Goal: Task Accomplishment & Management: Manage account settings

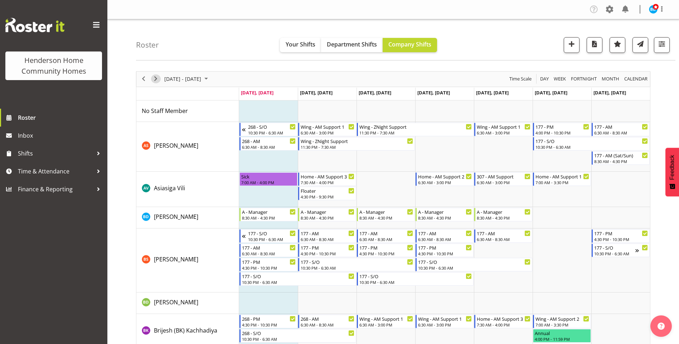
click at [156, 79] on span "Next" at bounding box center [155, 78] width 9 height 9
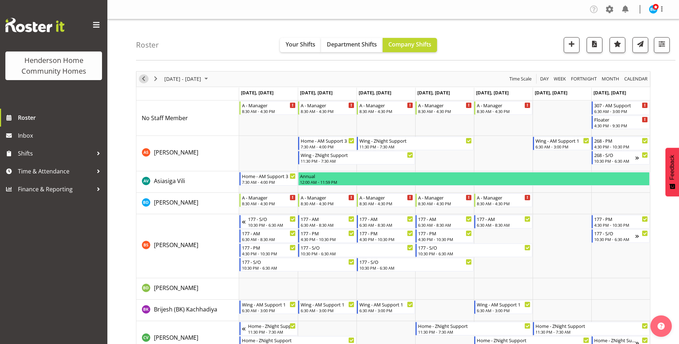
click at [142, 80] on span "Previous" at bounding box center [143, 78] width 9 height 9
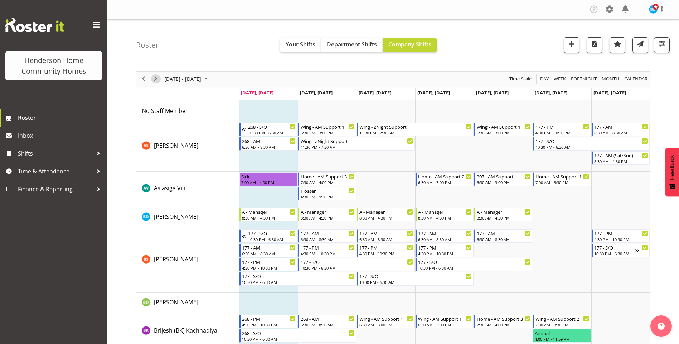
click at [156, 81] on span "Next" at bounding box center [155, 78] width 9 height 9
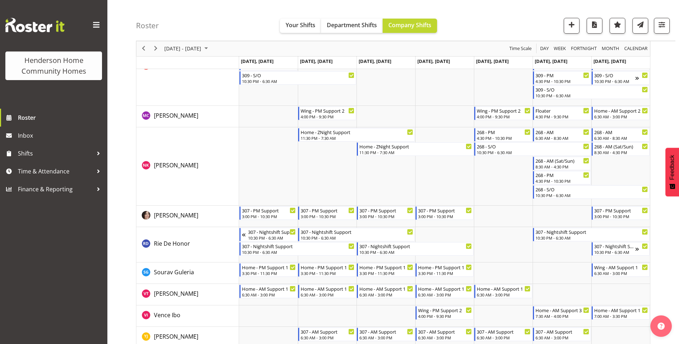
scroll to position [923, 0]
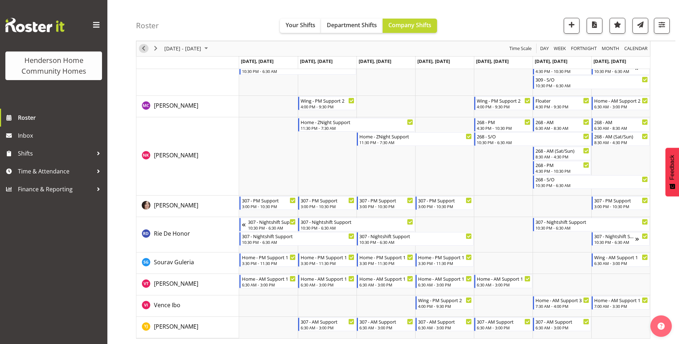
click at [142, 47] on span "Previous" at bounding box center [143, 48] width 9 height 9
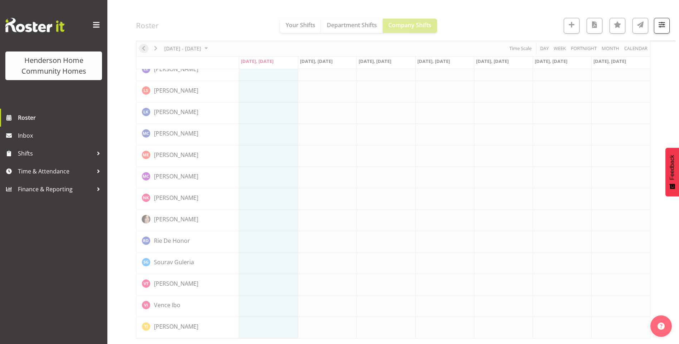
scroll to position [471, 0]
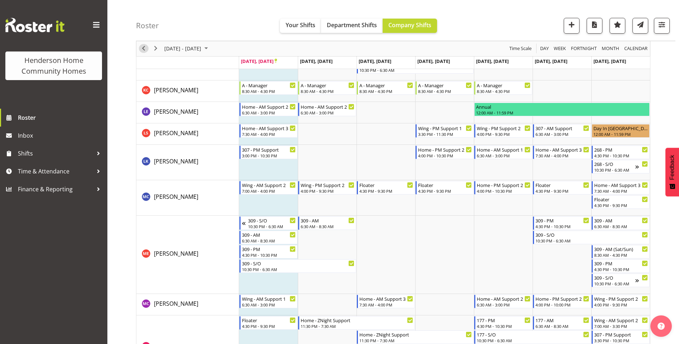
click at [143, 48] on span "Previous" at bounding box center [143, 48] width 9 height 9
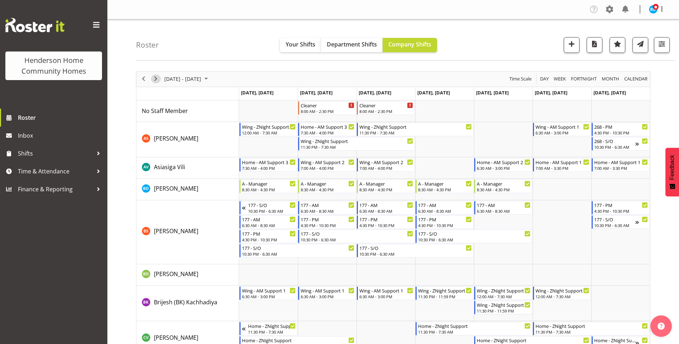
click at [155, 79] on span "Next" at bounding box center [155, 78] width 9 height 9
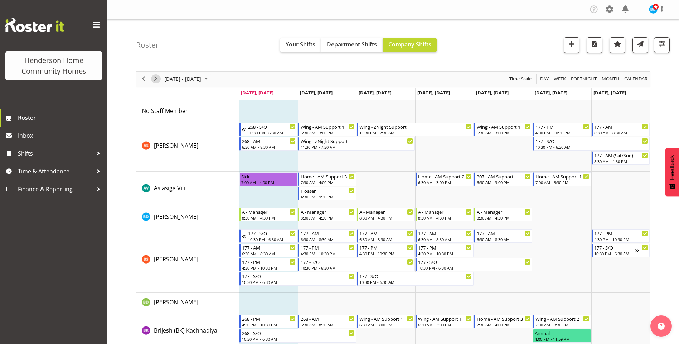
click at [158, 82] on span "Next" at bounding box center [155, 78] width 9 height 9
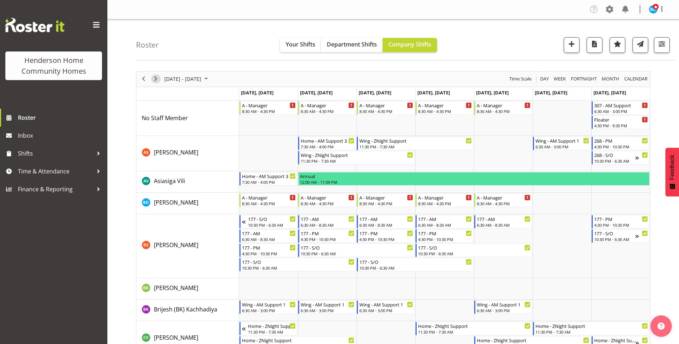
click at [159, 78] on span "Next" at bounding box center [155, 78] width 9 height 9
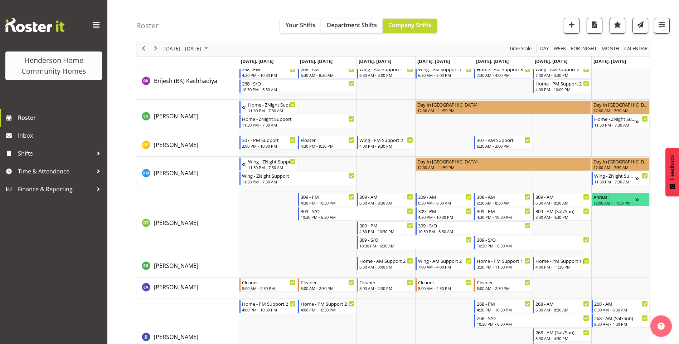
scroll to position [215, 0]
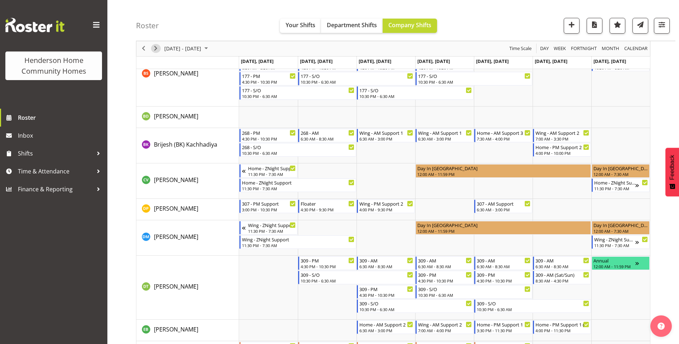
click at [156, 49] on span "Next" at bounding box center [155, 48] width 9 height 9
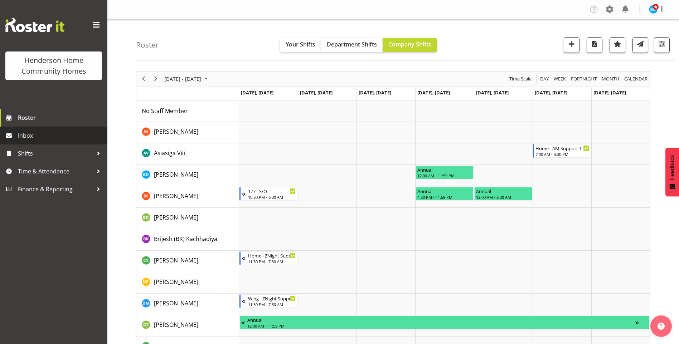
click at [54, 137] on span "Inbox" at bounding box center [61, 135] width 86 height 11
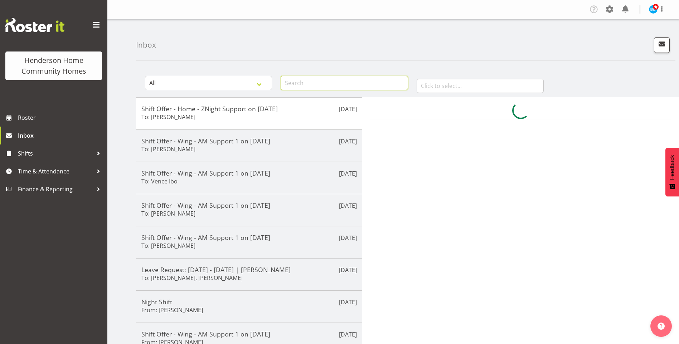
click at [300, 83] on input "text" at bounding box center [344, 83] width 127 height 14
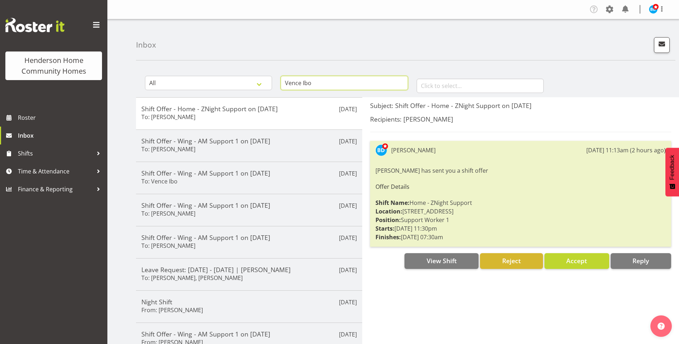
type input "Vence Ibo"
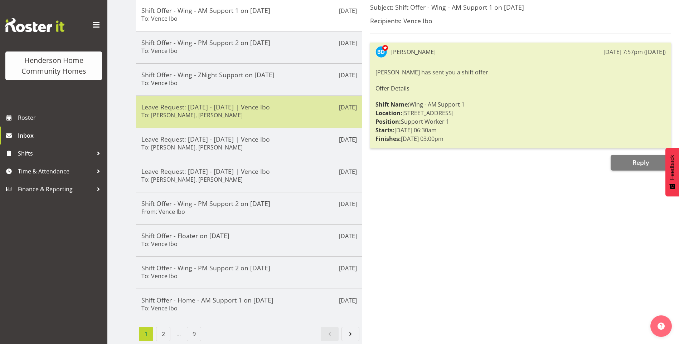
scroll to position [104, 0]
click at [218, 118] on div "Sep 6th Leave Request: 21/09/25 - 21/09/25 | Vence Ibo To: Barbara Dunlop, Kirs…" at bounding box center [249, 112] width 226 height 32
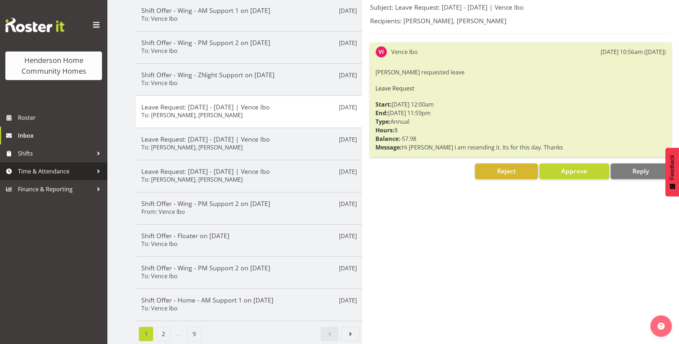
click at [31, 170] on span "Time & Attendance" at bounding box center [55, 171] width 75 height 11
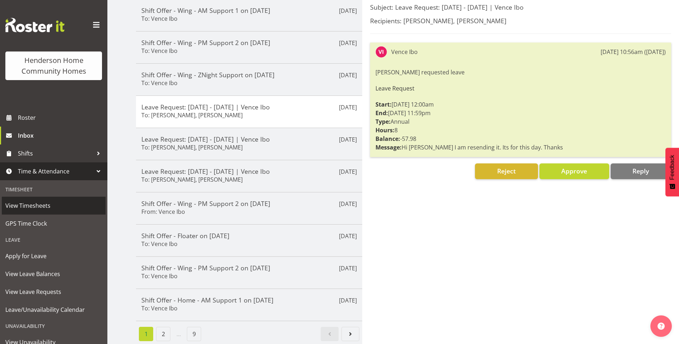
click at [31, 208] on span "View Timesheets" at bounding box center [53, 205] width 97 height 11
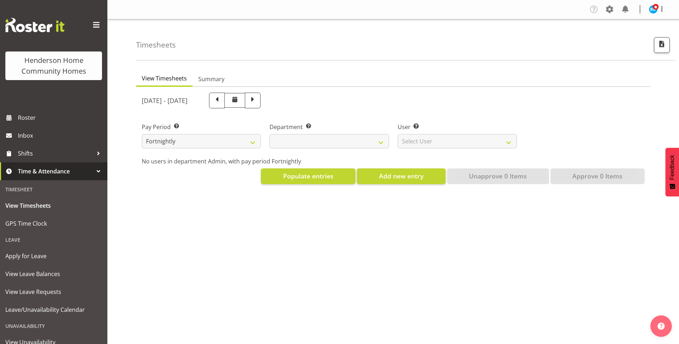
select select
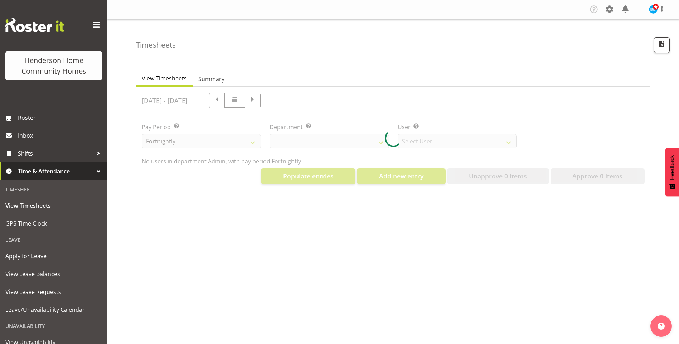
select select "8515"
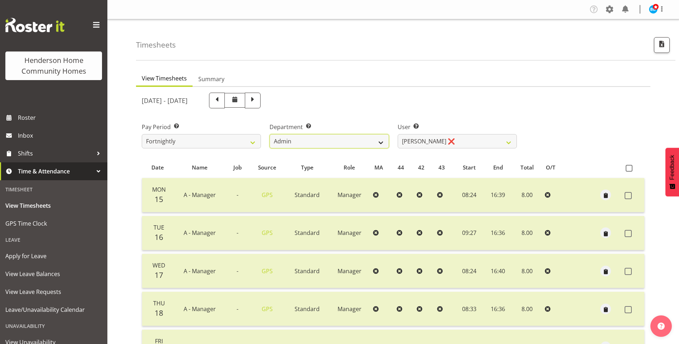
click at [282, 140] on select "Admin Homeside Houses Wingside" at bounding box center [329, 141] width 119 height 14
select select "746"
click at [270, 134] on select "Admin Homeside Houses Wingside" at bounding box center [329, 141] width 119 height 14
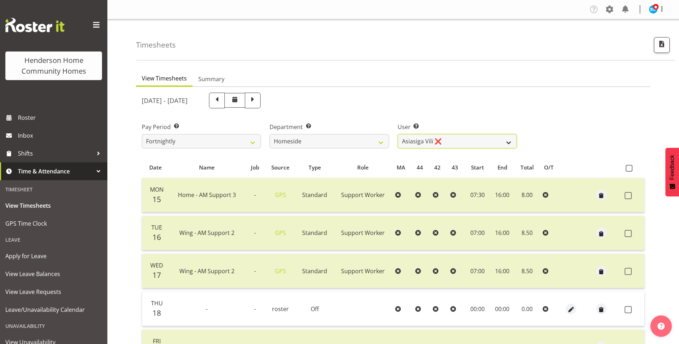
click at [412, 139] on select "Asiasiga Vili ❌ Billie-Rose Dunlop ❌ Brijesh (BK) Kachhadiya ❌ Cheenee Vargas ❌…" at bounding box center [457, 141] width 119 height 14
select select "8543"
click at [398, 134] on select "Asiasiga Vili ❌ Billie-Rose Dunlop ❌ Brijesh (BK) Kachhadiya ❌ Cheenee Vargas ❌…" at bounding box center [457, 141] width 119 height 14
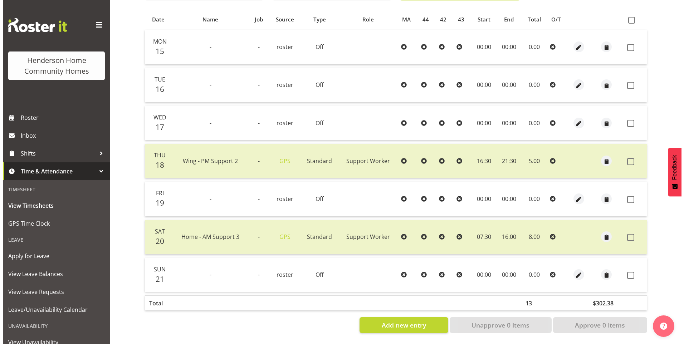
scroll to position [154, 0]
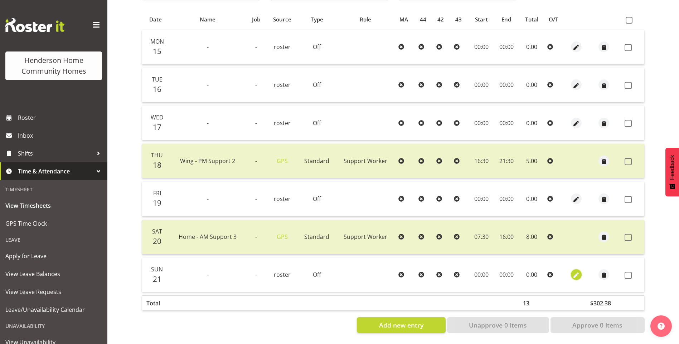
click at [573, 272] on span "button" at bounding box center [576, 276] width 8 height 8
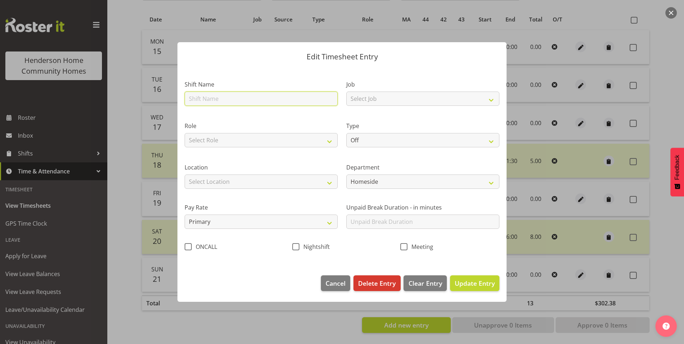
click at [225, 98] on input "text" at bounding box center [261, 99] width 153 height 14
type input "Home - AM Support 1"
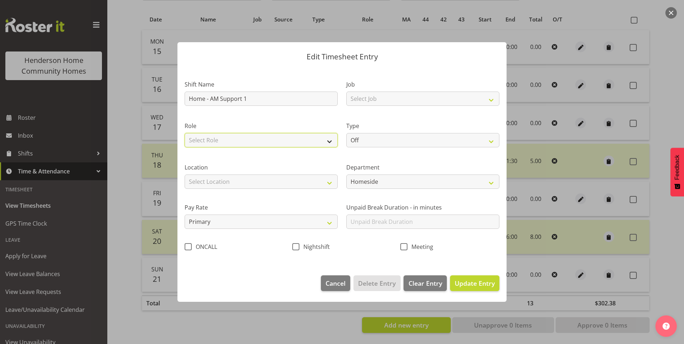
click at [210, 138] on select "Select Role Support Worker" at bounding box center [261, 140] width 153 height 14
select select "1214"
click at [185, 133] on select "Select Role Support Worker" at bounding box center [261, 140] width 153 height 14
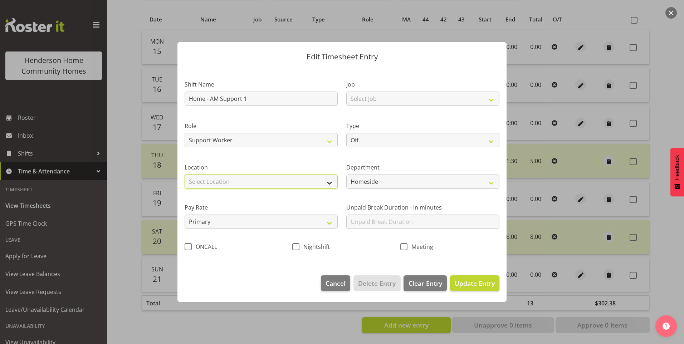
click at [194, 183] on select "Select Location 177 Halswell Rd 268 Hendersons Rd 307 Hendersons Rd 309 Henders…" at bounding box center [261, 182] width 153 height 14
select select "1067"
click at [185, 175] on select "Select Location 177 Halswell Rd 268 Hendersons Rd 307 Hendersons Rd 309 Henders…" at bounding box center [261, 182] width 153 height 14
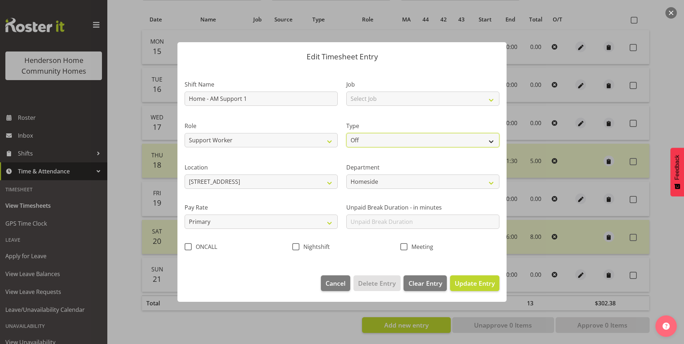
click at [380, 139] on select "Off Standard Public Holiday Public Holiday (Worked) Day In Lieu Annual Leave Si…" at bounding box center [422, 140] width 153 height 14
select select "Standard"
click at [346, 133] on select "Off Standard Public Holiday Public Holiday (Worked) Day In Lieu Annual Leave Si…" at bounding box center [422, 140] width 153 height 14
select select "8"
select select "2025"
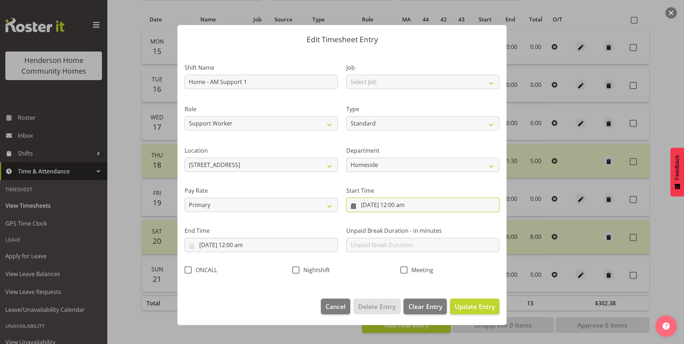
click at [384, 206] on input "21/09/2025, 12:00 am" at bounding box center [422, 205] width 153 height 14
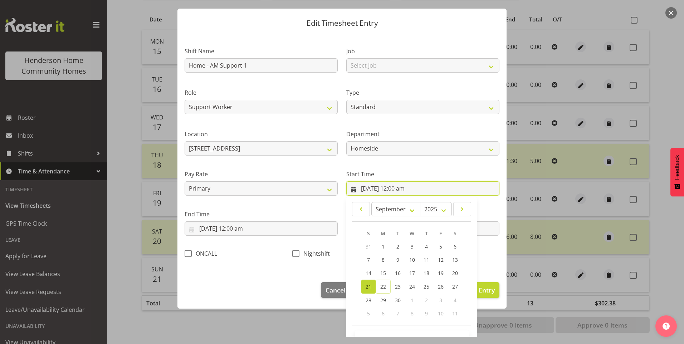
scroll to position [39, 0]
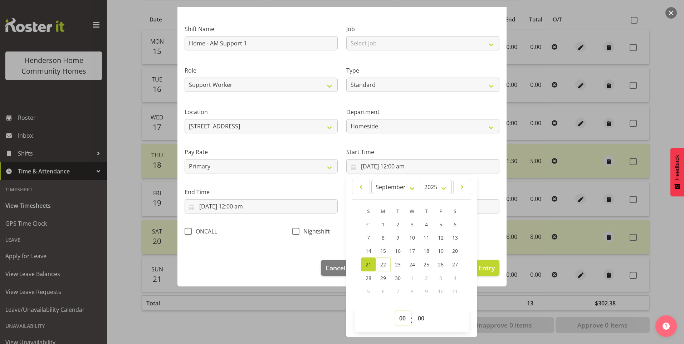
drag, startPoint x: 401, startPoint y: 323, endPoint x: 404, endPoint y: 314, distance: 9.7
click at [401, 322] on select "00 01 02 03 04 05 06 07 08 09 10 11 12 13 14 15 16 17 18 19 20 21 22 23" at bounding box center [403, 318] width 16 height 14
select select "7"
click at [395, 311] on select "00 01 02 03 04 05 06 07 08 09 10 11 12 13 14 15 16 17 18 19 20 21 22 23" at bounding box center [403, 318] width 16 height 14
type input "21/09/2025, 7:00 am"
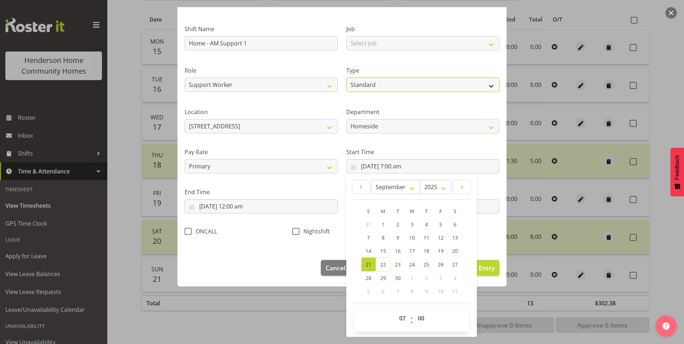
click at [361, 85] on select "Off Standard Public Holiday Public Holiday (Worked) Day In Lieu Annual Leave Si…" at bounding box center [422, 85] width 153 height 14
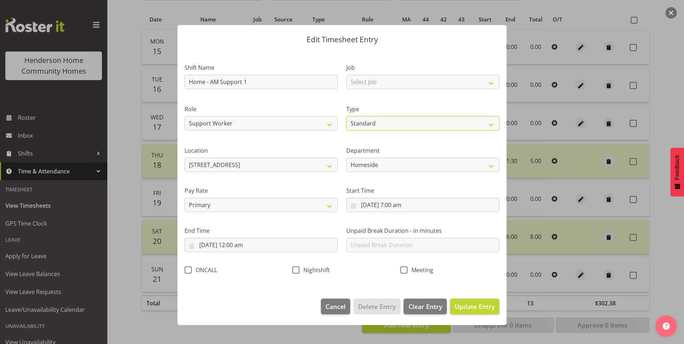
scroll to position [0, 0]
select select "Annual"
click at [346, 116] on select "Off Standard Public Holiday Public Holiday (Worked) Day In Lieu Annual Leave Si…" at bounding box center [422, 123] width 153 height 14
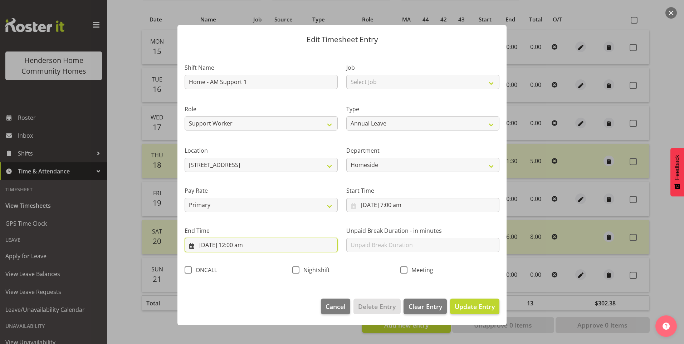
click at [229, 247] on input "21/09/2025, 12:00 am" at bounding box center [261, 245] width 153 height 14
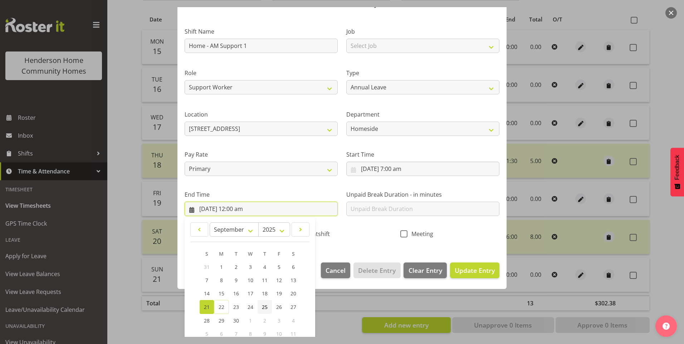
scroll to position [79, 0]
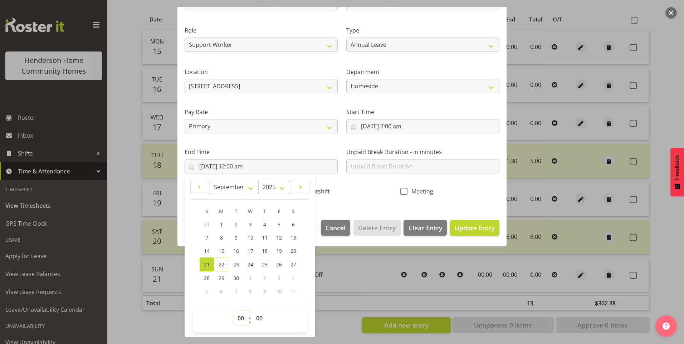
click at [238, 316] on select "00 01 02 03 04 05 06 07 08 09 10 11 12 13 14 15 16 17 18 19 20 21 22 23" at bounding box center [242, 318] width 16 height 14
select select "15"
click at [234, 311] on select "00 01 02 03 04 05 06 07 08 09 10 11 12 13 14 15 16 17 18 19 20 21 22 23" at bounding box center [242, 318] width 16 height 14
type input "21/09/2025, 3:00 pm"
click at [263, 320] on select "00 01 02 03 04 05 06 07 08 09 10 11 12 13 14 15 16 17 18 19 20 21 22 23 24 25 2…" at bounding box center [260, 318] width 16 height 14
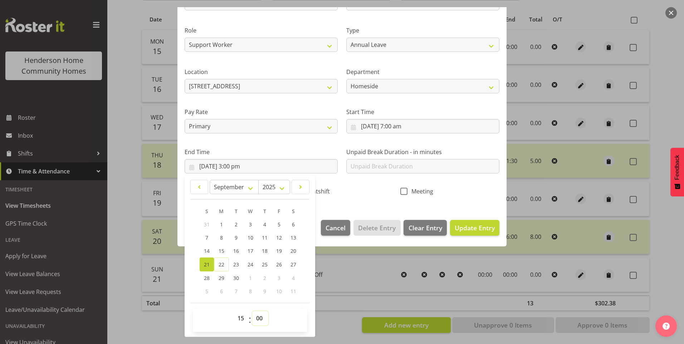
select select "30"
click at [252, 311] on select "00 01 02 03 04 05 06 07 08 09 10 11 12 13 14 15 16 17 18 19 20 21 22 23 24 25 2…" at bounding box center [260, 318] width 16 height 14
type input "21/09/2025, 3:30 pm"
click at [385, 165] on input "text" at bounding box center [422, 166] width 153 height 14
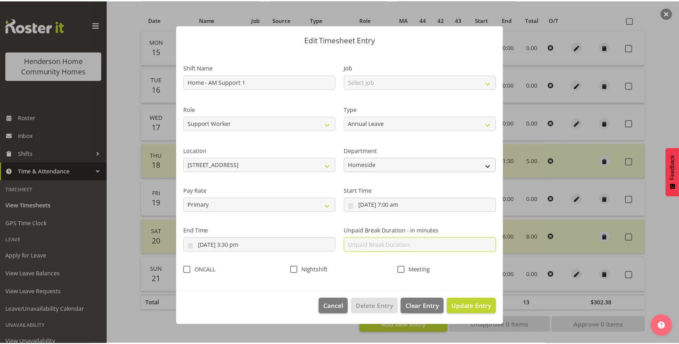
scroll to position [0, 0]
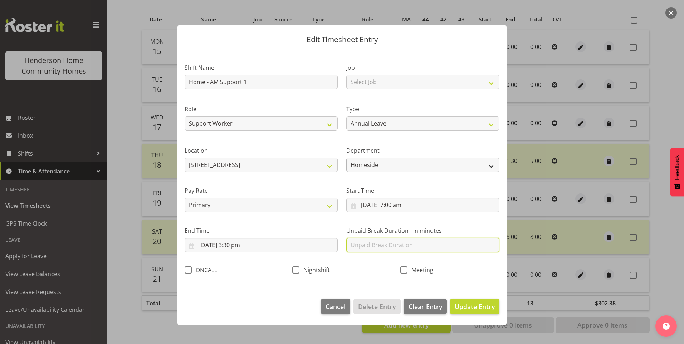
type input "30"
click at [476, 303] on span "Update Entry" at bounding box center [475, 306] width 40 height 9
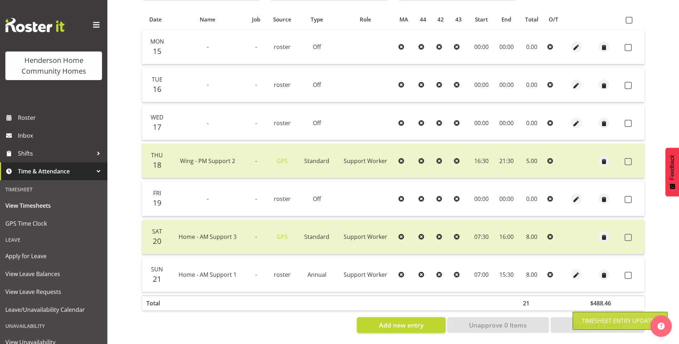
click at [631, 272] on span at bounding box center [628, 275] width 7 height 7
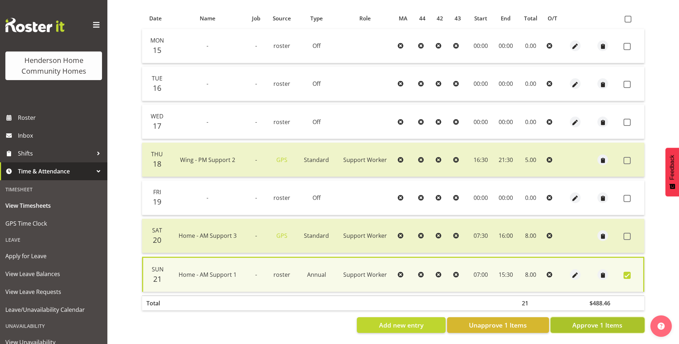
click at [584, 322] on span "Approve 1 Items" at bounding box center [597, 325] width 50 height 9
checkbox input "false"
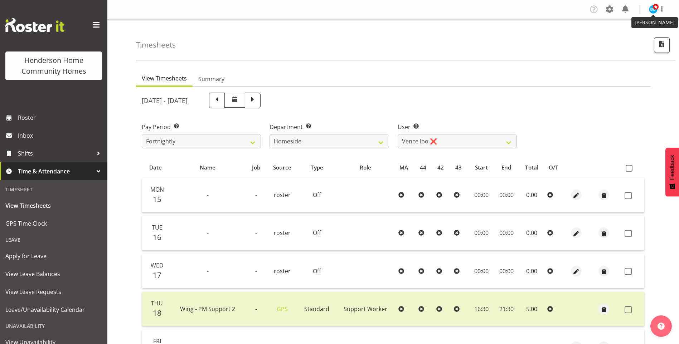
click at [655, 9] on span at bounding box center [656, 7] width 6 height 6
click at [625, 39] on link "Log Out" at bounding box center [631, 37] width 69 height 13
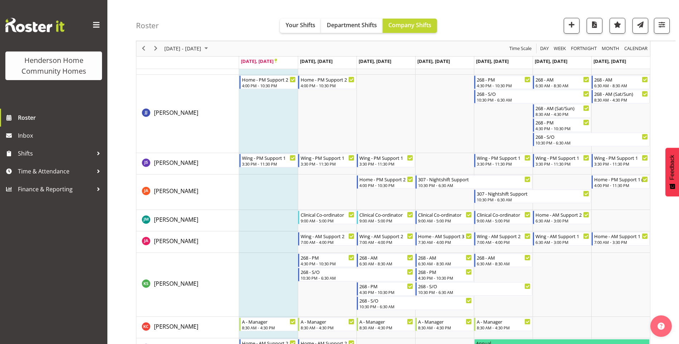
scroll to position [537, 0]
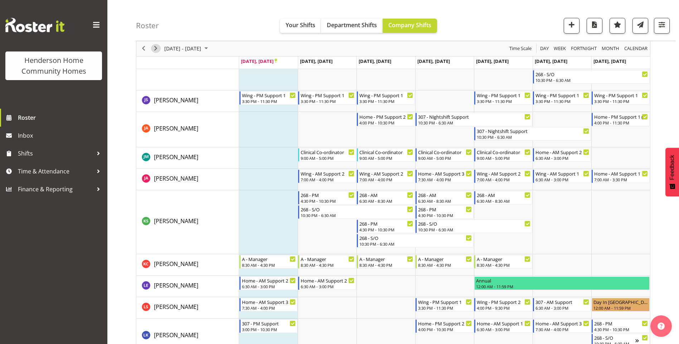
click at [156, 45] on span "Next" at bounding box center [155, 48] width 9 height 9
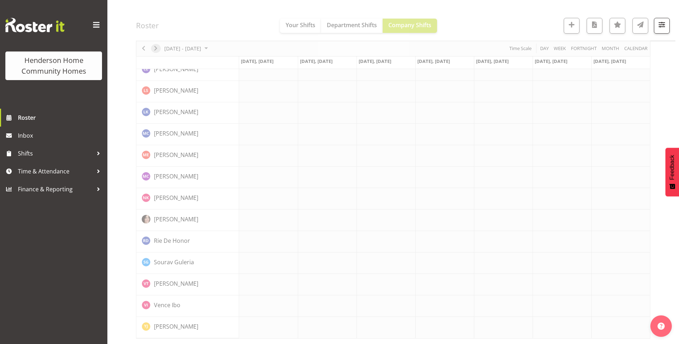
scroll to position [471, 0]
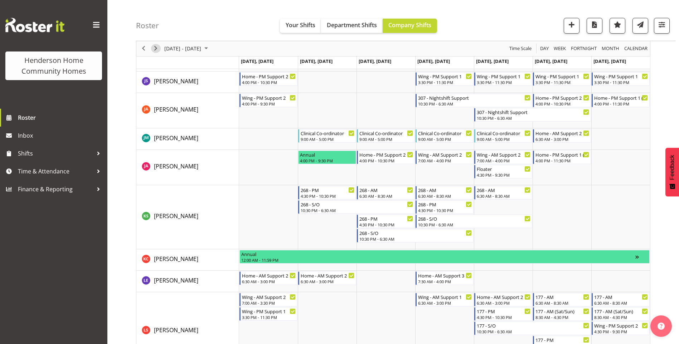
click at [157, 48] on span "Next" at bounding box center [155, 48] width 9 height 9
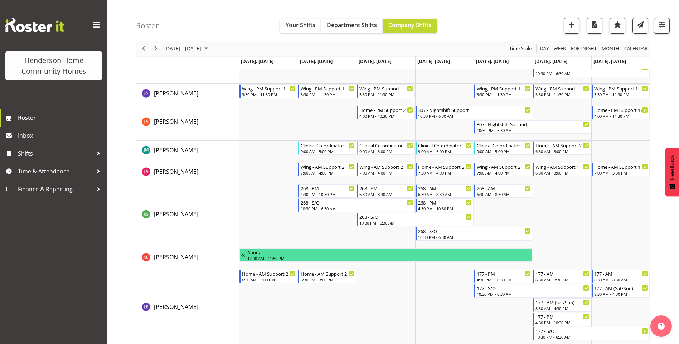
scroll to position [573, 0]
click at [47, 138] on span "Inbox" at bounding box center [61, 135] width 86 height 11
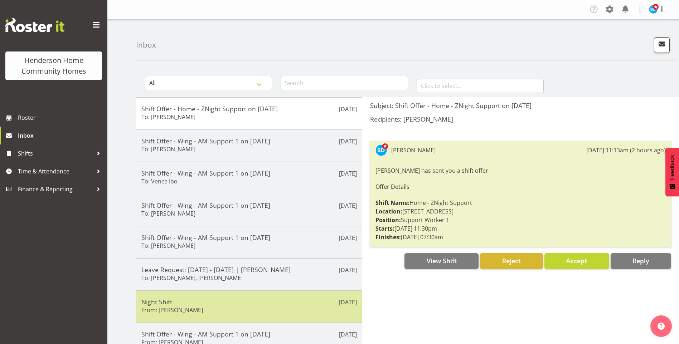
click at [201, 310] on div "Night Shift From: [PERSON_NAME]" at bounding box center [248, 307] width 215 height 18
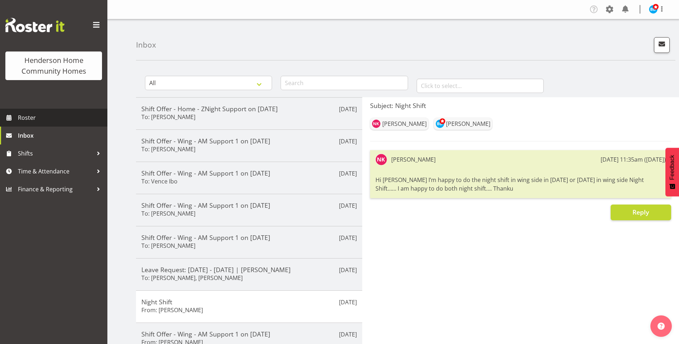
click at [43, 119] on span "Roster" at bounding box center [61, 117] width 86 height 11
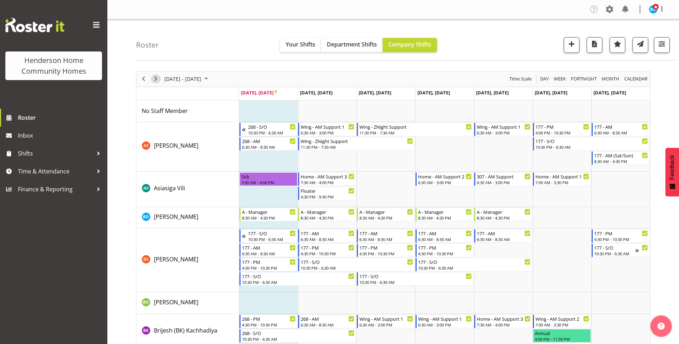
click at [159, 77] on span "Next" at bounding box center [155, 78] width 9 height 9
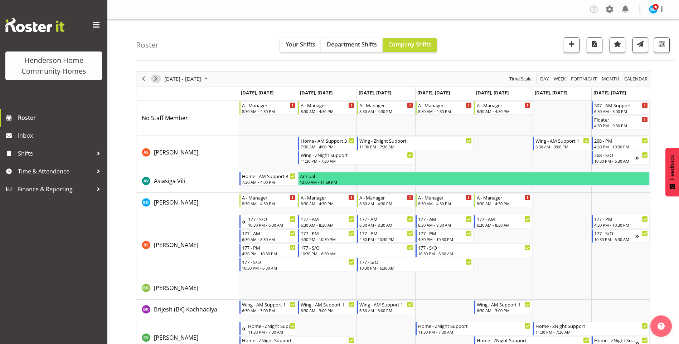
click at [151, 79] on span "Next" at bounding box center [155, 78] width 9 height 9
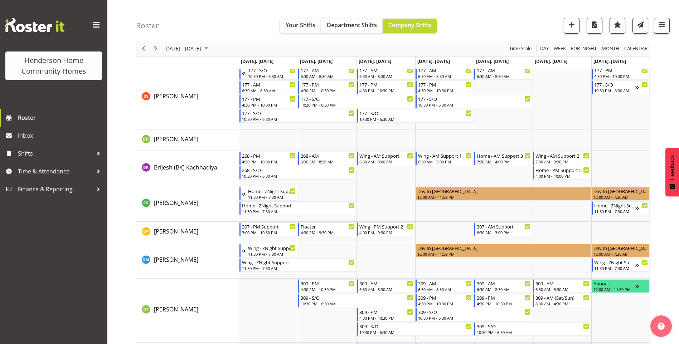
scroll to position [179, 0]
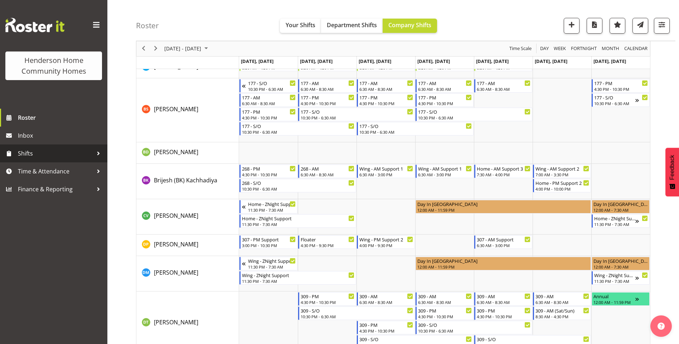
click at [34, 150] on span "Shifts" at bounding box center [55, 153] width 75 height 11
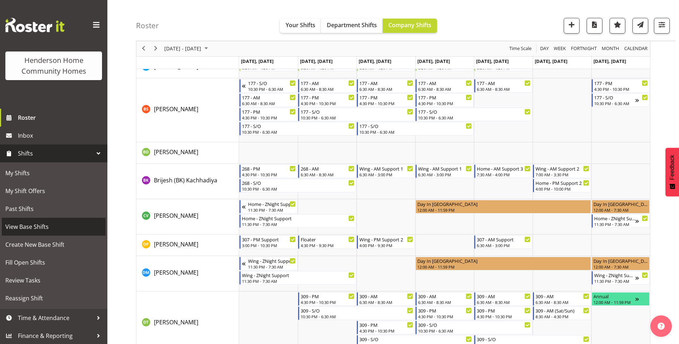
click at [35, 223] on span "View Base Shifts" at bounding box center [53, 227] width 97 height 11
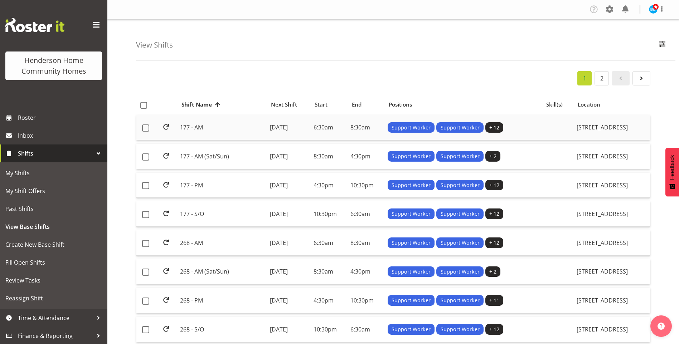
click at [187, 127] on td "177 - AM" at bounding box center [221, 127] width 89 height 25
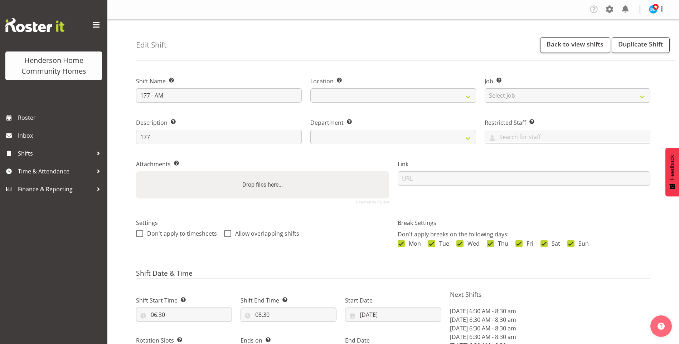
select select "8"
select select "2025"
select select "date"
select select
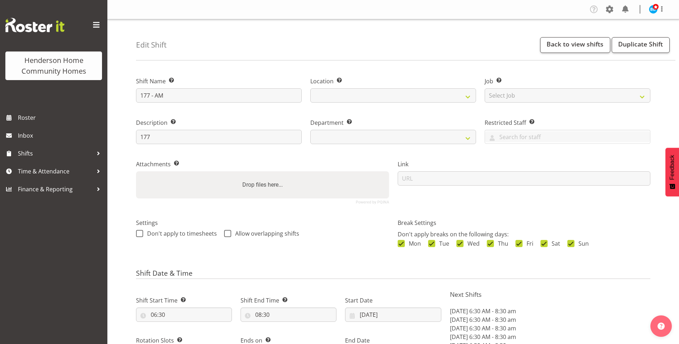
select select
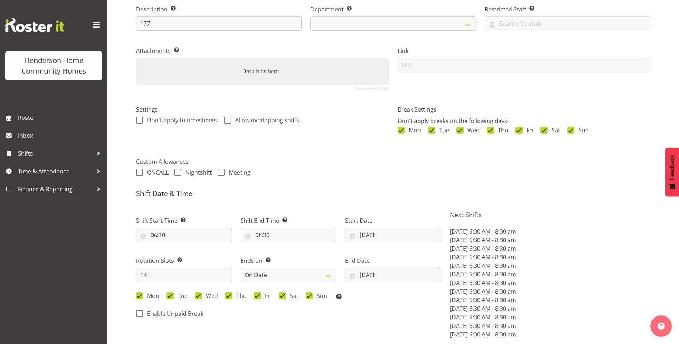
scroll to position [215, 0]
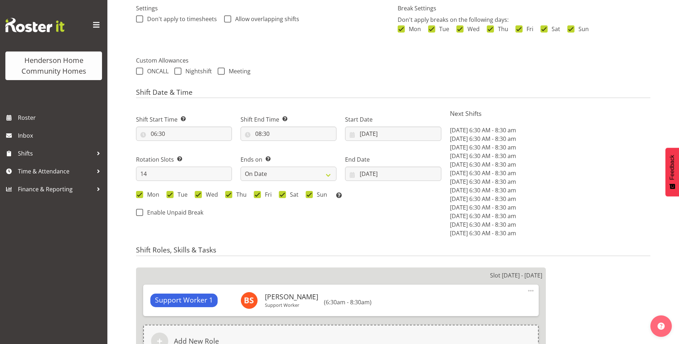
select select "748"
click at [371, 134] on input "29/09/2025" at bounding box center [393, 134] width 96 height 14
click at [447, 154] on span at bounding box center [445, 154] width 7 height 9
select select "9"
click at [375, 216] on span "13" at bounding box center [374, 218] width 6 height 7
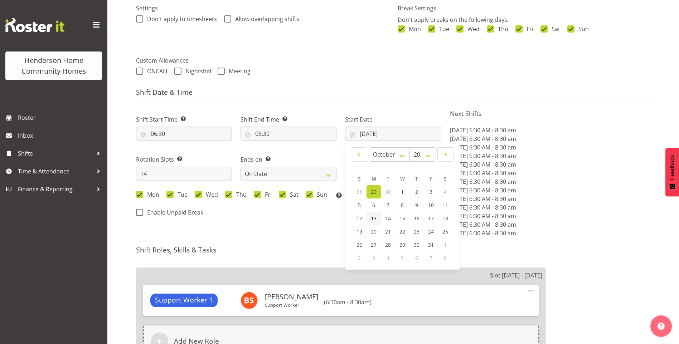
type input "[DATE]"
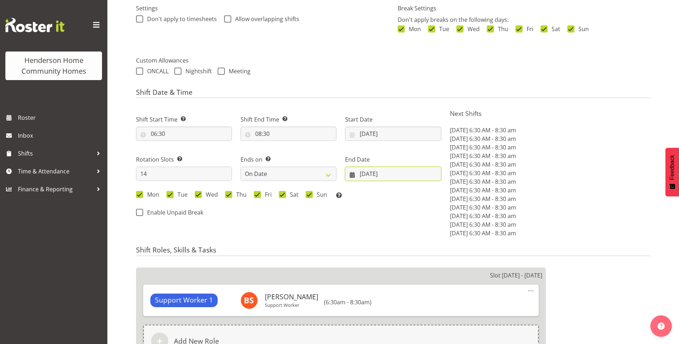
click at [374, 174] on input "12/10/2025" at bounding box center [393, 174] width 96 height 14
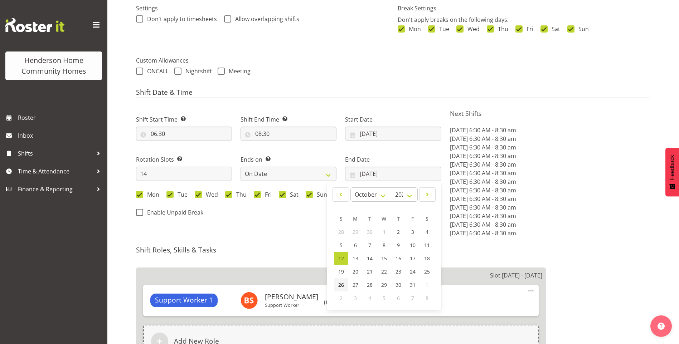
click at [339, 283] on span "26" at bounding box center [341, 285] width 6 height 7
type input "[DATE]"
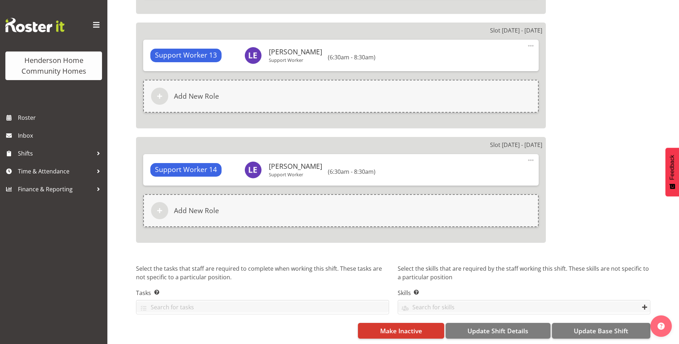
scroll to position [1855, 0]
click at [611, 326] on span "Update Base Shift" at bounding box center [601, 330] width 54 height 9
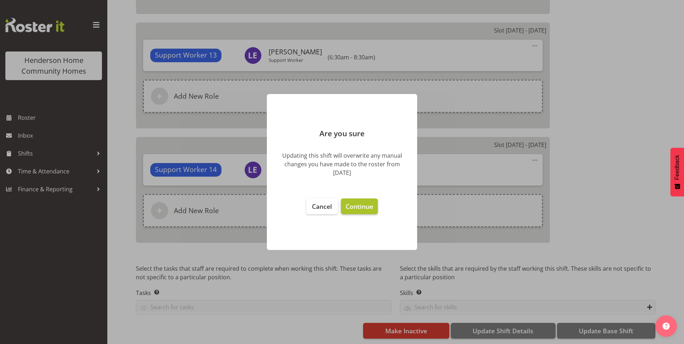
click at [366, 207] on span "Continue" at bounding box center [360, 206] width 28 height 9
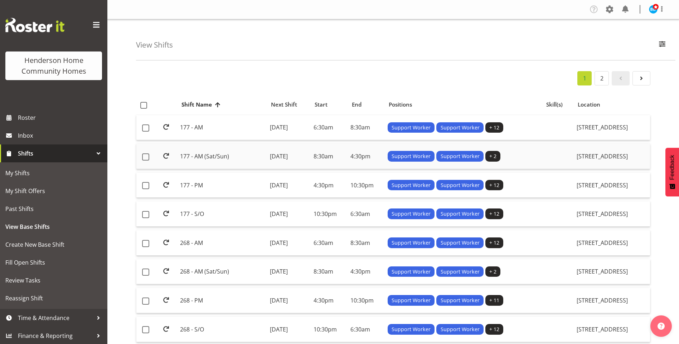
click at [230, 156] on td "177 - AM (Sat/Sun)" at bounding box center [221, 156] width 89 height 25
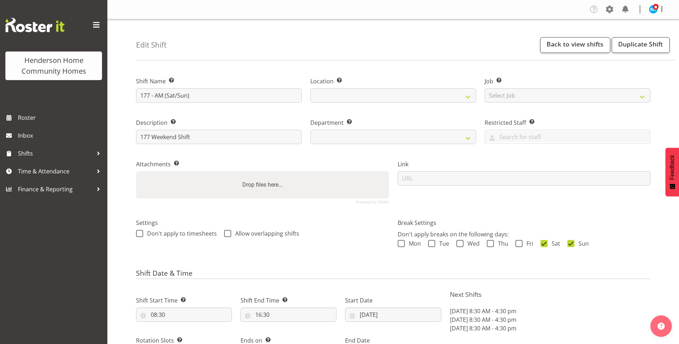
select select "8"
select select "2025"
select select "date"
select select
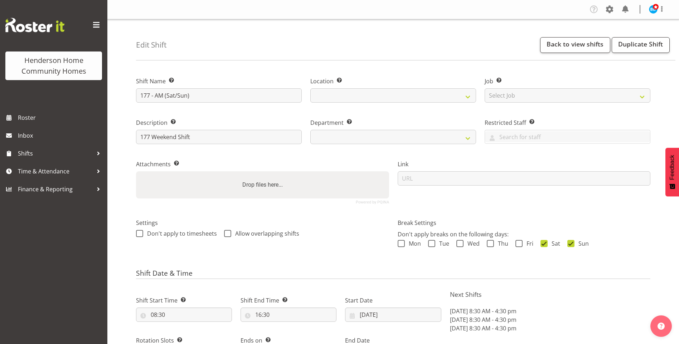
select select
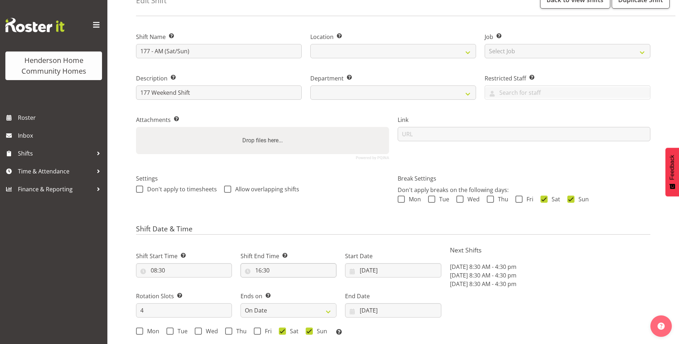
select select
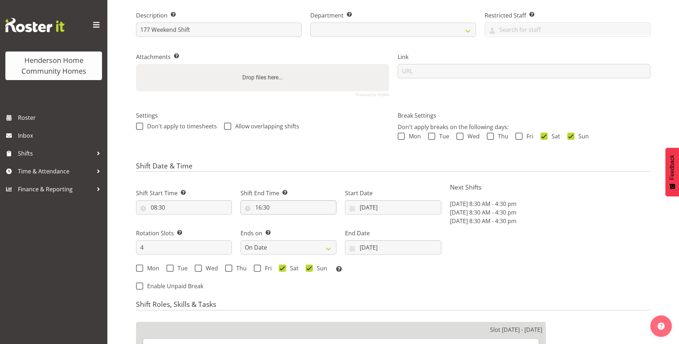
select select "748"
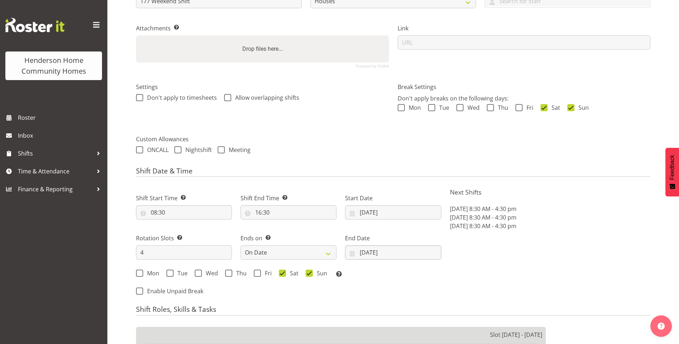
scroll to position [179, 0]
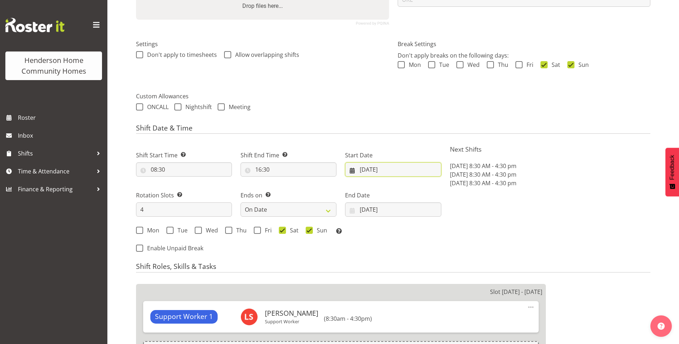
click at [374, 167] on input "29/09/2025" at bounding box center [393, 169] width 96 height 14
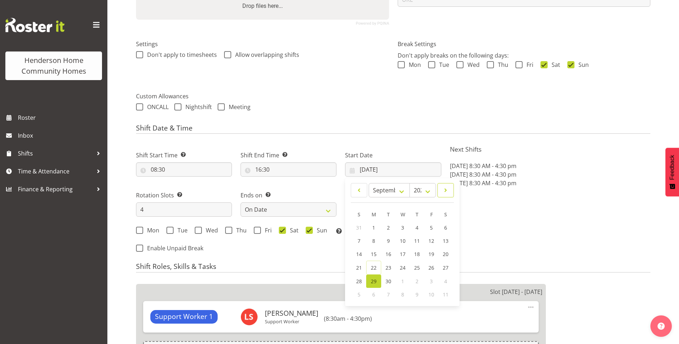
click at [446, 189] on span at bounding box center [445, 190] width 7 height 9
select select "9"
click at [373, 252] on span "13" at bounding box center [374, 254] width 6 height 7
type input "[DATE]"
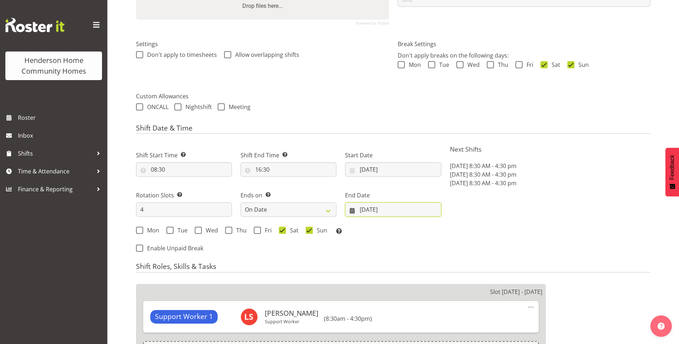
click at [378, 205] on input "[DATE]" at bounding box center [393, 210] width 96 height 14
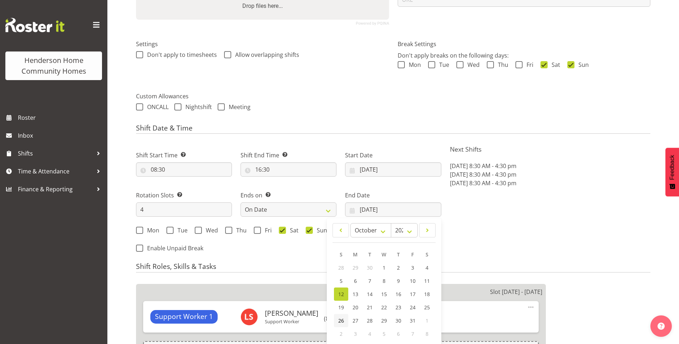
click at [341, 323] on span "26" at bounding box center [341, 320] width 6 height 7
type input "[DATE]"
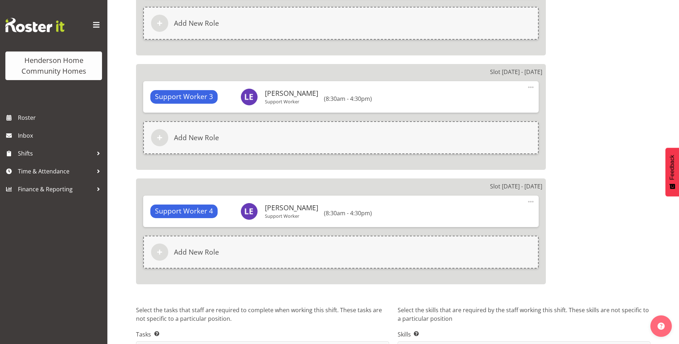
scroll to position [691, 0]
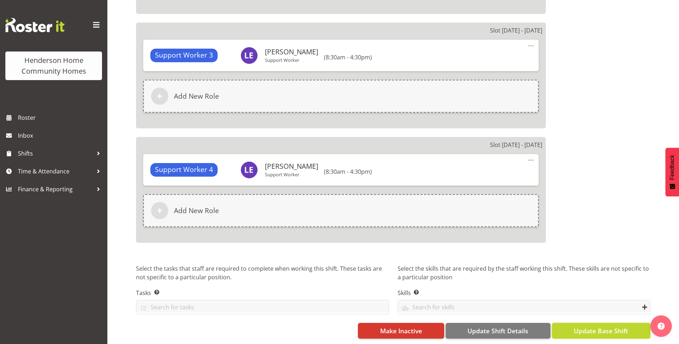
click at [612, 326] on span "Update Base Shift" at bounding box center [601, 330] width 54 height 9
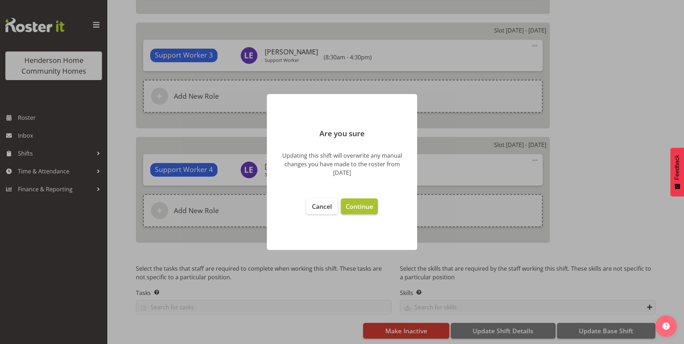
click at [367, 206] on span "Continue" at bounding box center [360, 206] width 28 height 9
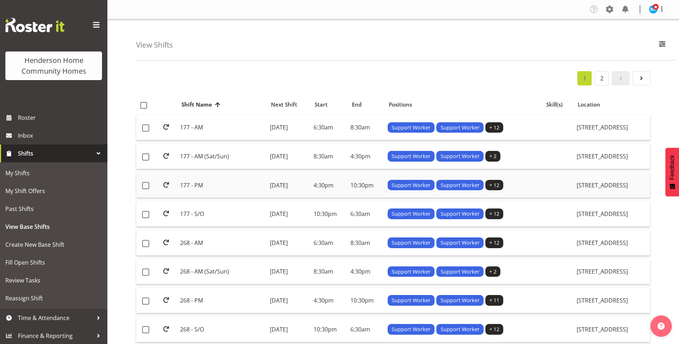
click at [205, 183] on td "177 - PM" at bounding box center [221, 185] width 89 height 25
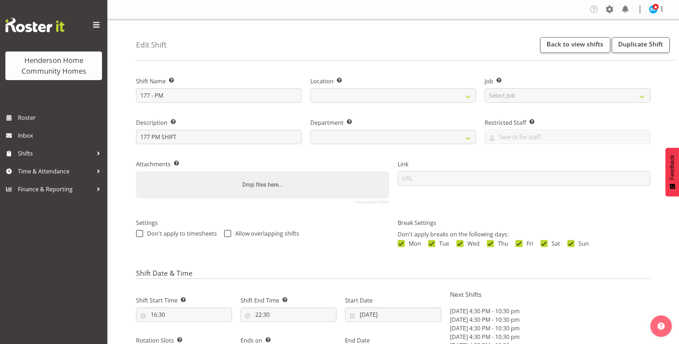
select select "8"
select select "2025"
select select "date"
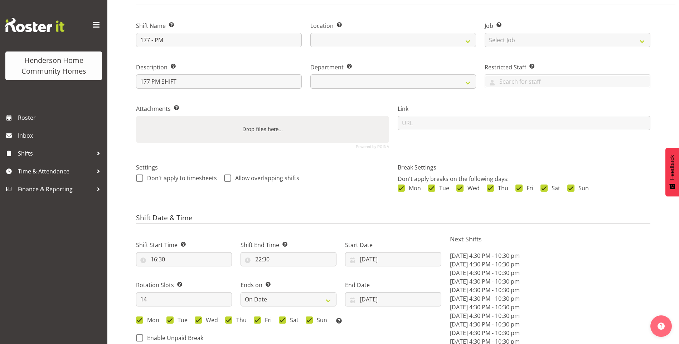
select select
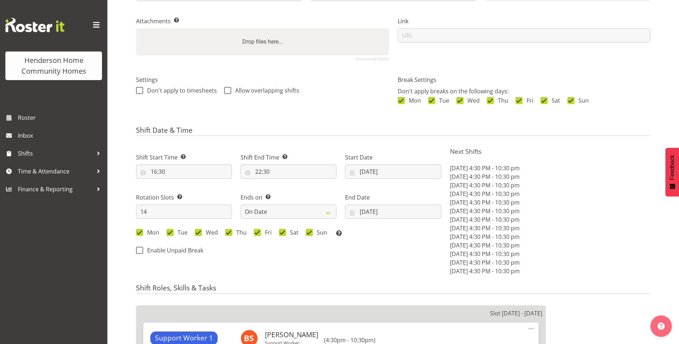
select select
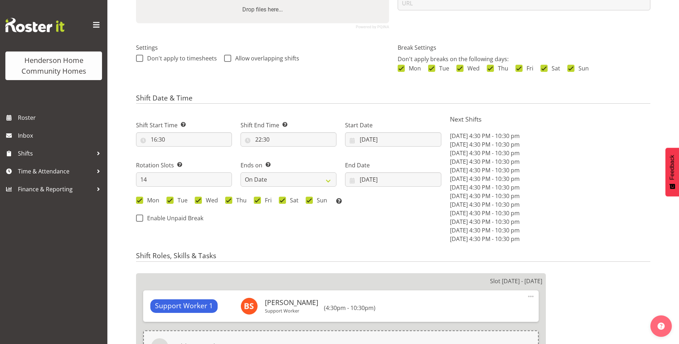
select select
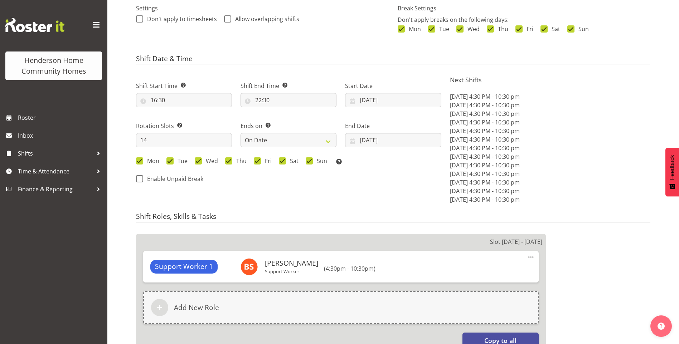
select select "748"
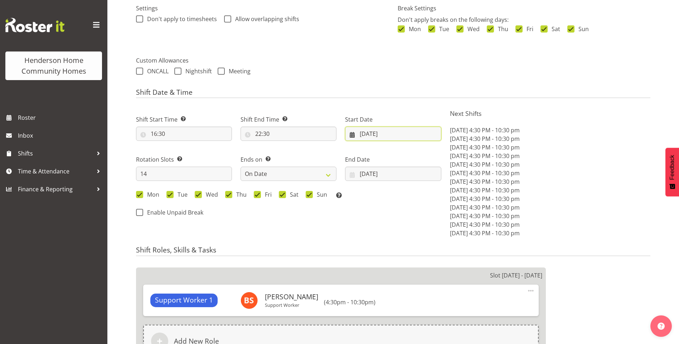
click at [372, 138] on input "[DATE]" at bounding box center [393, 134] width 96 height 14
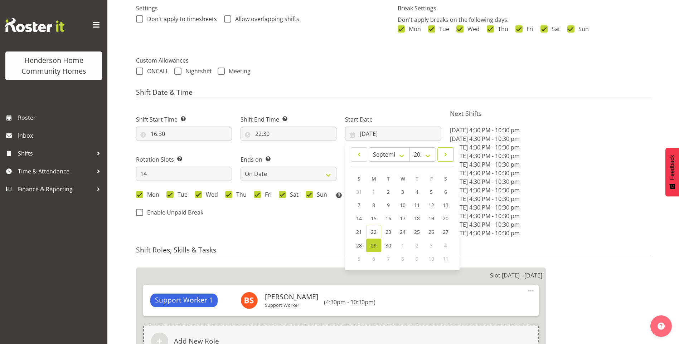
click at [444, 153] on span at bounding box center [445, 154] width 7 height 9
select select "9"
click at [373, 217] on span "13" at bounding box center [374, 218] width 6 height 7
type input "[DATE]"
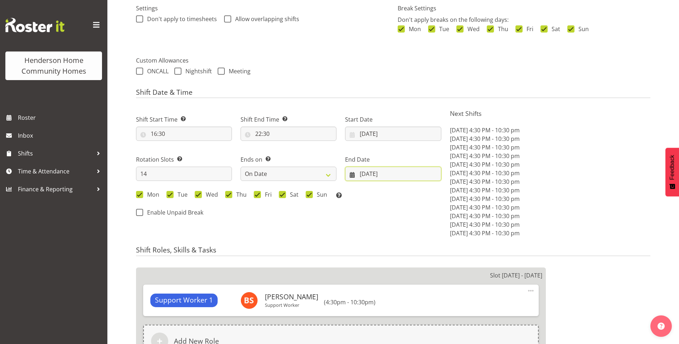
click at [371, 174] on input "12/10/2025" at bounding box center [393, 174] width 96 height 14
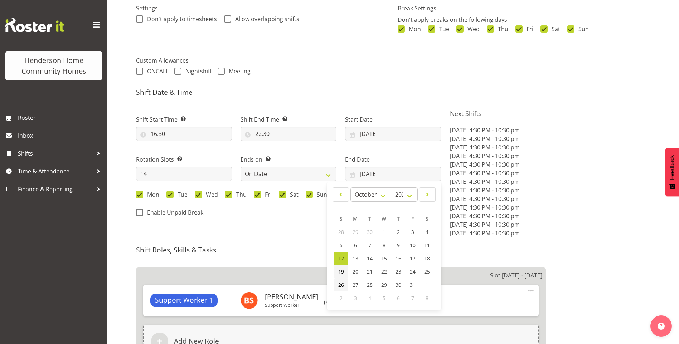
drag, startPoint x: 338, startPoint y: 284, endPoint x: 348, endPoint y: 270, distance: 16.7
click at [338, 283] on span "26" at bounding box center [341, 285] width 6 height 7
type input "26/10/2025"
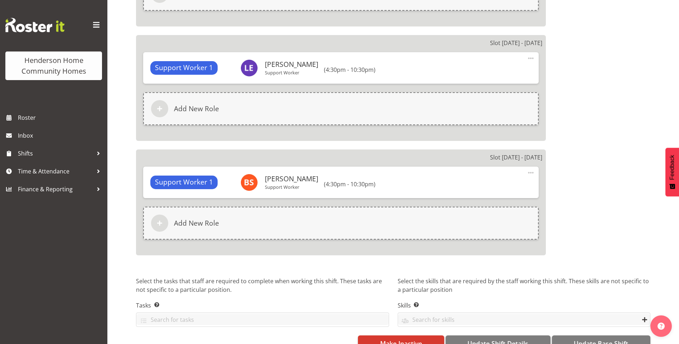
scroll to position [1855, 0]
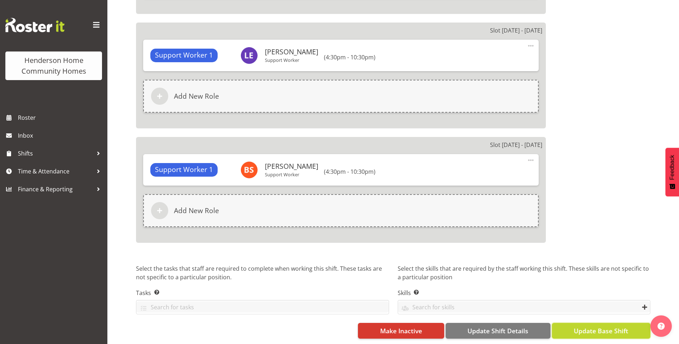
click at [597, 326] on span "Update Base Shift" at bounding box center [601, 330] width 54 height 9
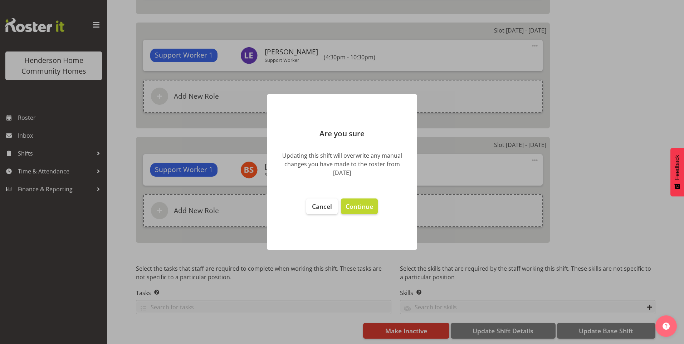
click at [360, 216] on footer "Cancel Continue" at bounding box center [342, 220] width 150 height 59
click at [366, 205] on span "Continue" at bounding box center [360, 206] width 28 height 9
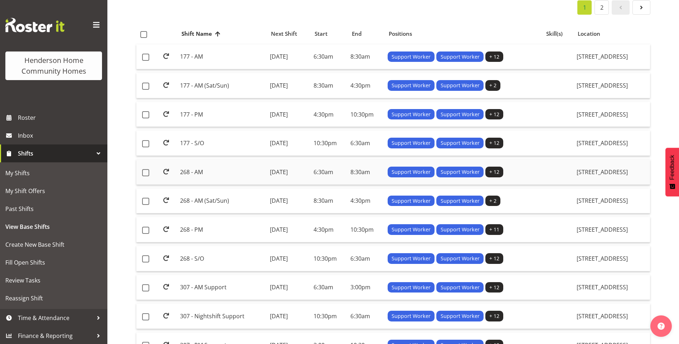
scroll to position [72, 0]
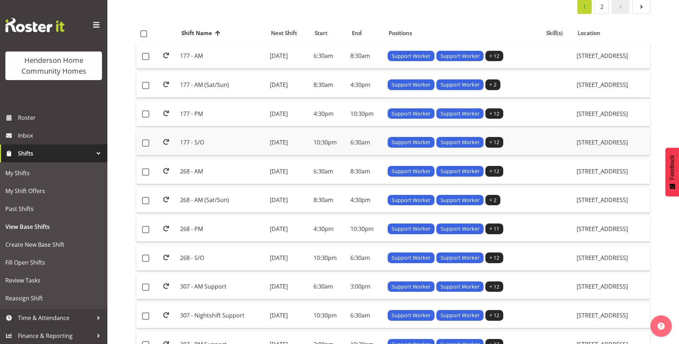
click at [217, 143] on td "177 - S/O" at bounding box center [221, 142] width 89 height 25
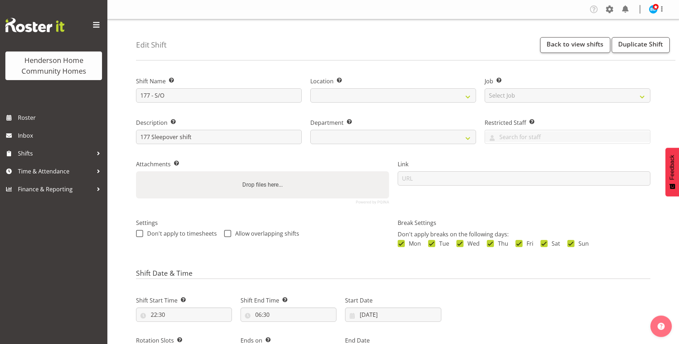
select select "8"
select select "2025"
select select "date"
select select
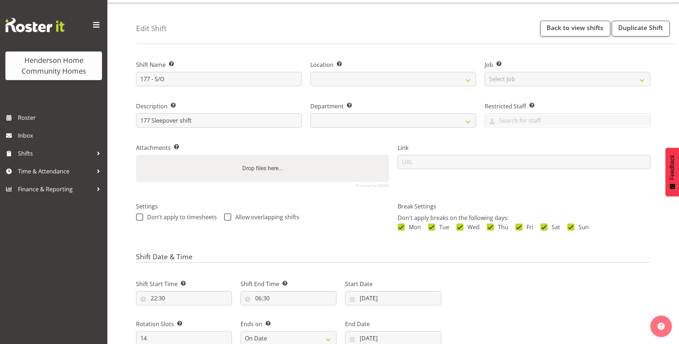
select select
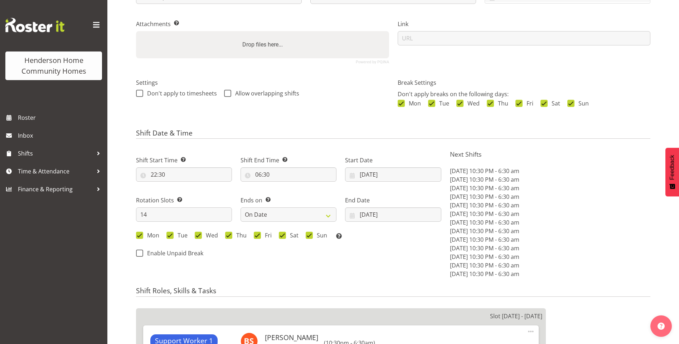
scroll to position [143, 0]
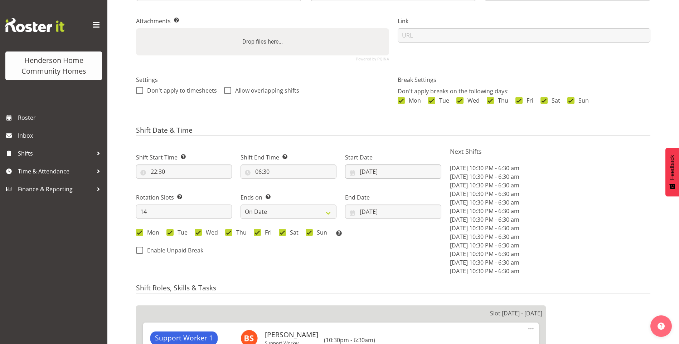
select select
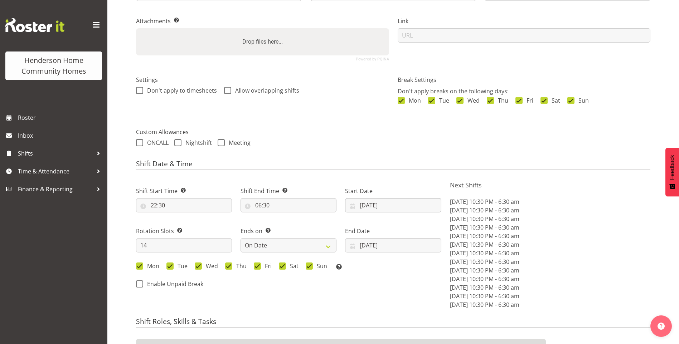
select select
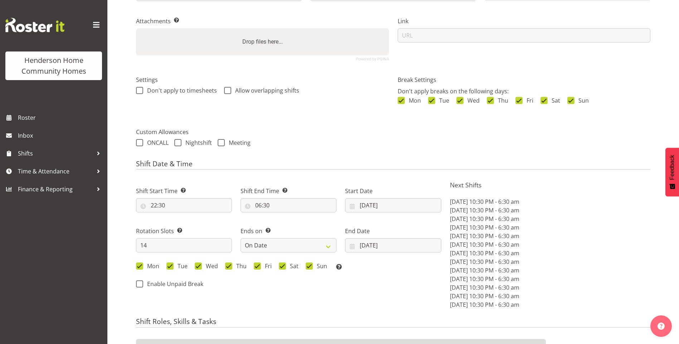
select select "748"
click at [364, 207] on input "[DATE]" at bounding box center [393, 205] width 96 height 14
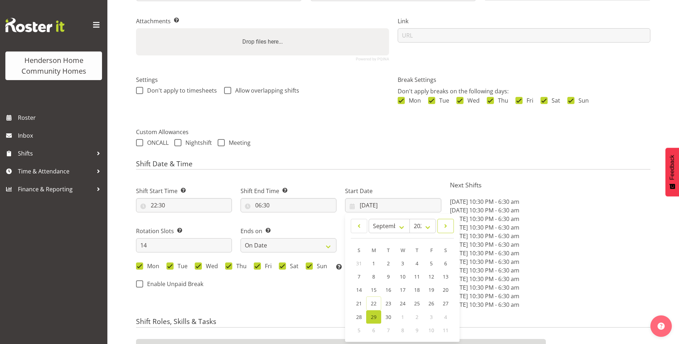
click at [450, 223] on link at bounding box center [445, 226] width 16 height 14
select select "9"
click at [374, 288] on span "13" at bounding box center [374, 290] width 6 height 7
type input "13/10/2025"
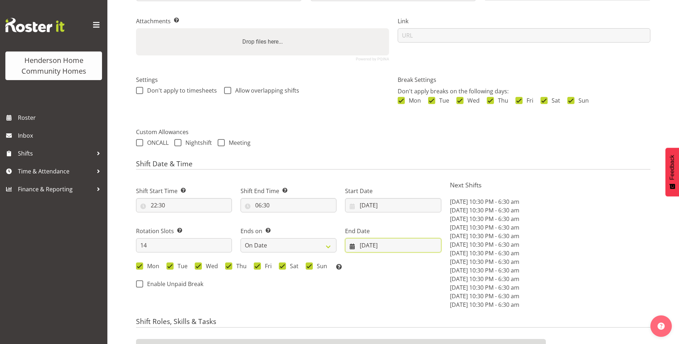
click at [370, 243] on input "12/10/2025" at bounding box center [393, 245] width 96 height 14
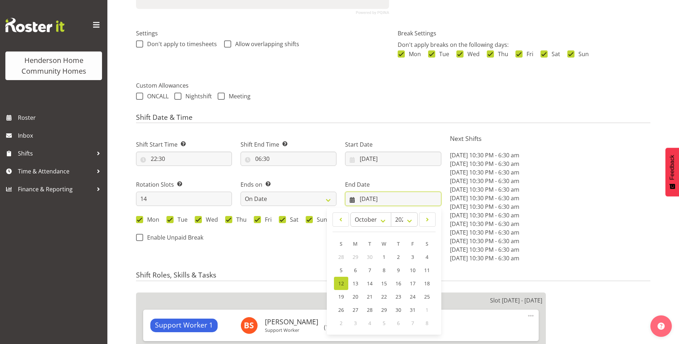
scroll to position [251, 0]
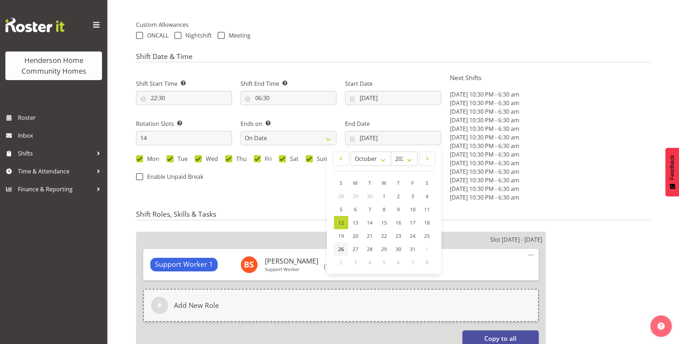
click at [341, 249] on span "26" at bounding box center [341, 249] width 6 height 7
type input "26/10/2025"
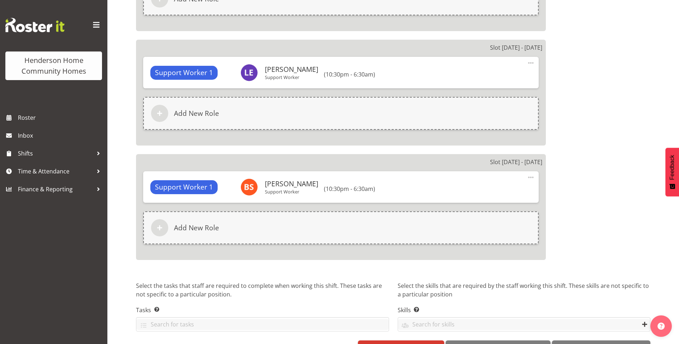
scroll to position [1877, 0]
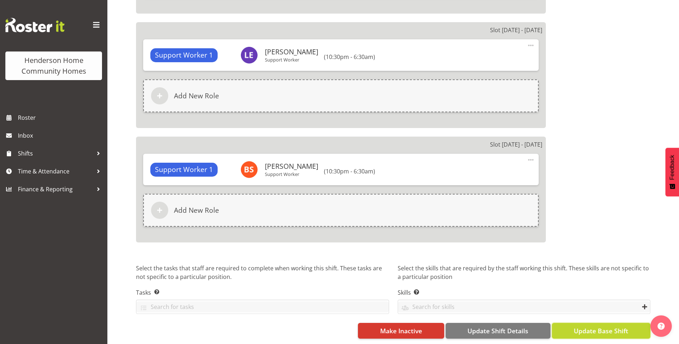
click at [613, 326] on span "Update Base Shift" at bounding box center [601, 330] width 54 height 9
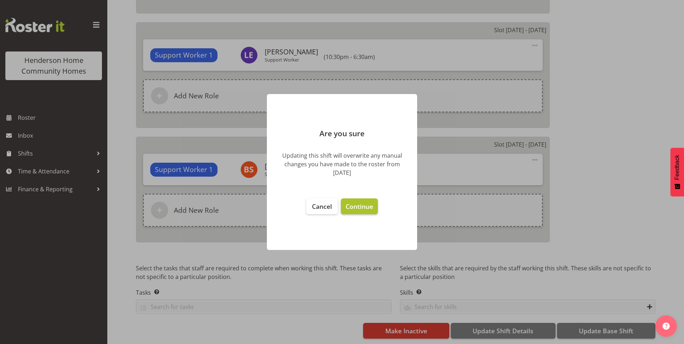
click at [356, 205] on span "Continue" at bounding box center [360, 206] width 28 height 9
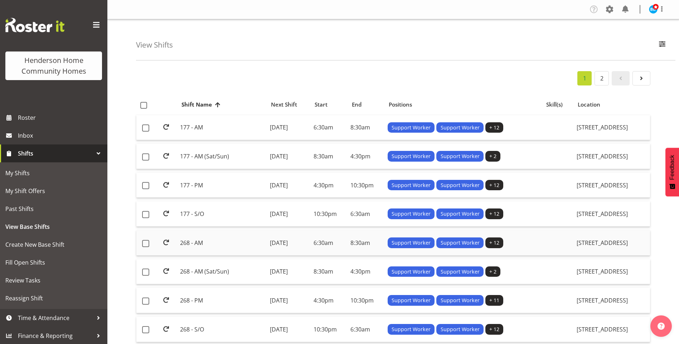
click at [208, 243] on td "268 - AM" at bounding box center [221, 242] width 89 height 25
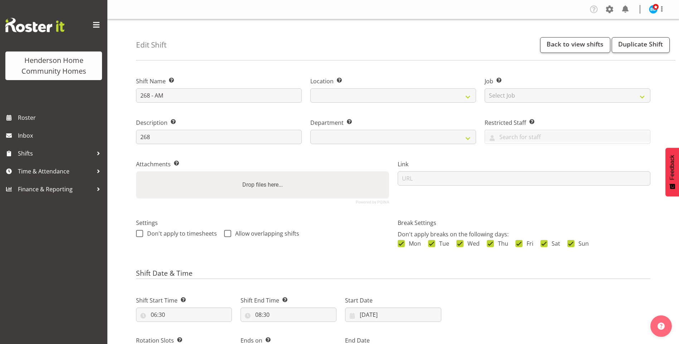
select select "8"
select select "2025"
select select "date"
select select
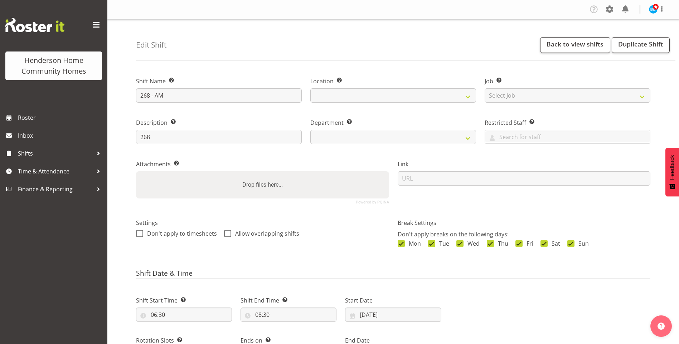
select select
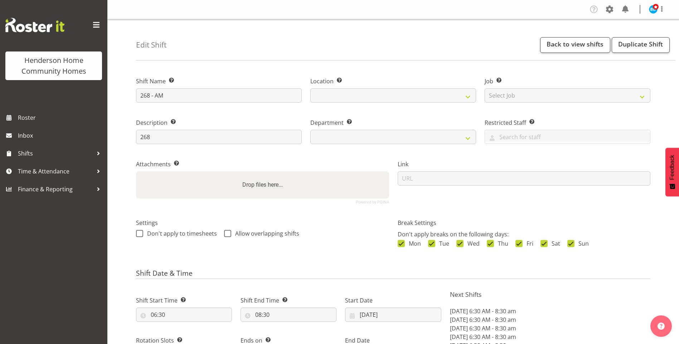
select select
select select "1069"
select select "748"
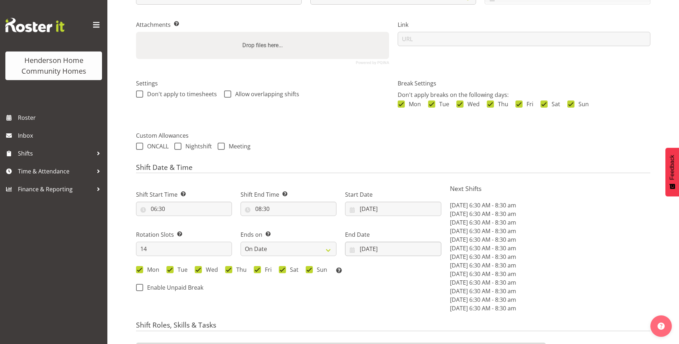
scroll to position [143, 0]
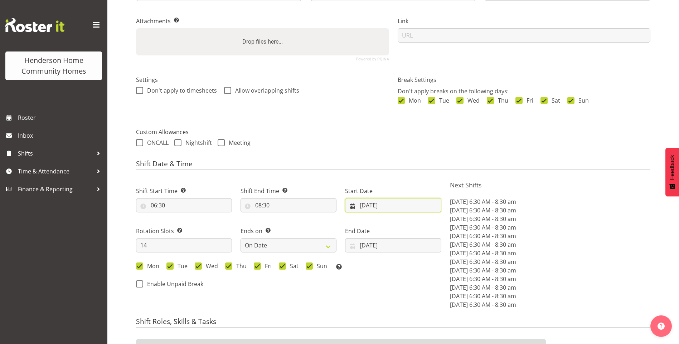
click at [366, 207] on input "29/09/2025" at bounding box center [393, 205] width 96 height 14
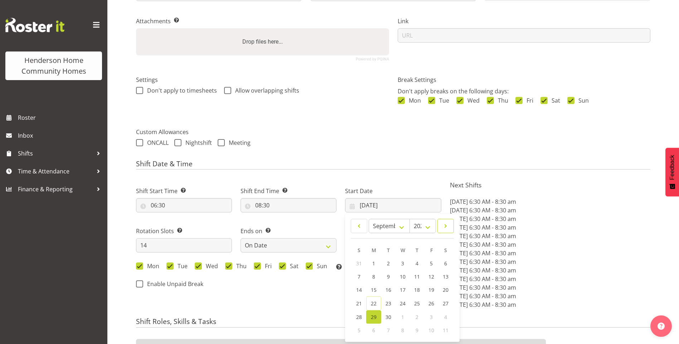
drag, startPoint x: 444, startPoint y: 225, endPoint x: 422, endPoint y: 242, distance: 27.9
click at [444, 225] on span at bounding box center [445, 226] width 7 height 9
select select "9"
click at [373, 289] on span "13" at bounding box center [374, 290] width 6 height 7
type input "13/10/2025"
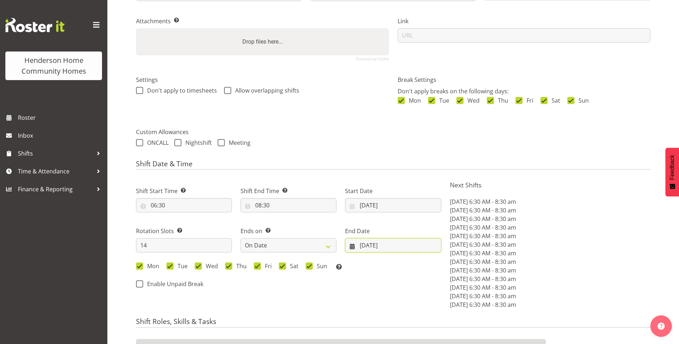
click at [377, 247] on input "12/10/2025" at bounding box center [393, 245] width 96 height 14
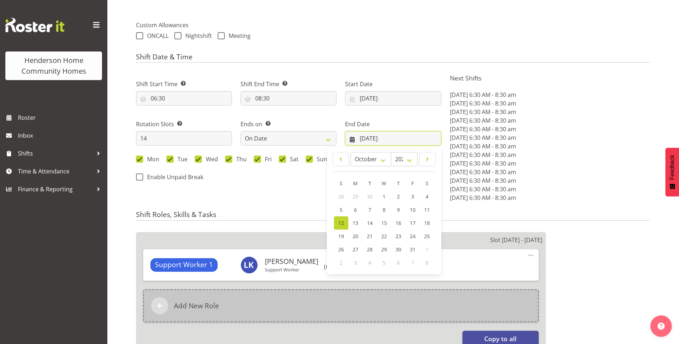
scroll to position [251, 0]
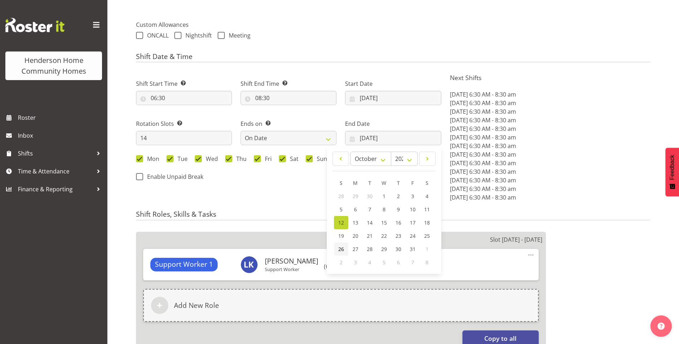
click at [339, 248] on span "26" at bounding box center [341, 249] width 6 height 7
type input "26/10/2025"
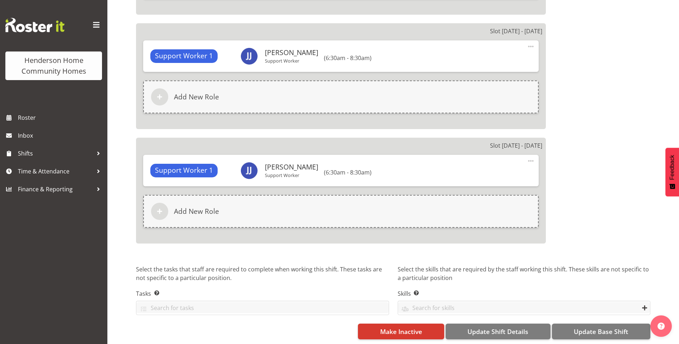
scroll to position [1855, 0]
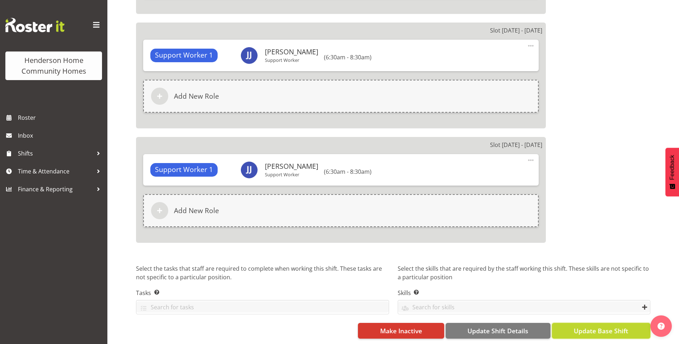
click at [628, 327] on button "Update Base Shift" at bounding box center [601, 331] width 98 height 16
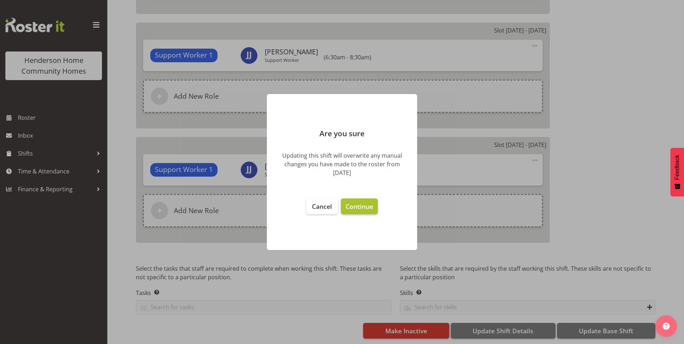
click at [359, 204] on span "Continue" at bounding box center [360, 206] width 28 height 9
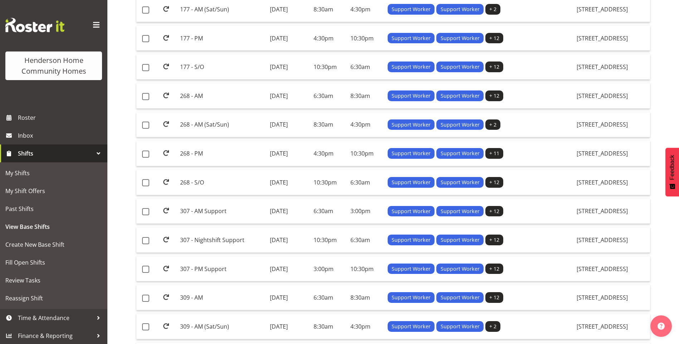
scroll to position [215, 0]
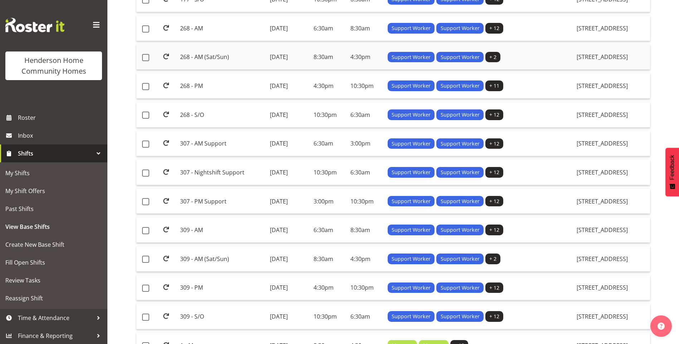
click at [195, 57] on td "268 - AM (Sat/Sun)" at bounding box center [221, 57] width 89 height 25
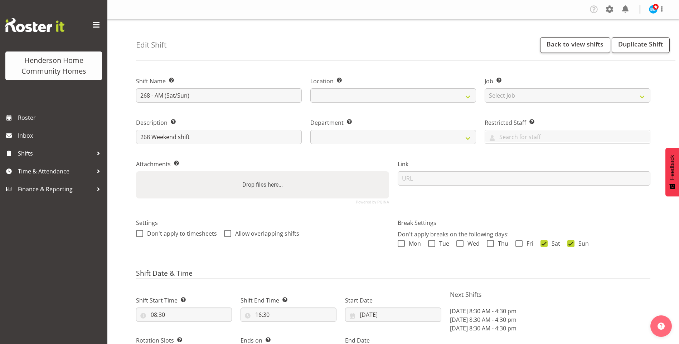
select select "8"
select select "2025"
select select "date"
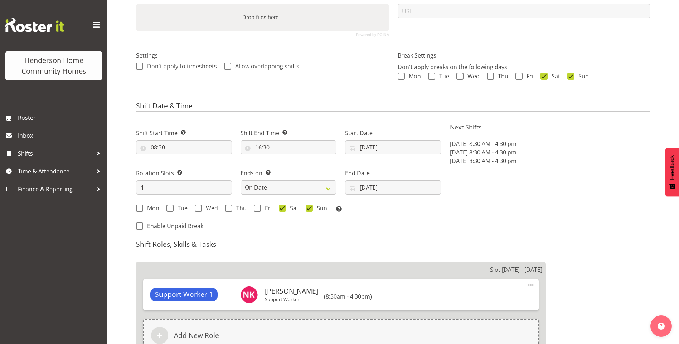
scroll to position [215, 0]
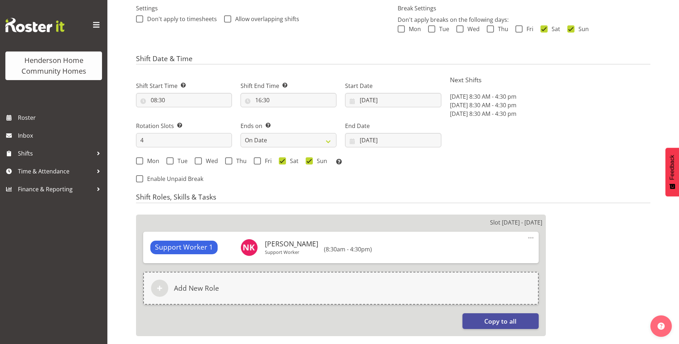
select select
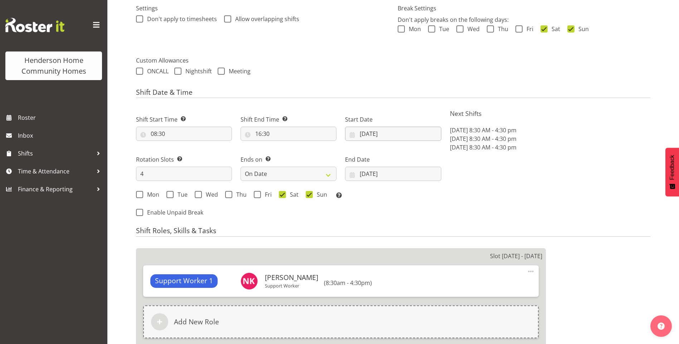
select select
click at [368, 134] on input "29/09/2025" at bounding box center [393, 134] width 96 height 14
select select
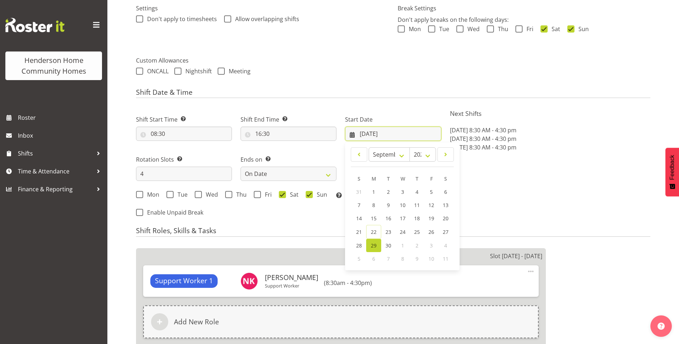
select select "1069"
select select "748"
click at [448, 152] on span at bounding box center [445, 154] width 7 height 9
select select "9"
drag, startPoint x: 374, startPoint y: 219, endPoint x: 381, endPoint y: 210, distance: 11.7
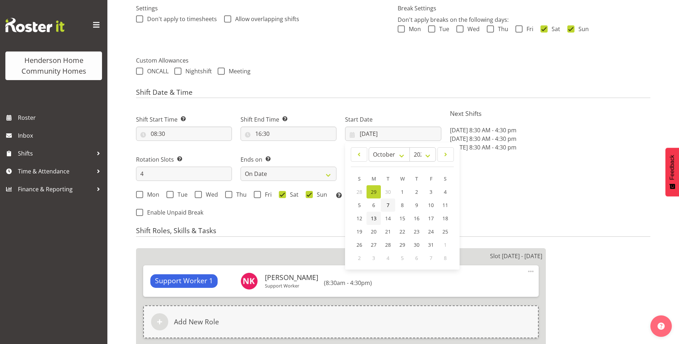
click at [374, 218] on span "13" at bounding box center [374, 218] width 6 height 7
type input "[DATE]"
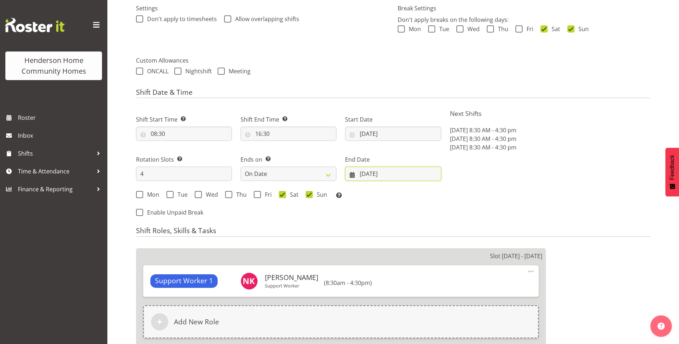
click at [373, 172] on input "[DATE]" at bounding box center [393, 174] width 96 height 14
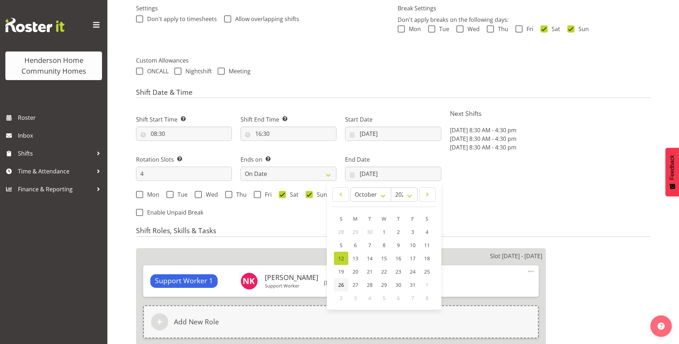
click at [341, 284] on span "26" at bounding box center [341, 285] width 6 height 7
type input "[DATE]"
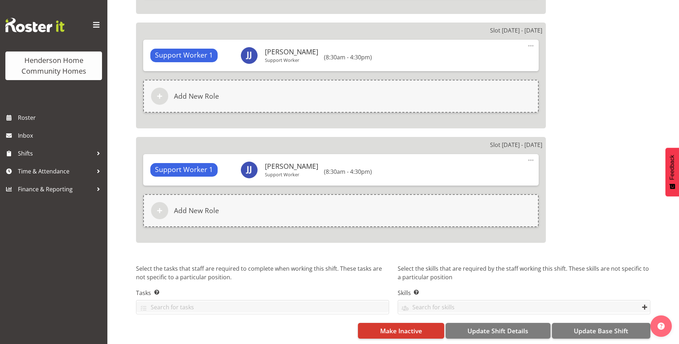
scroll to position [691, 0]
click at [618, 326] on span "Update Base Shift" at bounding box center [601, 330] width 54 height 9
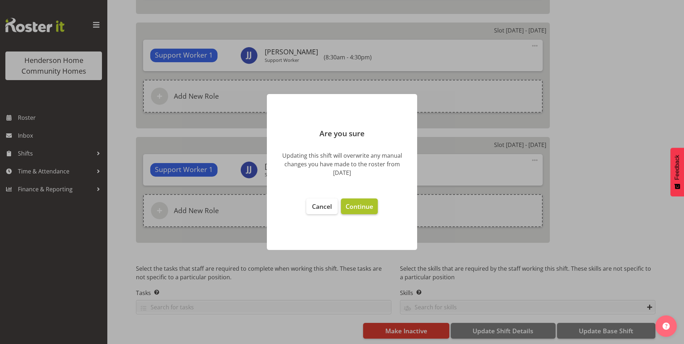
click at [365, 210] on span "Continue" at bounding box center [360, 206] width 28 height 9
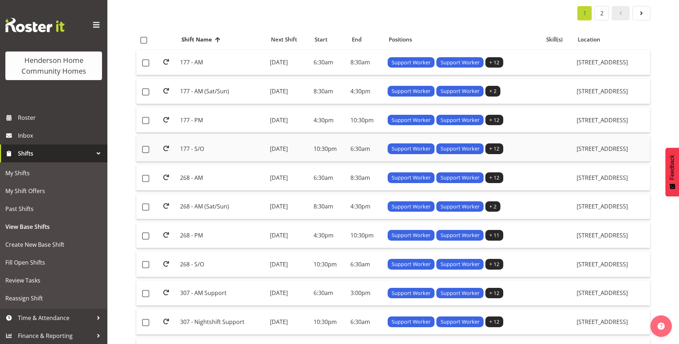
scroll to position [143, 0]
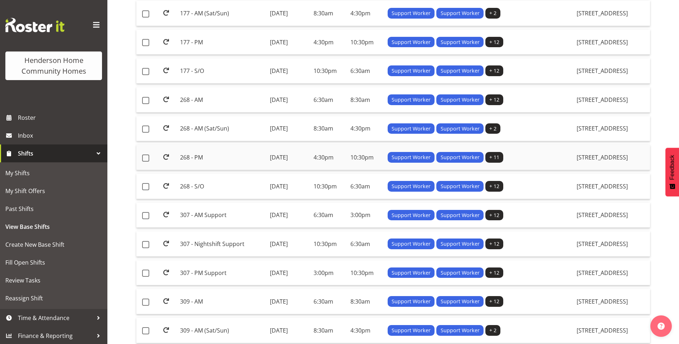
click at [197, 157] on td "268 - PM" at bounding box center [221, 157] width 89 height 25
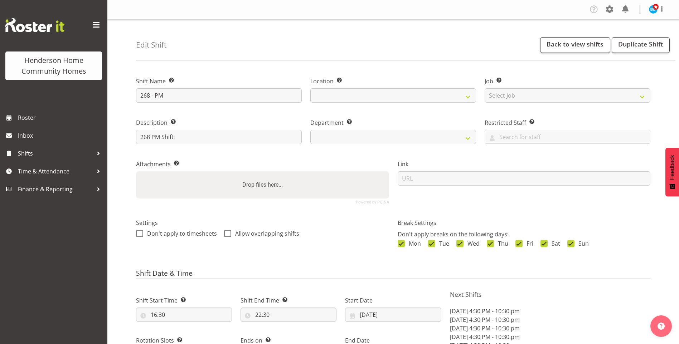
select select "date"
select select
select select "1069"
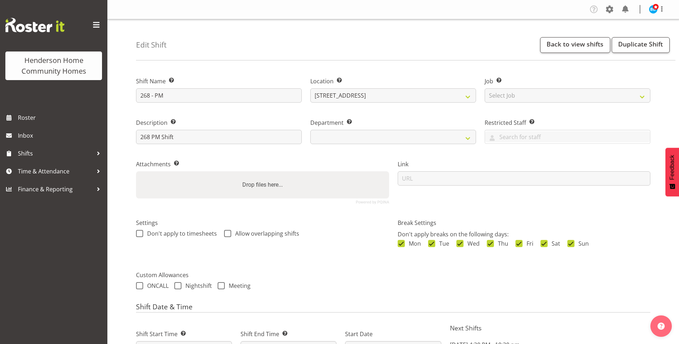
select select "748"
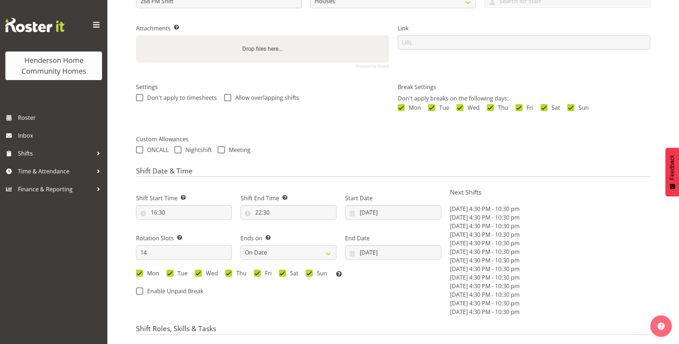
scroll to position [179, 0]
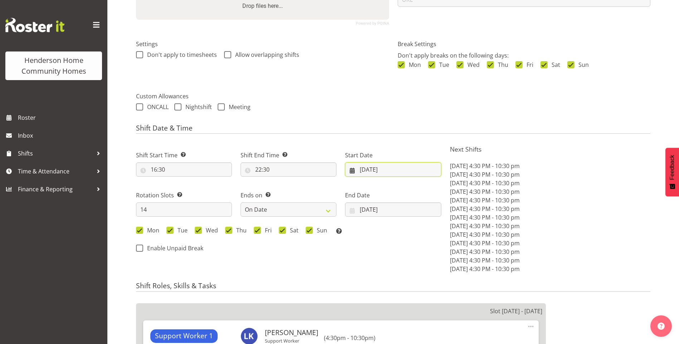
click at [378, 171] on input "[DATE]" at bounding box center [393, 169] width 96 height 14
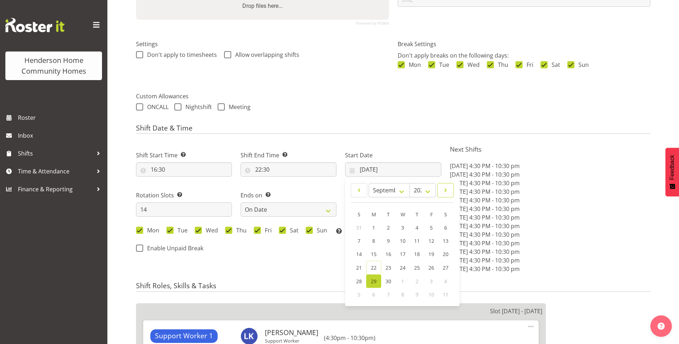
click at [448, 191] on span at bounding box center [445, 190] width 7 height 9
select select "9"
click at [373, 250] on link "13" at bounding box center [374, 254] width 14 height 13
type input "13/10/2025"
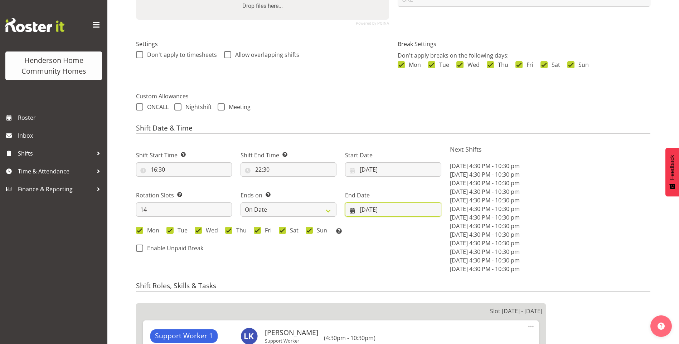
click at [375, 208] on input "[DATE]" at bounding box center [393, 210] width 96 height 14
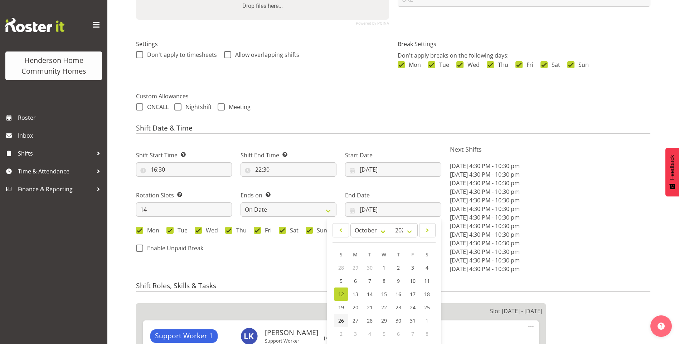
drag, startPoint x: 337, startPoint y: 318, endPoint x: 341, endPoint y: 313, distance: 6.2
click at [338, 317] on link "26" at bounding box center [341, 320] width 14 height 13
type input "[DATE]"
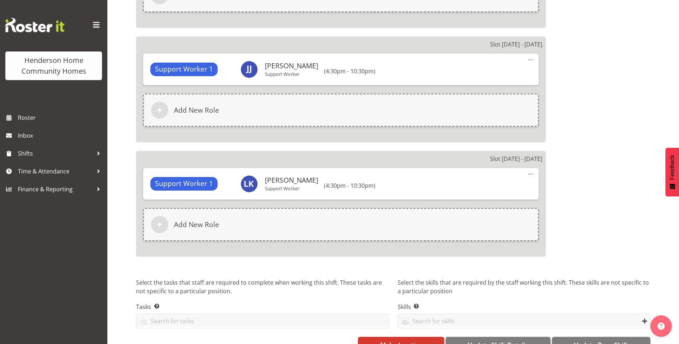
scroll to position [1815, 0]
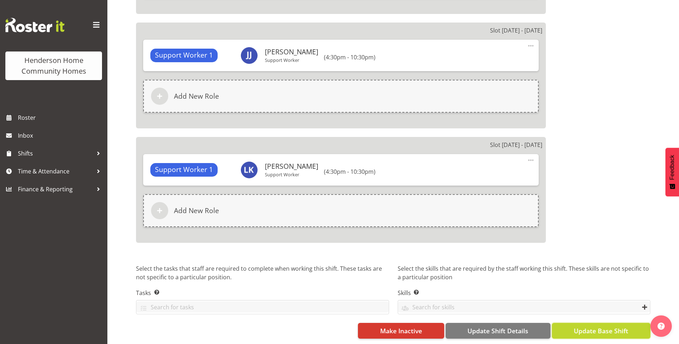
click at [604, 326] on span "Update Base Shift" at bounding box center [601, 330] width 54 height 9
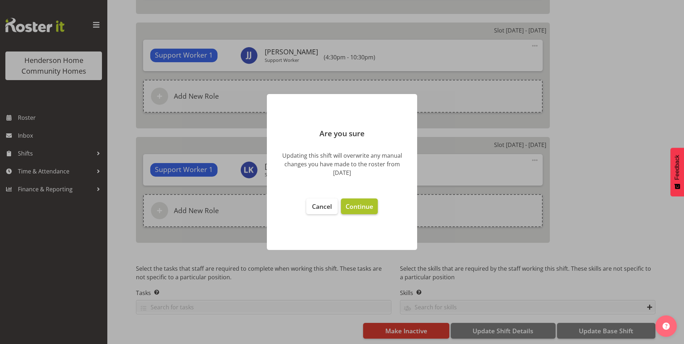
click at [363, 204] on span "Continue" at bounding box center [360, 206] width 28 height 9
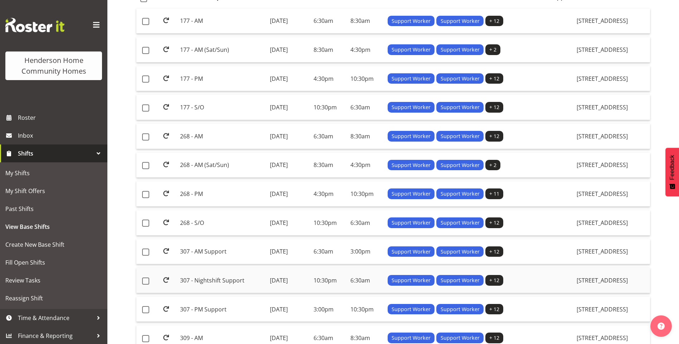
scroll to position [107, 0]
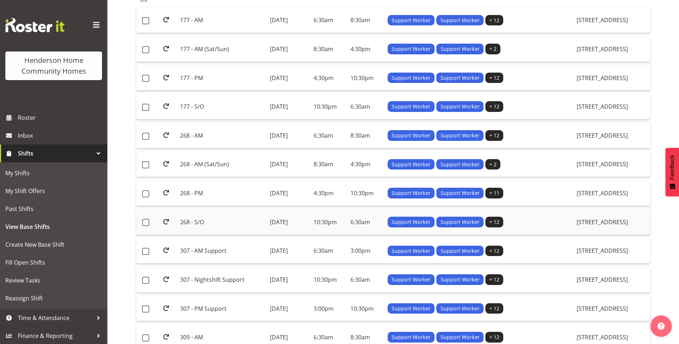
click at [184, 220] on td "268 - S/O" at bounding box center [221, 222] width 89 height 25
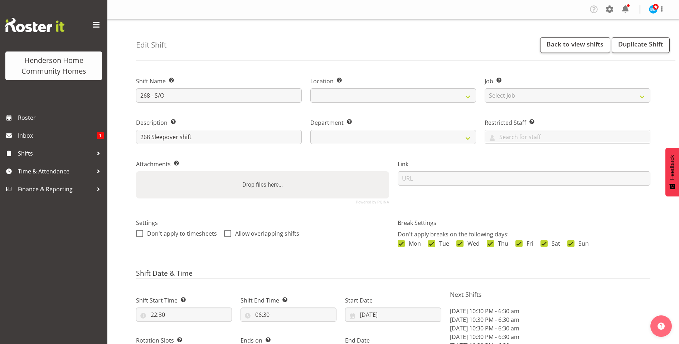
select select "8"
select select "2025"
select select "date"
select select
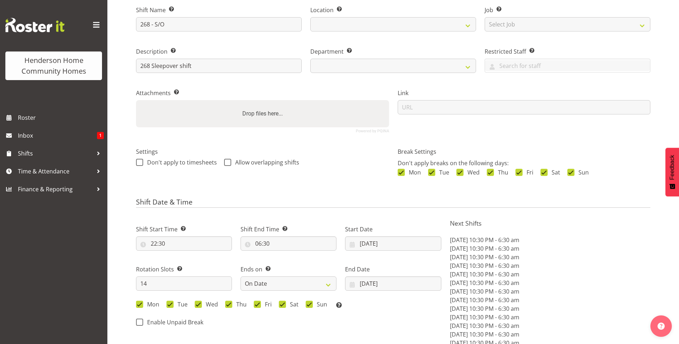
select select
select select "1069"
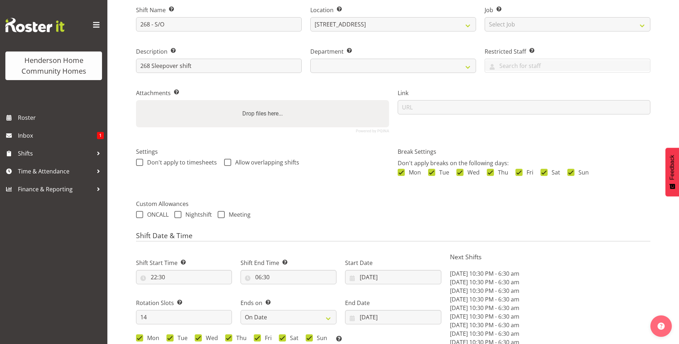
scroll to position [72, 0]
select select "748"
click at [376, 273] on input "29/09/2025" at bounding box center [393, 277] width 96 height 14
click at [445, 297] on span at bounding box center [445, 297] width 7 height 9
select select "9"
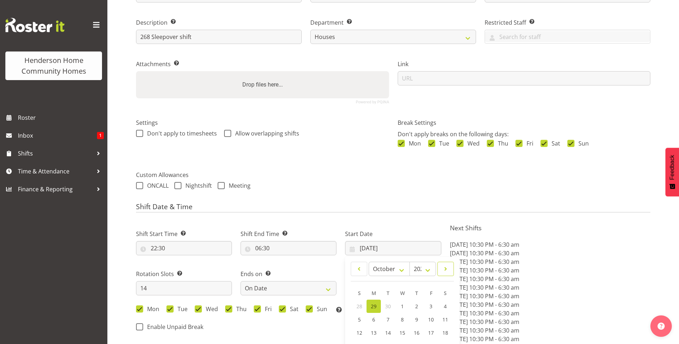
scroll to position [143, 0]
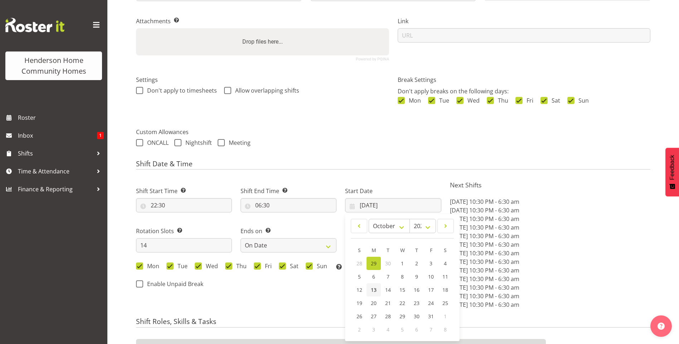
click at [373, 288] on span "13" at bounding box center [374, 290] width 6 height 7
type input "[DATE]"
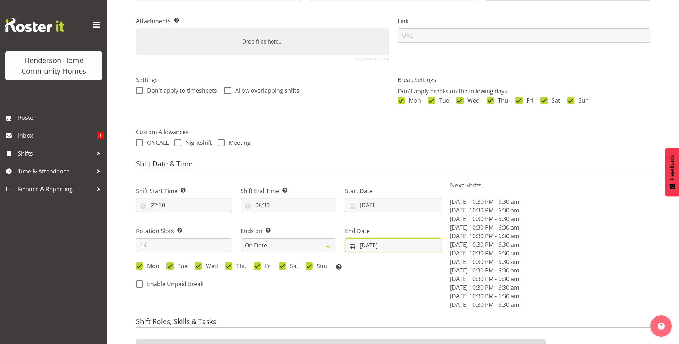
click at [364, 248] on input "[DATE]" at bounding box center [393, 245] width 96 height 14
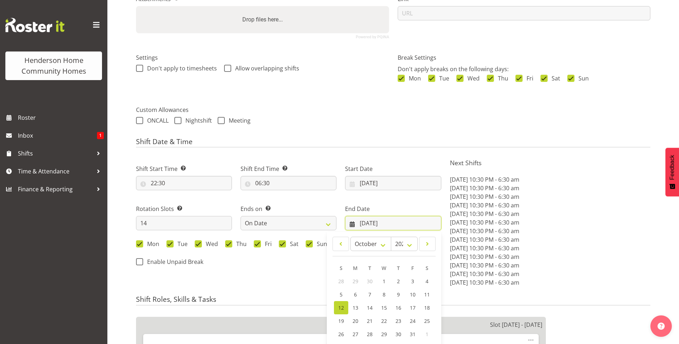
scroll to position [215, 0]
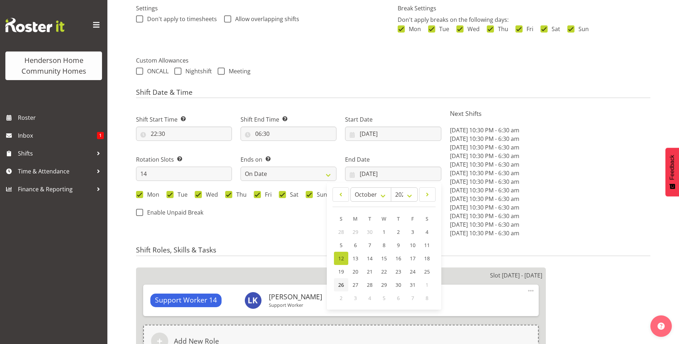
click at [339, 282] on span "26" at bounding box center [341, 285] width 6 height 7
type input "[DATE]"
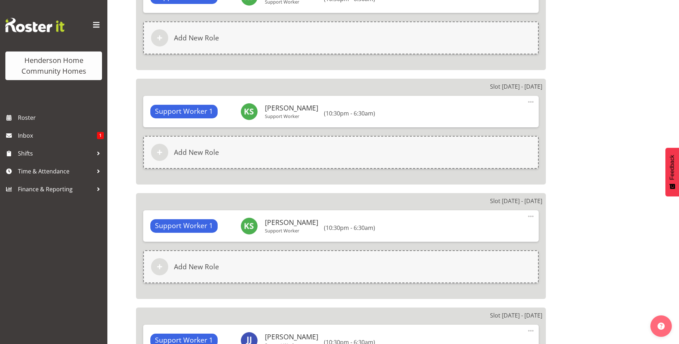
scroll to position [1855, 0]
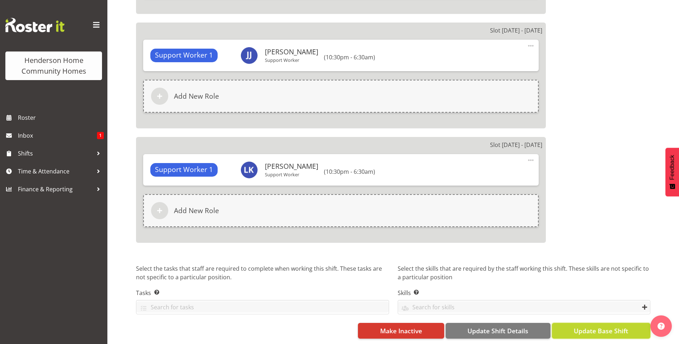
click at [603, 330] on span "Update Base Shift" at bounding box center [601, 330] width 54 height 9
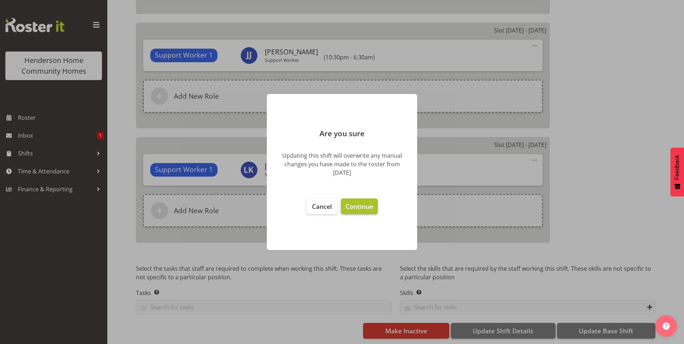
click at [363, 208] on span "Continue" at bounding box center [360, 206] width 28 height 9
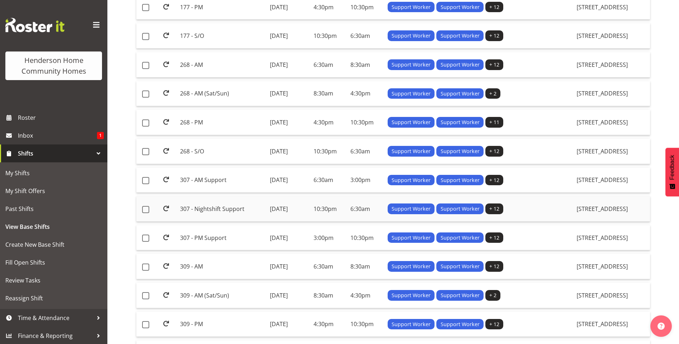
scroll to position [179, 0]
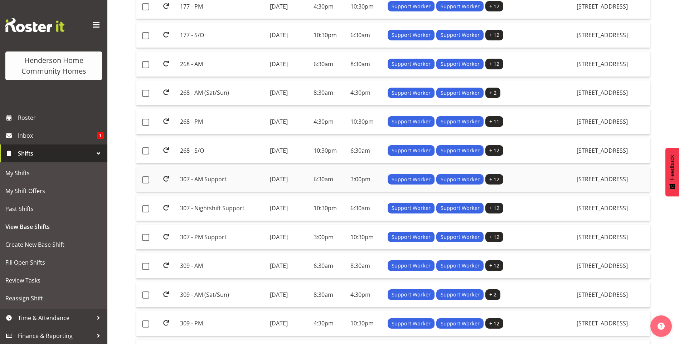
click at [207, 179] on td "307 - AM Support" at bounding box center [221, 179] width 89 height 25
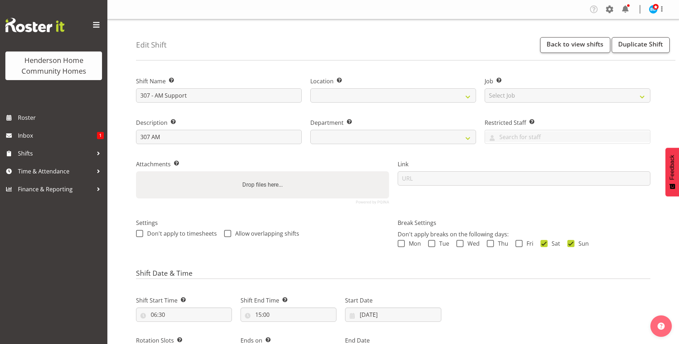
select select "8"
select select "2025"
select select "date"
select select
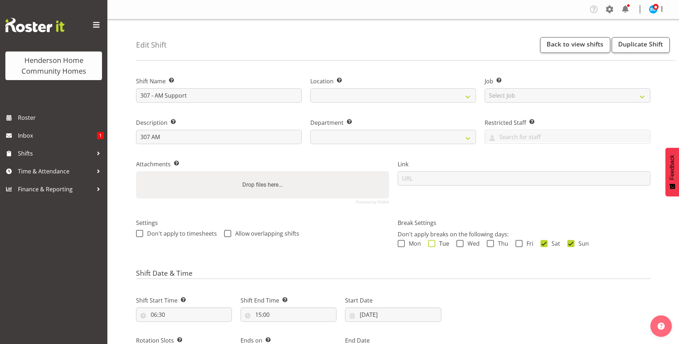
select select
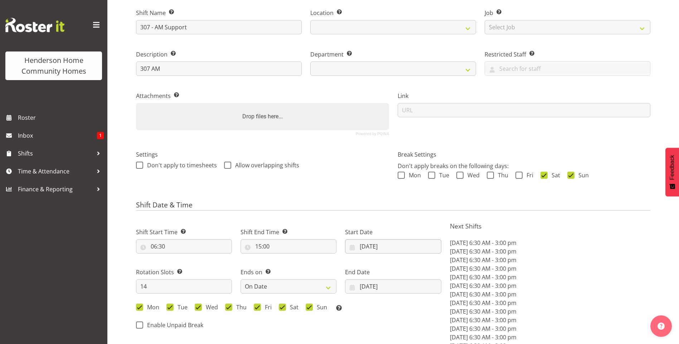
scroll to position [72, 0]
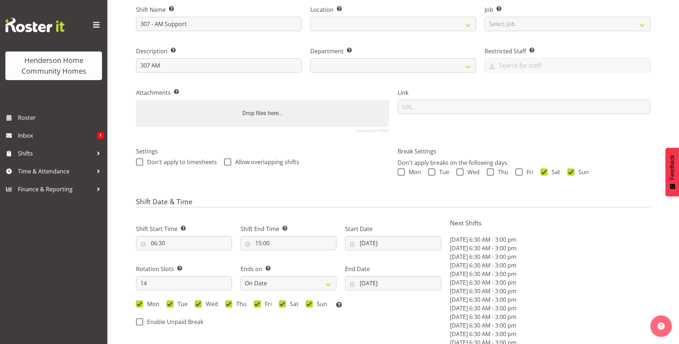
select select
select select "748"
select select "1076"
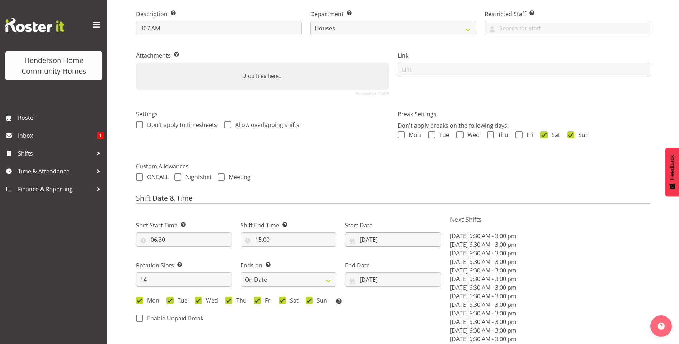
scroll to position [143, 0]
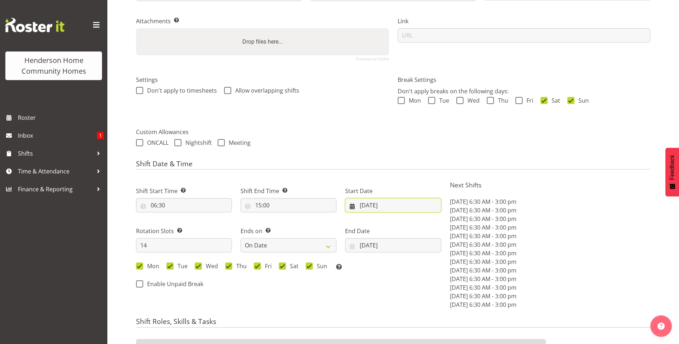
click at [367, 206] on input "[DATE]" at bounding box center [393, 205] width 96 height 14
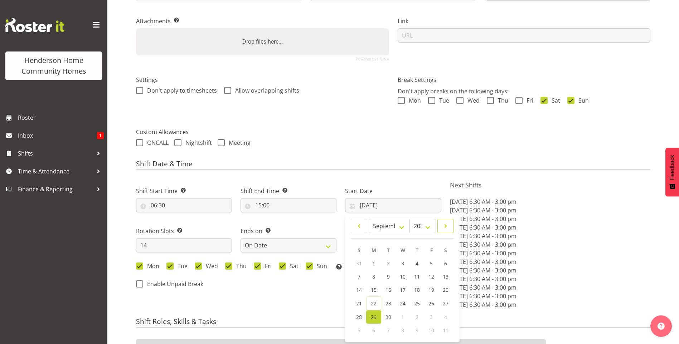
click at [447, 225] on span at bounding box center [445, 226] width 7 height 9
select select "9"
click at [371, 288] on span "13" at bounding box center [374, 290] width 6 height 7
type input "[DATE]"
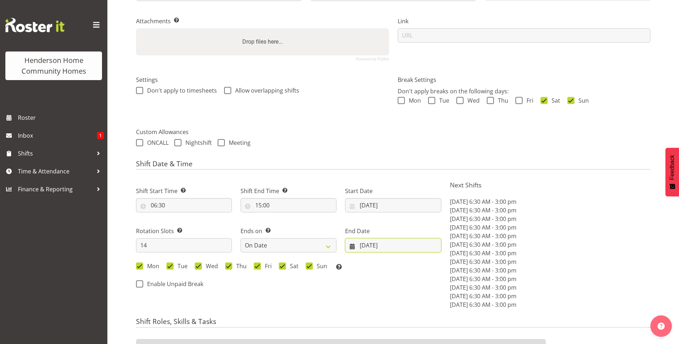
drag, startPoint x: 374, startPoint y: 247, endPoint x: 379, endPoint y: 250, distance: 5.7
click at [374, 247] on input "[DATE]" at bounding box center [393, 245] width 96 height 14
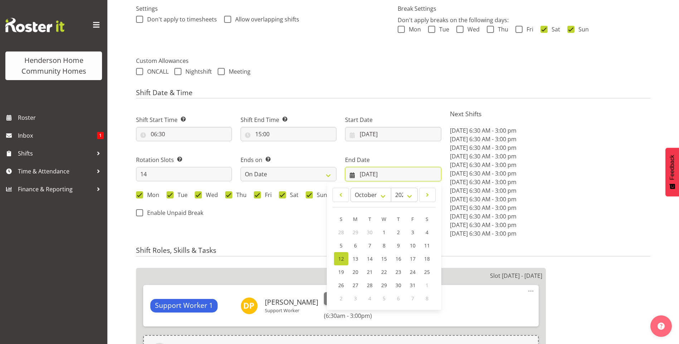
scroll to position [215, 0]
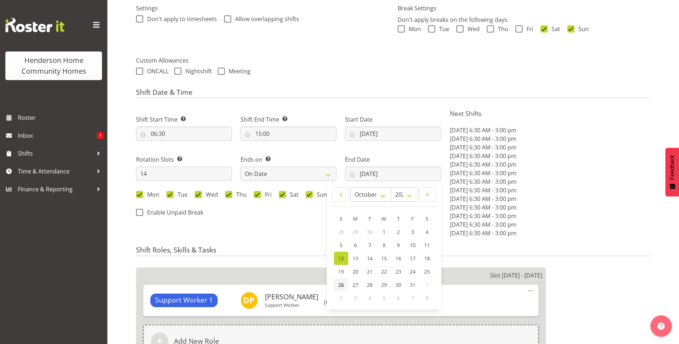
click at [341, 285] on span "26" at bounding box center [341, 285] width 6 height 7
type input "[DATE]"
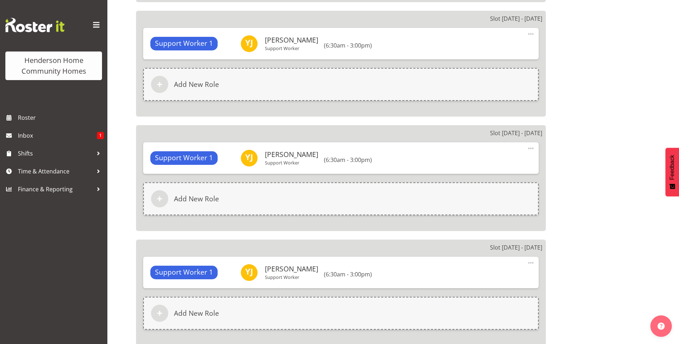
scroll to position [1849, 0]
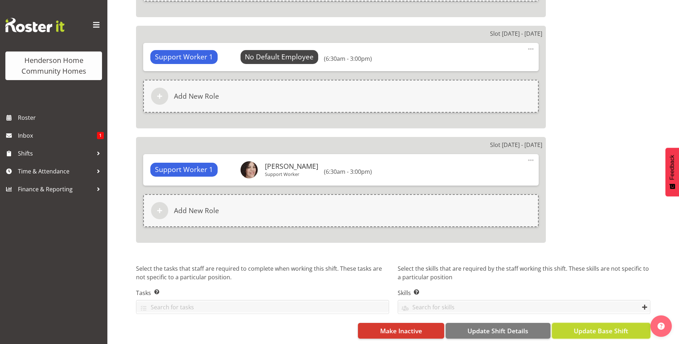
click at [606, 326] on span "Update Base Shift" at bounding box center [601, 330] width 54 height 9
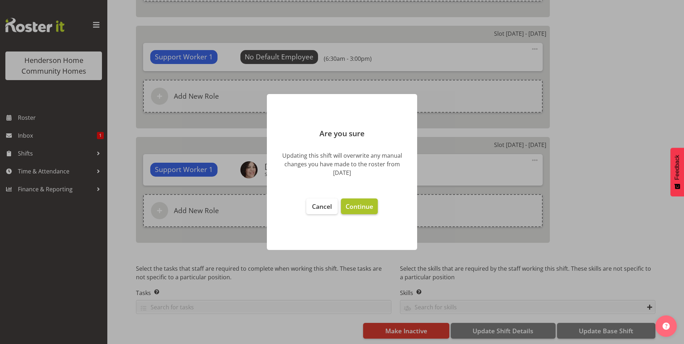
click at [352, 207] on span "Continue" at bounding box center [360, 206] width 28 height 9
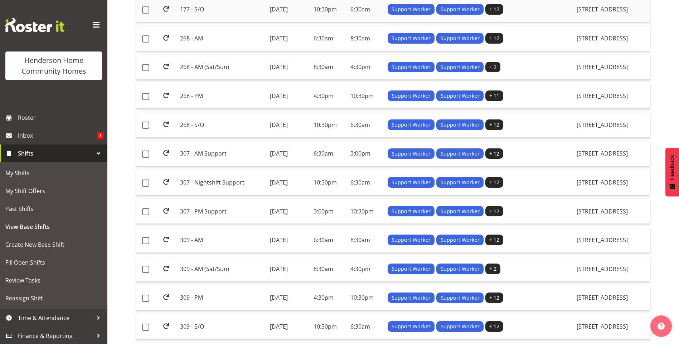
scroll to position [215, 0]
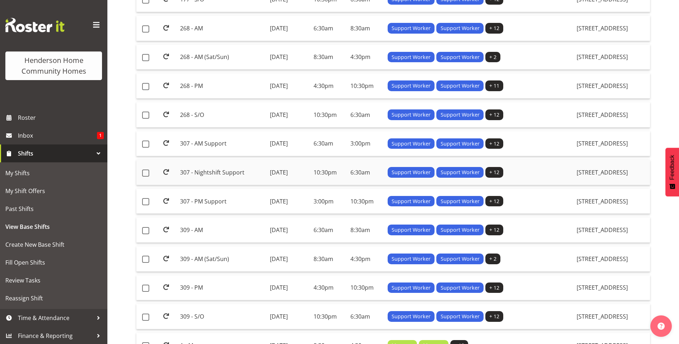
click at [215, 169] on td "307 - Nightshift Support" at bounding box center [221, 172] width 89 height 25
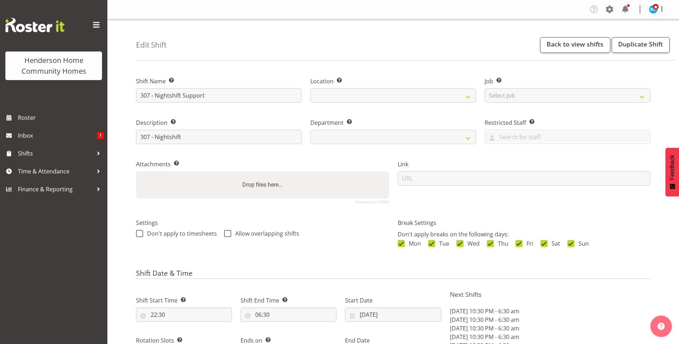
select select "8"
select select "2025"
select select "date"
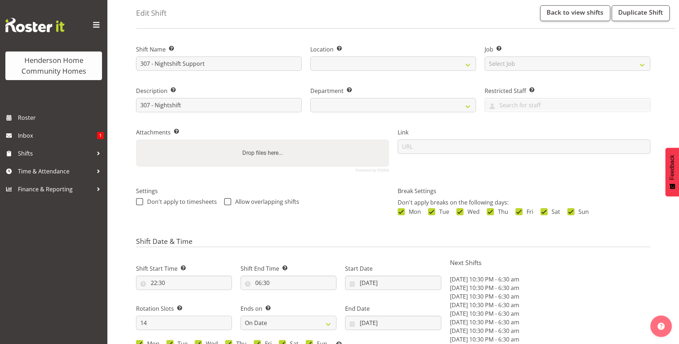
select select
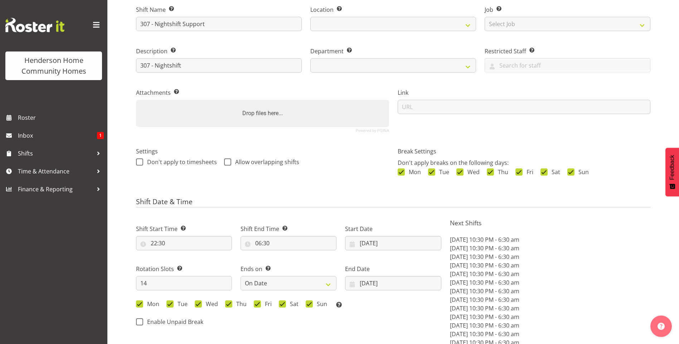
select select
select select "748"
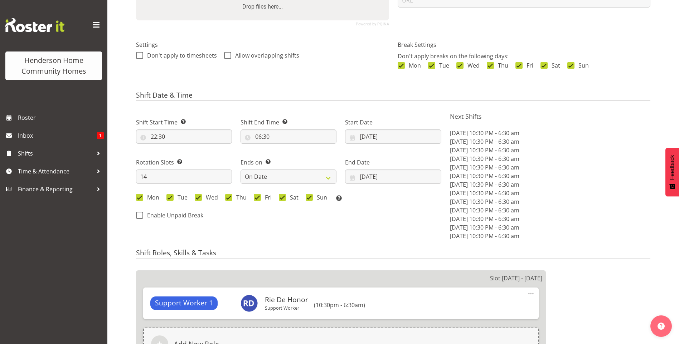
scroll to position [179, 0]
select select "1076"
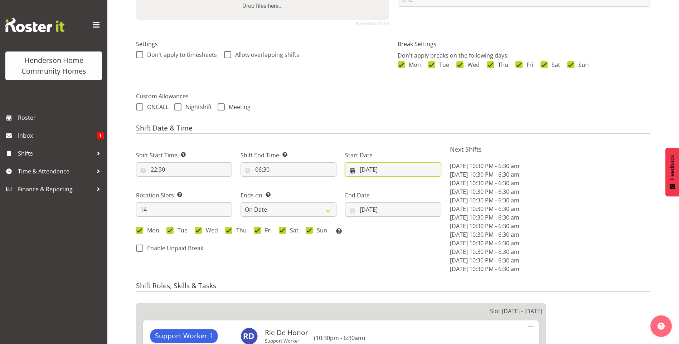
click at [369, 169] on input "[DATE]" at bounding box center [393, 169] width 96 height 14
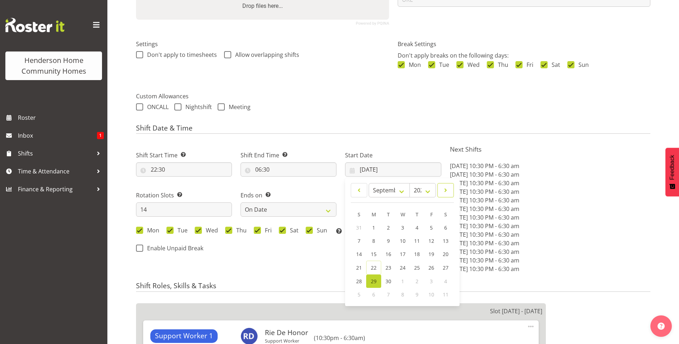
click at [447, 193] on span at bounding box center [445, 190] width 7 height 9
select select "9"
drag, startPoint x: 373, startPoint y: 252, endPoint x: 382, endPoint y: 241, distance: 14.0
click at [373, 252] on span "13" at bounding box center [374, 254] width 6 height 7
type input "[DATE]"
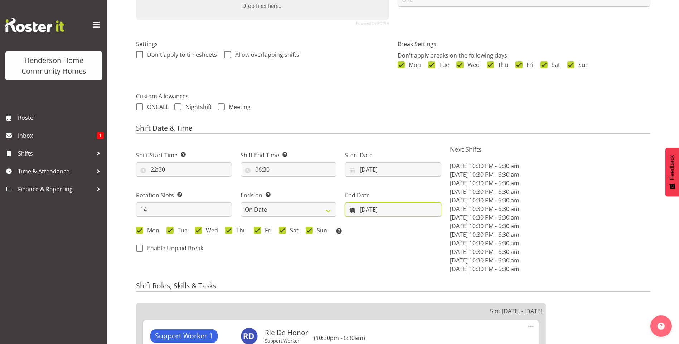
click at [372, 205] on input "[DATE]" at bounding box center [393, 210] width 96 height 14
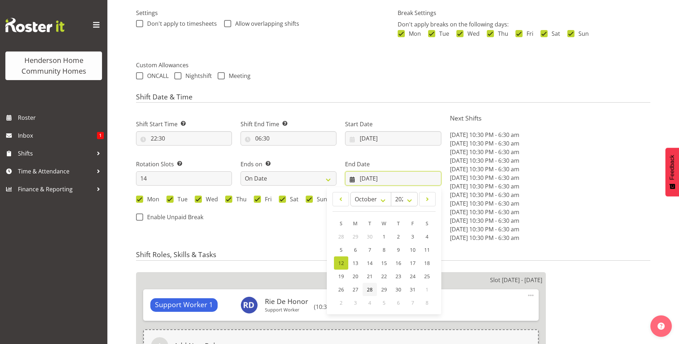
scroll to position [251, 0]
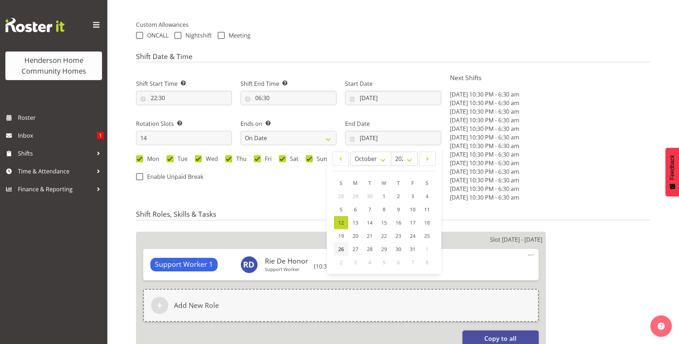
click at [342, 248] on span "26" at bounding box center [341, 249] width 6 height 7
type input "[DATE]"
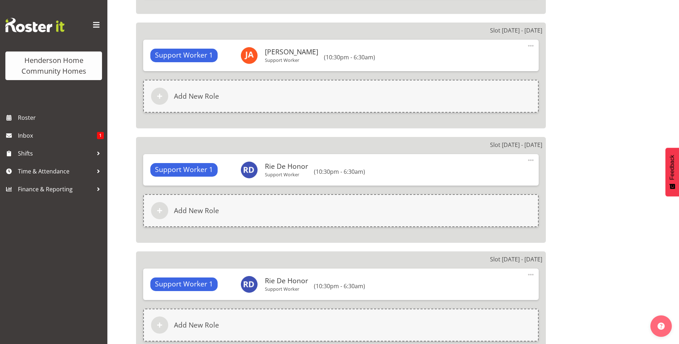
scroll to position [1855, 0]
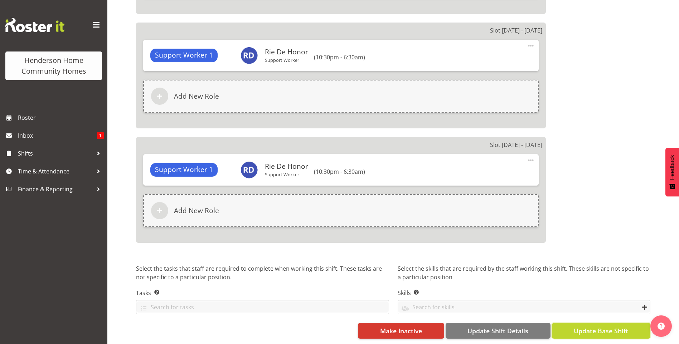
click at [622, 326] on span "Update Base Shift" at bounding box center [601, 330] width 54 height 9
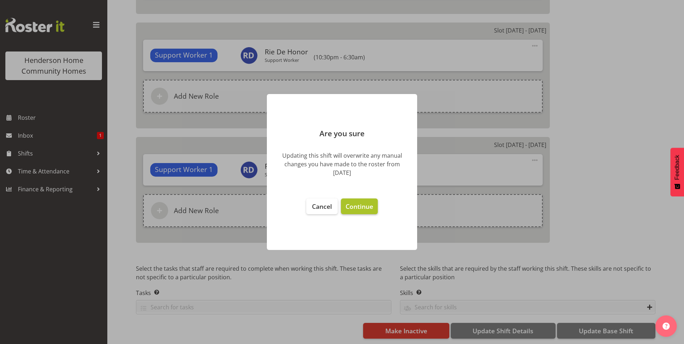
click at [349, 204] on span "Continue" at bounding box center [360, 206] width 28 height 9
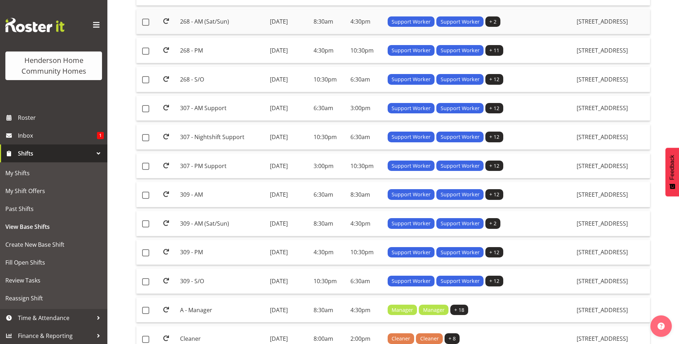
scroll to position [251, 0]
click at [196, 166] on td "307 - PM Support" at bounding box center [221, 165] width 89 height 25
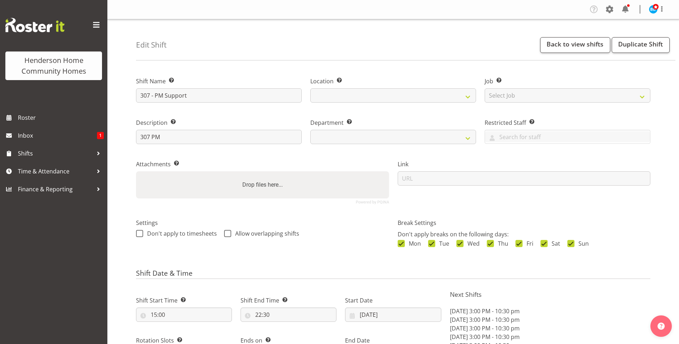
select select "8"
select select "2025"
select select "date"
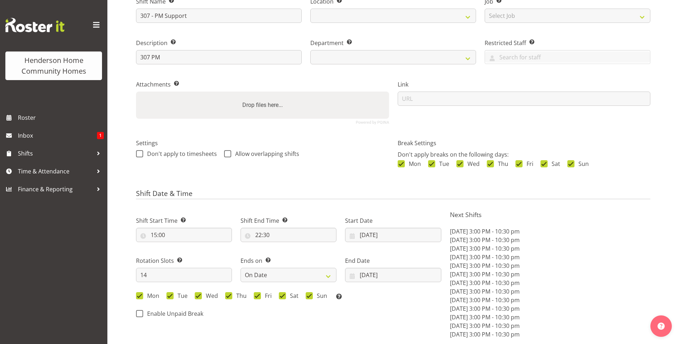
select select
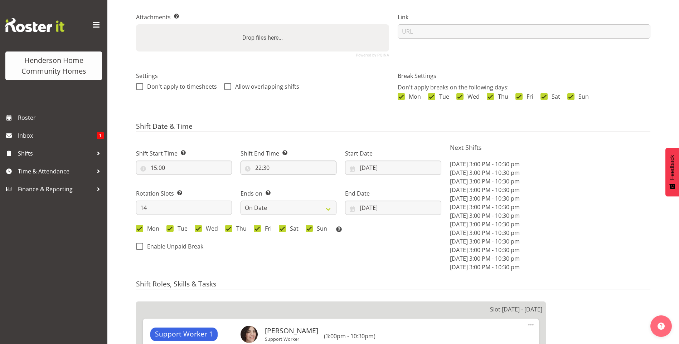
select select
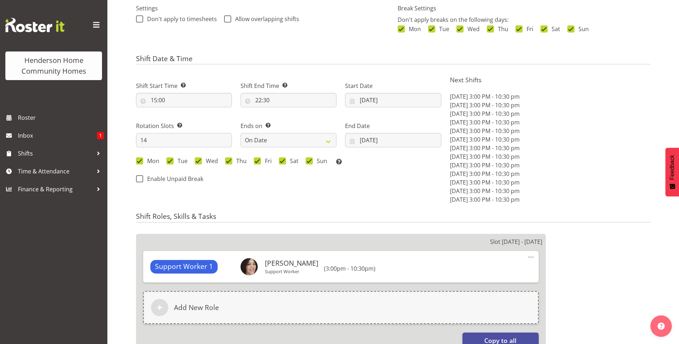
select select "748"
select select "1076"
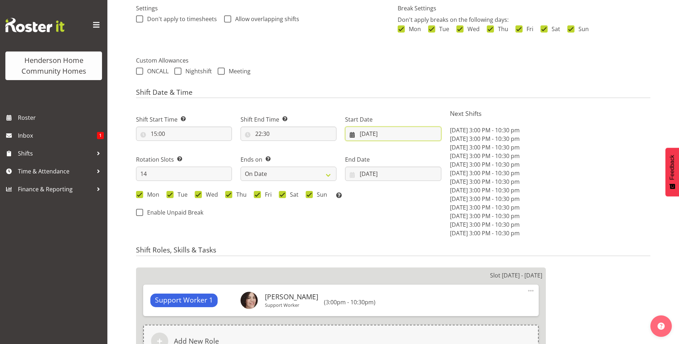
click at [370, 138] on input "29/09/2025" at bounding box center [393, 134] width 96 height 14
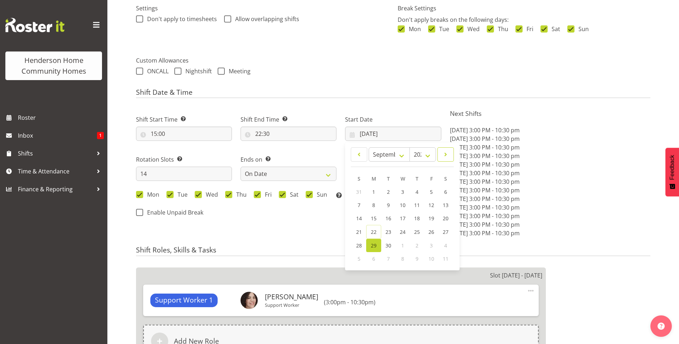
click at [445, 158] on span at bounding box center [445, 154] width 7 height 9
select select "9"
click at [376, 216] on span "13" at bounding box center [374, 218] width 6 height 7
type input "13/10/2025"
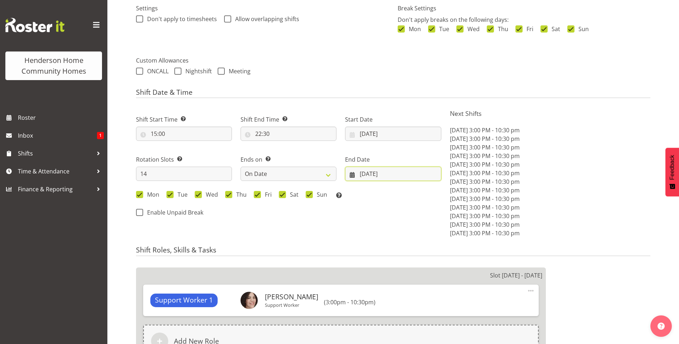
click at [368, 179] on input "12/10/2025" at bounding box center [393, 174] width 96 height 14
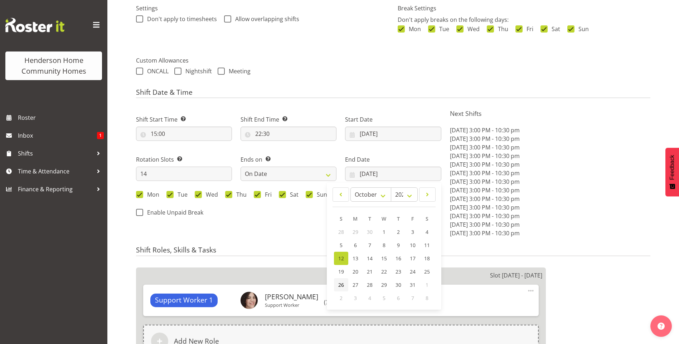
click at [340, 285] on span "26" at bounding box center [341, 285] width 6 height 7
type input "[DATE]"
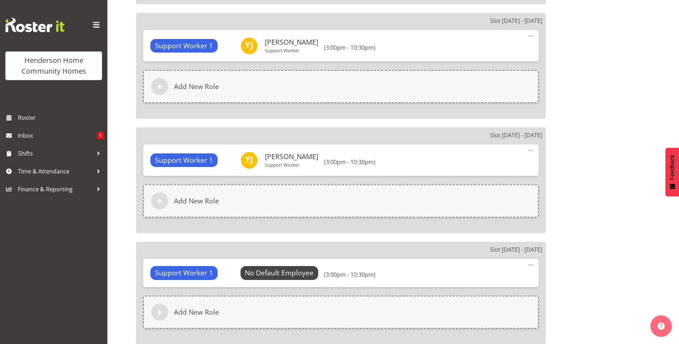
scroll to position [1849, 0]
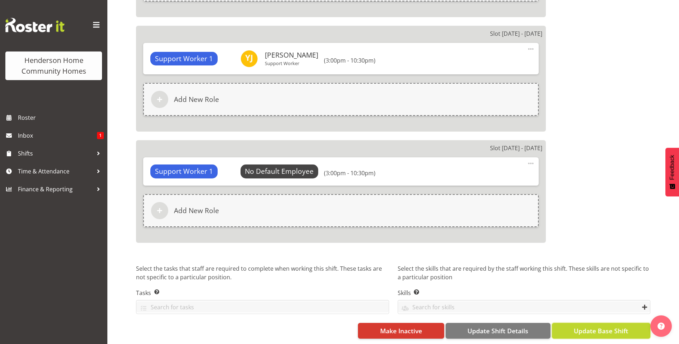
click at [613, 329] on span "Update Base Shift" at bounding box center [601, 330] width 54 height 9
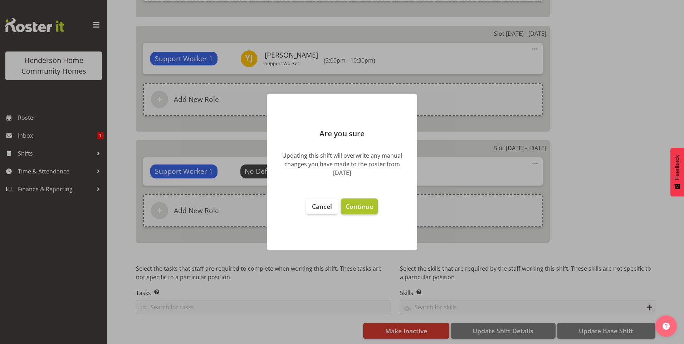
click at [353, 206] on span "Continue" at bounding box center [360, 206] width 28 height 9
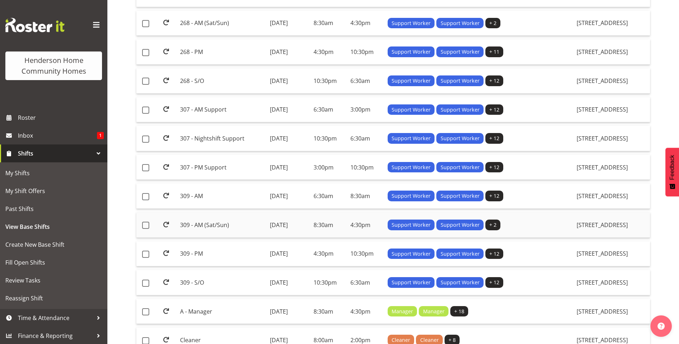
scroll to position [286, 0]
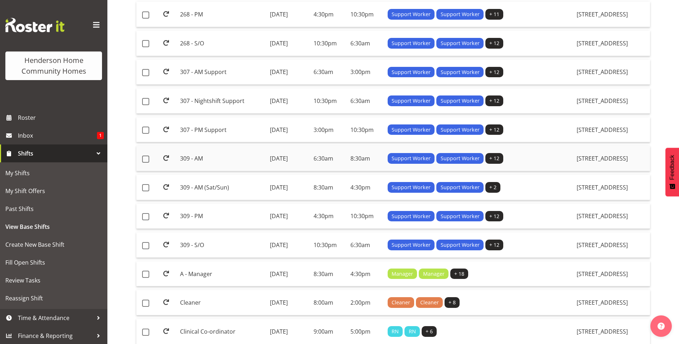
click at [209, 156] on td "309 - AM" at bounding box center [221, 158] width 89 height 25
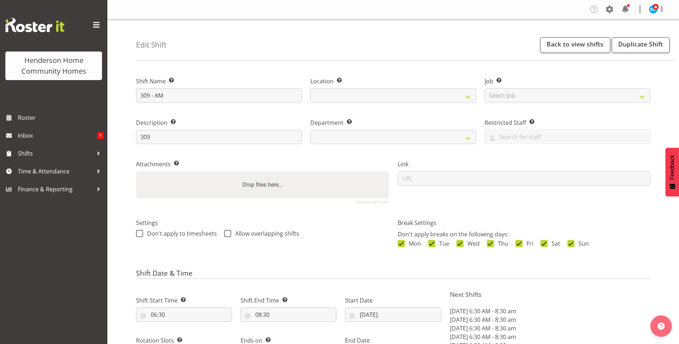
select select "date"
select select
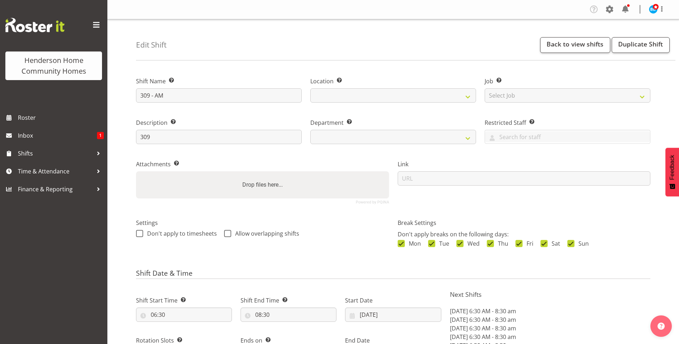
select select
select select "748"
select select "1070"
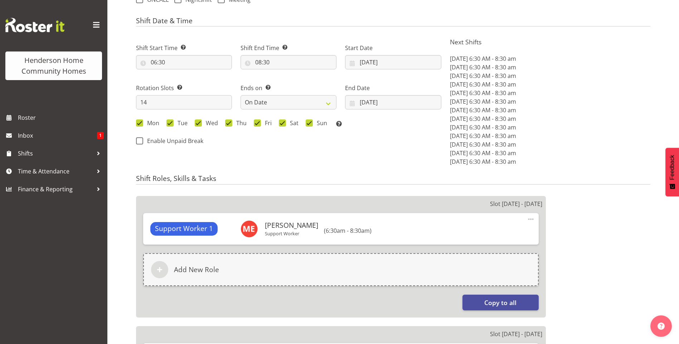
scroll to position [358, 0]
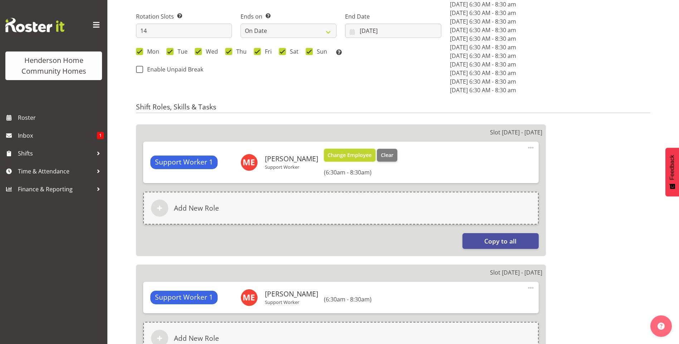
click at [329, 156] on span "Change Employee" at bounding box center [349, 155] width 44 height 8
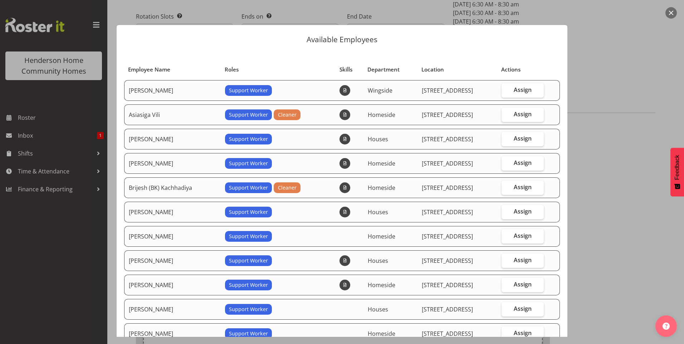
drag, startPoint x: 88, startPoint y: 225, endPoint x: 132, endPoint y: 223, distance: 43.7
click at [88, 225] on div at bounding box center [342, 172] width 684 height 344
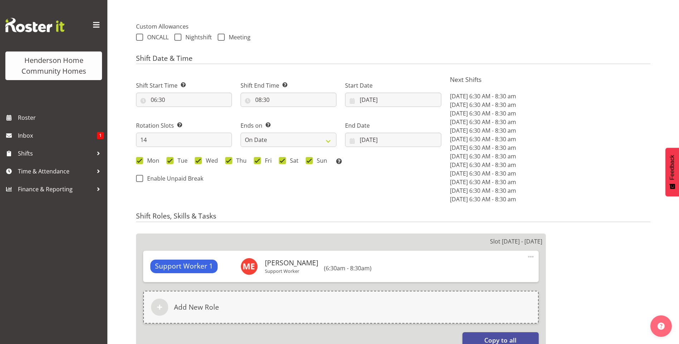
scroll to position [215, 0]
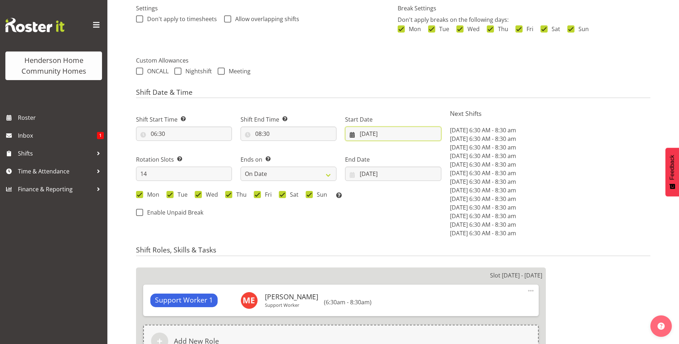
click at [376, 131] on input "29/09/2025" at bounding box center [393, 134] width 96 height 14
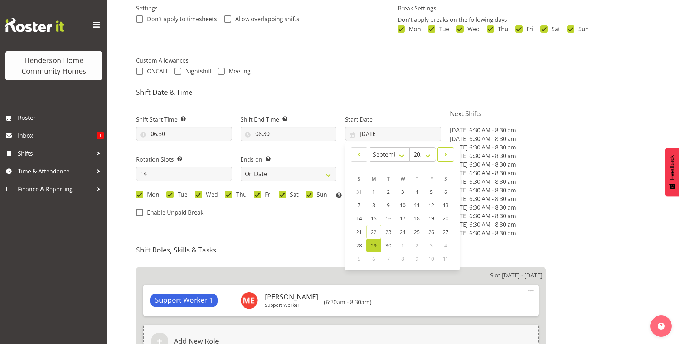
click at [450, 152] on link at bounding box center [445, 154] width 16 height 14
select select "9"
click at [374, 218] on span "13" at bounding box center [374, 218] width 6 height 7
type input "[DATE]"
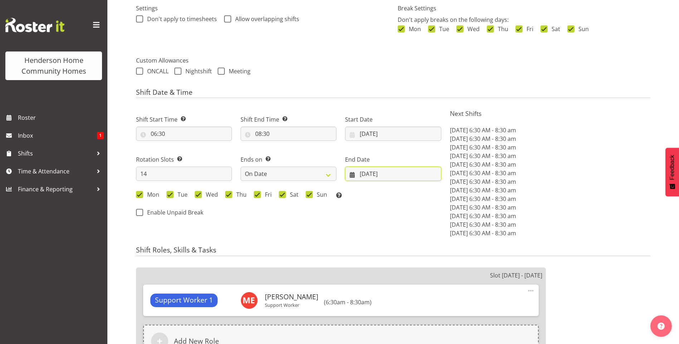
click at [374, 176] on input "[DATE]" at bounding box center [393, 174] width 96 height 14
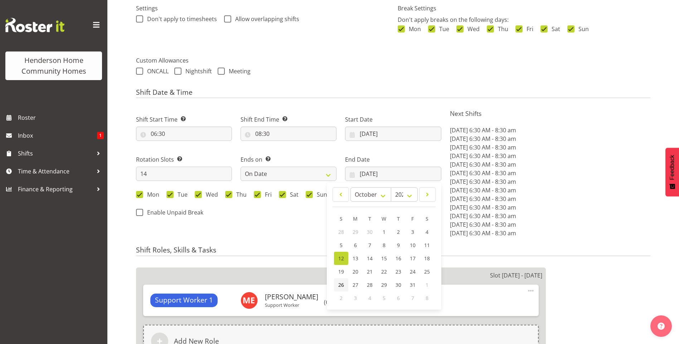
click at [341, 285] on span "26" at bounding box center [341, 285] width 6 height 7
type input "[DATE]"
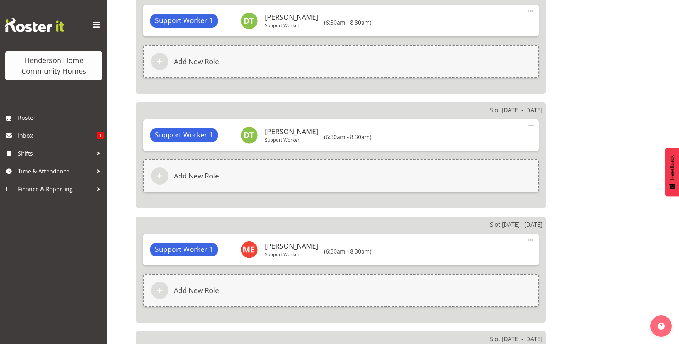
scroll to position [1855, 0]
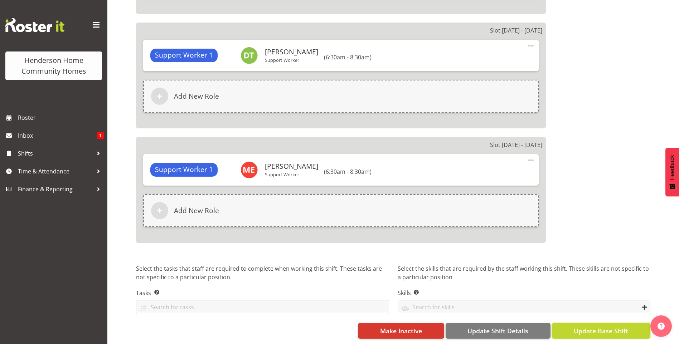
click at [610, 326] on span "Update Base Shift" at bounding box center [601, 330] width 54 height 9
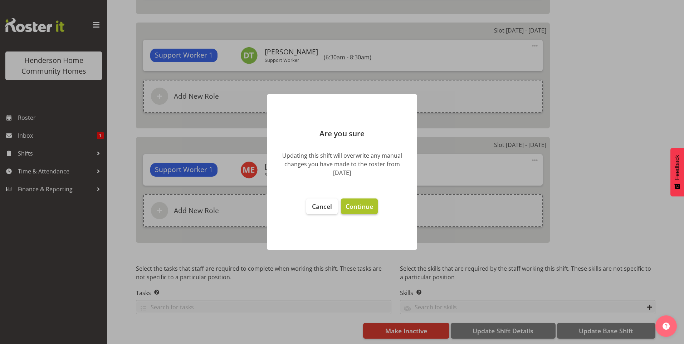
click at [376, 212] on button "Continue" at bounding box center [359, 207] width 37 height 16
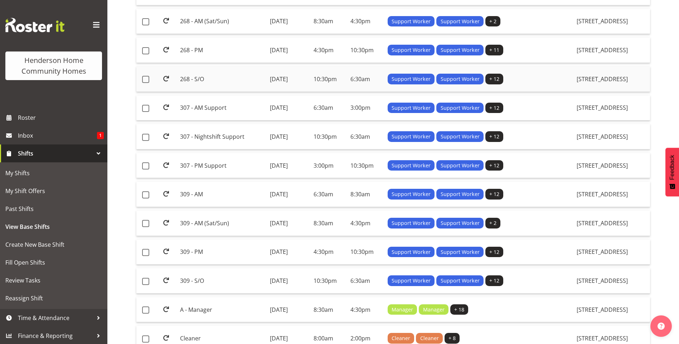
scroll to position [286, 0]
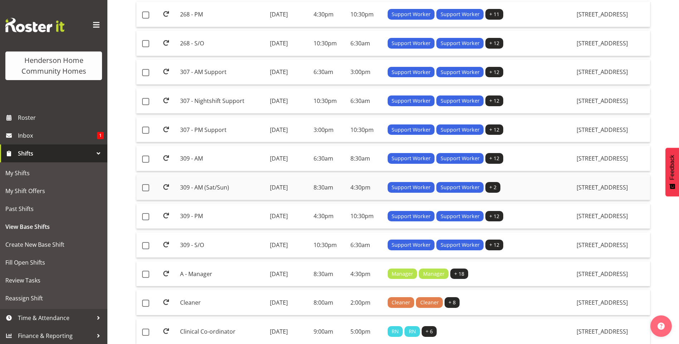
click at [217, 184] on td "309 - AM (Sat/Sun)" at bounding box center [221, 187] width 89 height 25
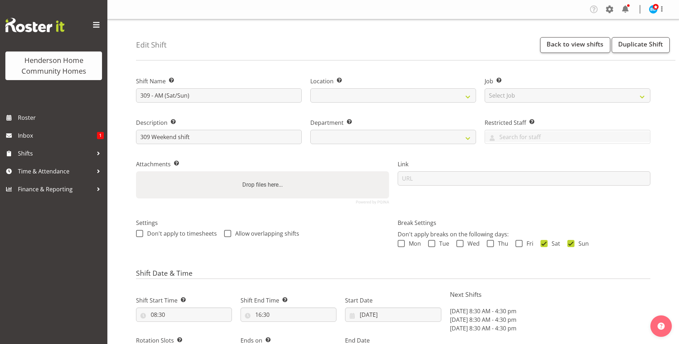
select select "8"
select select "2025"
select select "date"
select select
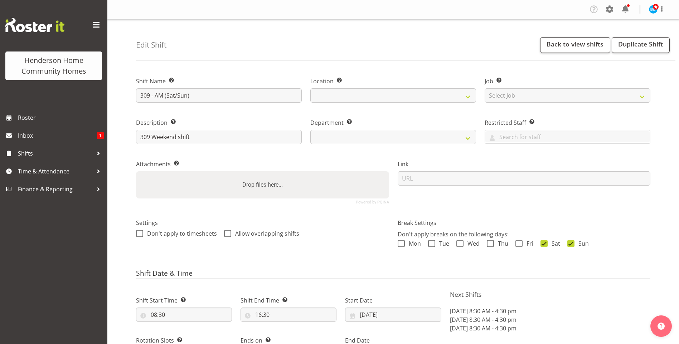
select select
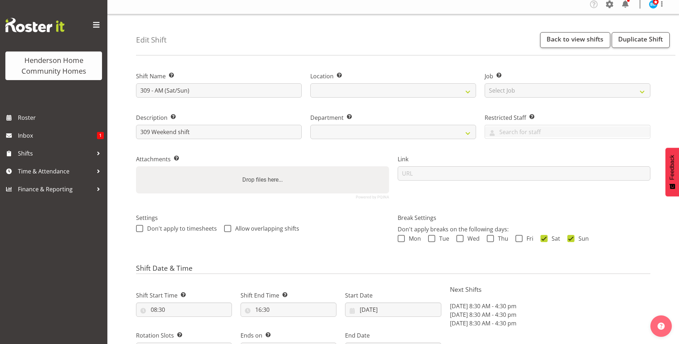
scroll to position [107, 0]
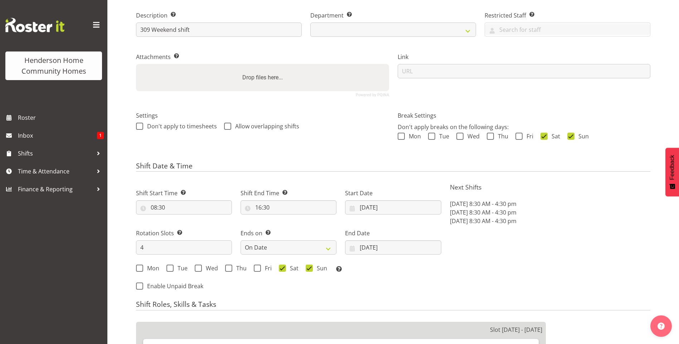
select select
select select "748"
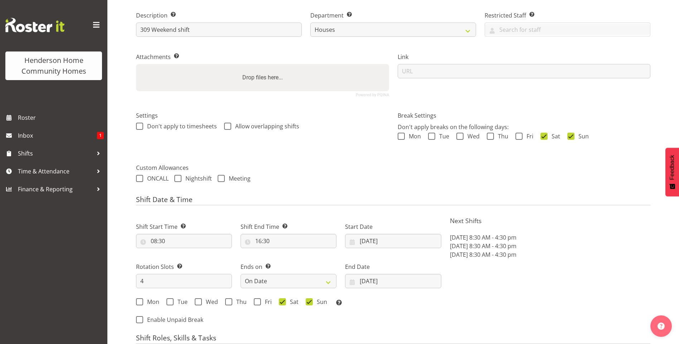
select select "1070"
click at [377, 242] on input "29/09/2025" at bounding box center [393, 241] width 96 height 14
click at [443, 262] on span at bounding box center [445, 262] width 7 height 9
select select "9"
click at [373, 322] on link "13" at bounding box center [374, 325] width 14 height 13
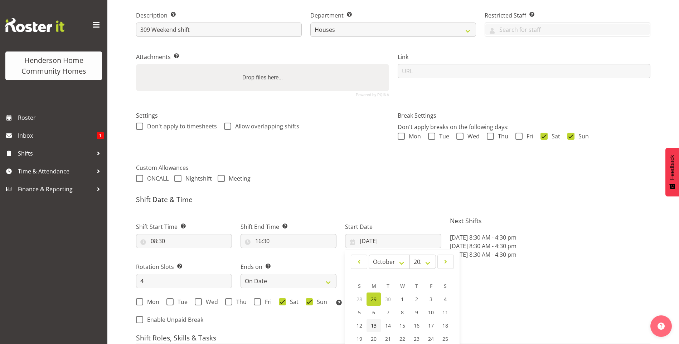
type input "[DATE]"
drag, startPoint x: 373, startPoint y: 276, endPoint x: 377, endPoint y: 281, distance: 6.0
click at [373, 276] on input "[DATE]" at bounding box center [393, 281] width 96 height 14
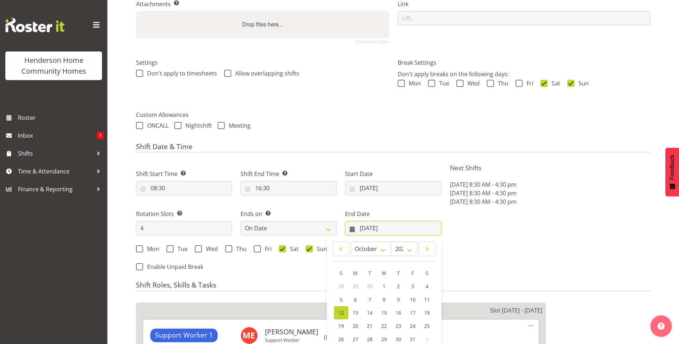
scroll to position [215, 0]
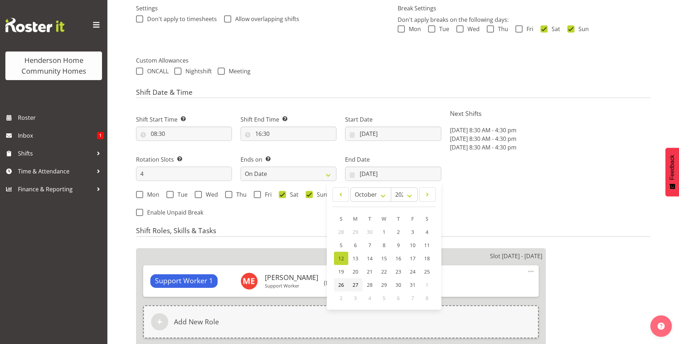
drag, startPoint x: 340, startPoint y: 285, endPoint x: 355, endPoint y: 282, distance: 15.3
click at [341, 285] on span "26" at bounding box center [341, 285] width 6 height 7
type input "[DATE]"
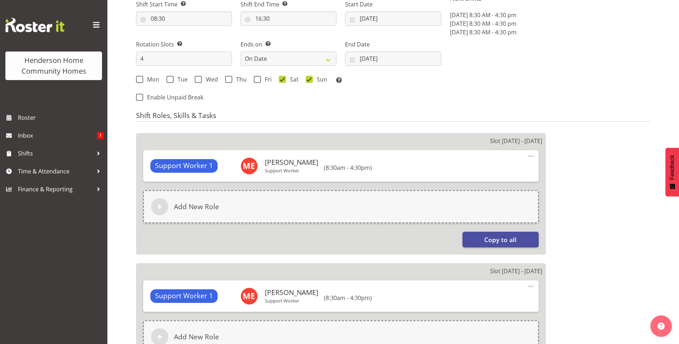
scroll to position [691, 0]
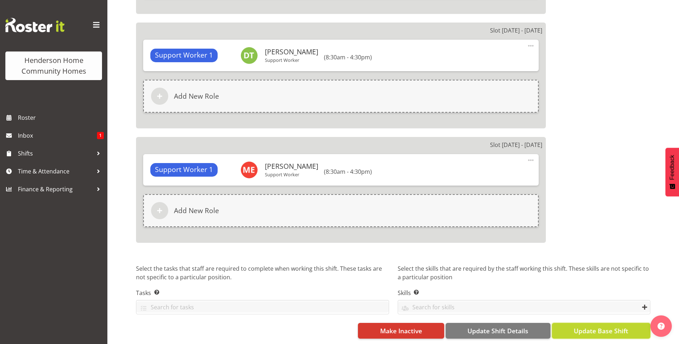
click at [600, 329] on span "Update Base Shift" at bounding box center [601, 330] width 54 height 9
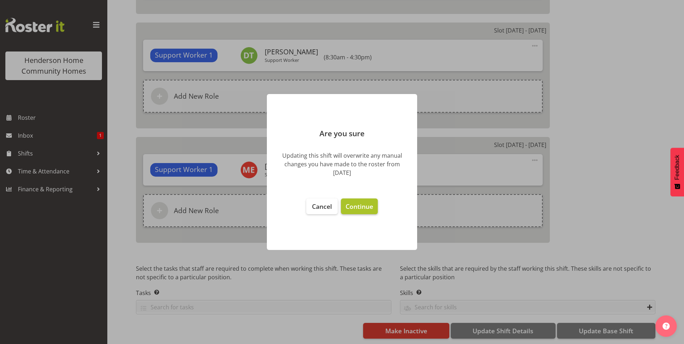
click at [373, 210] on span "Continue" at bounding box center [360, 206] width 28 height 9
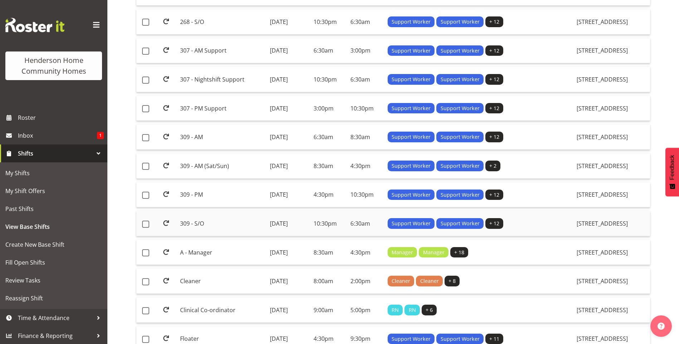
scroll to position [322, 0]
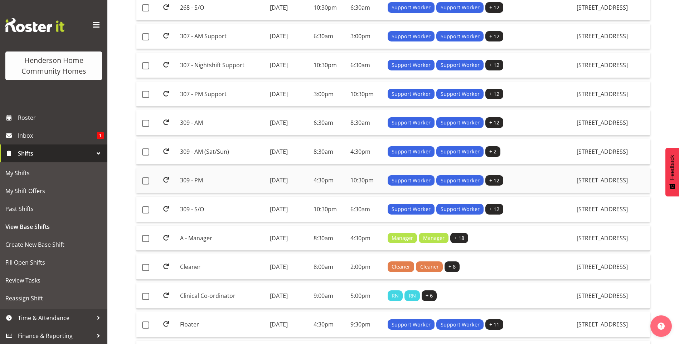
click at [196, 177] on td "309 - PM" at bounding box center [221, 180] width 89 height 25
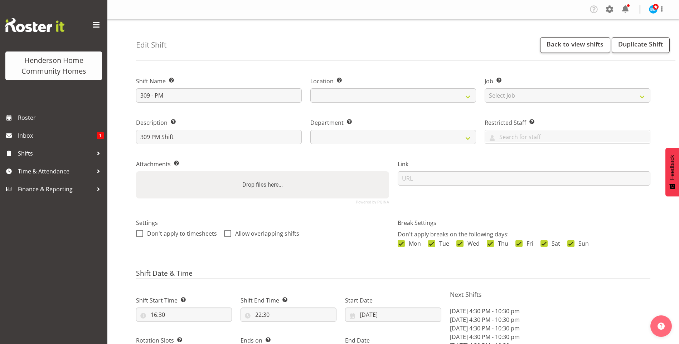
select select "8"
select select "2025"
select select "date"
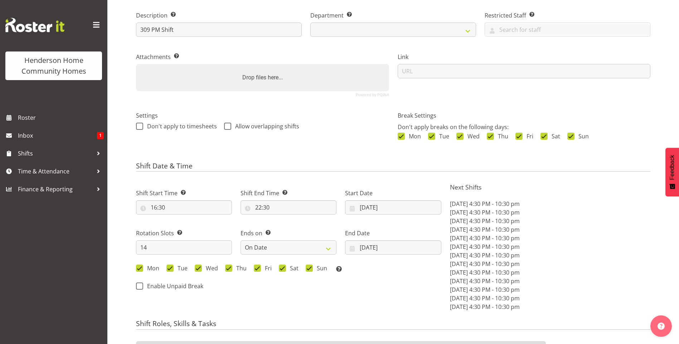
select select
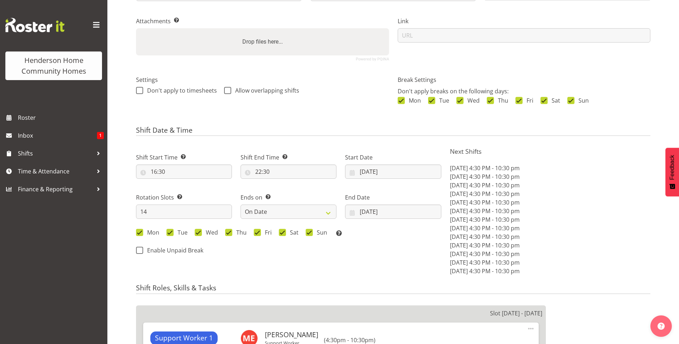
scroll to position [215, 0]
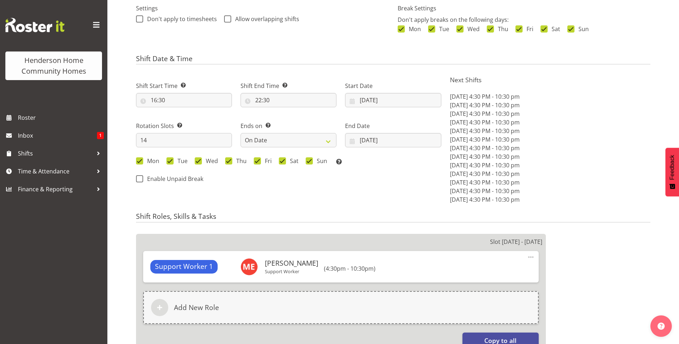
select select
select select "1070"
select select "748"
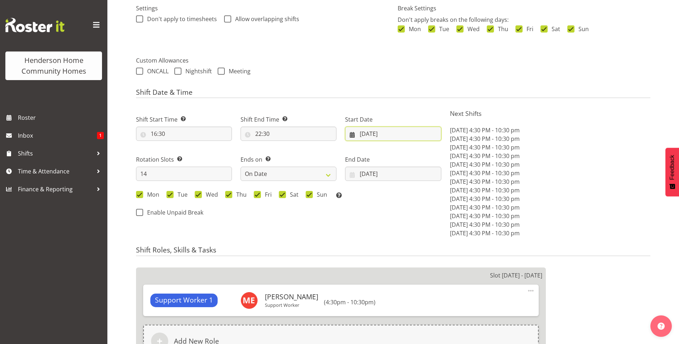
click at [370, 130] on input "[DATE]" at bounding box center [393, 134] width 96 height 14
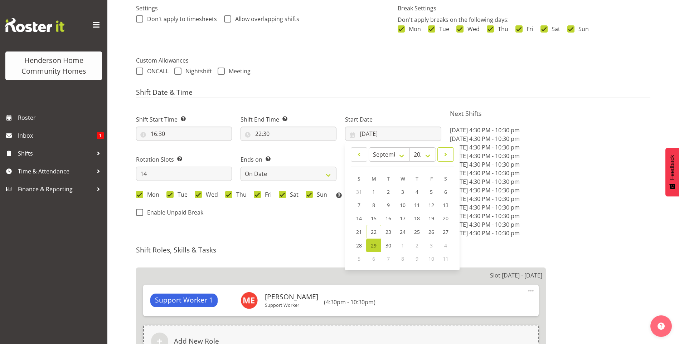
drag, startPoint x: 443, startPoint y: 152, endPoint x: 431, endPoint y: 165, distance: 17.5
click at [443, 152] on span at bounding box center [445, 154] width 7 height 9
select select "9"
click at [374, 218] on span "13" at bounding box center [374, 218] width 6 height 7
type input "[DATE]"
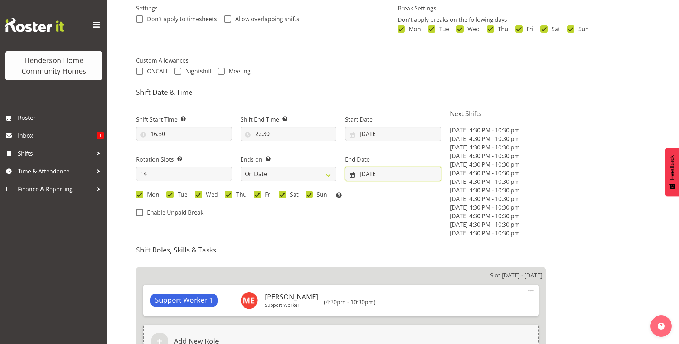
click at [365, 176] on input "[DATE]" at bounding box center [393, 174] width 96 height 14
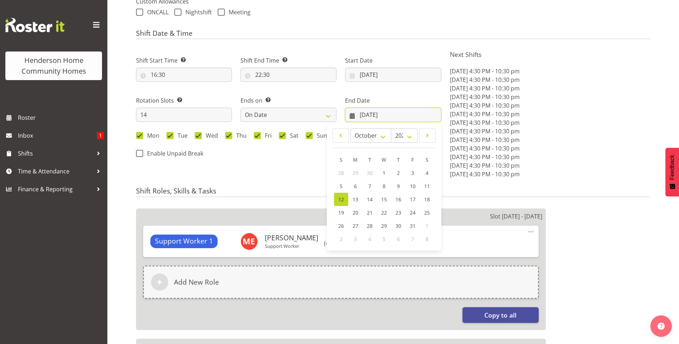
scroll to position [322, 0]
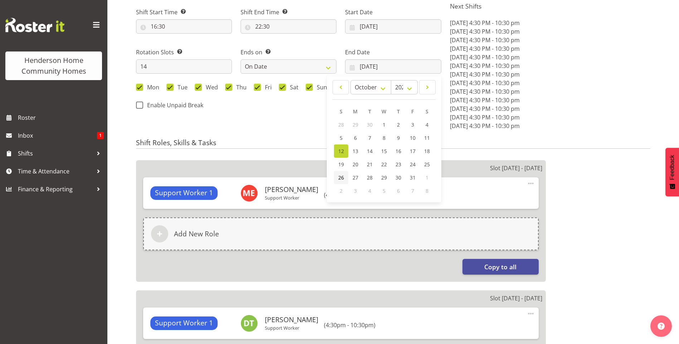
click at [341, 177] on span "26" at bounding box center [341, 177] width 6 height 7
type input "[DATE]"
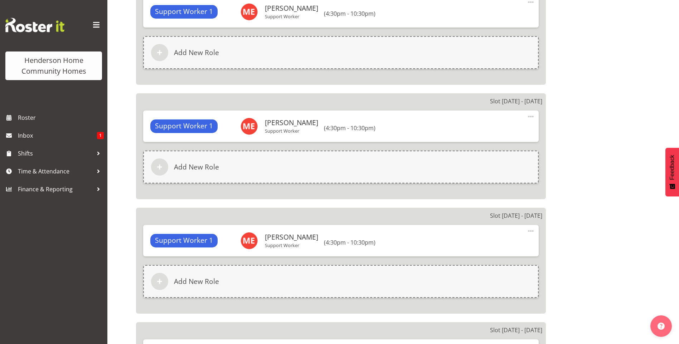
scroll to position [1855, 0]
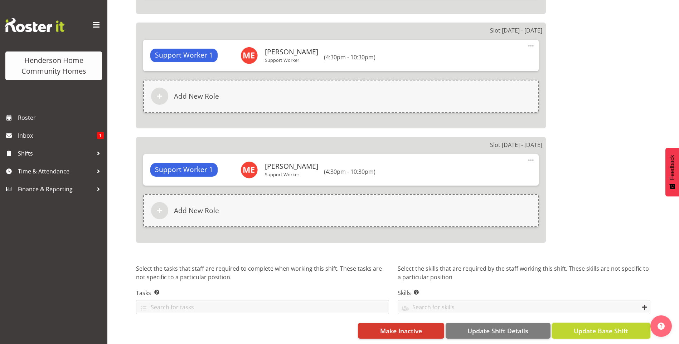
click at [609, 326] on span "Update Base Shift" at bounding box center [601, 330] width 54 height 9
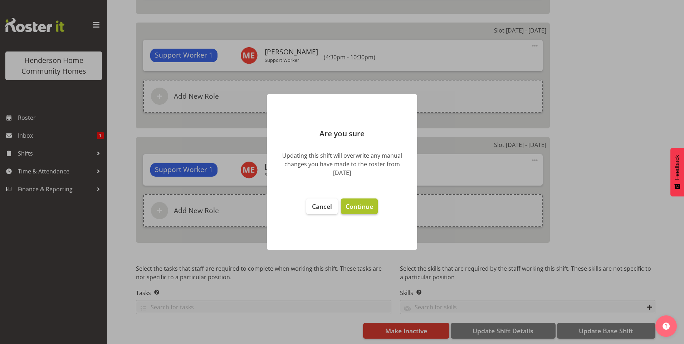
click at [354, 204] on span "Continue" at bounding box center [360, 206] width 28 height 9
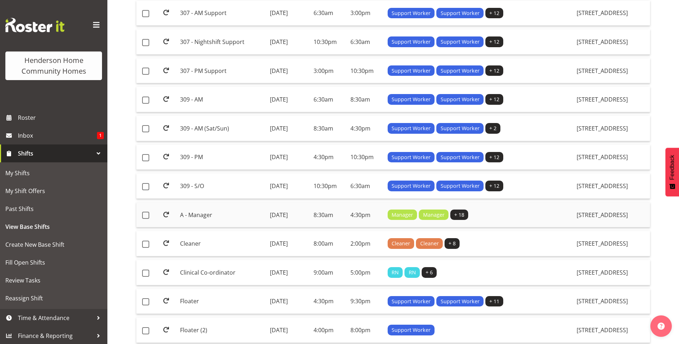
scroll to position [358, 0]
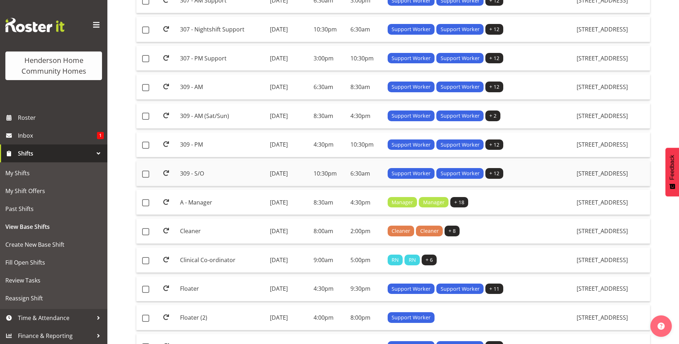
click at [202, 173] on td "309 - S/O" at bounding box center [221, 173] width 89 height 25
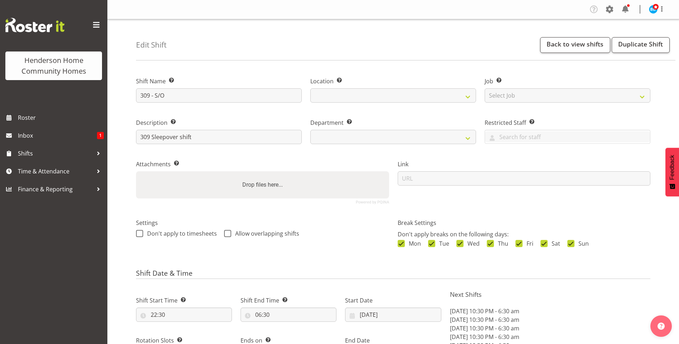
select select "8"
select select "2025"
select select "date"
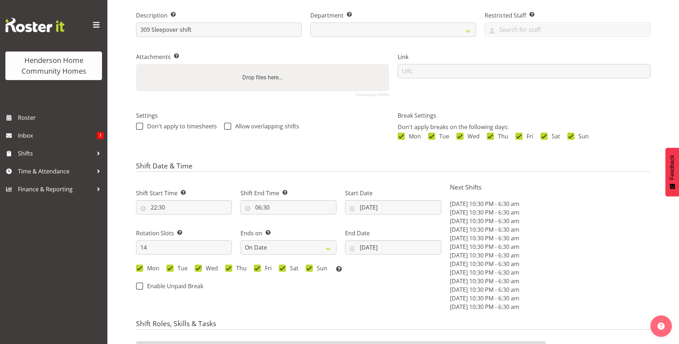
select select
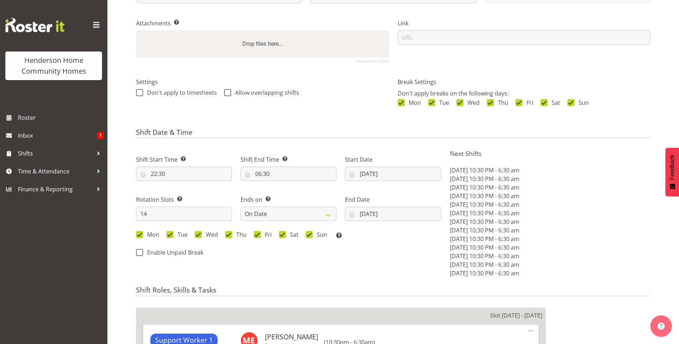
scroll to position [179, 0]
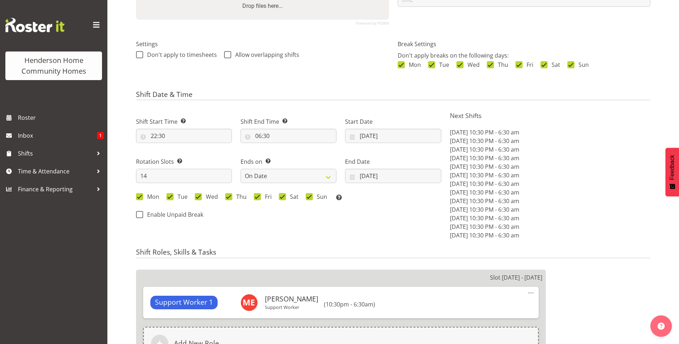
select select
select select "1070"
select select "748"
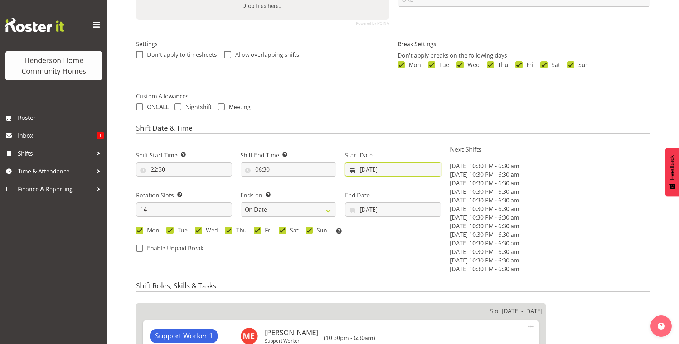
click at [365, 170] on input "[DATE]" at bounding box center [393, 169] width 96 height 14
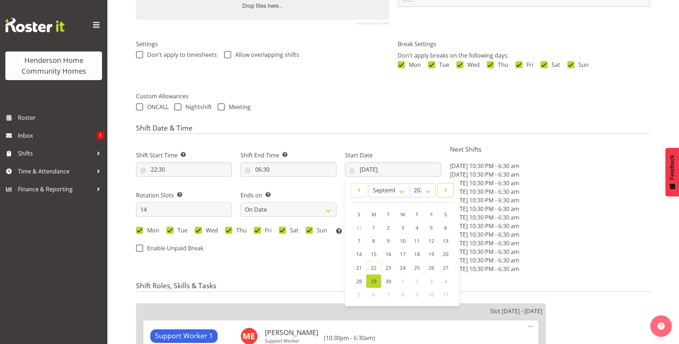
click at [443, 188] on span at bounding box center [445, 190] width 7 height 9
select select "9"
drag, startPoint x: 376, startPoint y: 255, endPoint x: 386, endPoint y: 239, distance: 18.7
click at [376, 255] on span "13" at bounding box center [374, 254] width 6 height 7
type input "[DATE]"
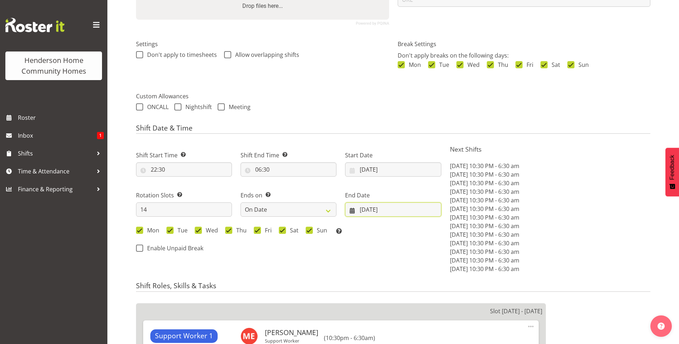
click at [379, 209] on input "12/10/2025" at bounding box center [393, 210] width 96 height 14
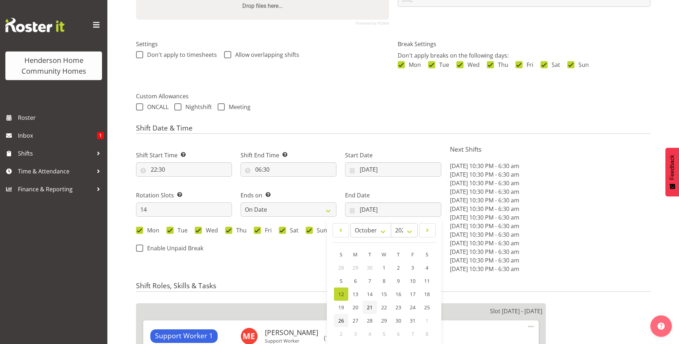
drag, startPoint x: 341, startPoint y: 317, endPoint x: 365, endPoint y: 304, distance: 27.7
click at [341, 318] on span "26" at bounding box center [341, 320] width 6 height 7
type input "26/10/2025"
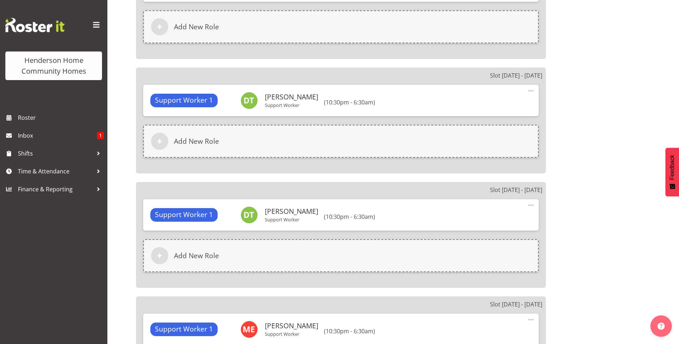
scroll to position [1855, 0]
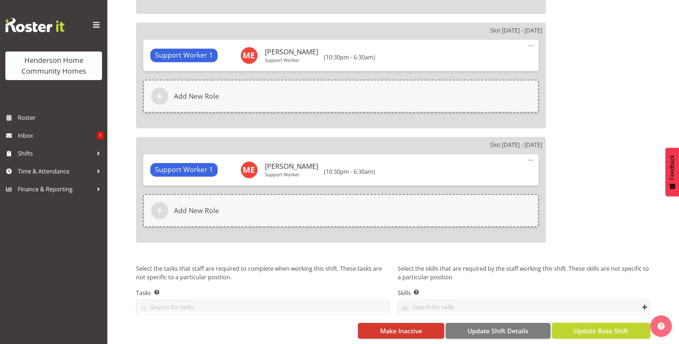
click at [601, 326] on span "Update Base Shift" at bounding box center [601, 330] width 54 height 9
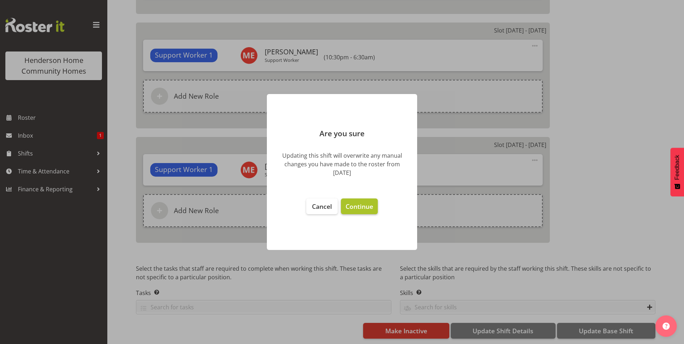
click at [369, 213] on button "Continue" at bounding box center [359, 207] width 37 height 16
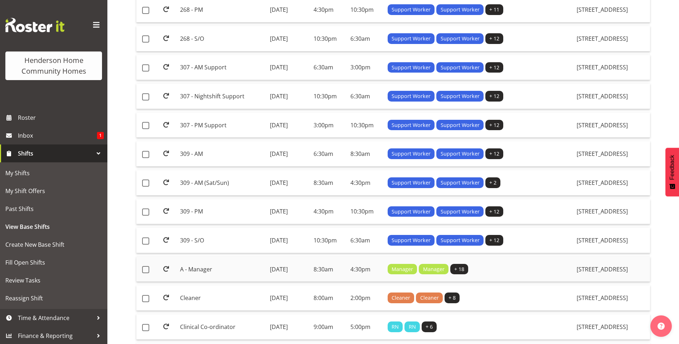
scroll to position [358, 0]
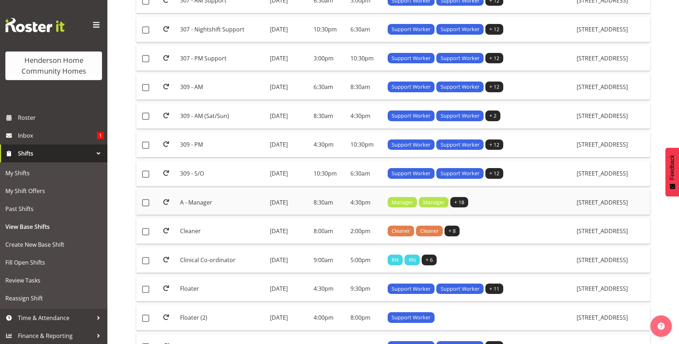
click at [219, 204] on td "A - Manager" at bounding box center [221, 202] width 89 height 25
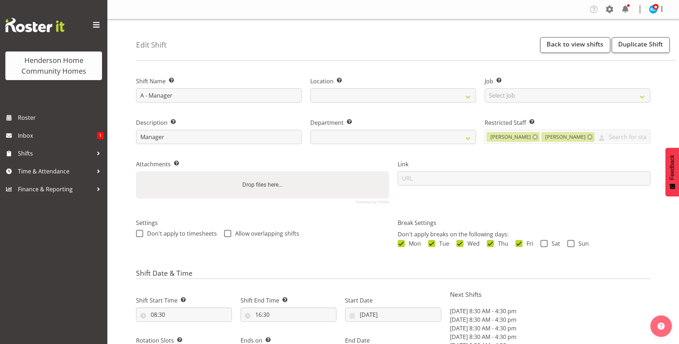
select select "date"
select select
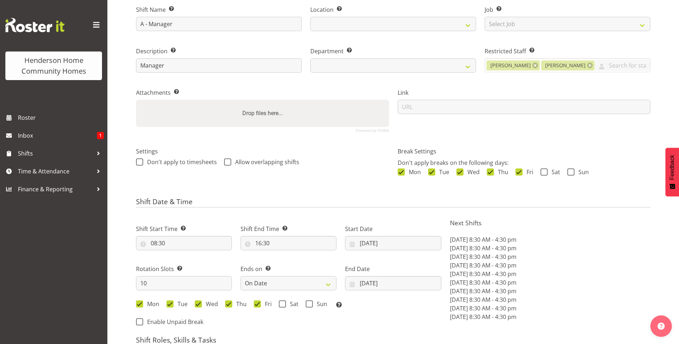
select select
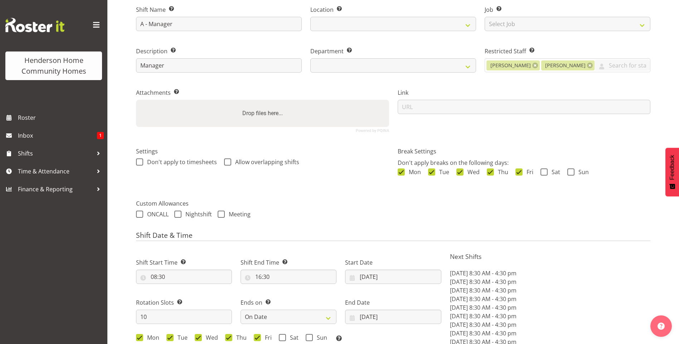
select select "1067"
select select "747"
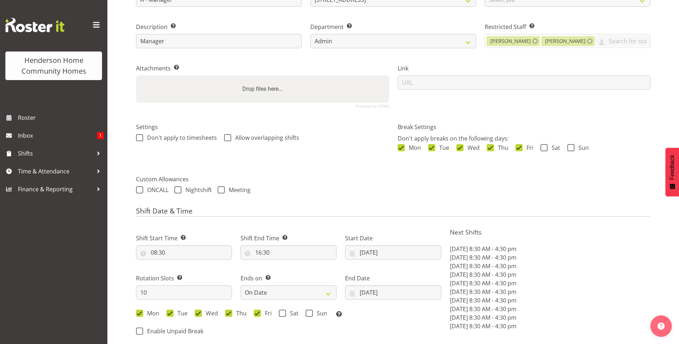
scroll to position [107, 0]
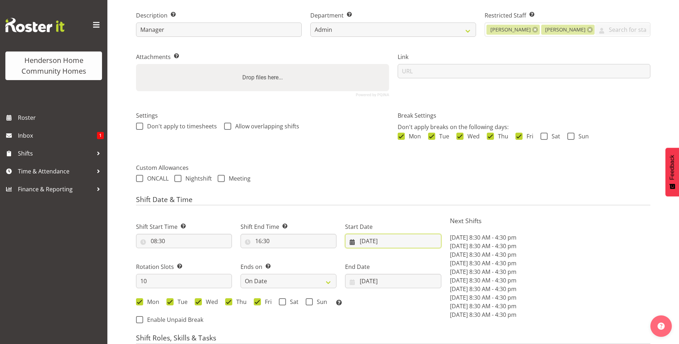
click at [390, 241] on input "[DATE]" at bounding box center [393, 241] width 96 height 14
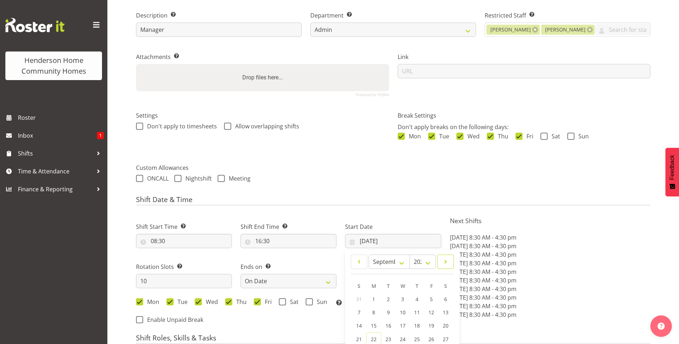
click at [447, 262] on span at bounding box center [445, 262] width 7 height 9
select select "9"
click at [373, 326] on span "13" at bounding box center [374, 325] width 6 height 7
type input "13/10/2025"
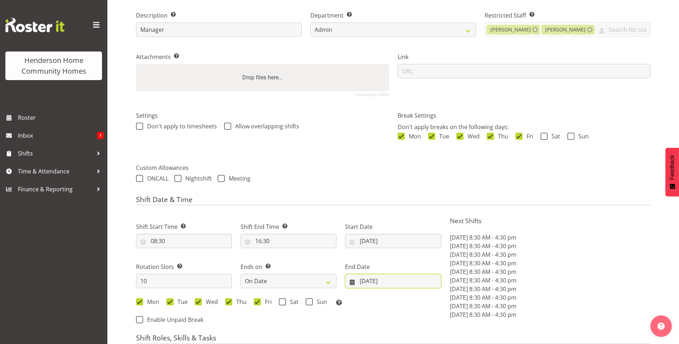
click at [380, 283] on input "12/10/2025" at bounding box center [393, 281] width 96 height 14
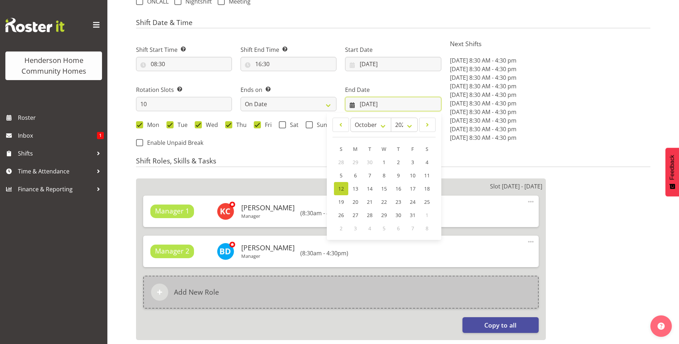
scroll to position [286, 0]
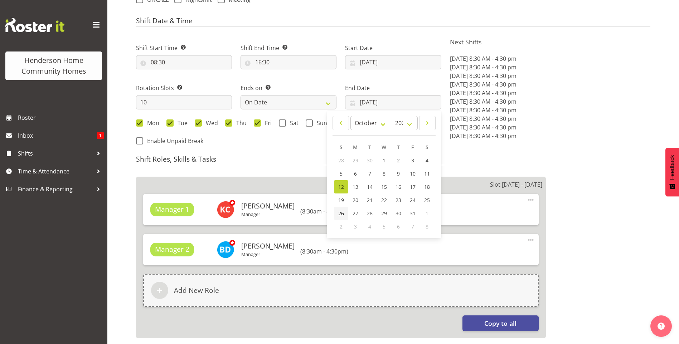
click at [339, 214] on span "26" at bounding box center [341, 213] width 6 height 7
type input "26/10/2025"
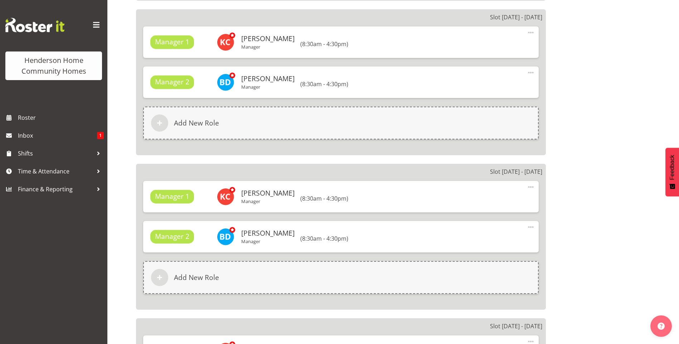
scroll to position [1779, 0]
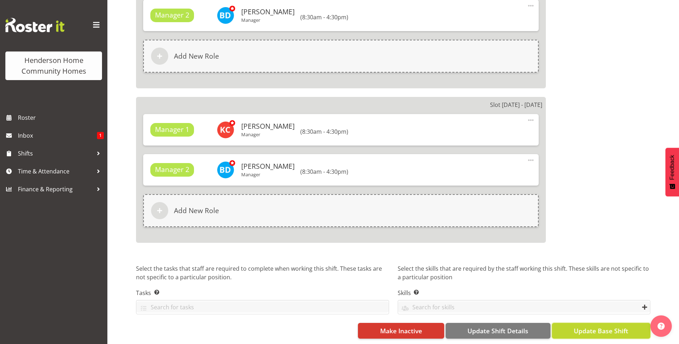
click at [590, 326] on span "Update Base Shift" at bounding box center [601, 330] width 54 height 9
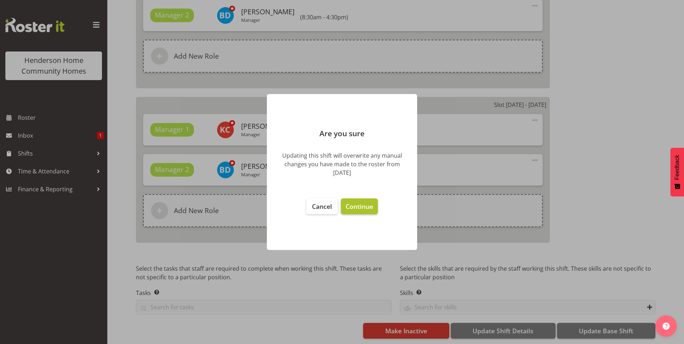
click at [369, 209] on span "Continue" at bounding box center [360, 206] width 28 height 9
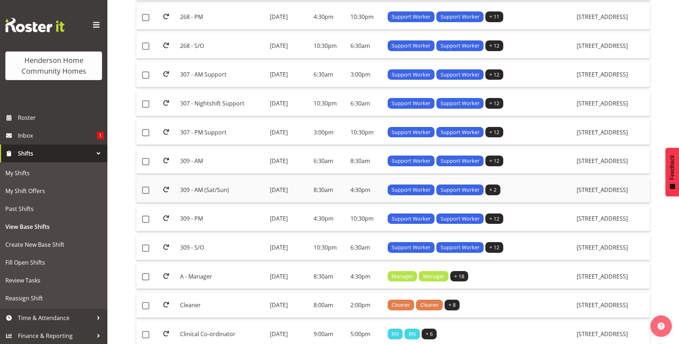
scroll to position [322, 0]
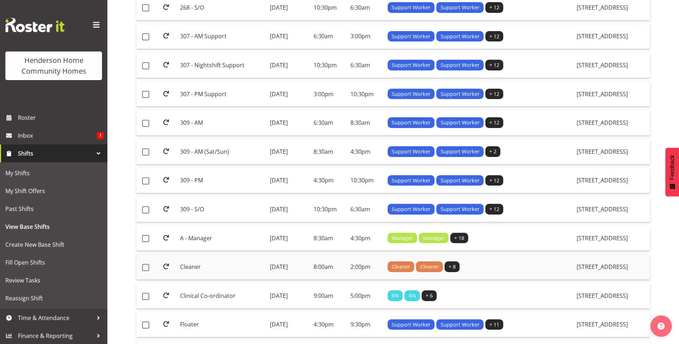
click at [207, 263] on td "Cleaner" at bounding box center [221, 266] width 89 height 25
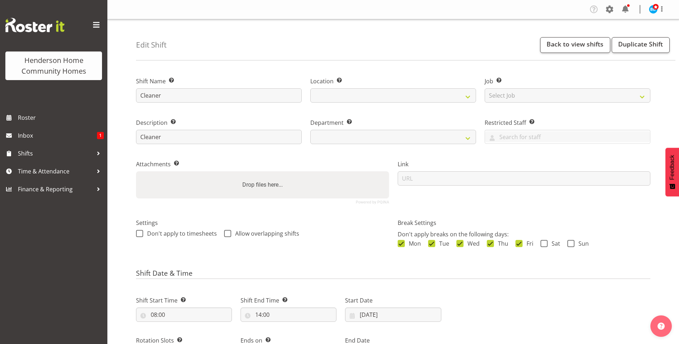
select select "8"
select select "2025"
select select "date"
select select
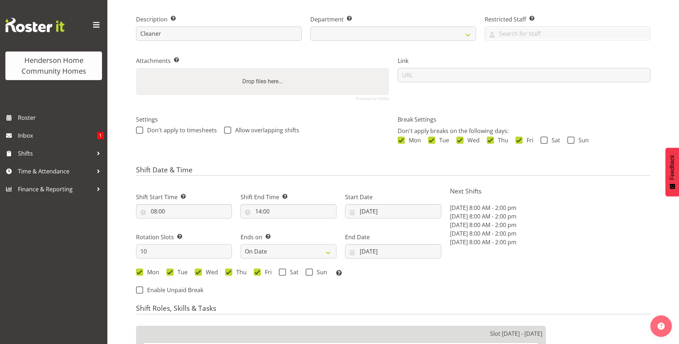
select select
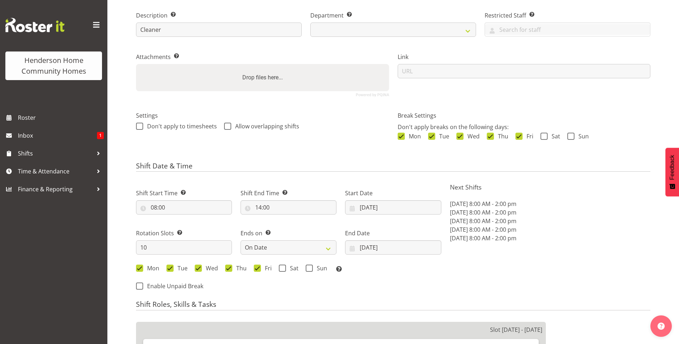
select select
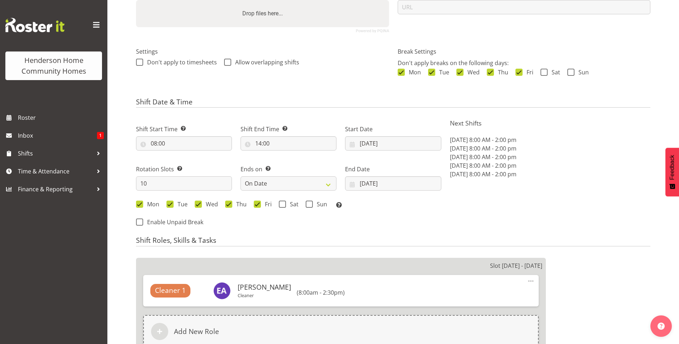
select select
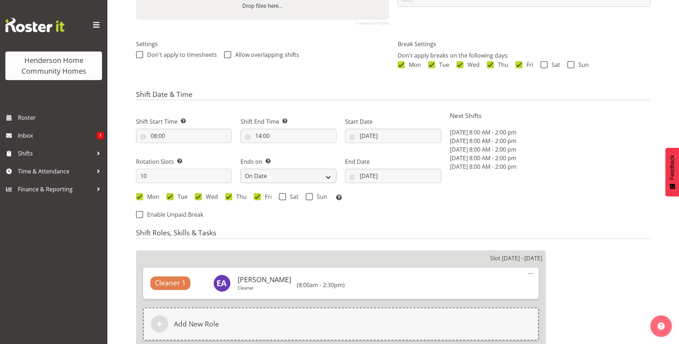
select select "1067"
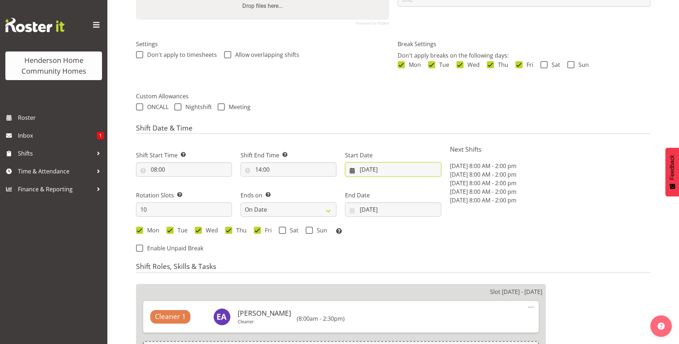
click at [374, 169] on input "[DATE]" at bounding box center [393, 169] width 96 height 14
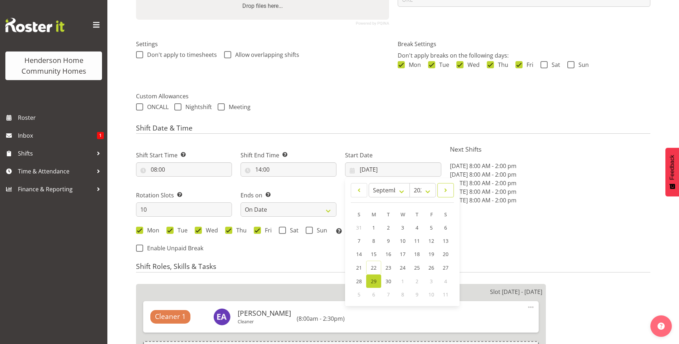
click at [446, 193] on span at bounding box center [445, 190] width 7 height 9
select select "9"
click at [374, 253] on span "13" at bounding box center [374, 254] width 6 height 7
type input "[DATE]"
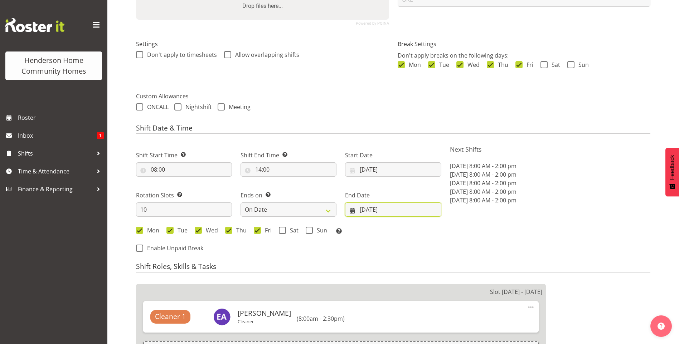
click at [381, 215] on input "12/10/2025" at bounding box center [393, 210] width 96 height 14
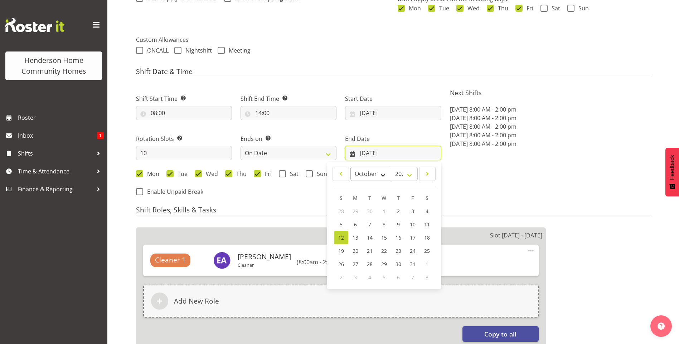
scroll to position [251, 0]
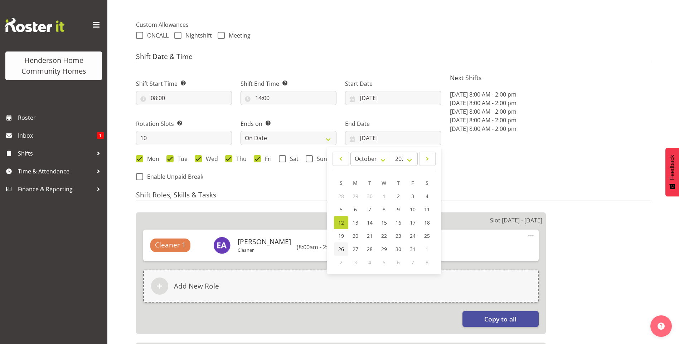
click at [339, 253] on span "26" at bounding box center [341, 249] width 6 height 7
type input "26/10/2025"
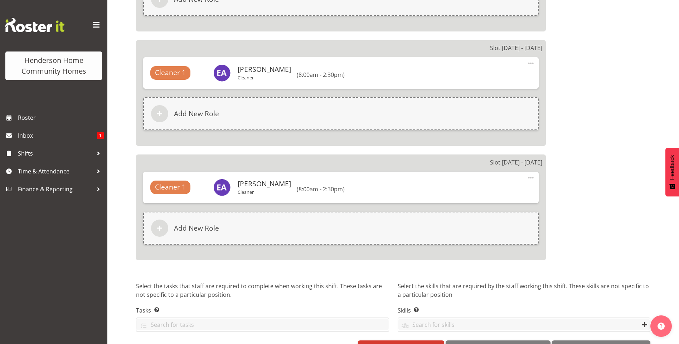
scroll to position [1378, 0]
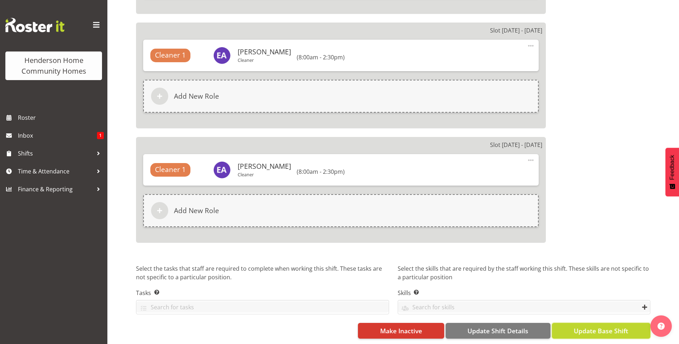
click at [606, 329] on span "Update Base Shift" at bounding box center [601, 330] width 54 height 9
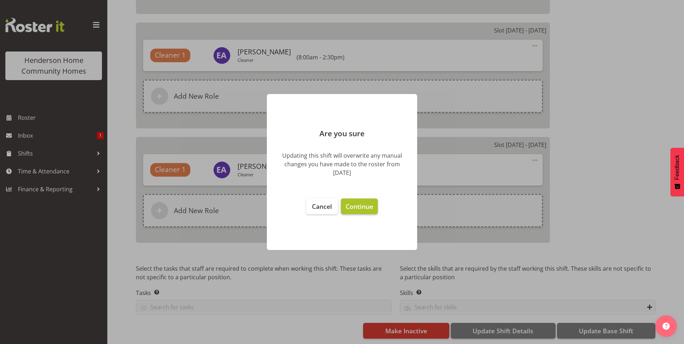
click at [371, 211] on span "Continue" at bounding box center [360, 206] width 28 height 9
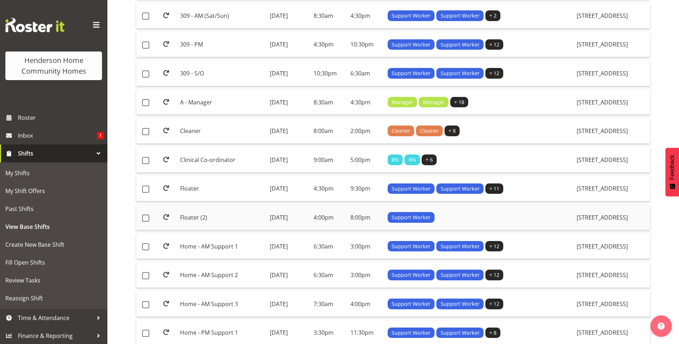
scroll to position [465, 0]
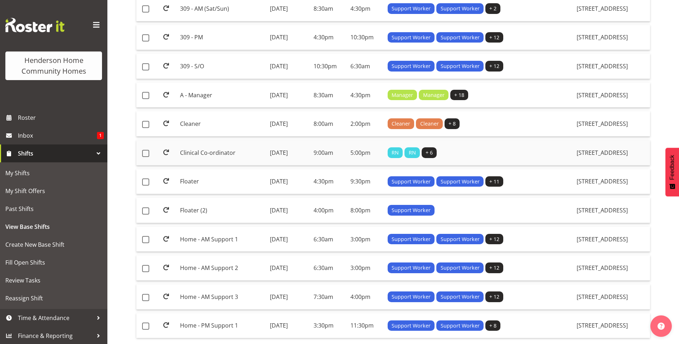
click at [206, 152] on td "Clinical Co-ordinator" at bounding box center [221, 152] width 89 height 25
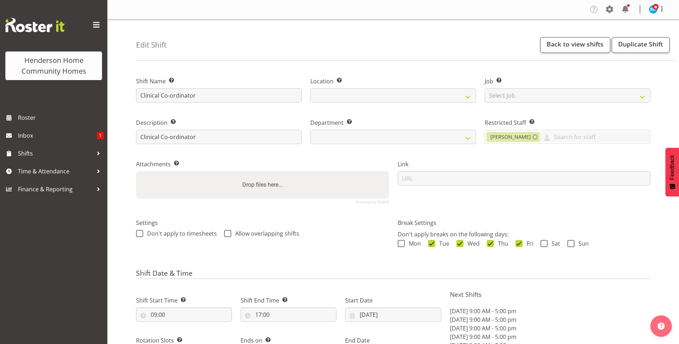
select select "8"
select select "2025"
select select "date"
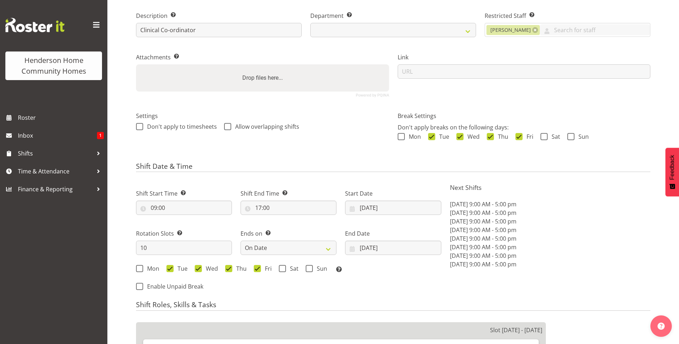
select select
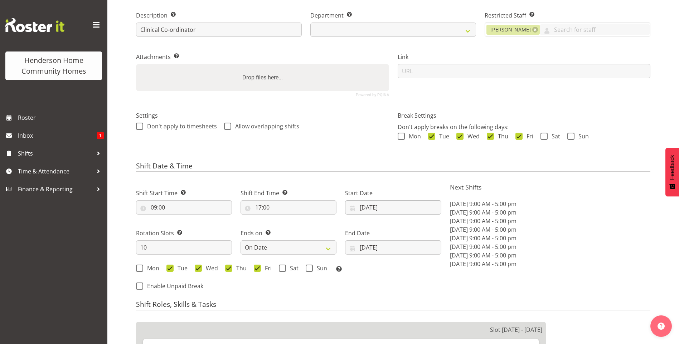
select select "1067"
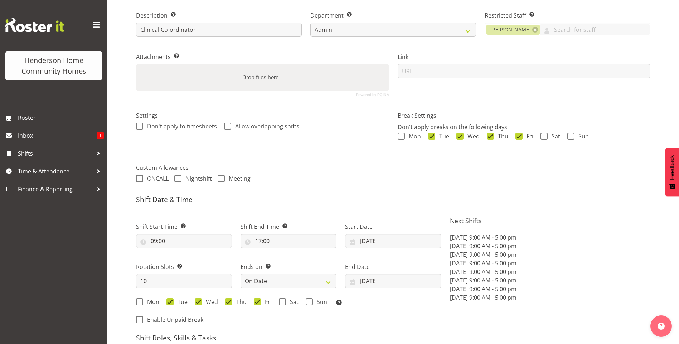
click at [374, 207] on div "Shift Date & Time Shift Start Time Set the time of the day you wish this shift …" at bounding box center [393, 263] width 514 height 135
click at [371, 239] on input "29/09/2025" at bounding box center [393, 241] width 96 height 14
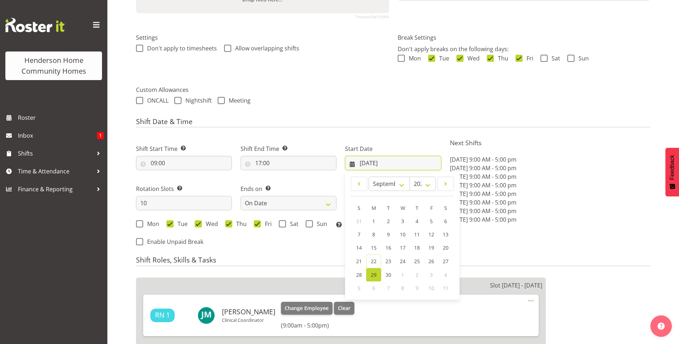
scroll to position [251, 0]
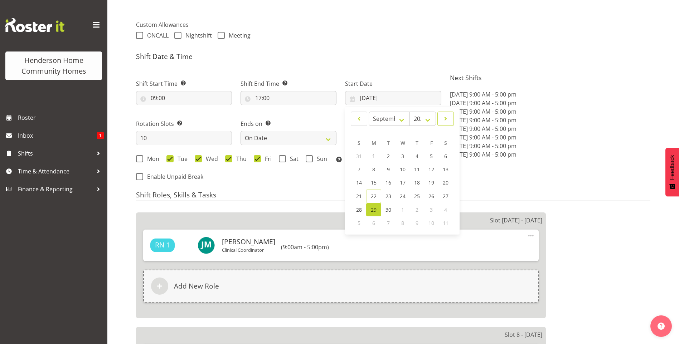
click at [448, 123] on span at bounding box center [445, 119] width 7 height 9
select select "9"
click at [374, 181] on span "13" at bounding box center [374, 182] width 6 height 7
type input "13/10/2025"
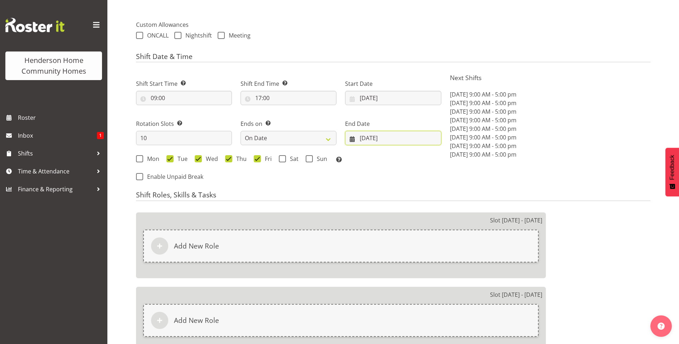
click at [372, 142] on input "12/10/2025" at bounding box center [393, 138] width 96 height 14
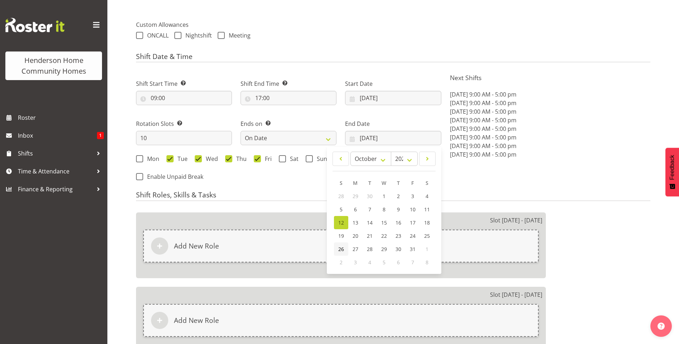
click at [339, 252] on span "26" at bounding box center [341, 249] width 6 height 7
type input "26/10/2025"
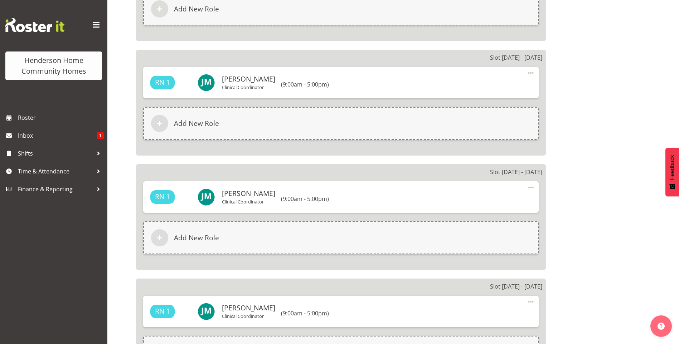
scroll to position [1298, 0]
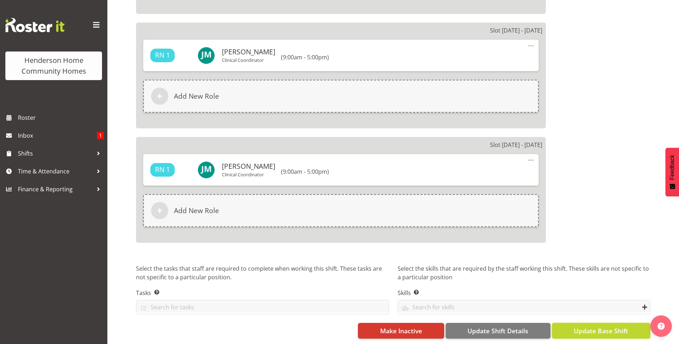
click at [596, 326] on span "Update Base Shift" at bounding box center [601, 330] width 54 height 9
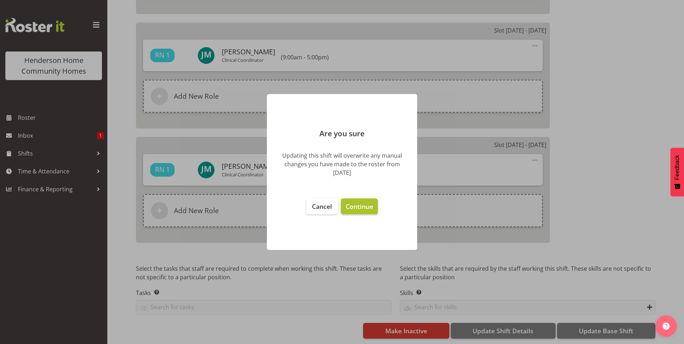
drag, startPoint x: 361, startPoint y: 207, endPoint x: 354, endPoint y: 202, distance: 8.7
click at [361, 205] on span "Continue" at bounding box center [360, 206] width 28 height 9
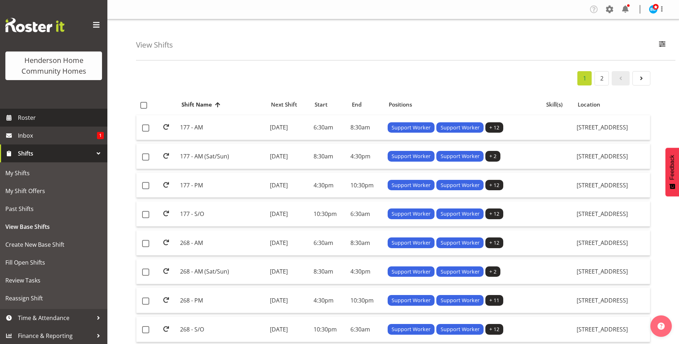
click at [63, 118] on span "Roster" at bounding box center [61, 117] width 86 height 11
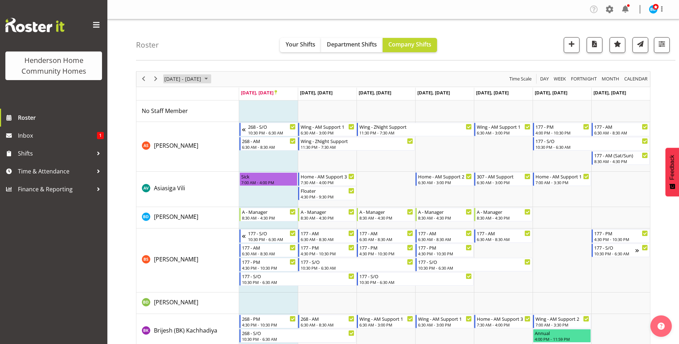
click at [210, 78] on span "September 2025" at bounding box center [206, 78] width 9 height 9
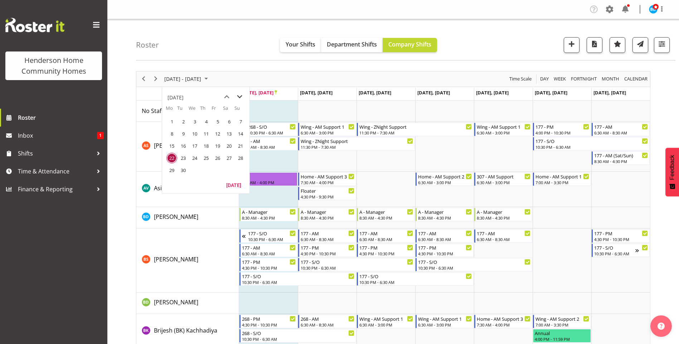
click at [240, 97] on span "next month" at bounding box center [239, 97] width 13 height 13
click at [172, 147] on span "13" at bounding box center [171, 146] width 11 height 11
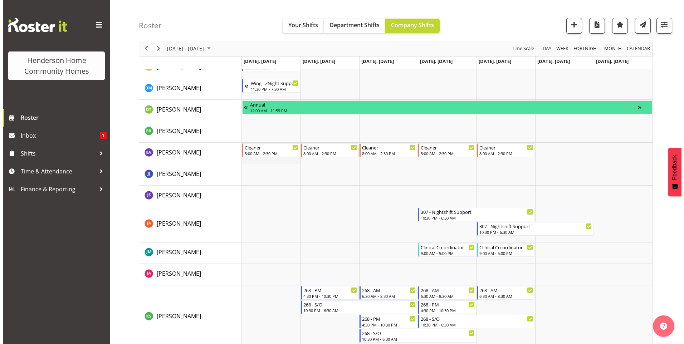
scroll to position [358, 0]
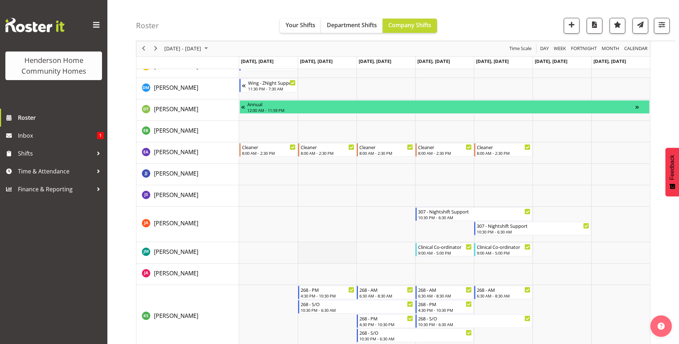
click at [333, 247] on td "Timeline Week of October 13, 2025" at bounding box center [327, 252] width 59 height 21
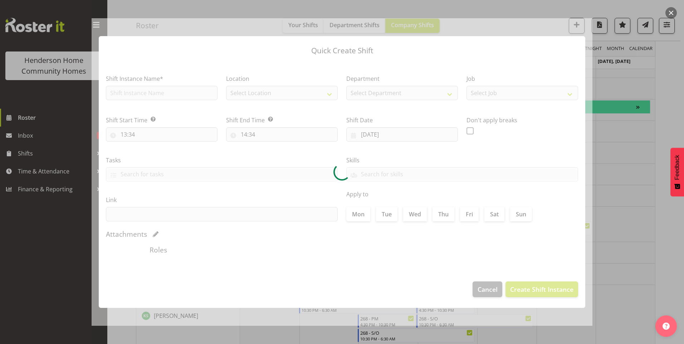
type input "14/10/2025"
checkbox input "true"
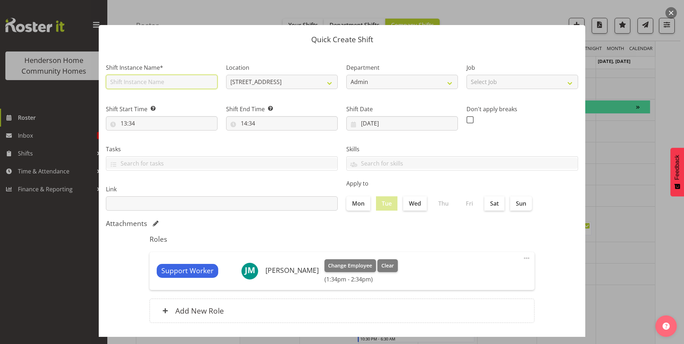
click at [137, 85] on input "text" at bounding box center [162, 82] width 112 height 14
type input "Clinical Co-ordinator"
click at [127, 123] on input "13:34" at bounding box center [162, 123] width 112 height 14
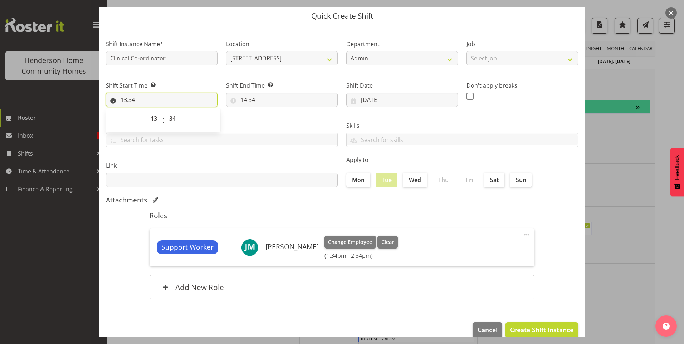
scroll to position [35, 0]
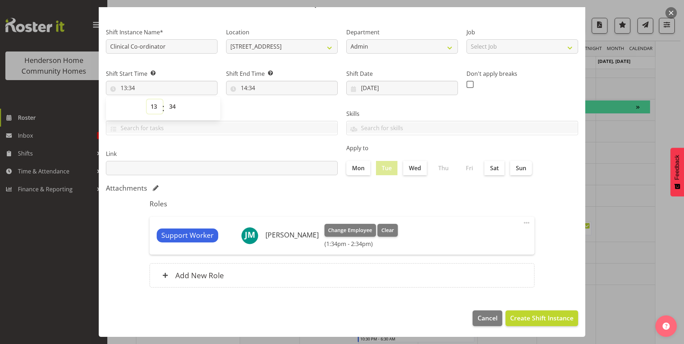
click at [152, 110] on select "00 01 02 03 04 05 06 07 08 09 10 11 12 13 14 15 16 17 18 19 20 21 22 23" at bounding box center [155, 106] width 16 height 14
select select "9"
click at [147, 99] on select "00 01 02 03 04 05 06 07 08 09 10 11 12 13 14 15 16 17 18 19 20 21 22 23" at bounding box center [155, 106] width 16 height 14
type input "09:34"
click at [172, 108] on select "00 01 02 03 04 05 06 07 08 09 10 11 12 13 14 15 16 17 18 19 20 21 22 23 24 25 2…" at bounding box center [173, 106] width 16 height 14
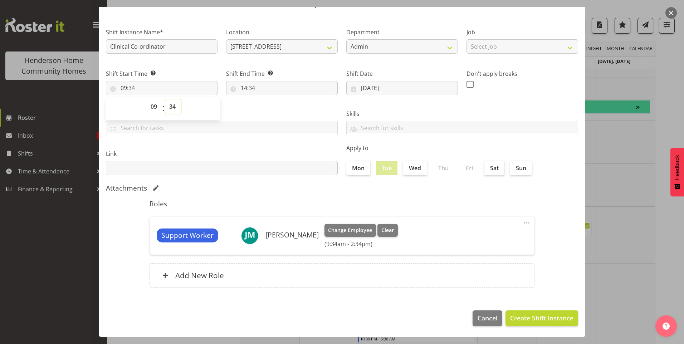
select select "0"
click at [165, 99] on select "00 01 02 03 04 05 06 07 08 09 10 11 12 13 14 15 16 17 18 19 20 21 22 23 24 25 2…" at bounding box center [173, 106] width 16 height 14
type input "09:00"
click at [245, 91] on input "14:34" at bounding box center [282, 88] width 112 height 14
click at [274, 108] on select "00 01 02 03 04 05 06 07 08 09 10 11 12 13 14 15 16 17 18 19 20 21 22 23" at bounding box center [275, 106] width 16 height 14
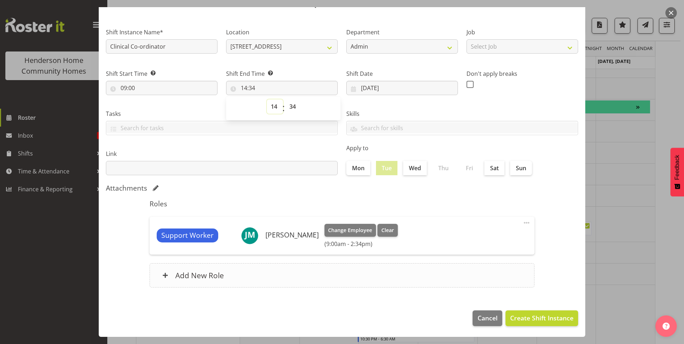
select select "17"
click at [267, 99] on select "00 01 02 03 04 05 06 07 08 09 10 11 12 13 14 15 16 17 18 19 20 21 22 23" at bounding box center [275, 106] width 16 height 14
type input "17:34"
click at [290, 107] on select "00 01 02 03 04 05 06 07 08 09 10 11 12 13 14 15 16 17 18 19 20 21 22 23 24 25 2…" at bounding box center [294, 106] width 16 height 14
select select "0"
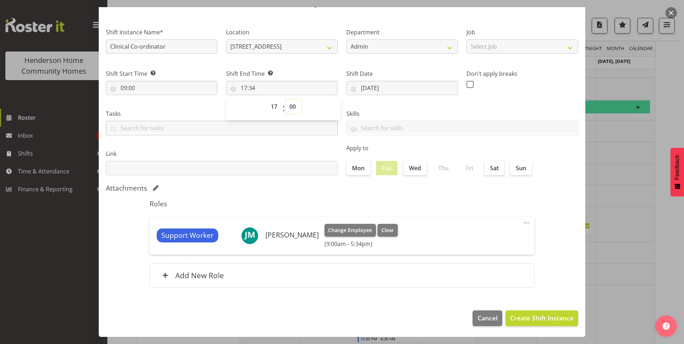
click at [286, 99] on select "00 01 02 03 04 05 06 07 08 09 10 11 12 13 14 15 16 17 18 19 20 21 22 23 24 25 2…" at bounding box center [294, 106] width 16 height 14
type input "17:00"
click at [468, 86] on span at bounding box center [470, 84] width 7 height 7
click at [468, 86] on input "checkbox" at bounding box center [469, 84] width 5 height 5
checkbox input "true"
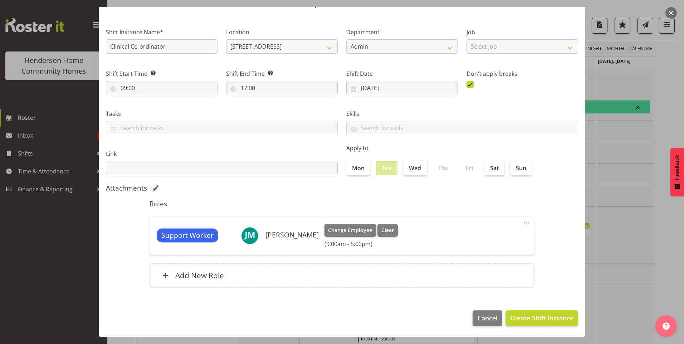
click at [550, 309] on footer "Cancel Create Shift Instance" at bounding box center [342, 321] width 487 height 34
click at [563, 315] on span "Create Shift Instance" at bounding box center [541, 318] width 63 height 9
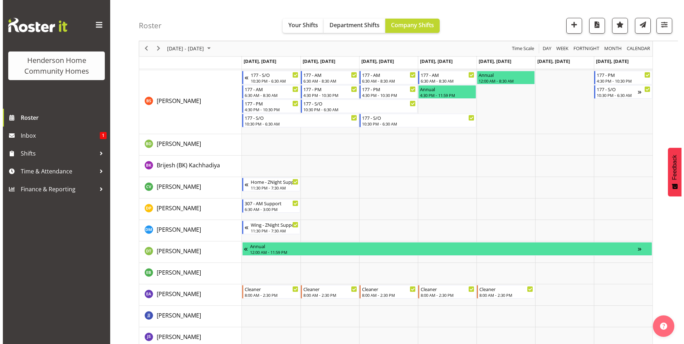
scroll to position [358, 0]
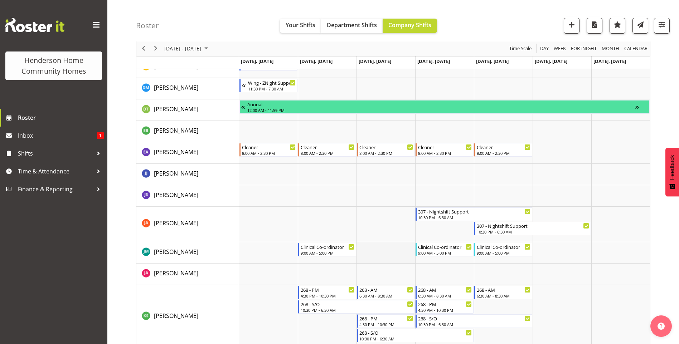
click at [378, 256] on td "Timeline Week of October 13, 2025" at bounding box center [385, 252] width 59 height 21
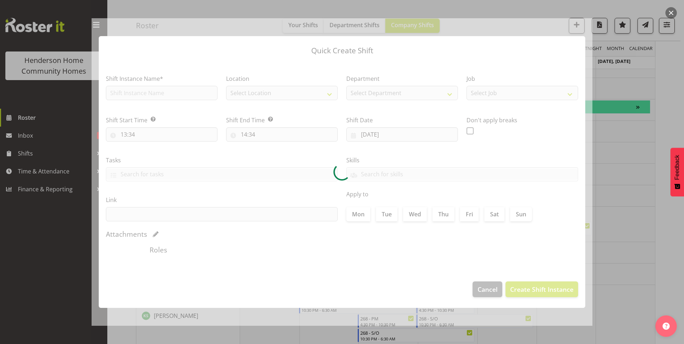
type input "15/10/2025"
checkbox input "true"
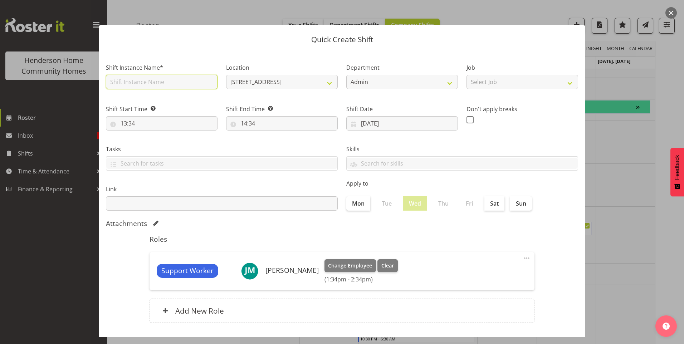
click at [140, 76] on input "text" at bounding box center [162, 82] width 112 height 14
type input "Clinical Co-ordinator"
click at [126, 124] on input "13:34" at bounding box center [162, 123] width 112 height 14
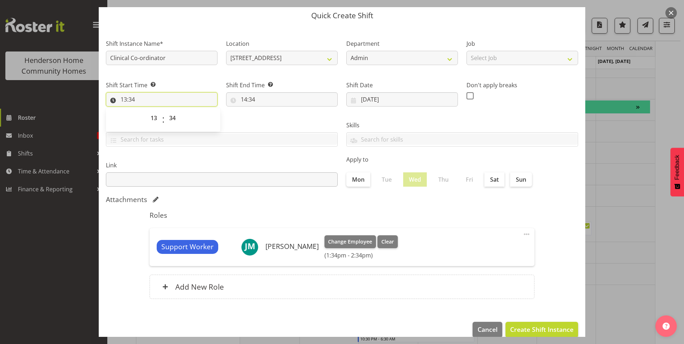
scroll to position [35, 0]
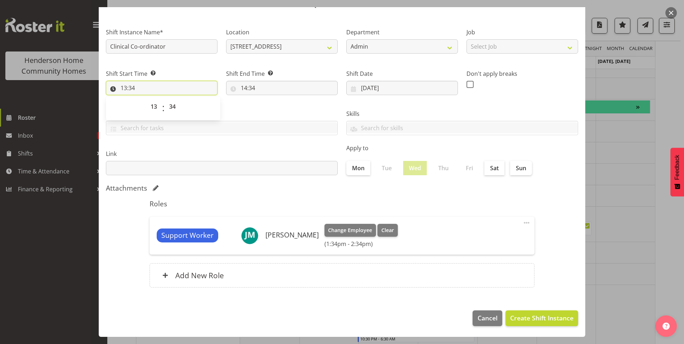
click at [127, 91] on input "13:34" at bounding box center [162, 88] width 112 height 14
click at [126, 89] on input "13:34" at bounding box center [162, 88] width 112 height 14
click at [155, 111] on select "00 01 02 03 04 05 06 07 08 09 10 11 12 13 14 15 16 17 18 19 20 21 22 23" at bounding box center [155, 106] width 16 height 14
select select "9"
click at [147, 99] on select "00 01 02 03 04 05 06 07 08 09 10 11 12 13 14 15 16 17 18 19 20 21 22 23" at bounding box center [155, 106] width 16 height 14
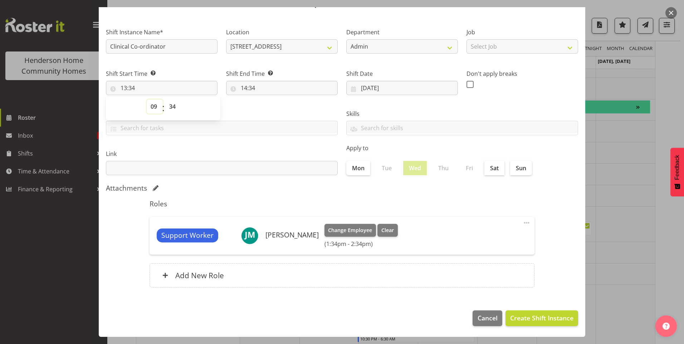
type input "09:34"
click at [174, 108] on select "00 01 02 03 04 05 06 07 08 09 10 11 12 13 14 15 16 17 18 19 20 21 22 23 24 25 2…" at bounding box center [173, 106] width 16 height 14
select select "0"
click at [165, 99] on select "00 01 02 03 04 05 06 07 08 09 10 11 12 13 14 15 16 17 18 19 20 21 22 23 24 25 2…" at bounding box center [173, 106] width 16 height 14
type input "09:00"
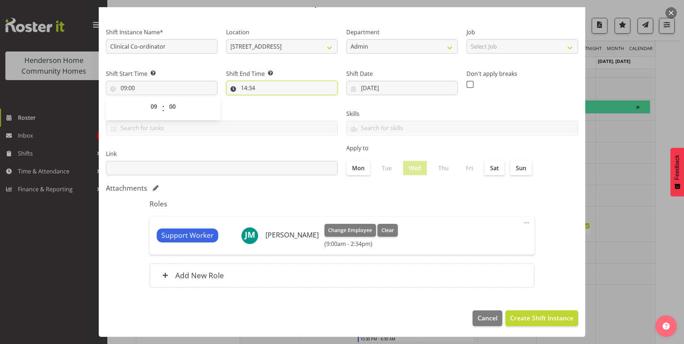
click at [244, 87] on input "14:34" at bounding box center [282, 88] width 112 height 14
click at [272, 110] on select "00 01 02 03 04 05 06 07 08 09 10 11 12 13 14 15 16 17 18 19 20 21 22 23" at bounding box center [275, 106] width 16 height 14
select select "17"
click at [267, 99] on select "00 01 02 03 04 05 06 07 08 09 10 11 12 13 14 15 16 17 18 19 20 21 22 23" at bounding box center [275, 106] width 16 height 14
type input "17:34"
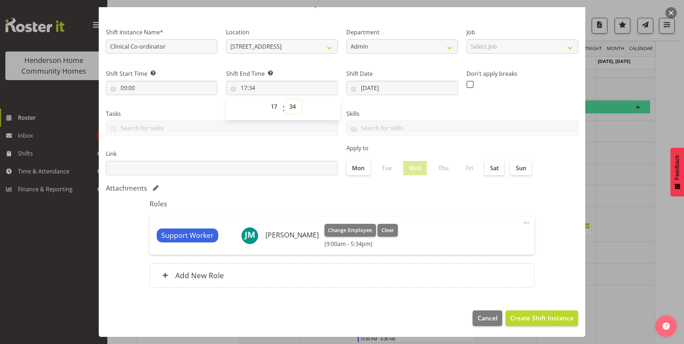
click at [291, 101] on select "00 01 02 03 04 05 06 07 08 09 10 11 12 13 14 15 16 17 18 19 20 21 22 23 24 25 2…" at bounding box center [294, 106] width 16 height 14
select select "0"
click at [286, 99] on select "00 01 02 03 04 05 06 07 08 09 10 11 12 13 14 15 16 17 18 19 20 21 22 23 24 25 2…" at bounding box center [294, 106] width 16 height 14
type input "17:00"
click at [467, 83] on span at bounding box center [470, 84] width 7 height 7
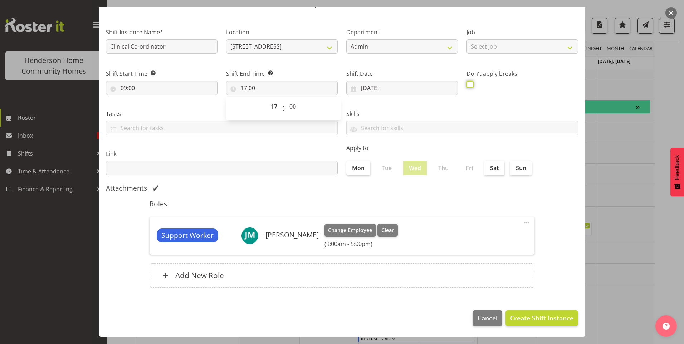
click at [467, 83] on input "checkbox" at bounding box center [469, 84] width 5 height 5
checkbox input "true"
click at [548, 314] on span "Create Shift Instance" at bounding box center [541, 318] width 63 height 9
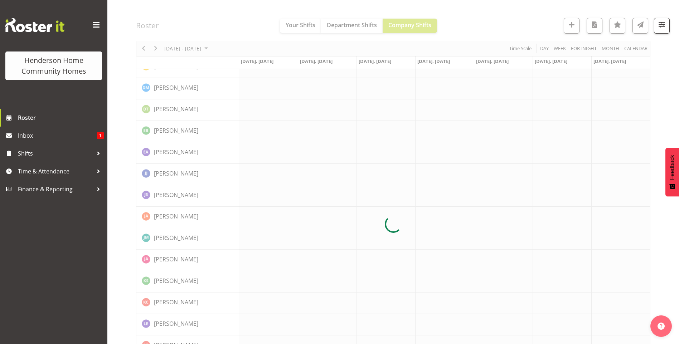
scroll to position [358, 0]
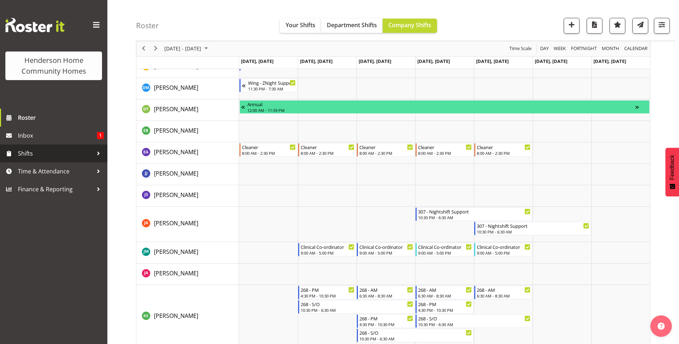
click at [38, 154] on span "Shifts" at bounding box center [55, 153] width 75 height 11
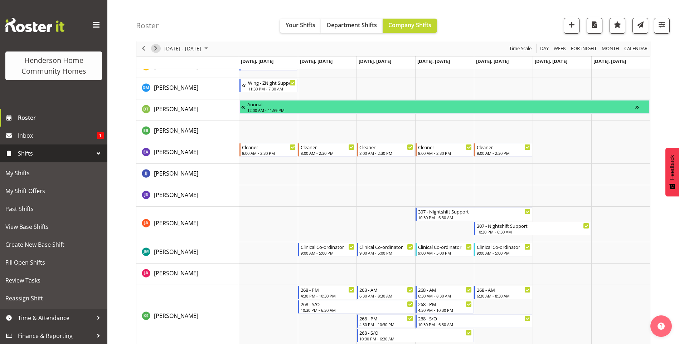
click at [157, 50] on span "Next" at bounding box center [155, 48] width 9 height 9
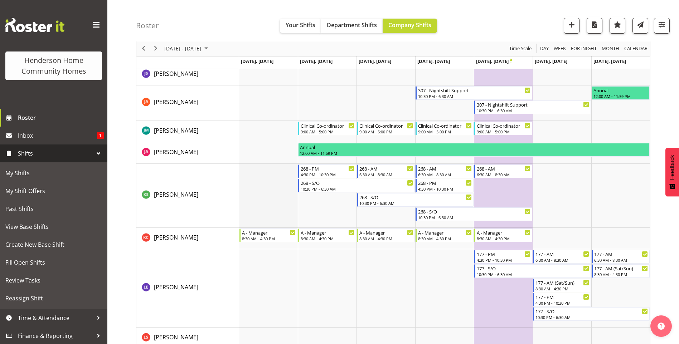
scroll to position [521, 0]
click at [89, 136] on span "Inbox" at bounding box center [57, 135] width 79 height 11
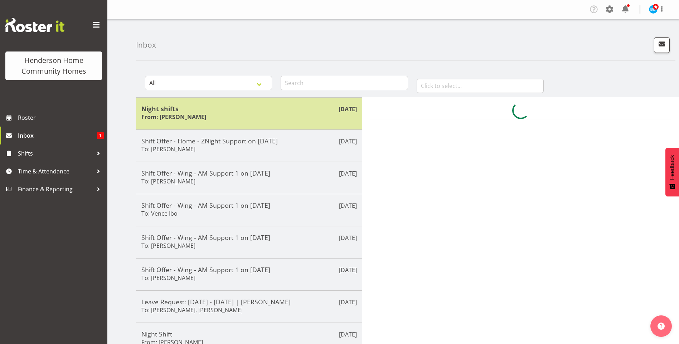
click at [225, 117] on div "Night shifts From: Arshdeep Singh" at bounding box center [248, 114] width 215 height 18
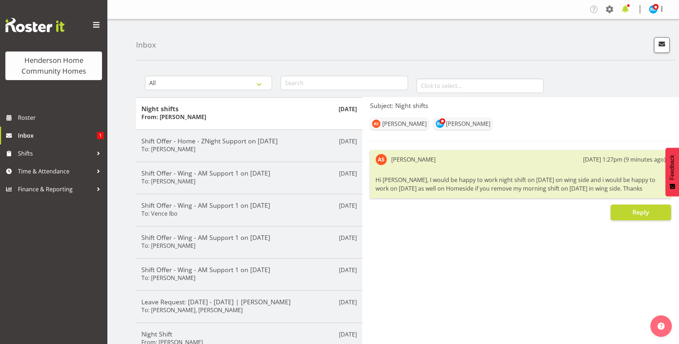
click at [625, 8] on span at bounding box center [625, 9] width 11 height 11
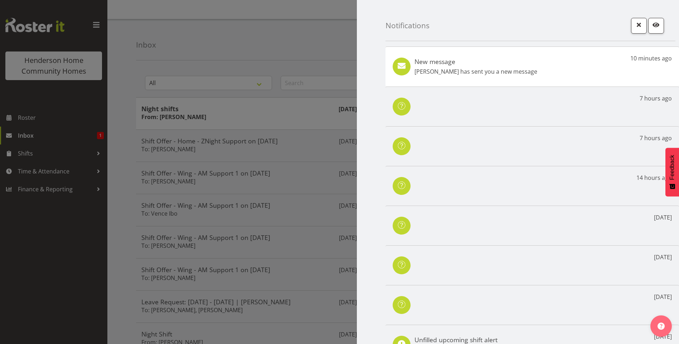
drag, startPoint x: 484, startPoint y: 69, endPoint x: 468, endPoint y: 66, distance: 16.4
click at [484, 68] on p "Arshdeep Singh has sent you a new message" at bounding box center [475, 71] width 123 height 9
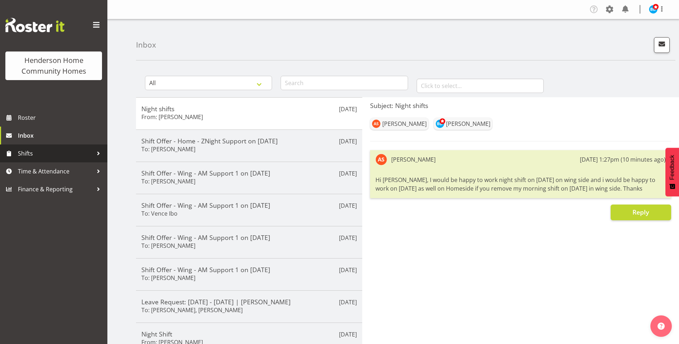
click at [47, 152] on span "Shifts" at bounding box center [55, 153] width 75 height 11
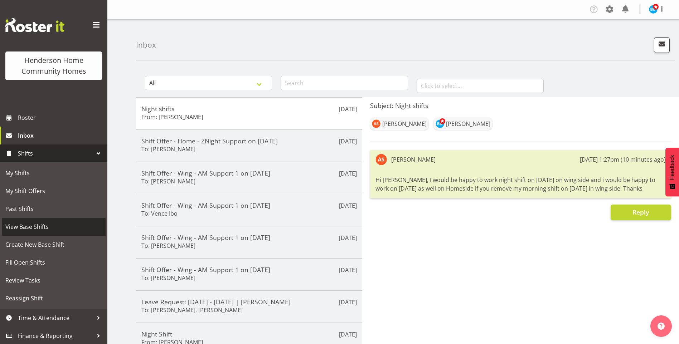
click at [40, 226] on span "View Base Shifts" at bounding box center [53, 227] width 97 height 11
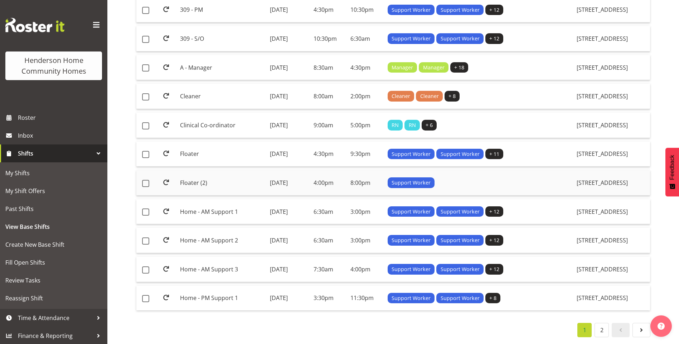
scroll to position [498, 0]
click at [211, 149] on td "Floater" at bounding box center [221, 154] width 89 height 25
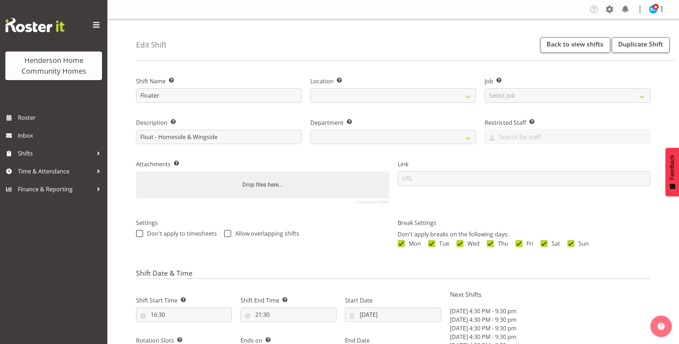
select select "8"
select select "2025"
select select "date"
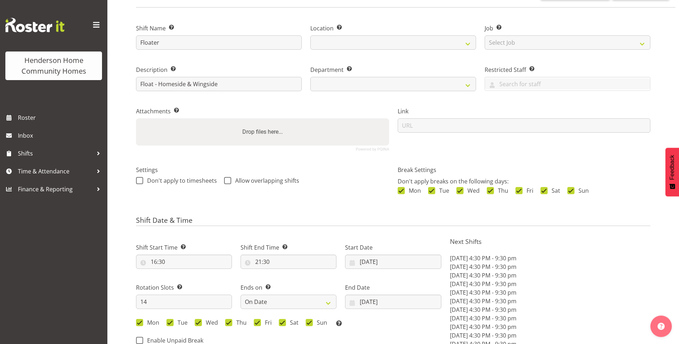
select select
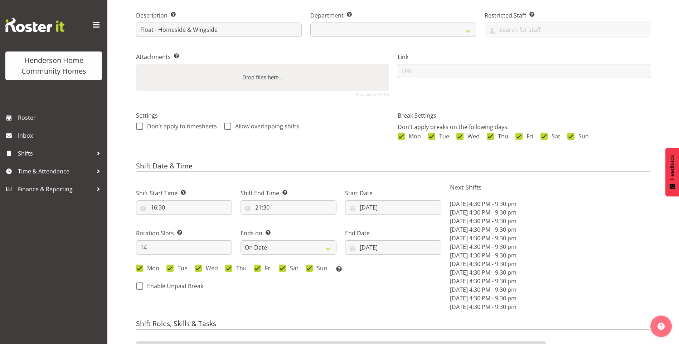
select select
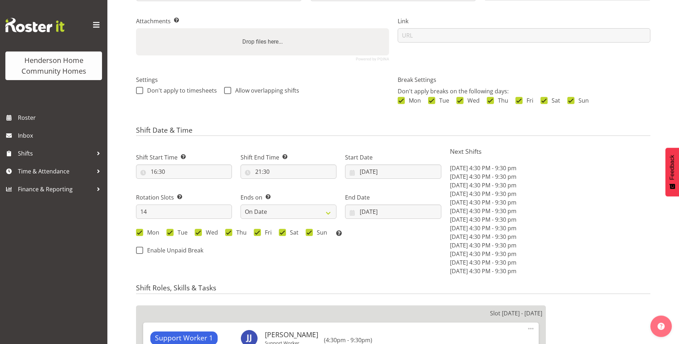
scroll to position [215, 0]
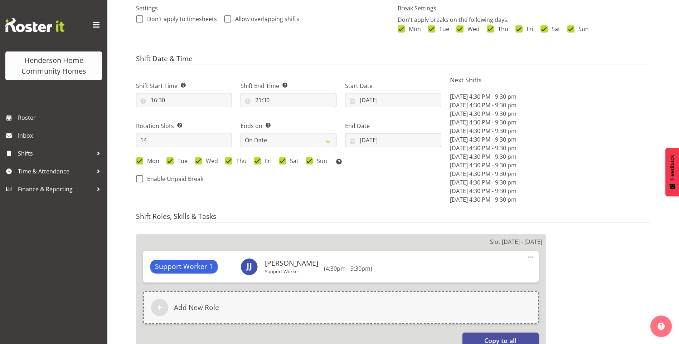
select select
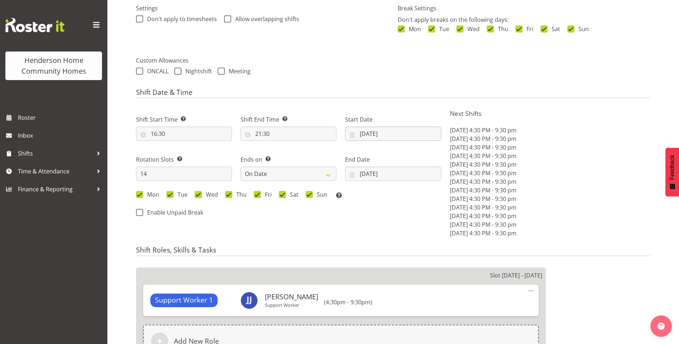
select select
select select "1067"
select select "746"
click at [369, 133] on input "29/09/2025" at bounding box center [393, 134] width 96 height 14
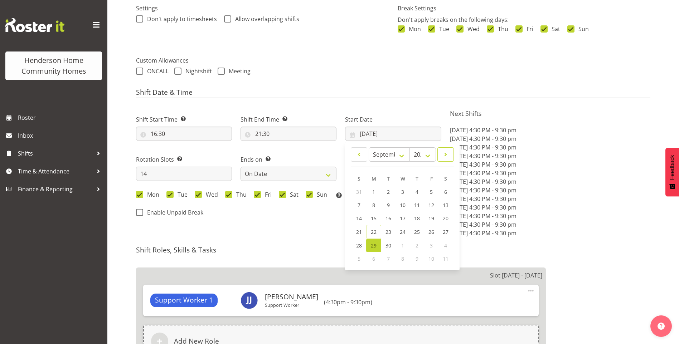
click at [446, 153] on span at bounding box center [445, 154] width 7 height 9
select select "9"
click at [375, 213] on link "13" at bounding box center [374, 218] width 14 height 13
type input "13/10/2025"
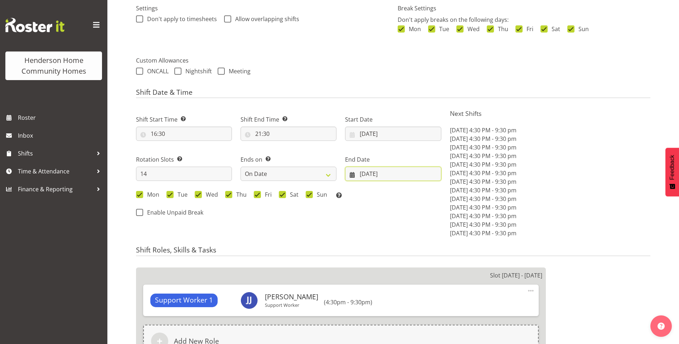
click at [366, 176] on input "12/10/2025" at bounding box center [393, 174] width 96 height 14
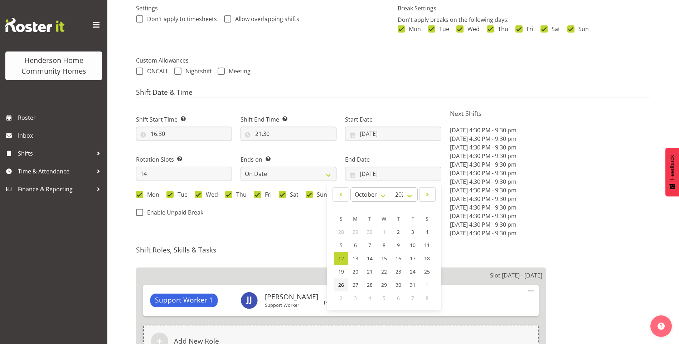
click at [344, 286] on link "26" at bounding box center [341, 284] width 14 height 13
type input "26/10/2025"
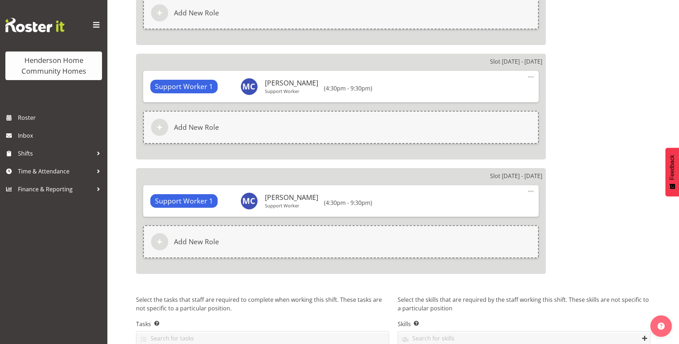
scroll to position [1812, 0]
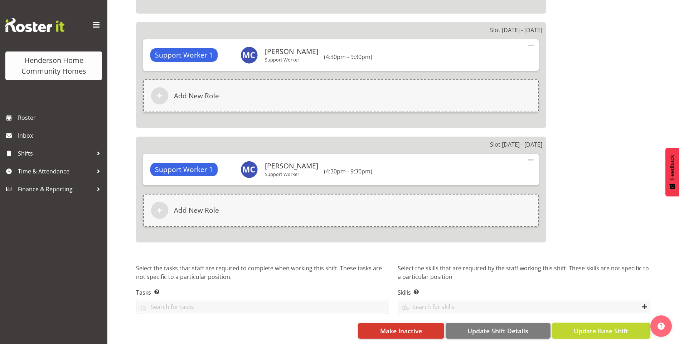
click at [623, 328] on span "Update Base Shift" at bounding box center [601, 330] width 54 height 9
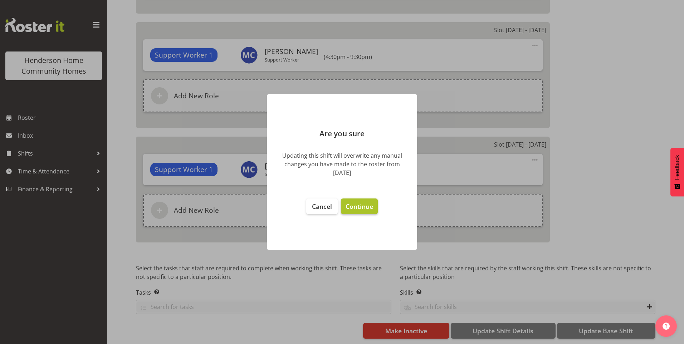
click at [367, 210] on span "Continue" at bounding box center [360, 206] width 28 height 9
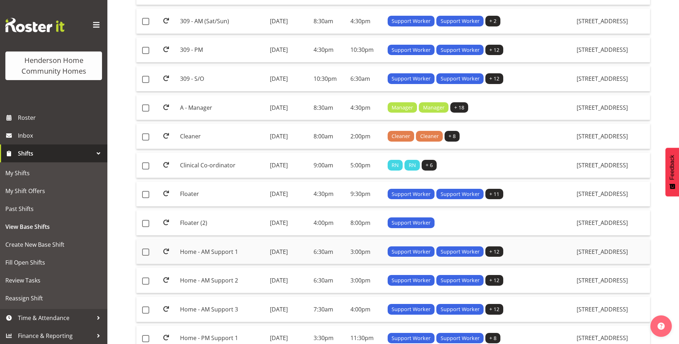
scroll to position [465, 0]
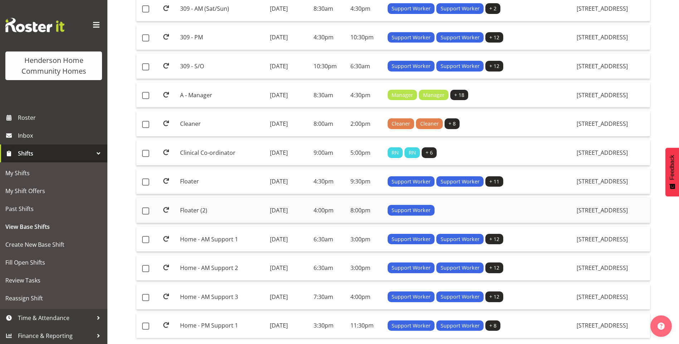
click at [210, 209] on td "Floater (2)" at bounding box center [221, 210] width 89 height 25
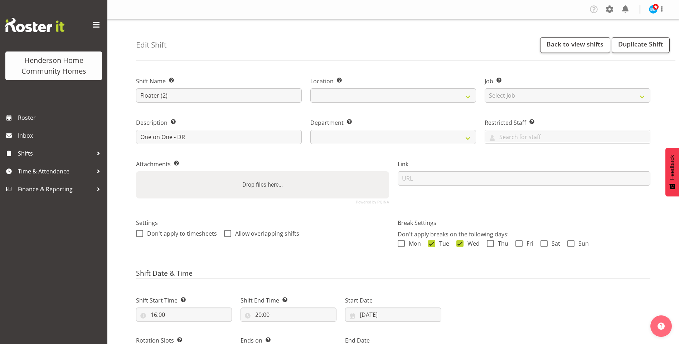
select select "date"
select select
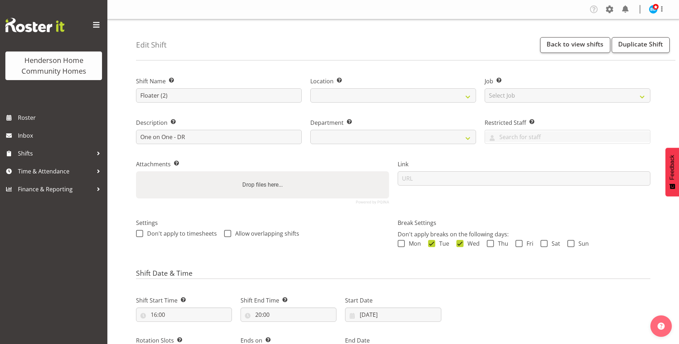
select select
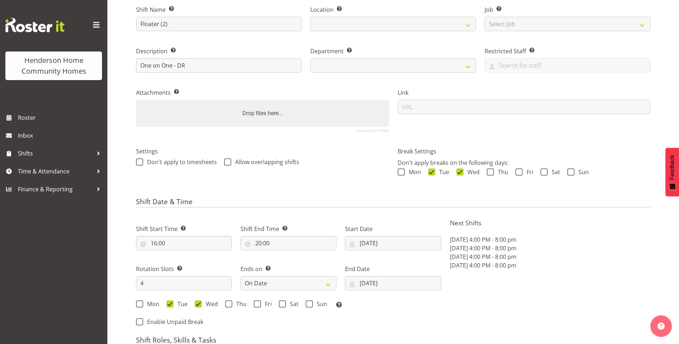
select select
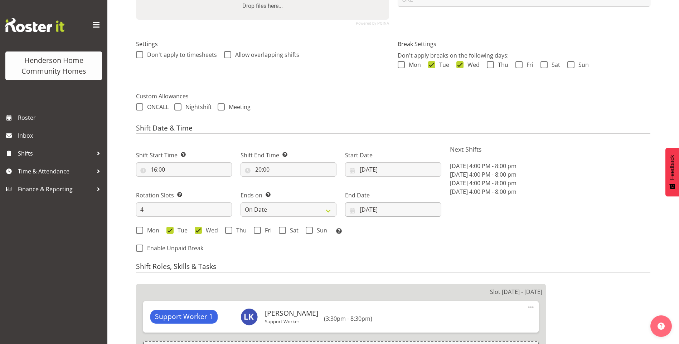
select select "1071"
select select "749"
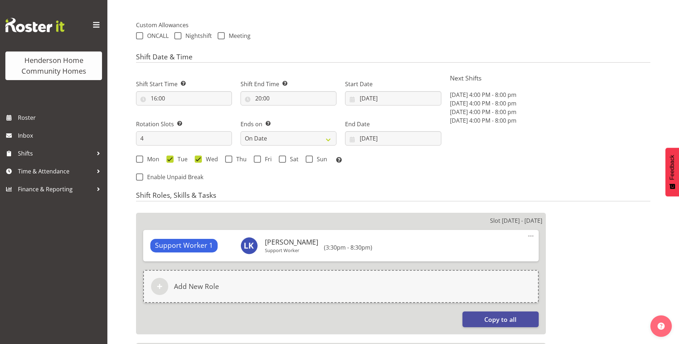
scroll to position [251, 0]
click at [372, 99] on input "29/09/2025" at bounding box center [393, 98] width 96 height 14
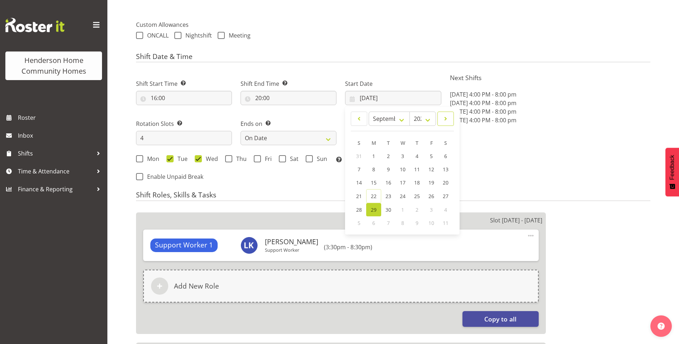
click at [443, 121] on span at bounding box center [445, 119] width 7 height 9
select select "9"
click at [374, 182] on span "13" at bounding box center [374, 182] width 6 height 7
type input "[DATE]"
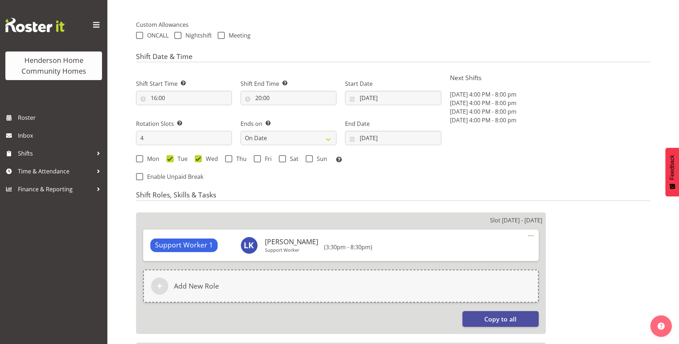
click at [374, 146] on div "End Date 12/10/2025 January February March April May June July August September…" at bounding box center [393, 130] width 105 height 40
click at [375, 138] on input "[DATE]" at bounding box center [393, 138] width 96 height 14
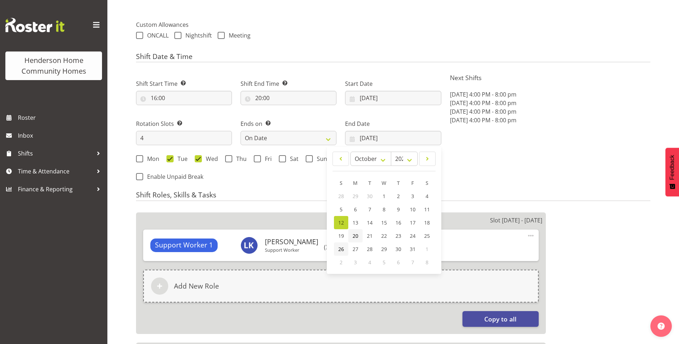
drag, startPoint x: 340, startPoint y: 248, endPoint x: 361, endPoint y: 234, distance: 25.4
click at [340, 247] on span "26" at bounding box center [341, 249] width 6 height 7
type input "[DATE]"
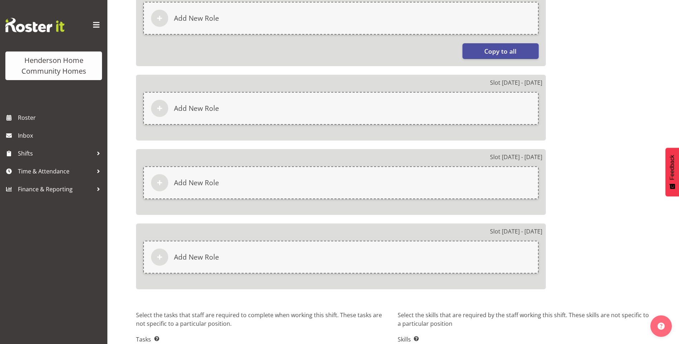
scroll to position [571, 0]
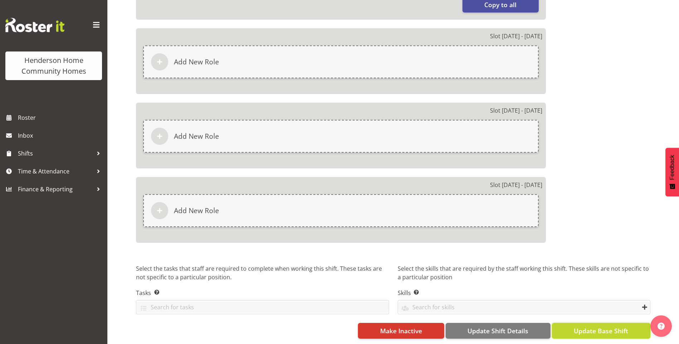
click at [603, 326] on span "Update Base Shift" at bounding box center [601, 330] width 54 height 9
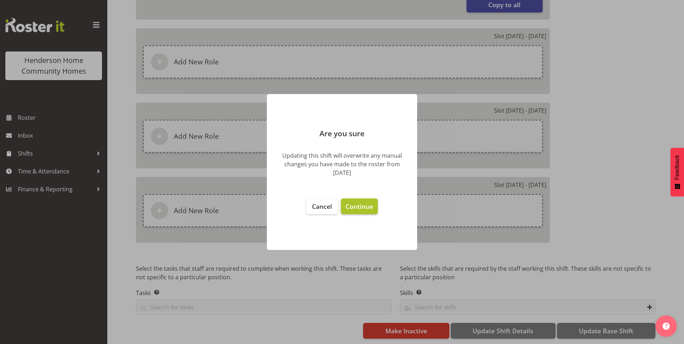
click at [359, 204] on span "Continue" at bounding box center [360, 206] width 28 height 9
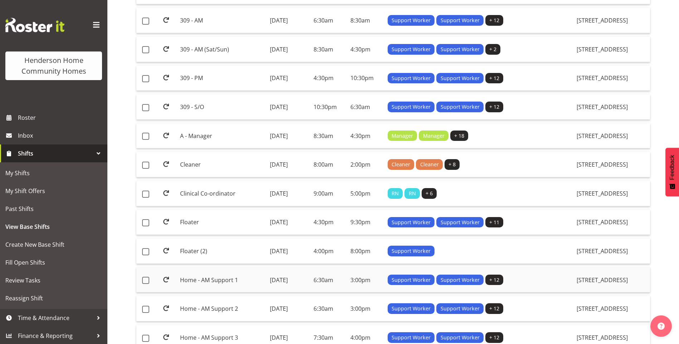
scroll to position [465, 0]
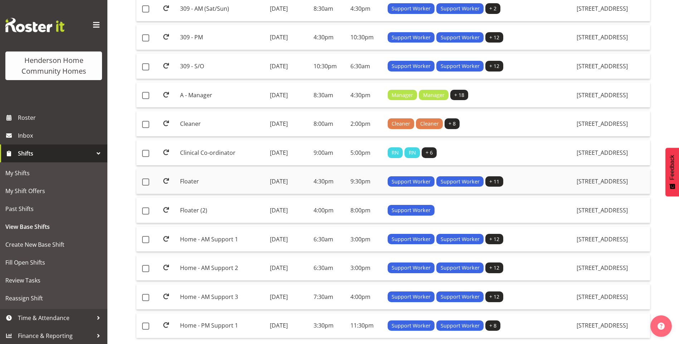
click at [207, 178] on td "Floater" at bounding box center [221, 181] width 89 height 25
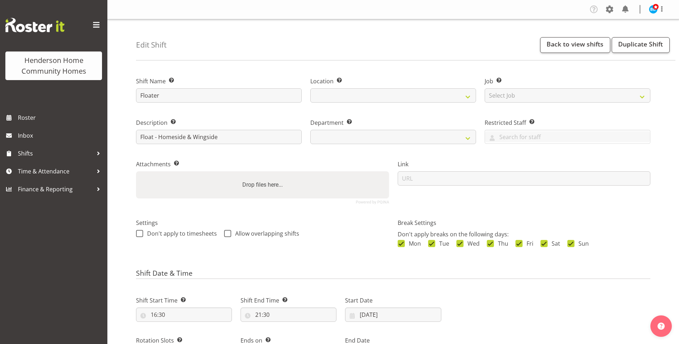
select select "date"
select select
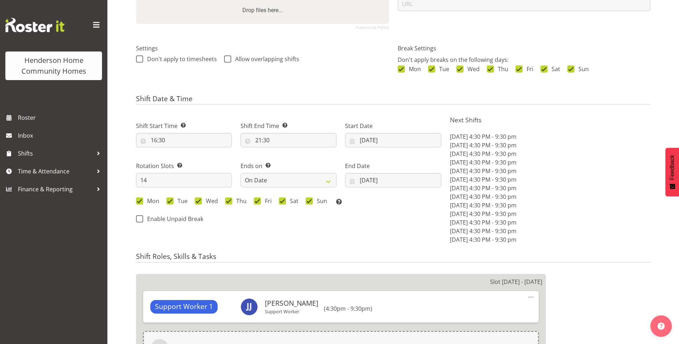
select select
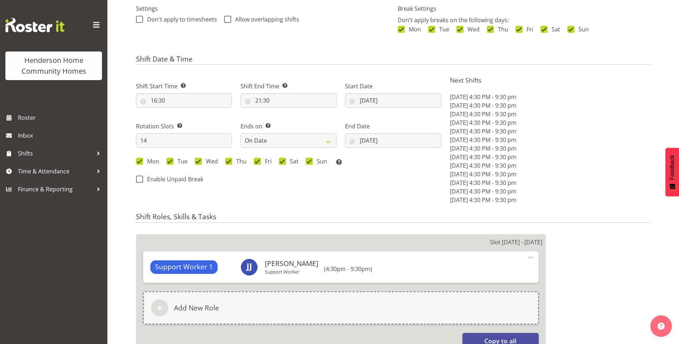
select select
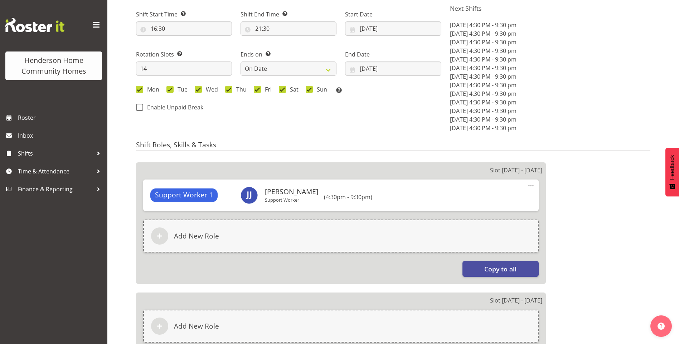
select select
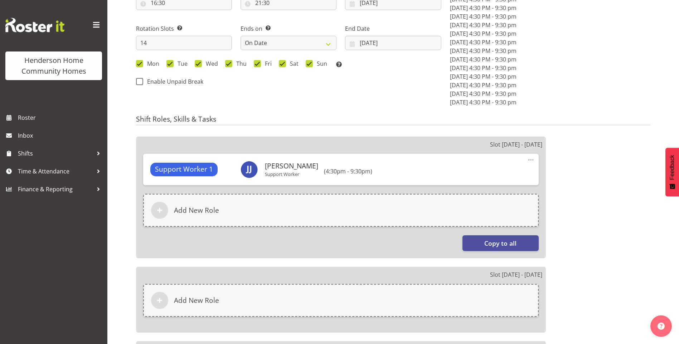
select select
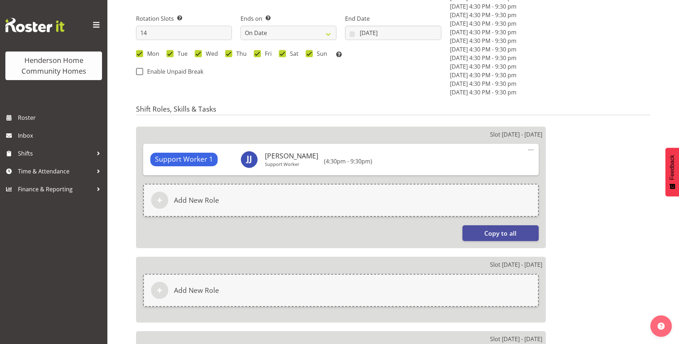
select select "1067"
select select "746"
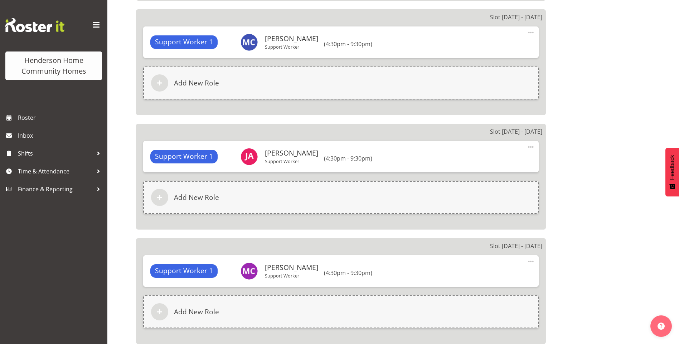
scroll to position [788, 0]
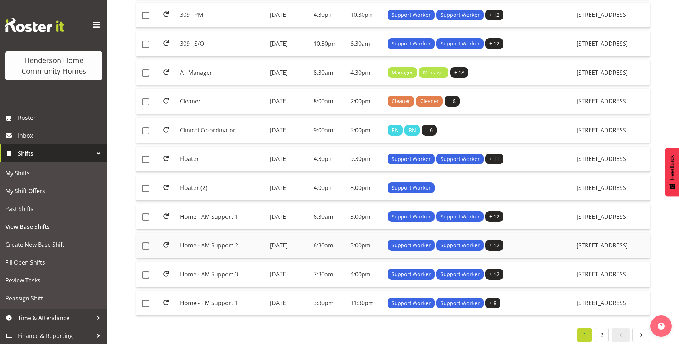
scroll to position [498, 0]
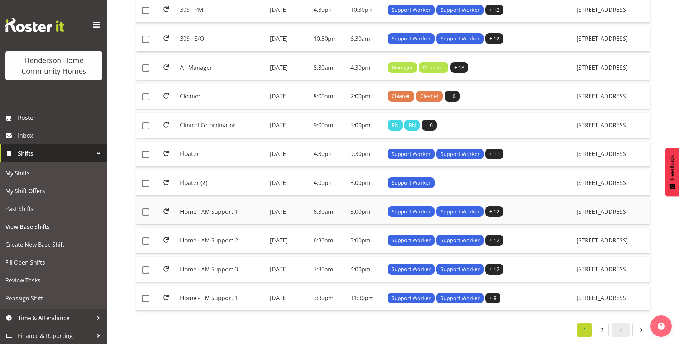
click at [211, 206] on td "Home - AM Support 1" at bounding box center [221, 211] width 89 height 25
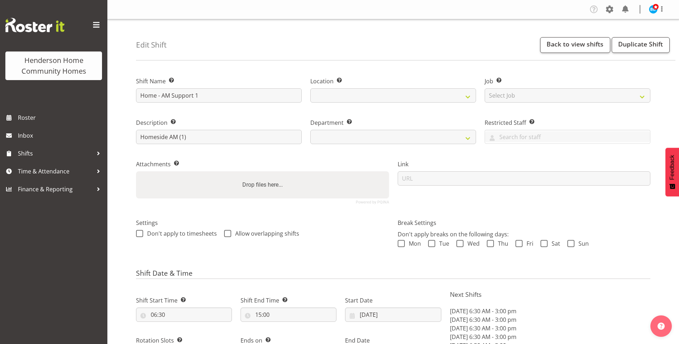
select select "date"
select select
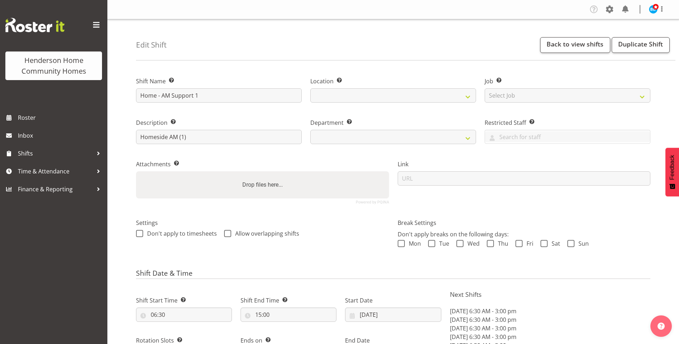
select select
select select "746"
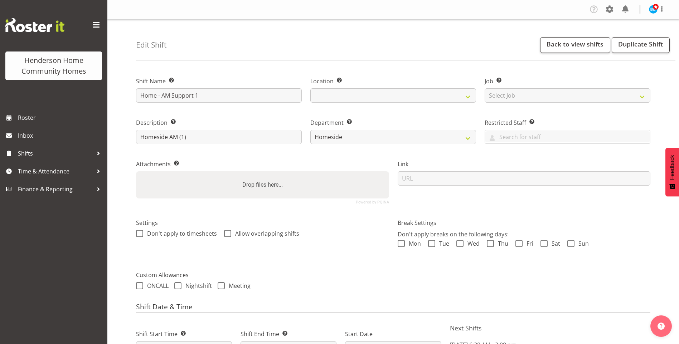
select select "1067"
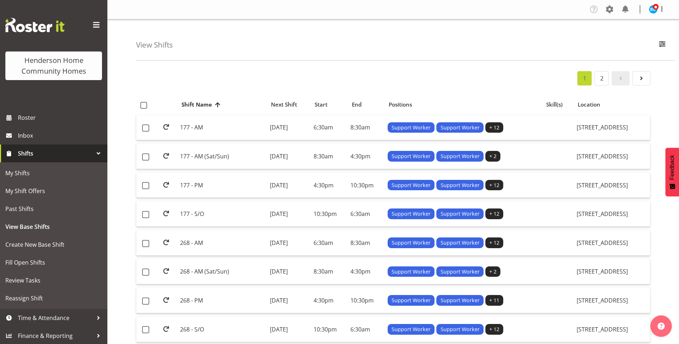
scroll to position [498, 0]
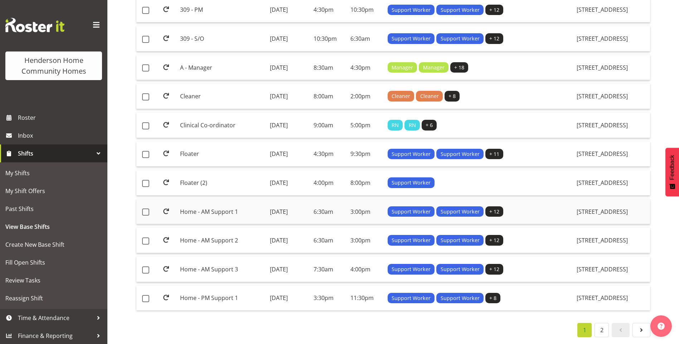
click at [247, 208] on td "Home - AM Support 1" at bounding box center [221, 211] width 89 height 25
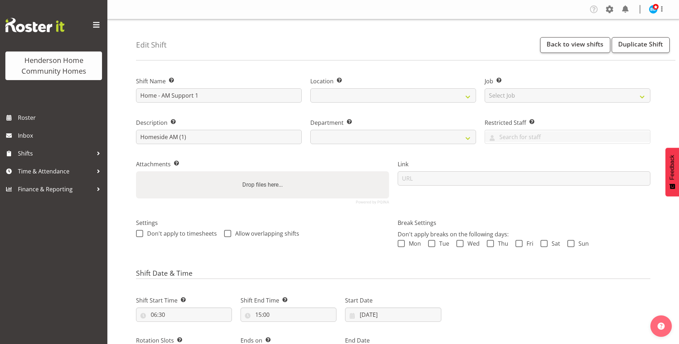
select select "date"
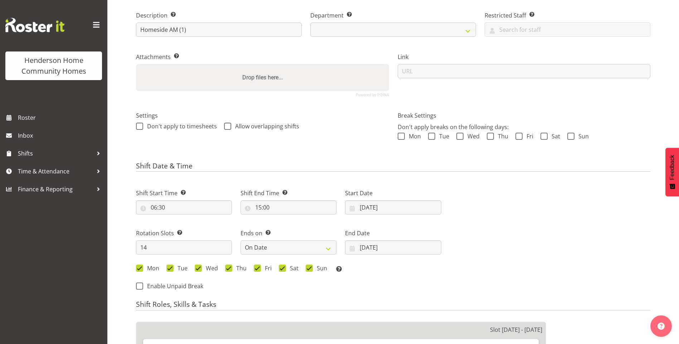
select select
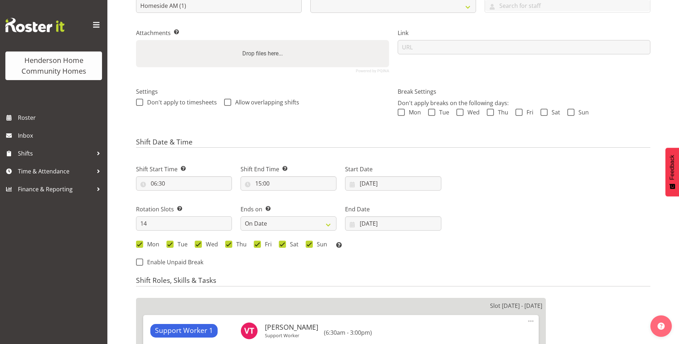
select select
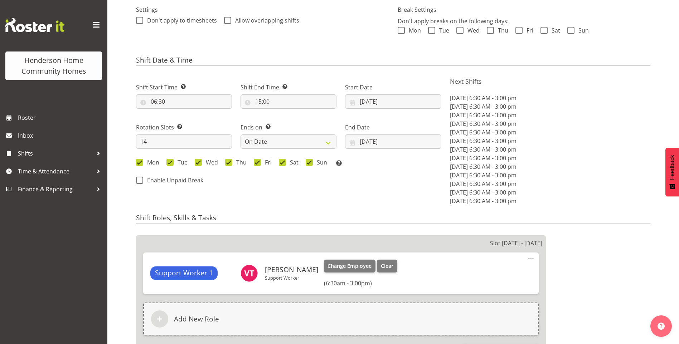
scroll to position [215, 0]
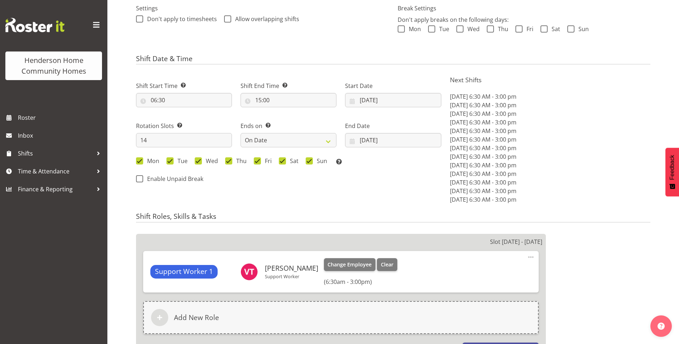
select select
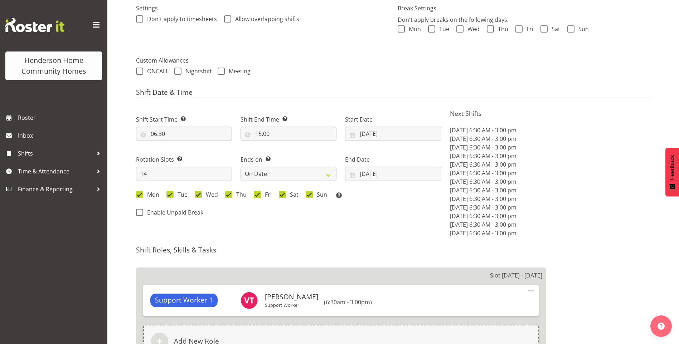
select select
select select "1067"
select select "746"
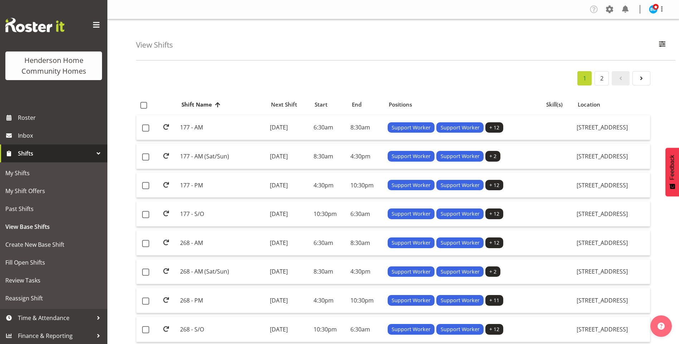
scroll to position [498, 0]
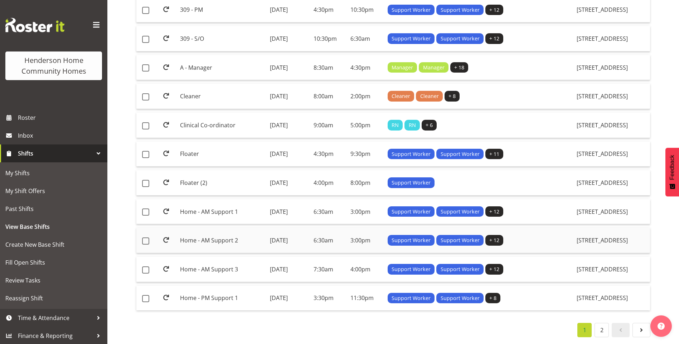
click at [218, 233] on td "Home - AM Support 2" at bounding box center [221, 240] width 89 height 25
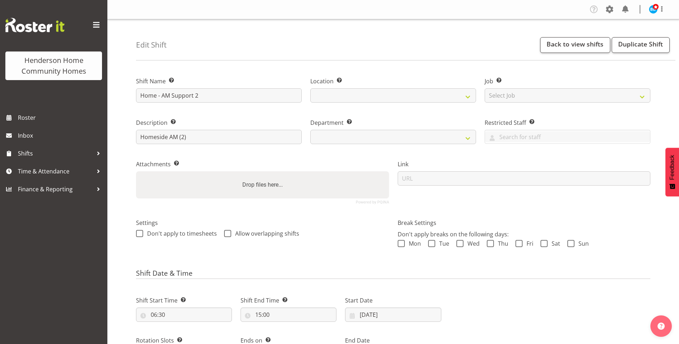
select select "8"
select select "2025"
select select "date"
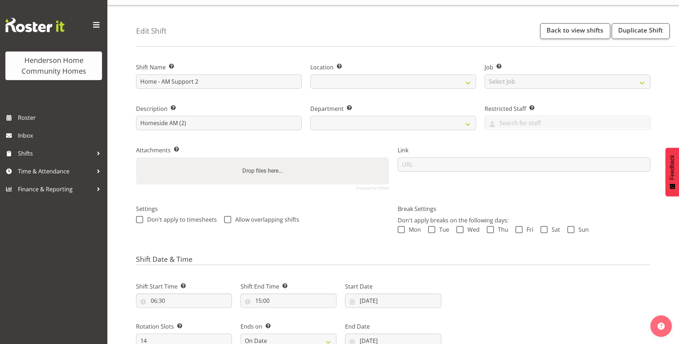
select select
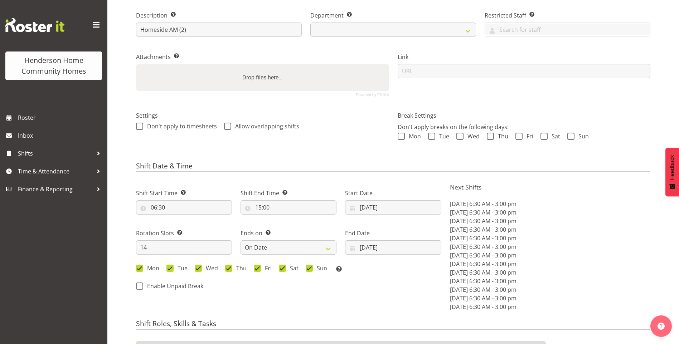
select select
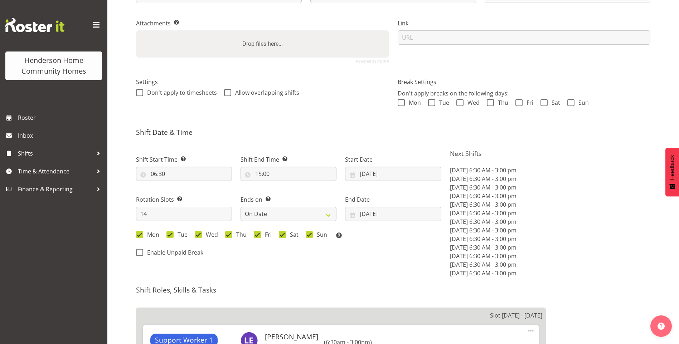
scroll to position [179, 0]
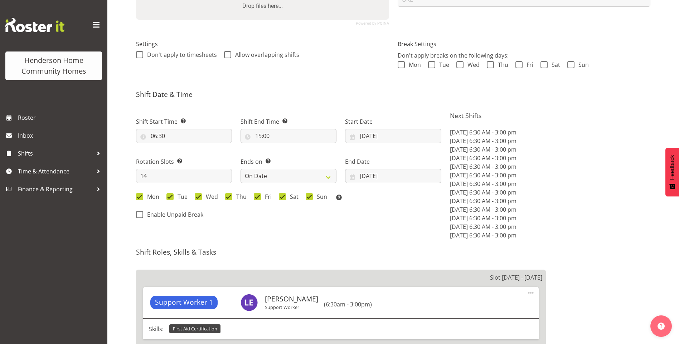
select select
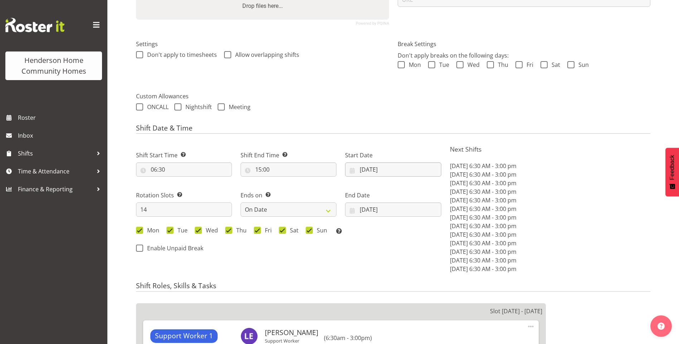
select select
select select "1067"
select select "746"
click at [365, 166] on input "29/09/2025" at bounding box center [393, 169] width 96 height 14
click at [445, 189] on span at bounding box center [445, 190] width 7 height 9
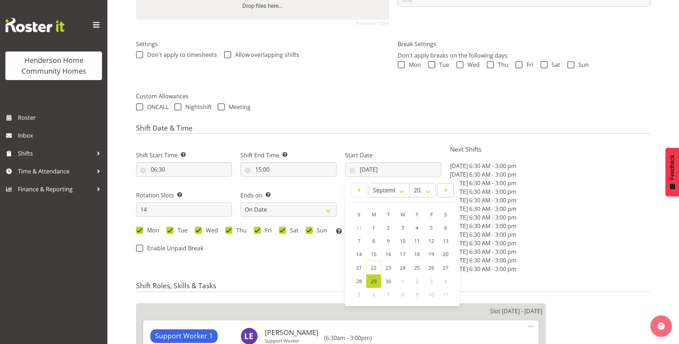
select select "9"
click at [373, 252] on span "13" at bounding box center [374, 254] width 6 height 7
type input "[DATE]"
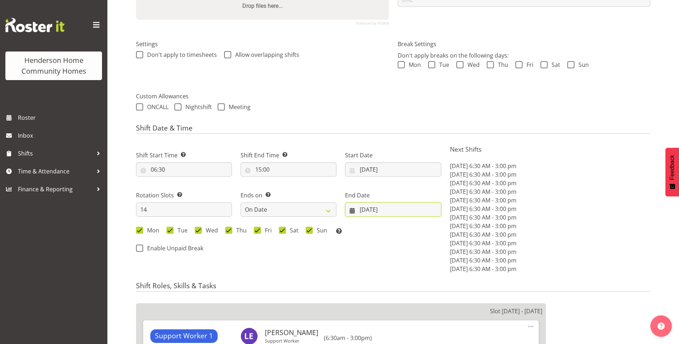
click at [372, 205] on input "[DATE]" at bounding box center [393, 210] width 96 height 14
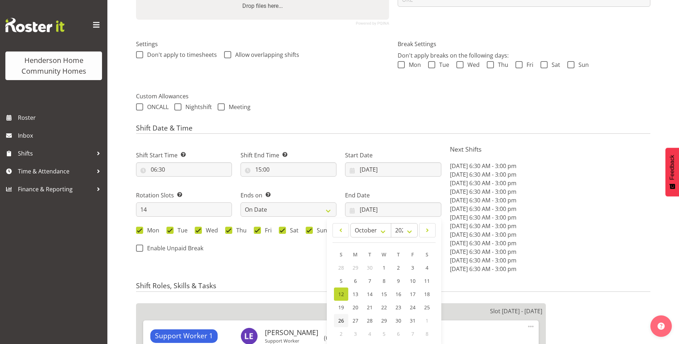
drag, startPoint x: 340, startPoint y: 320, endPoint x: 357, endPoint y: 298, distance: 27.5
click at [340, 320] on span "26" at bounding box center [341, 320] width 6 height 7
type input "[DATE]"
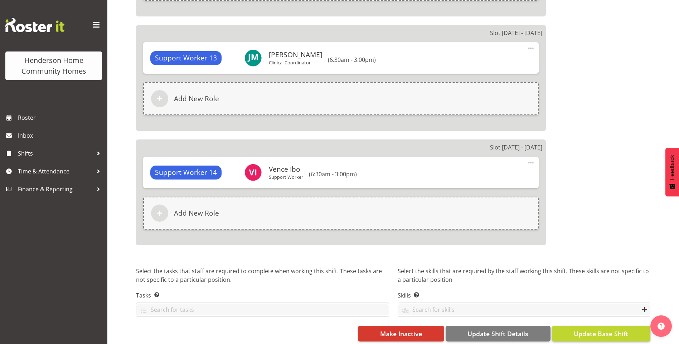
scroll to position [1871, 0]
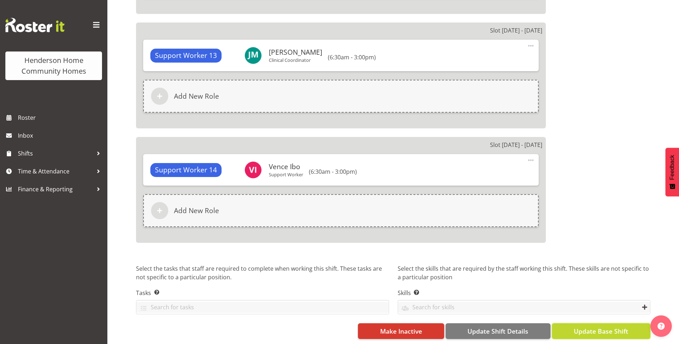
click at [618, 331] on span "Update Base Shift" at bounding box center [601, 331] width 54 height 9
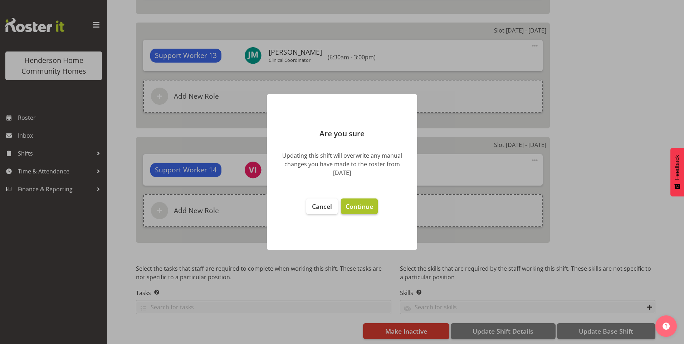
click at [365, 208] on span "Continue" at bounding box center [360, 206] width 28 height 9
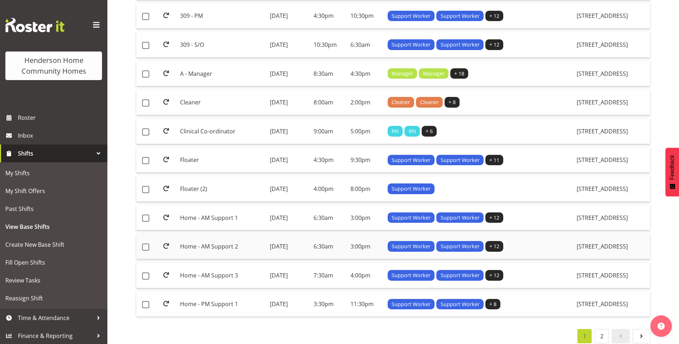
scroll to position [498, 0]
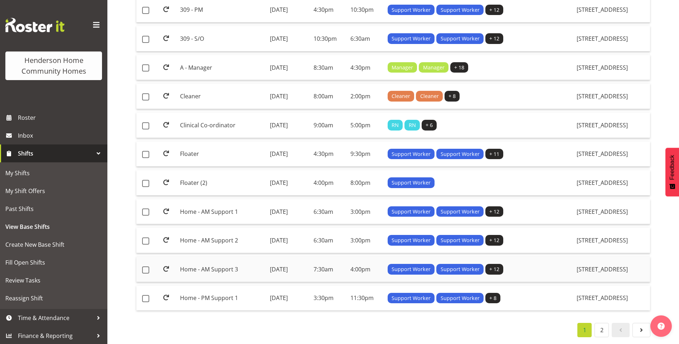
click at [206, 264] on td "Home - AM Support 3" at bounding box center [221, 269] width 89 height 25
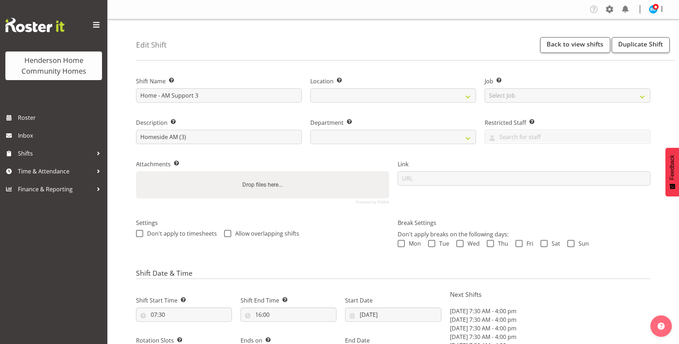
select select "8"
select select "2025"
select select "date"
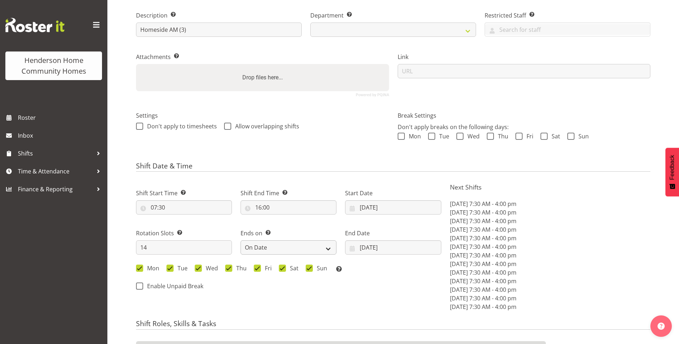
select select
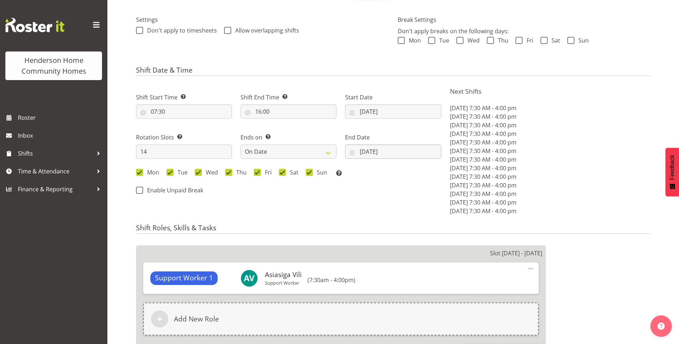
select select
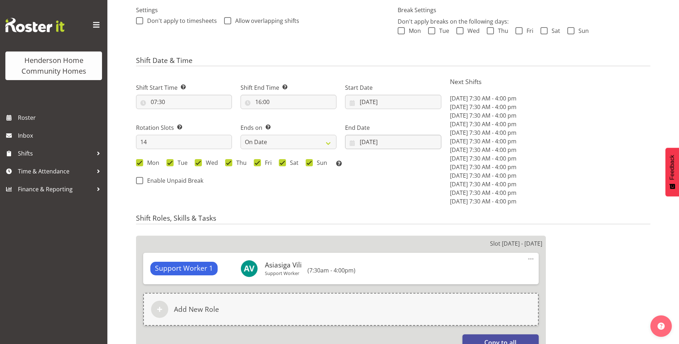
select select
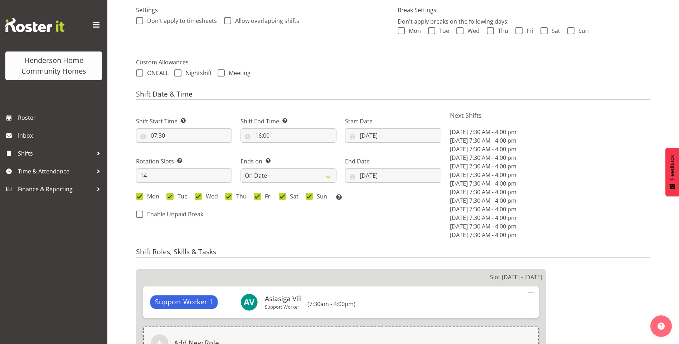
scroll to position [215, 0]
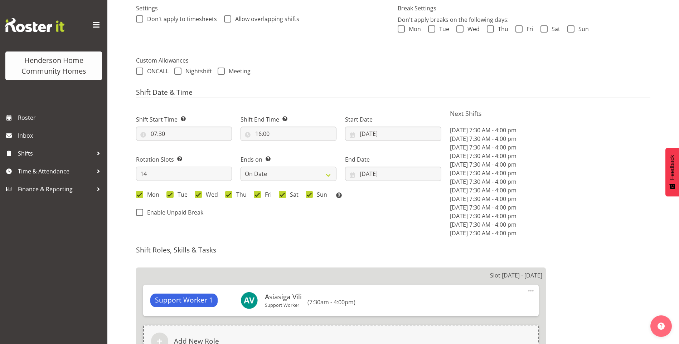
select select
select select "1067"
select select "746"
click at [370, 135] on input "[DATE]" at bounding box center [393, 134] width 96 height 14
click at [448, 155] on span at bounding box center [445, 154] width 7 height 9
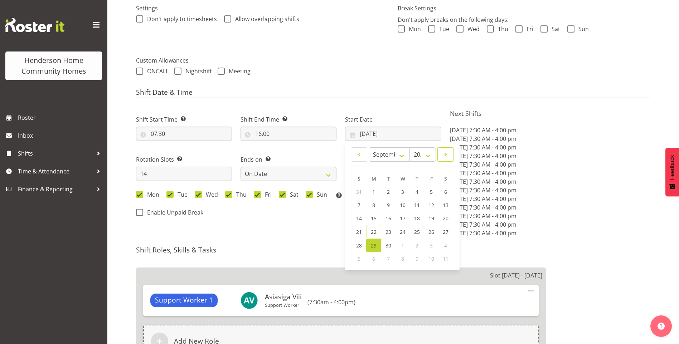
select select "9"
click at [374, 215] on span "13" at bounding box center [374, 218] width 6 height 7
type input "[DATE]"
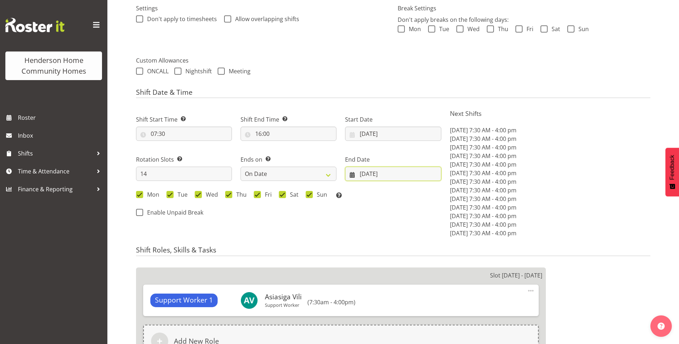
click at [367, 178] on input "12/10/2025" at bounding box center [393, 174] width 96 height 14
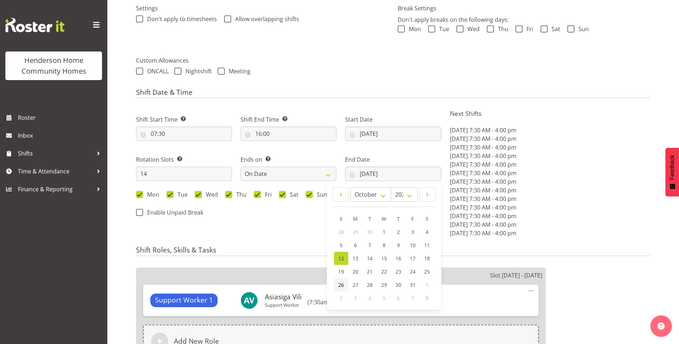
click at [341, 285] on span "26" at bounding box center [341, 285] width 6 height 7
type input "26/10/2025"
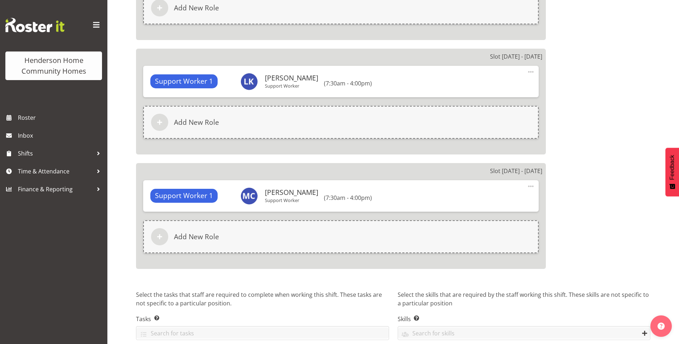
scroll to position [1849, 0]
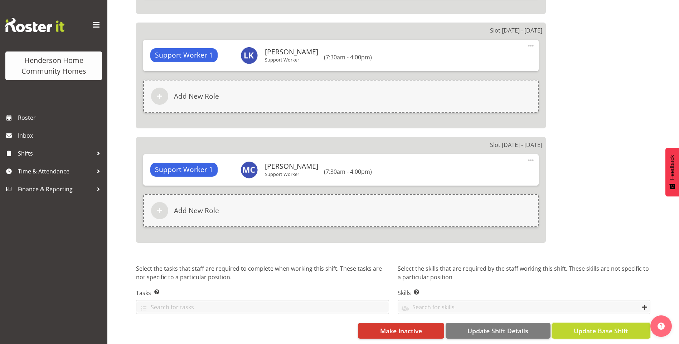
click at [617, 326] on span "Update Base Shift" at bounding box center [601, 330] width 54 height 9
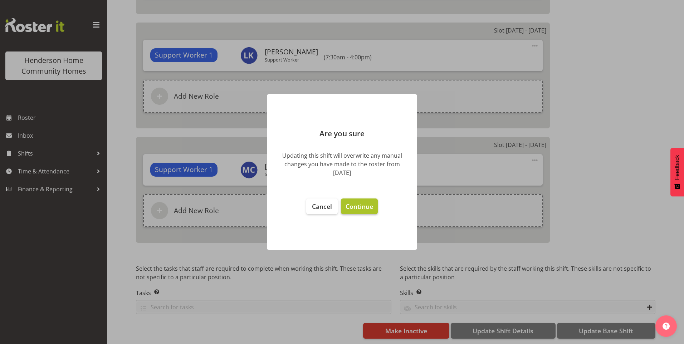
click at [374, 211] on button "Continue" at bounding box center [359, 207] width 37 height 16
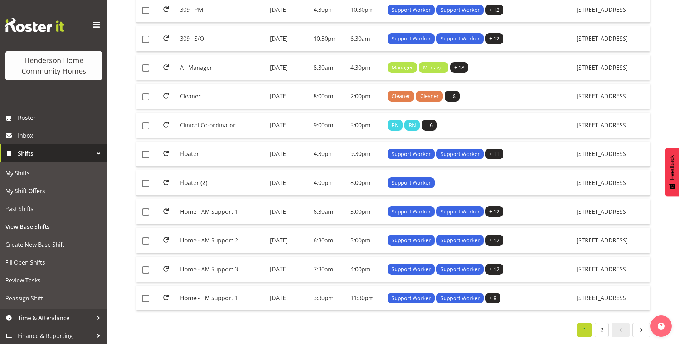
scroll to position [498, 0]
click at [211, 292] on td "Home - PM Support 1" at bounding box center [221, 298] width 89 height 25
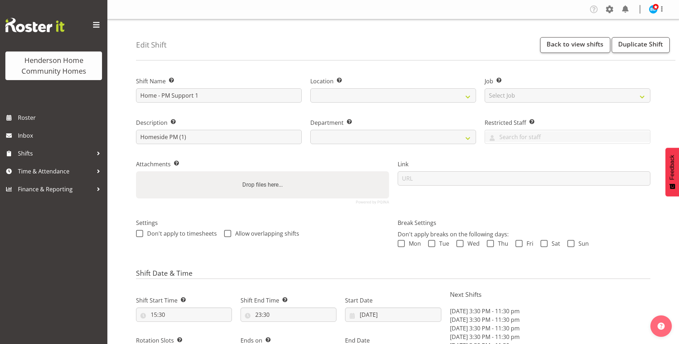
select select "8"
select select "2025"
select select "date"
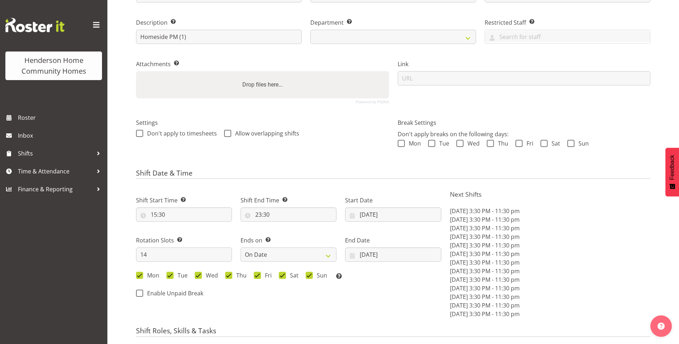
scroll to position [107, 0]
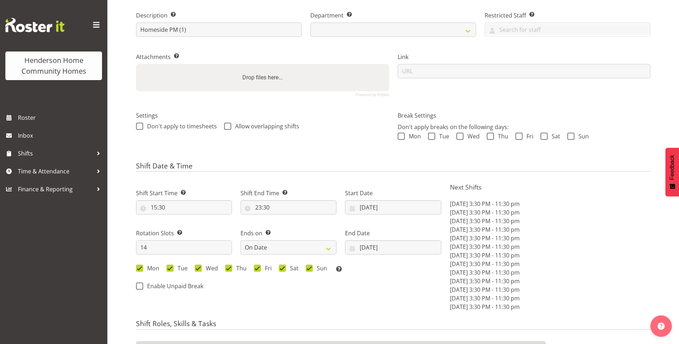
select select
click at [373, 212] on input "[DATE]" at bounding box center [393, 207] width 96 height 14
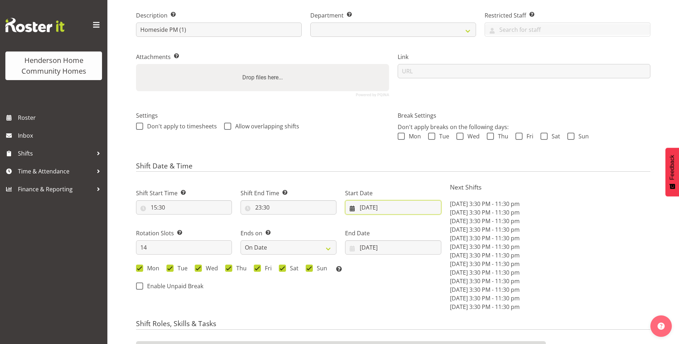
select select
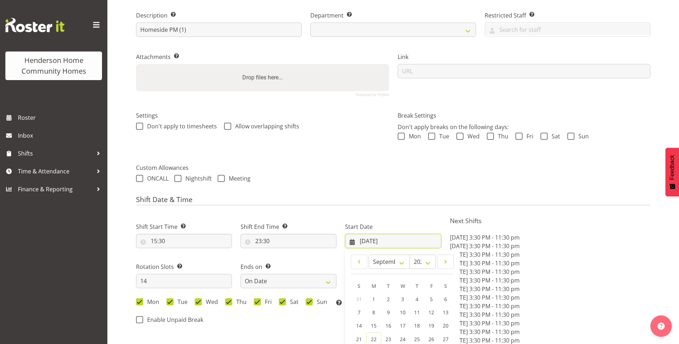
select select
select select "1067"
select select "746"
click at [447, 265] on span at bounding box center [445, 262] width 7 height 9
select select "9"
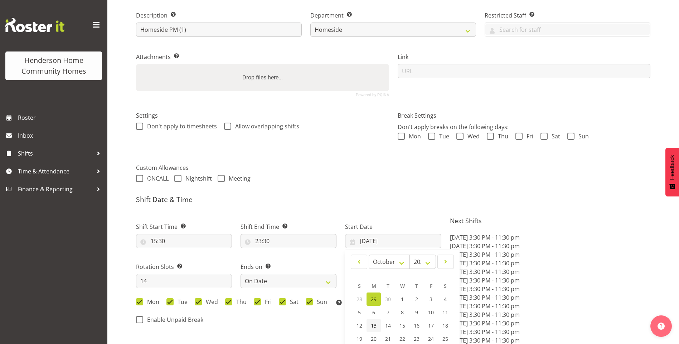
drag, startPoint x: 371, startPoint y: 325, endPoint x: 380, endPoint y: 306, distance: 20.3
click at [371, 324] on span "13" at bounding box center [374, 325] width 6 height 7
type input "13/10/2025"
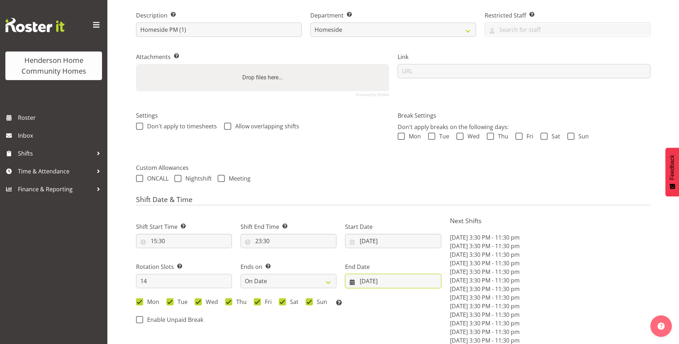
click at [363, 281] on input "12/10/2025" at bounding box center [393, 281] width 96 height 14
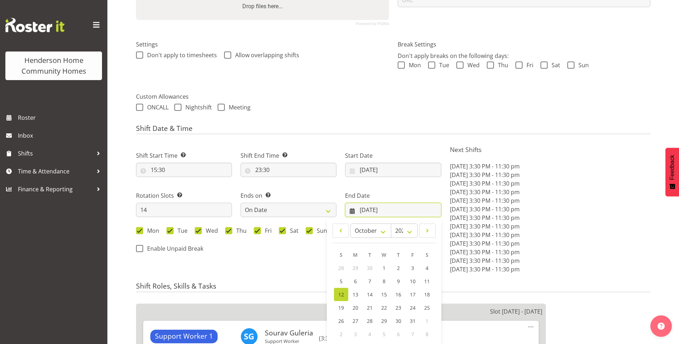
scroll to position [179, 0]
drag, startPoint x: 338, startPoint y: 322, endPoint x: 355, endPoint y: 303, distance: 25.8
click at [338, 321] on link "26" at bounding box center [341, 320] width 14 height 13
type input "26/10/2025"
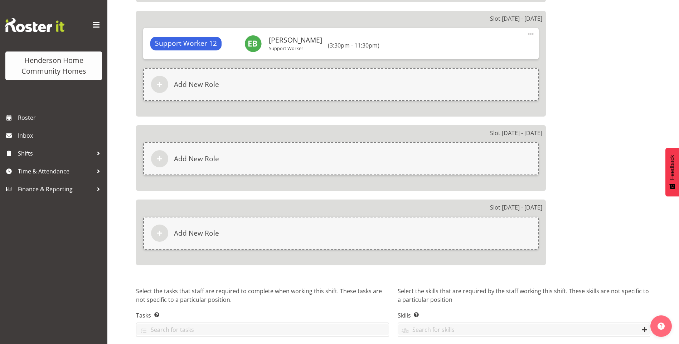
scroll to position [1695, 0]
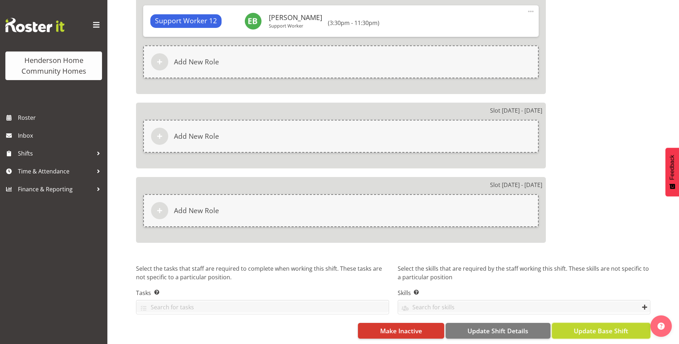
click at [620, 328] on span "Update Base Shift" at bounding box center [601, 330] width 54 height 9
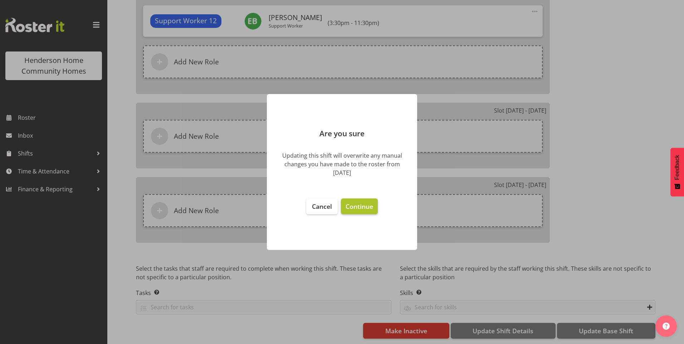
click at [354, 205] on span "Continue" at bounding box center [360, 206] width 28 height 9
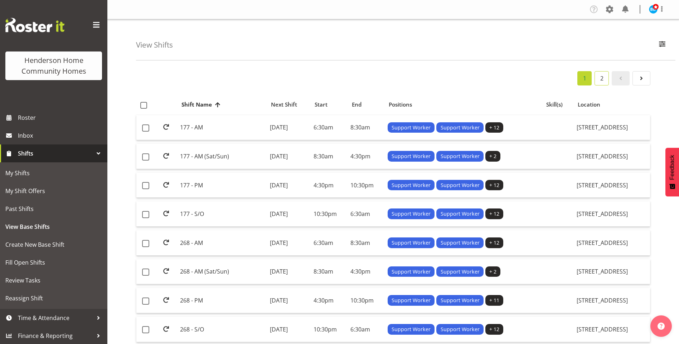
click at [603, 81] on link "2" at bounding box center [601, 78] width 14 height 14
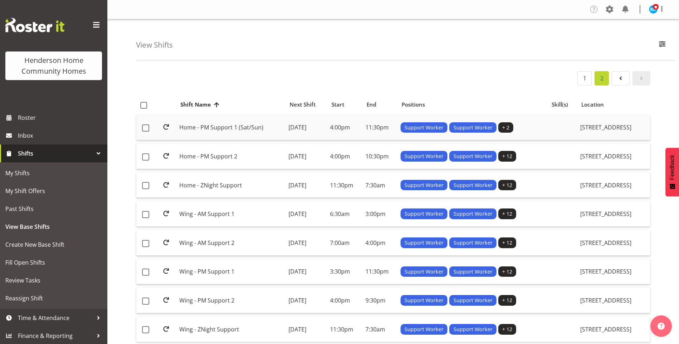
click at [213, 124] on td "Home - PM Support 1 (Sat/Sun)" at bounding box center [230, 127] width 109 height 25
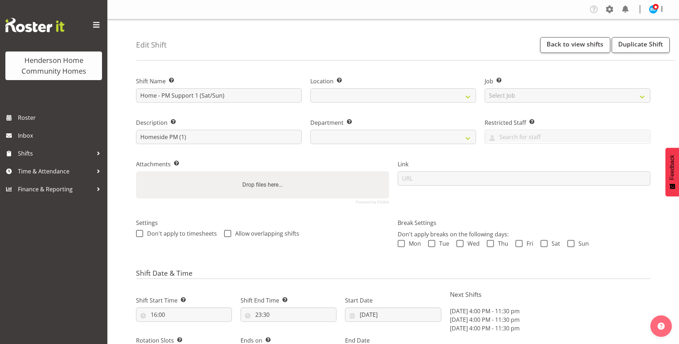
select select "8"
select select "2025"
select select "date"
select select
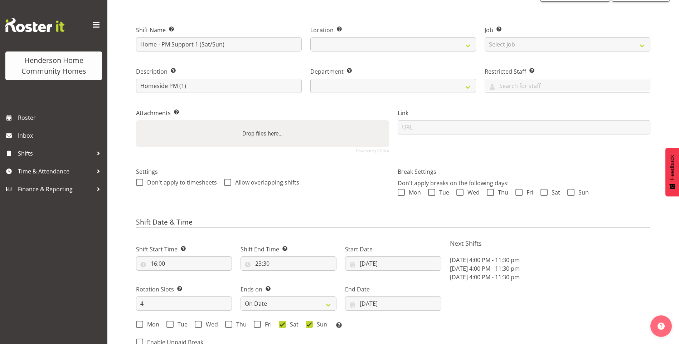
select select
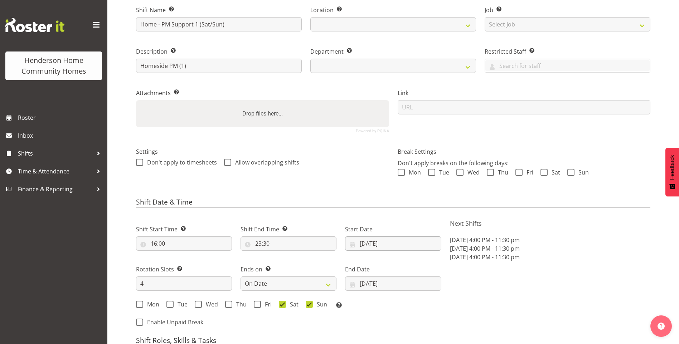
select select "1067"
select select "746"
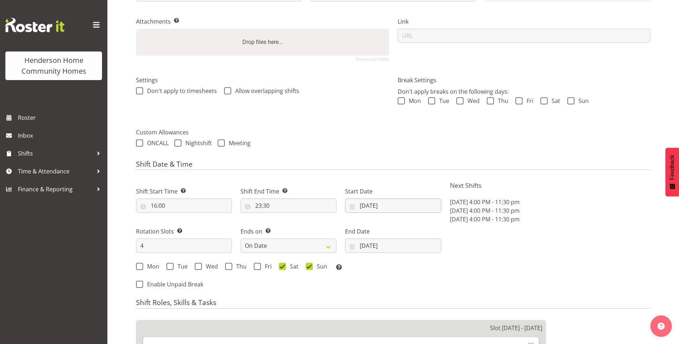
scroll to position [143, 0]
click at [368, 208] on input "29/09/2025" at bounding box center [393, 205] width 96 height 14
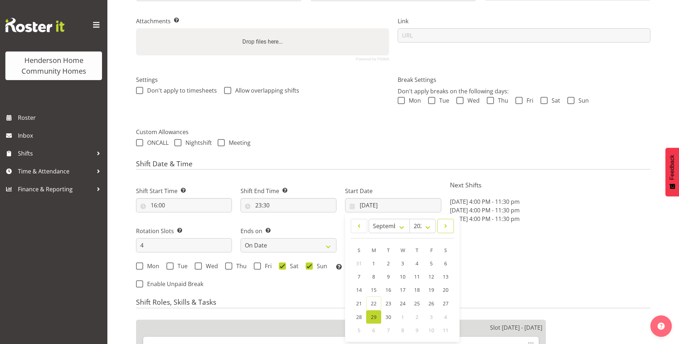
click at [445, 226] on span at bounding box center [445, 226] width 7 height 9
select select "9"
click at [374, 288] on span "13" at bounding box center [374, 290] width 6 height 7
type input "13/10/2025"
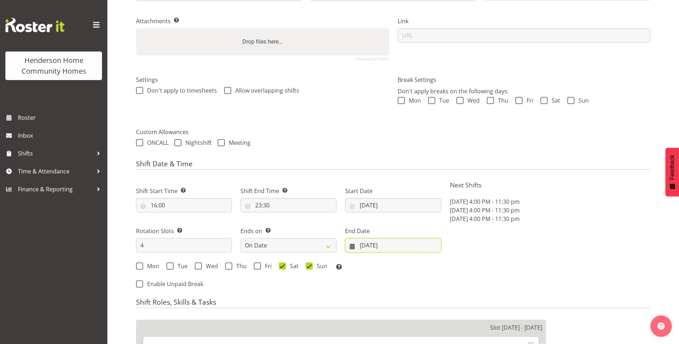
click at [363, 248] on input "12/10/2025" at bounding box center [393, 245] width 96 height 14
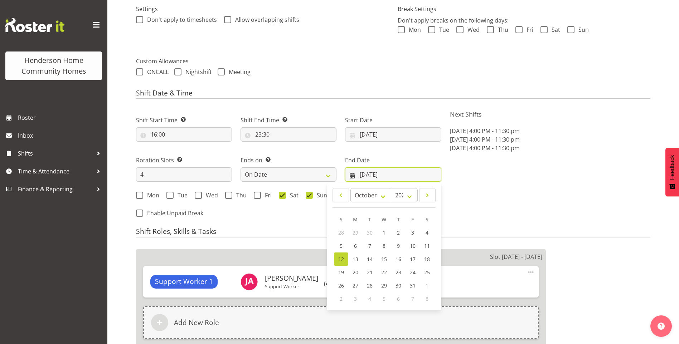
scroll to position [215, 0]
click at [339, 285] on span "26" at bounding box center [341, 285] width 6 height 7
type input "26/10/2025"
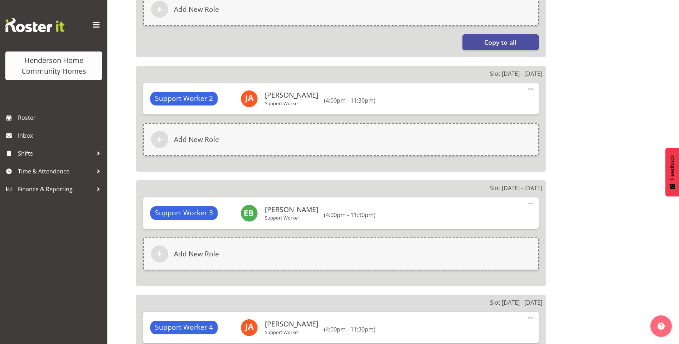
scroll to position [691, 0]
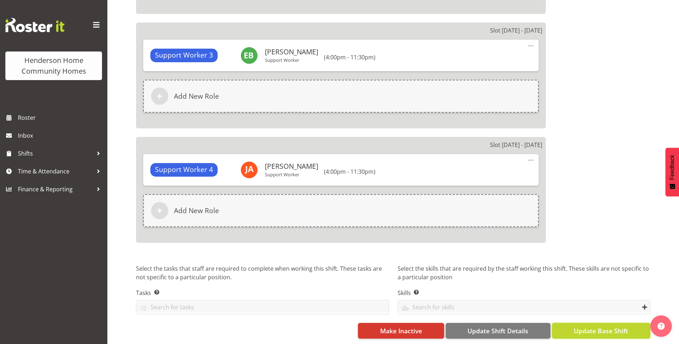
click at [605, 326] on span "Update Base Shift" at bounding box center [601, 330] width 54 height 9
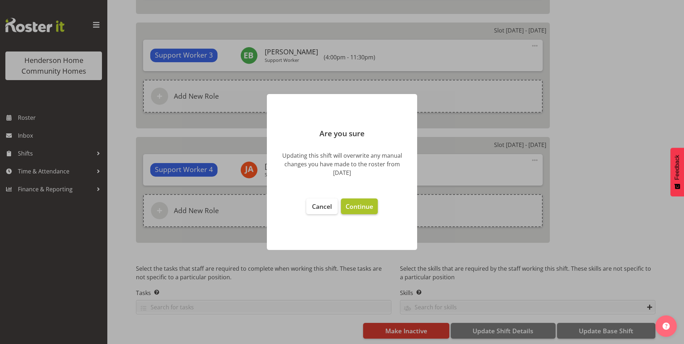
click at [369, 210] on span "Continue" at bounding box center [360, 206] width 28 height 9
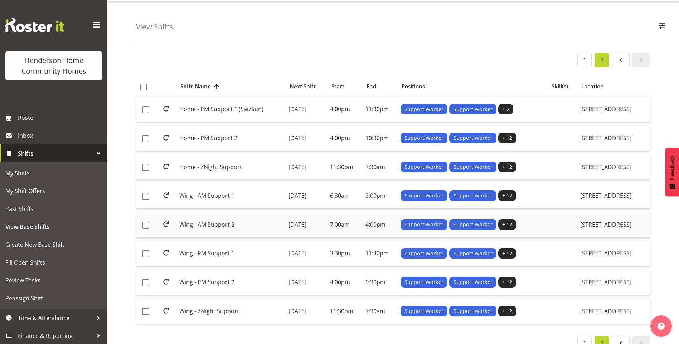
scroll to position [36, 0]
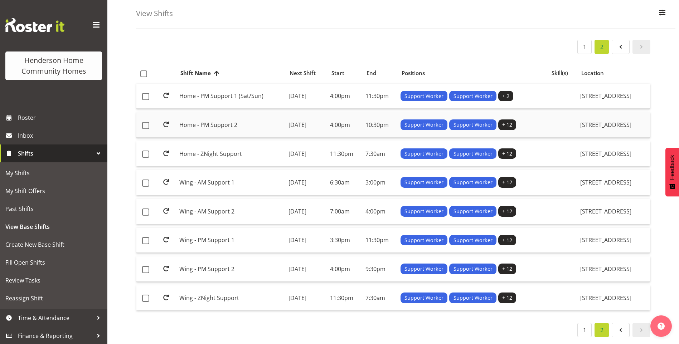
click at [204, 121] on td "Home - PM Support 2" at bounding box center [230, 124] width 109 height 25
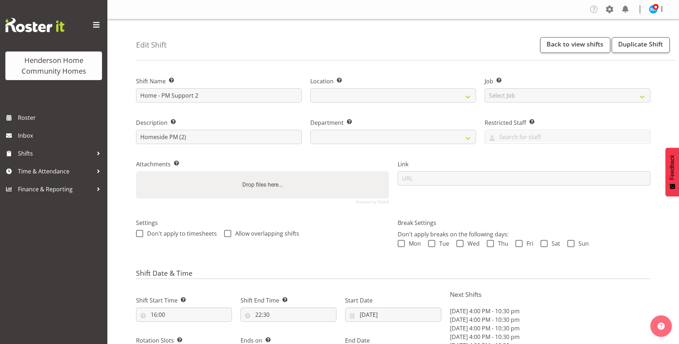
select select "8"
select select "2025"
select select "date"
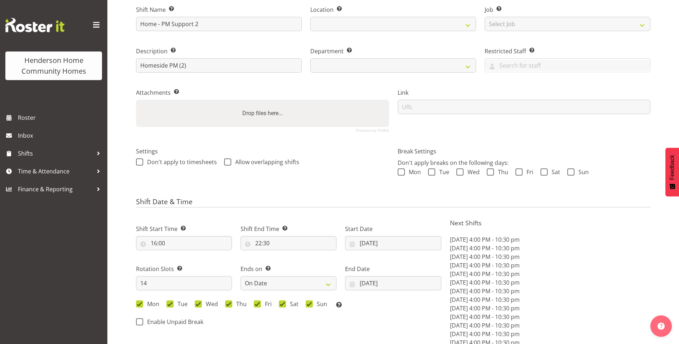
scroll to position [179, 0]
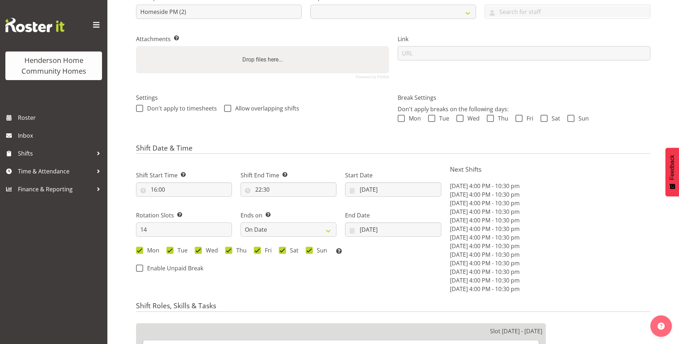
select select
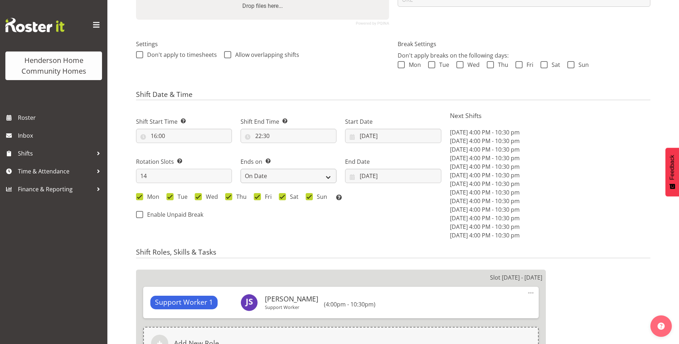
select select
select select "1067"
select select "746"
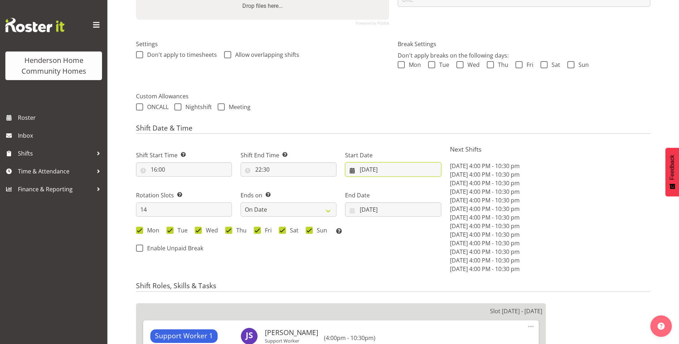
click at [379, 171] on input "29/09/2025" at bounding box center [393, 169] width 96 height 14
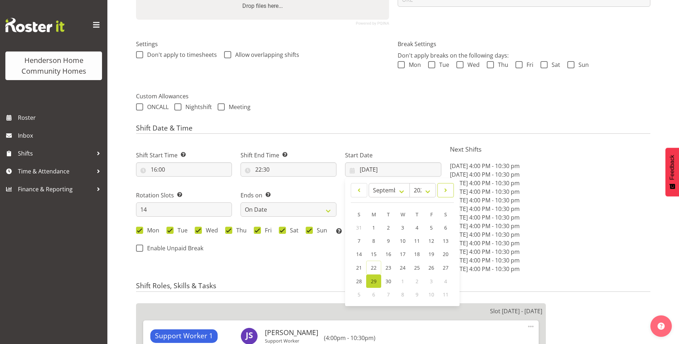
click at [443, 190] on span at bounding box center [445, 190] width 7 height 9
select select "9"
click at [374, 252] on span "13" at bounding box center [374, 254] width 6 height 7
type input "13/10/2025"
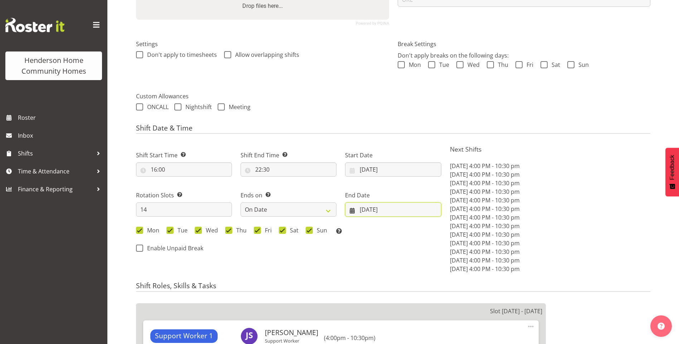
click at [365, 213] on input "12/10/2025" at bounding box center [393, 210] width 96 height 14
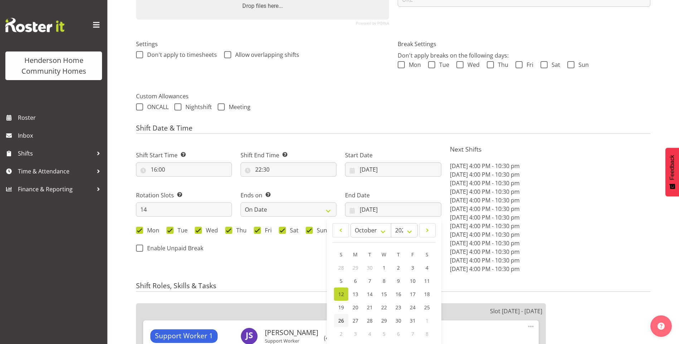
click at [340, 320] on span "26" at bounding box center [341, 320] width 6 height 7
type input "26/10/2025"
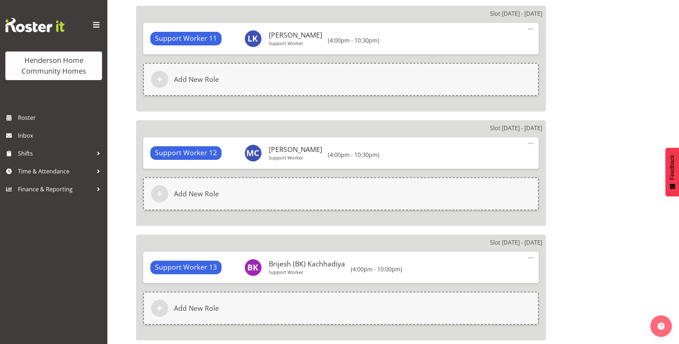
scroll to position [1855, 0]
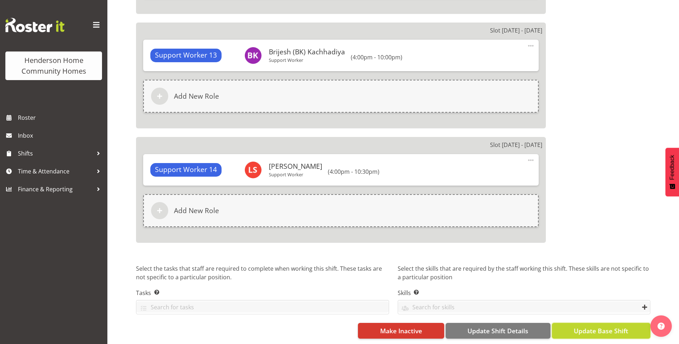
click at [597, 327] on span "Update Base Shift" at bounding box center [601, 330] width 54 height 9
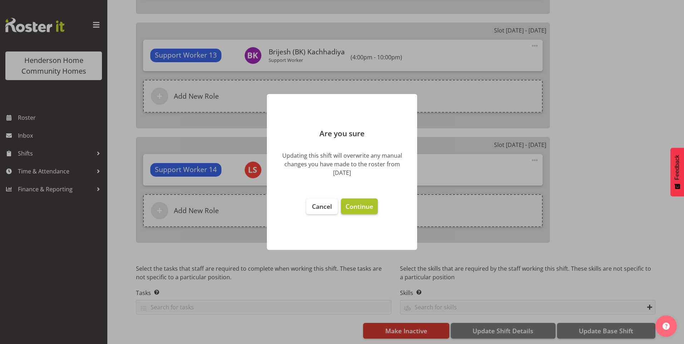
click at [372, 210] on span "Continue" at bounding box center [360, 206] width 28 height 9
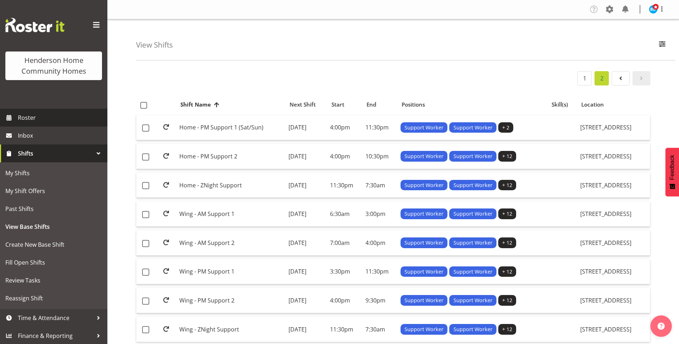
click at [38, 118] on span "Roster" at bounding box center [61, 117] width 86 height 11
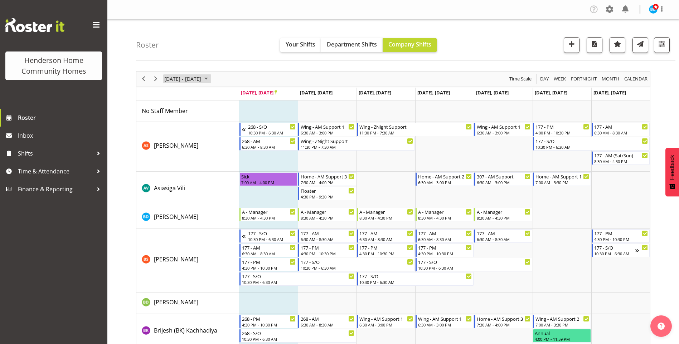
click at [210, 81] on span "September 2025" at bounding box center [206, 78] width 9 height 9
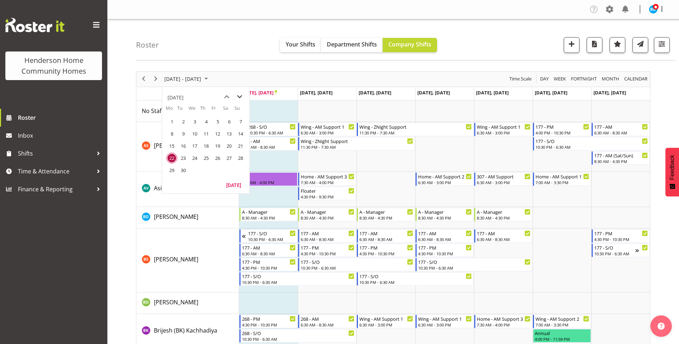
click at [239, 97] on span "next month" at bounding box center [239, 97] width 13 height 13
click at [168, 161] on span "20" at bounding box center [171, 158] width 11 height 11
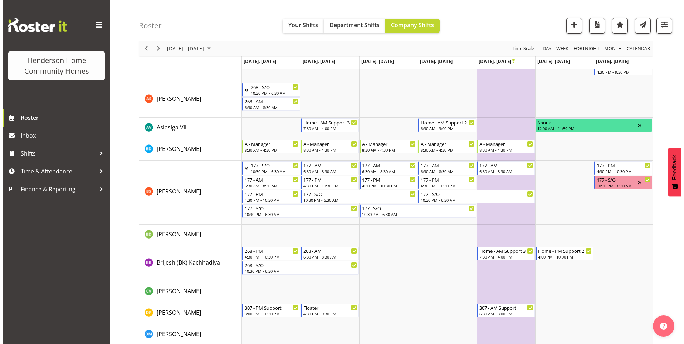
scroll to position [107, 0]
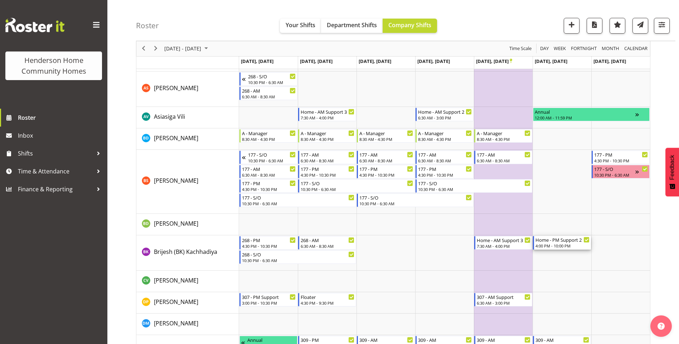
click at [552, 245] on div "4:00 PM - 10:00 PM" at bounding box center [562, 246] width 54 height 6
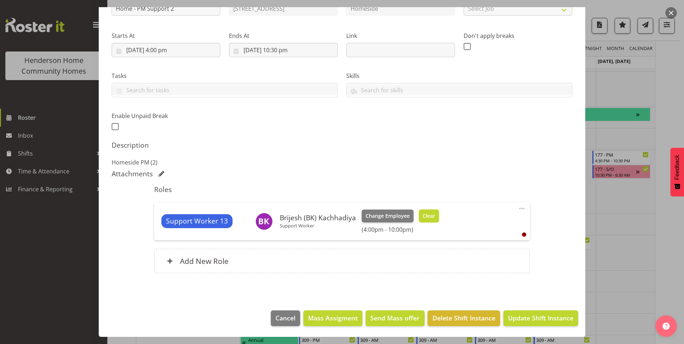
click at [422, 220] on button "Clear" at bounding box center [429, 216] width 20 height 13
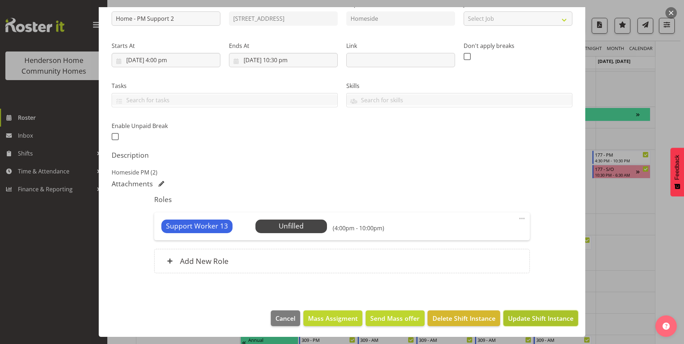
click at [524, 314] on span "Update Shift Instance" at bounding box center [540, 318] width 65 height 9
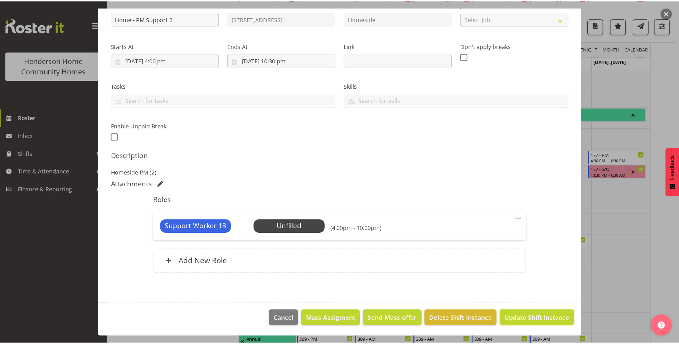
scroll to position [55, 0]
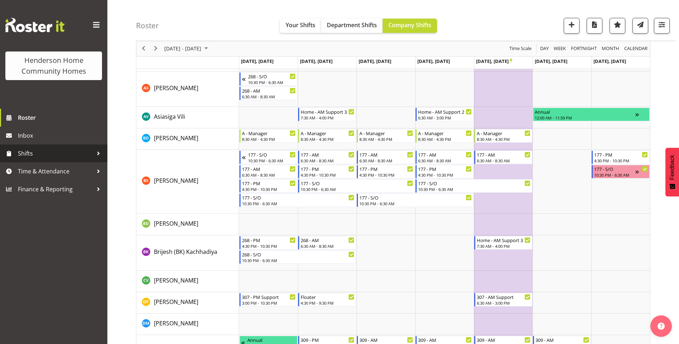
click at [26, 153] on span "Shifts" at bounding box center [55, 153] width 75 height 11
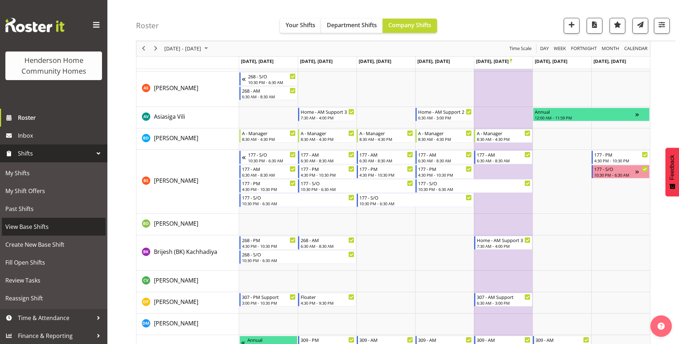
click at [17, 224] on span "View Base Shifts" at bounding box center [53, 227] width 97 height 11
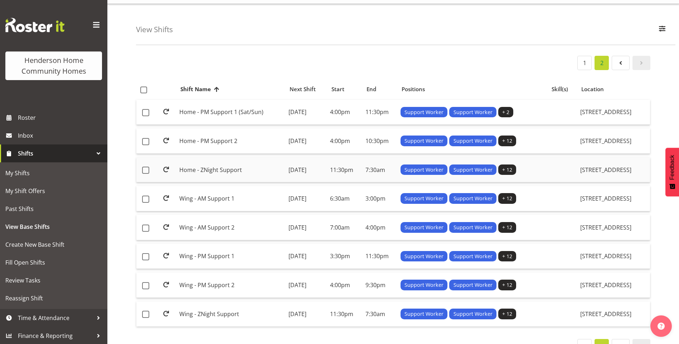
scroll to position [37, 0]
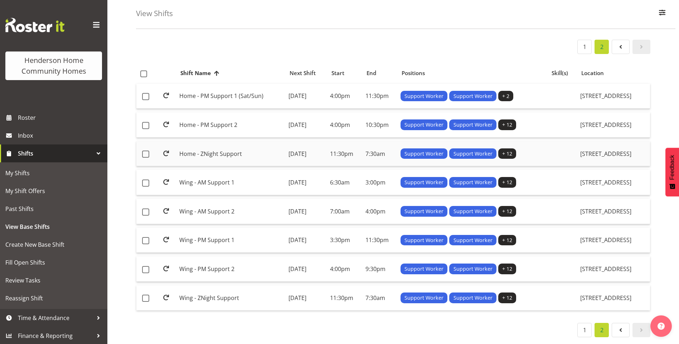
click at [201, 148] on td "Home - ZNight Support" at bounding box center [230, 153] width 109 height 25
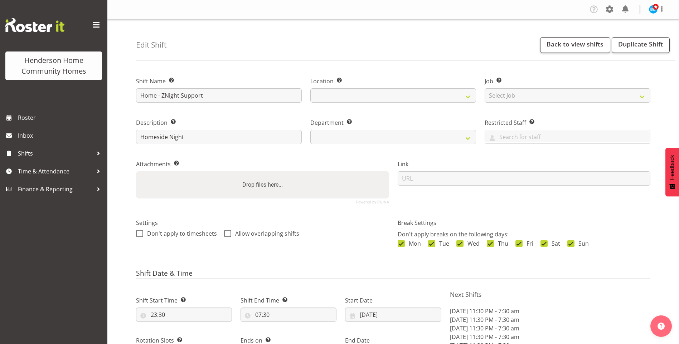
select select "8"
select select "2025"
select select "date"
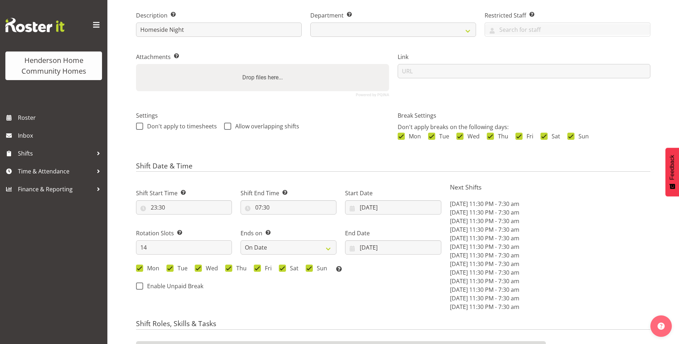
select select
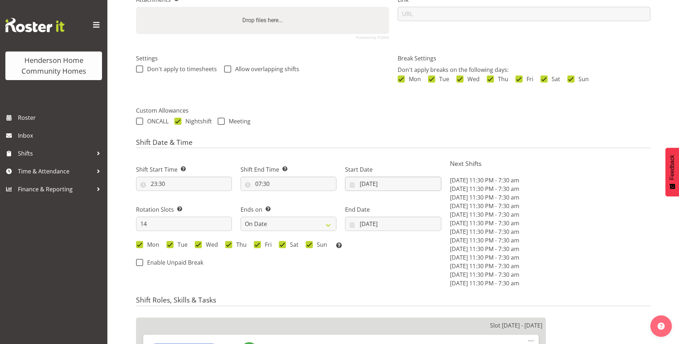
select select
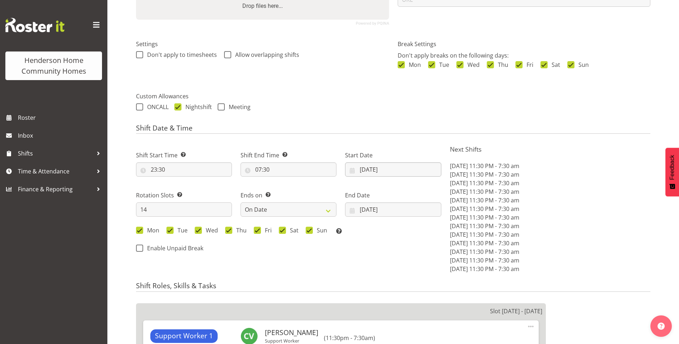
select select "1067"
select select "746"
click at [373, 172] on input "[DATE]" at bounding box center [393, 169] width 96 height 14
click at [440, 192] on link at bounding box center [445, 190] width 16 height 14
select select "9"
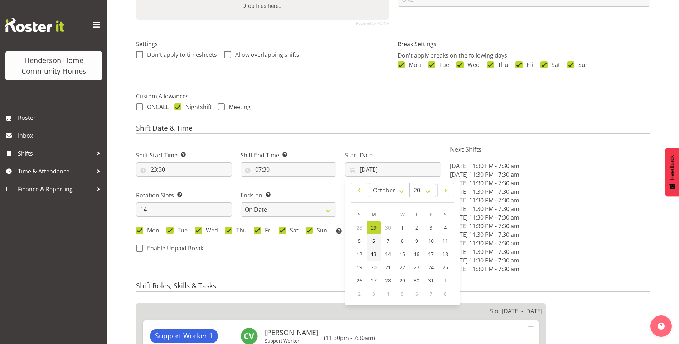
drag, startPoint x: 374, startPoint y: 251, endPoint x: 378, endPoint y: 240, distance: 11.9
click at [374, 251] on link "13" at bounding box center [374, 254] width 14 height 13
type input "13/10/2025"
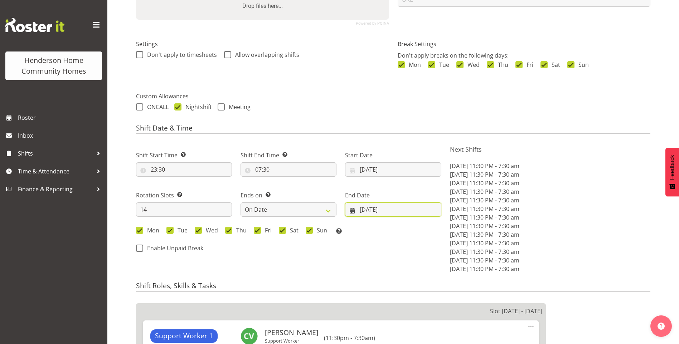
click at [378, 213] on input "12/10/2025" at bounding box center [393, 210] width 96 height 14
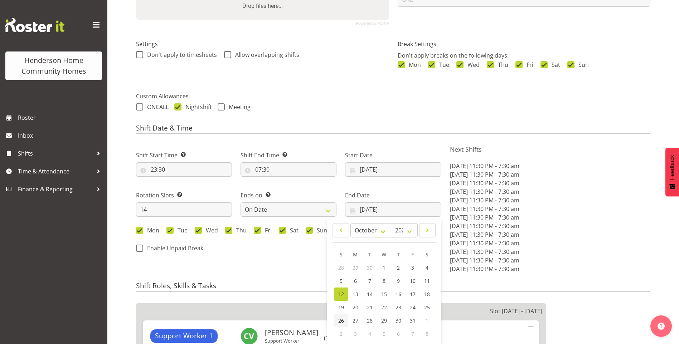
drag, startPoint x: 340, startPoint y: 319, endPoint x: 360, endPoint y: 290, distance: 34.5
click at [340, 317] on span "26" at bounding box center [341, 320] width 6 height 7
type input "26/10/2025"
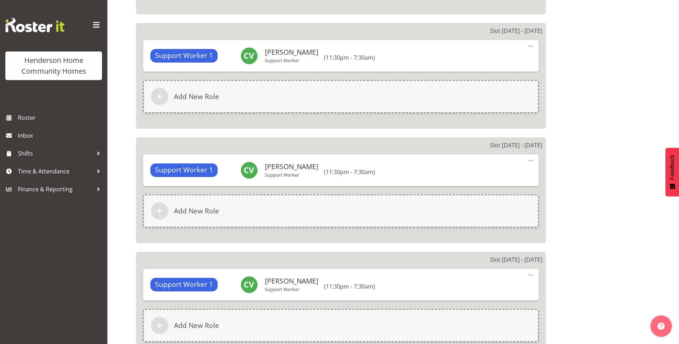
scroll to position [1855, 0]
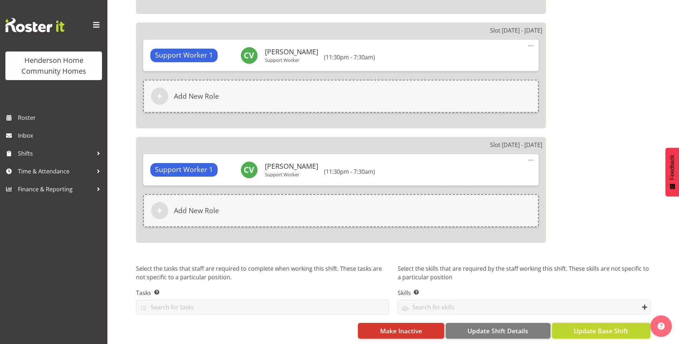
click at [617, 326] on span "Update Base Shift" at bounding box center [601, 330] width 54 height 9
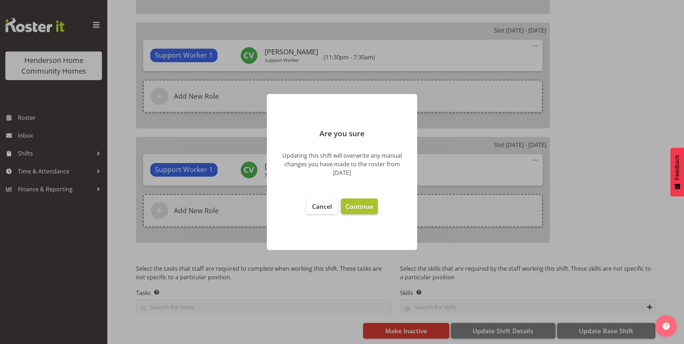
click at [357, 205] on span "Continue" at bounding box center [360, 206] width 28 height 9
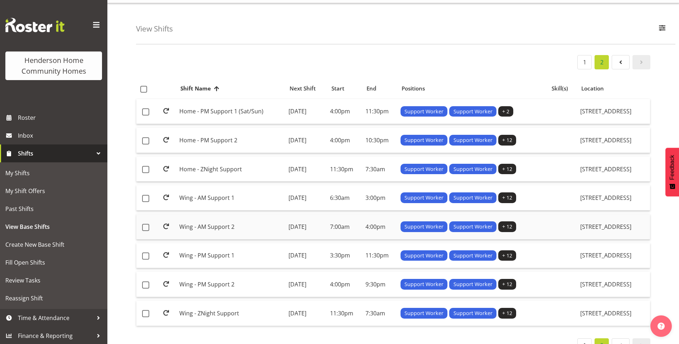
scroll to position [37, 0]
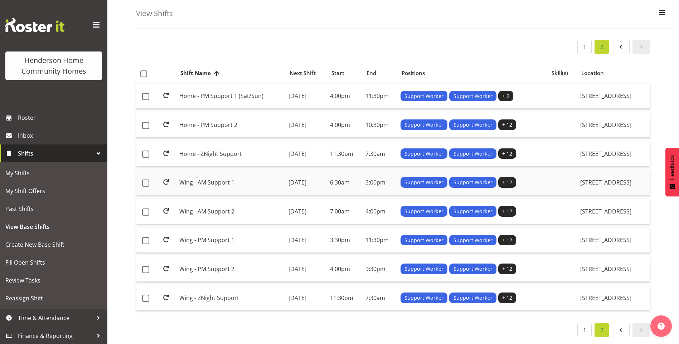
click at [207, 178] on td "Wing - AM Support 1" at bounding box center [230, 182] width 109 height 25
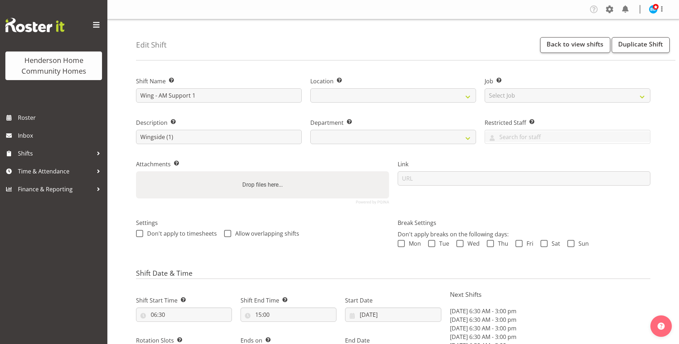
select select "8"
select select "2025"
select select "date"
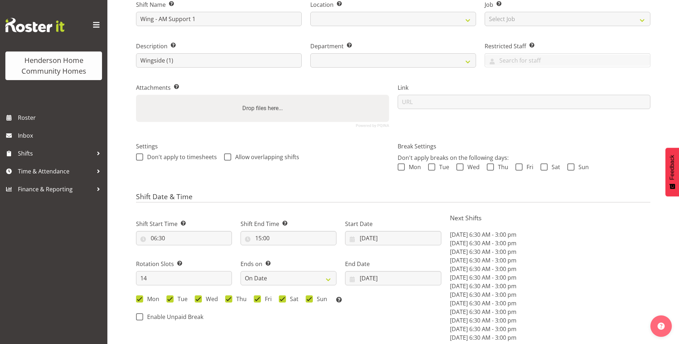
scroll to position [143, 0]
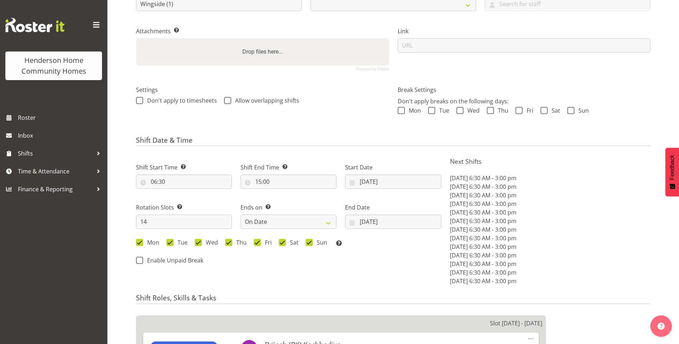
select select
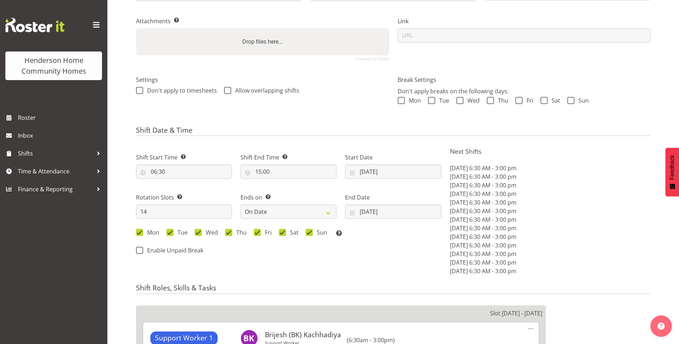
select select
select select "1071"
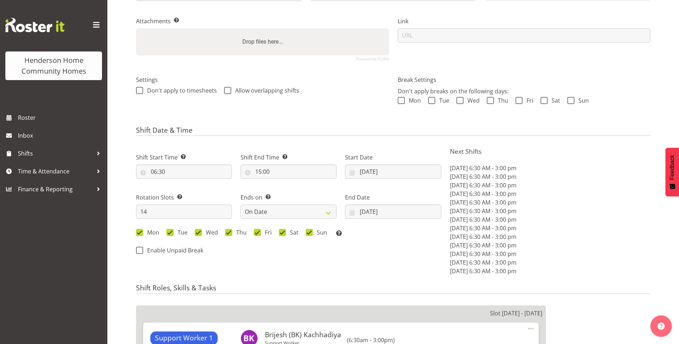
select select "749"
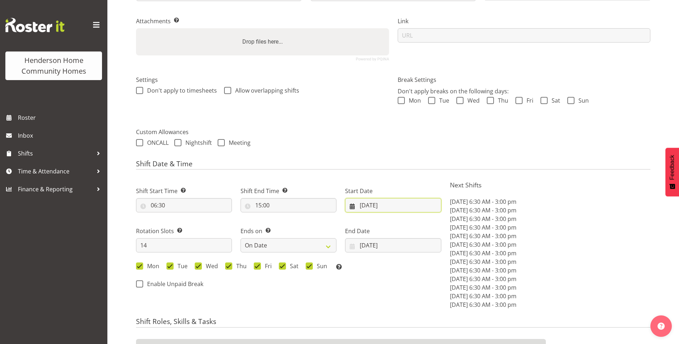
click at [366, 206] on input "29/09/2025" at bounding box center [393, 205] width 96 height 14
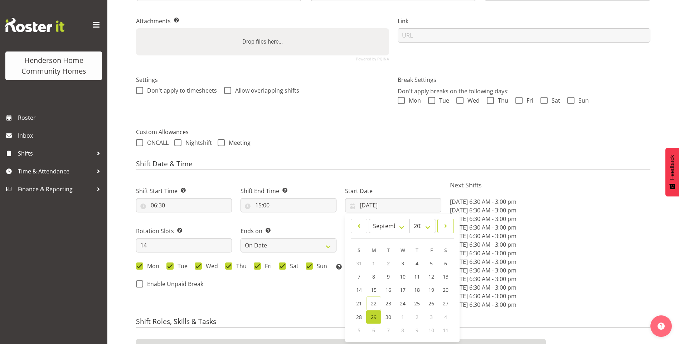
click at [444, 225] on span at bounding box center [445, 226] width 7 height 9
select select "9"
click at [374, 287] on span "13" at bounding box center [374, 290] width 6 height 7
type input "[DATE]"
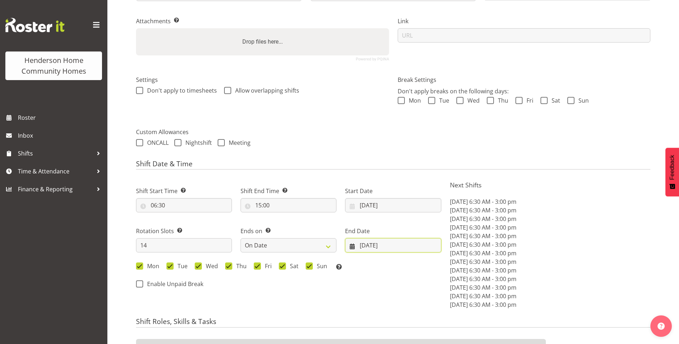
click at [367, 245] on input "[DATE]" at bounding box center [393, 245] width 96 height 14
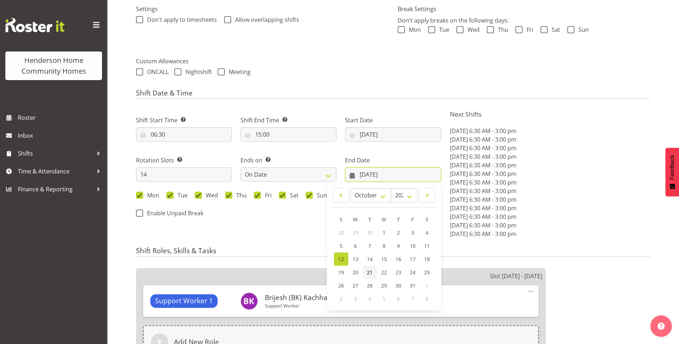
scroll to position [215, 0]
click at [340, 286] on span "26" at bounding box center [341, 285] width 6 height 7
type input "[DATE]"
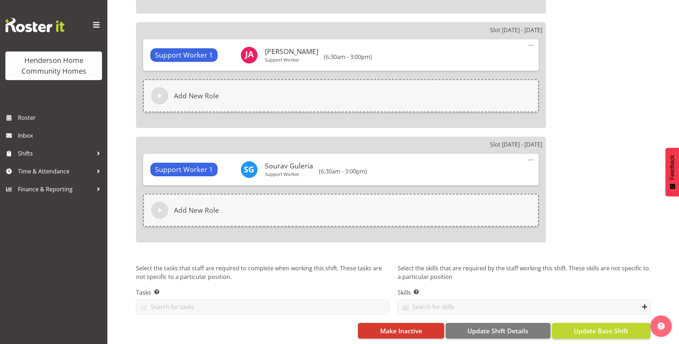
scroll to position [1851, 0]
click at [619, 328] on span "Update Base Shift" at bounding box center [601, 330] width 54 height 9
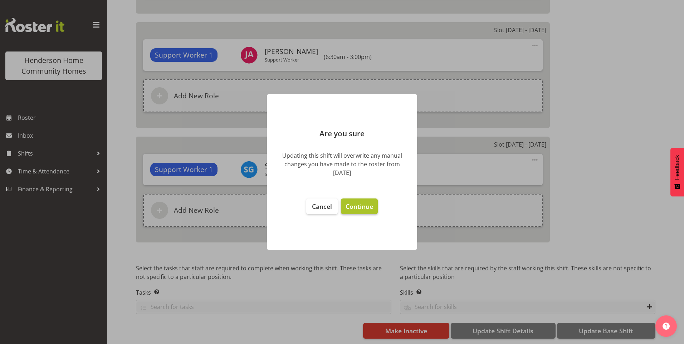
click at [353, 207] on span "Continue" at bounding box center [360, 206] width 28 height 9
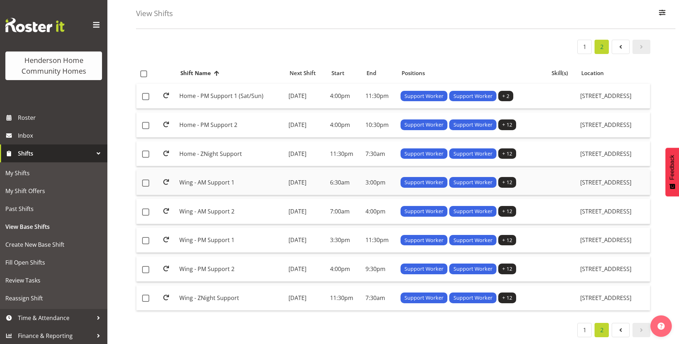
scroll to position [37, 0]
click at [203, 205] on td "Wing - AM Support 2" at bounding box center [230, 211] width 109 height 25
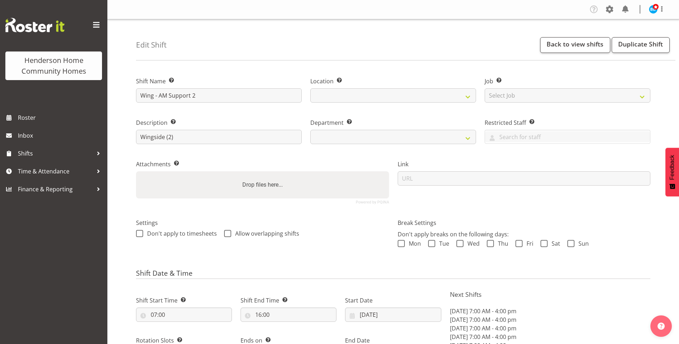
select select "8"
select select "2025"
select select "date"
select select
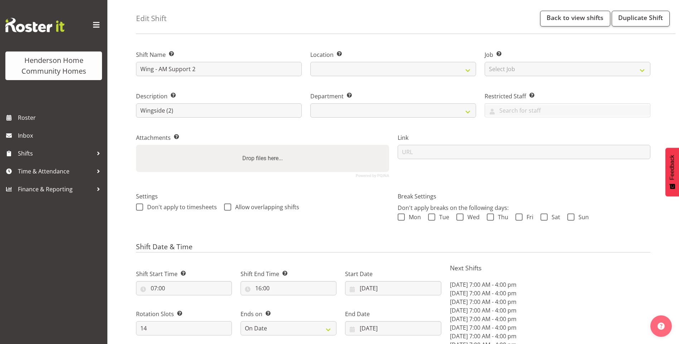
select select
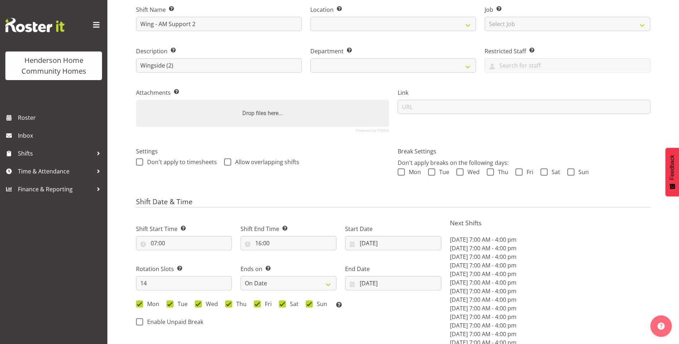
select select
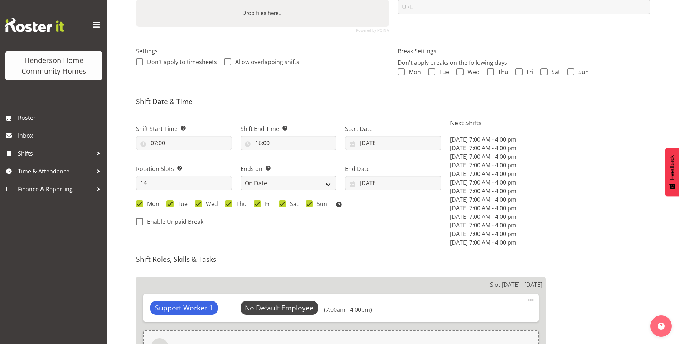
scroll to position [179, 0]
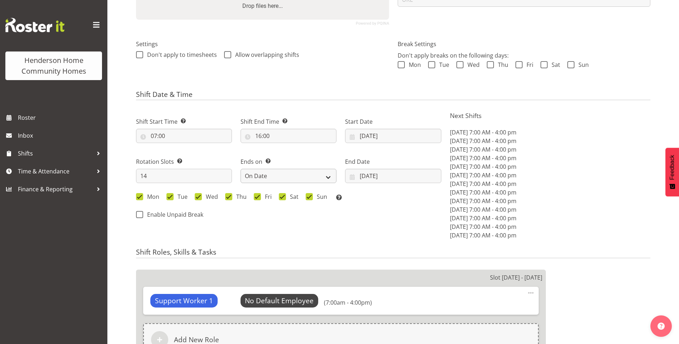
select select "1071"
select select "749"
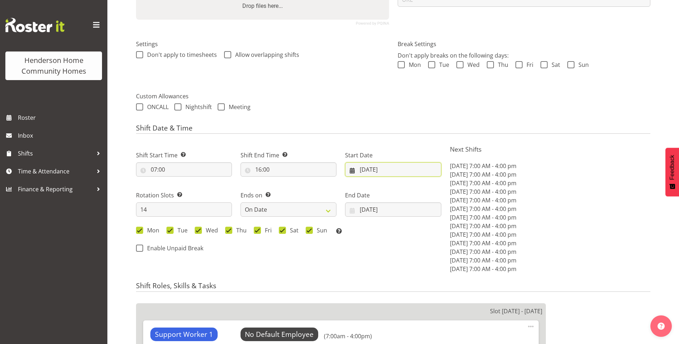
click at [365, 168] on input "[DATE]" at bounding box center [393, 169] width 96 height 14
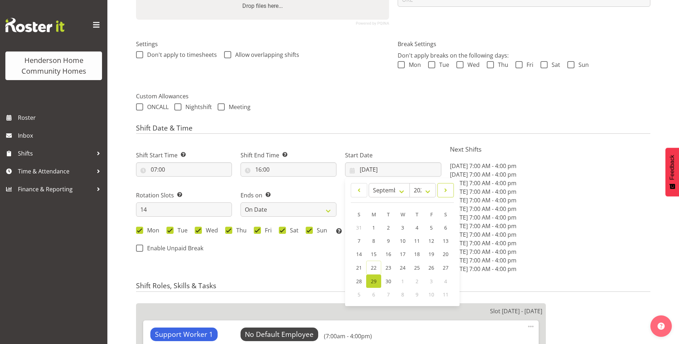
click at [448, 190] on span at bounding box center [445, 190] width 7 height 9
select select "9"
click at [375, 253] on span "13" at bounding box center [374, 254] width 6 height 7
type input "[DATE]"
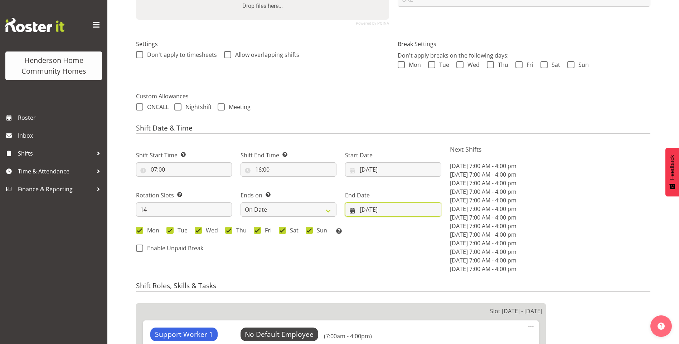
click at [369, 210] on input "[DATE]" at bounding box center [393, 210] width 96 height 14
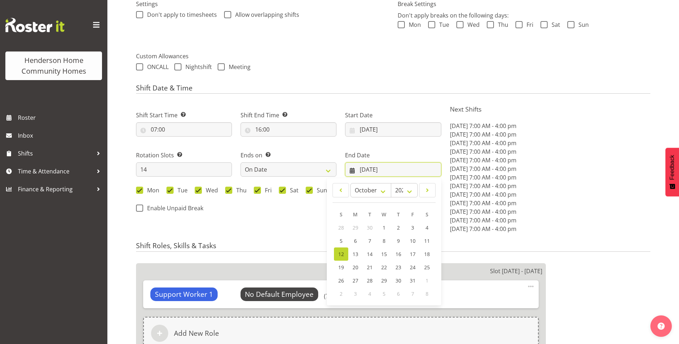
scroll to position [251, 0]
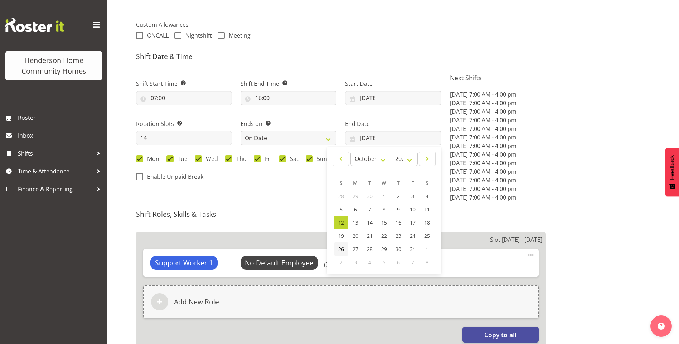
click at [343, 246] on link "26" at bounding box center [341, 249] width 14 height 13
type input "[DATE]"
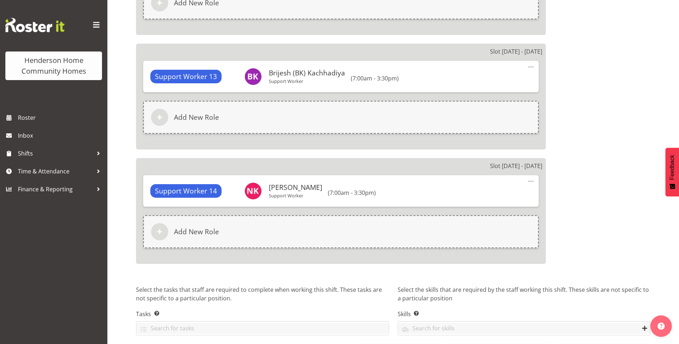
scroll to position [1852, 0]
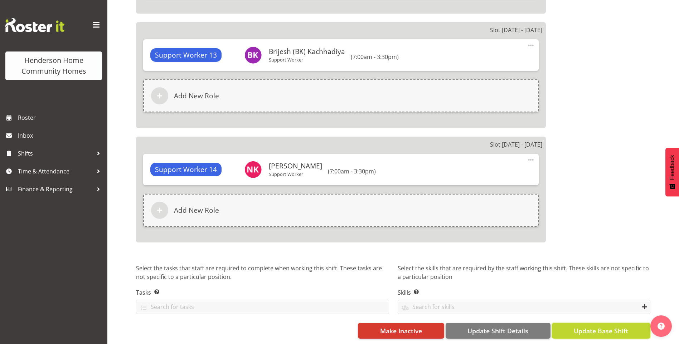
click at [616, 326] on span "Update Base Shift" at bounding box center [601, 330] width 54 height 9
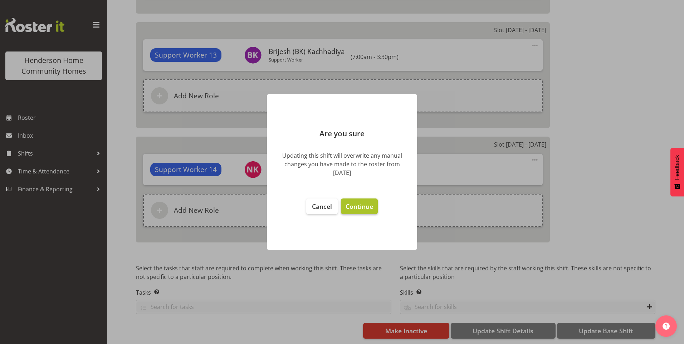
click at [377, 208] on button "Continue" at bounding box center [359, 207] width 37 height 16
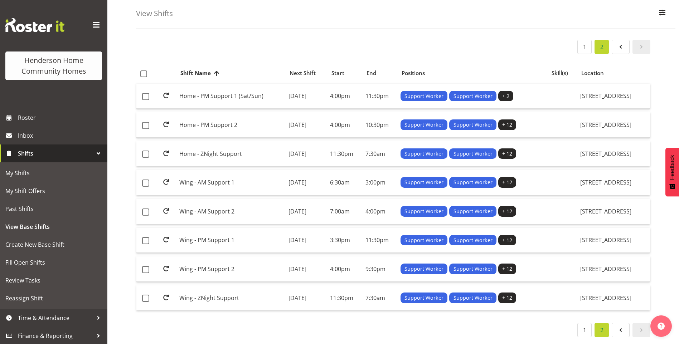
scroll to position [37, 0]
click at [220, 235] on td "Wing - PM Support 1" at bounding box center [230, 240] width 109 height 25
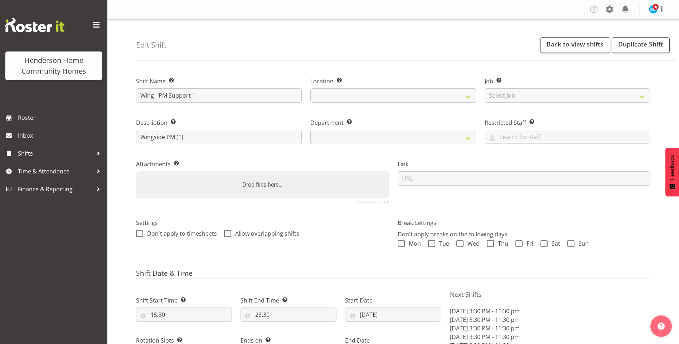
select select "8"
select select "2025"
select select "date"
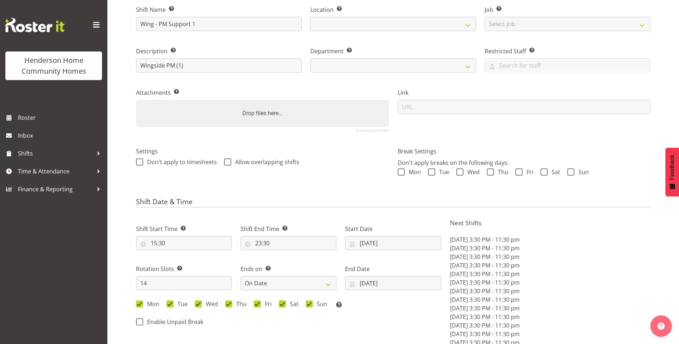
select select
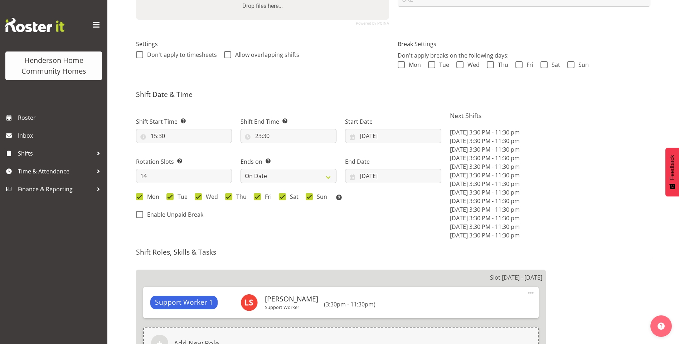
select select "1071"
select select "749"
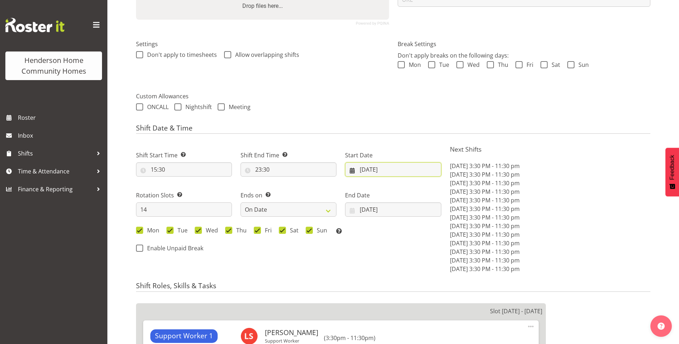
click at [368, 172] on input "[DATE]" at bounding box center [393, 169] width 96 height 14
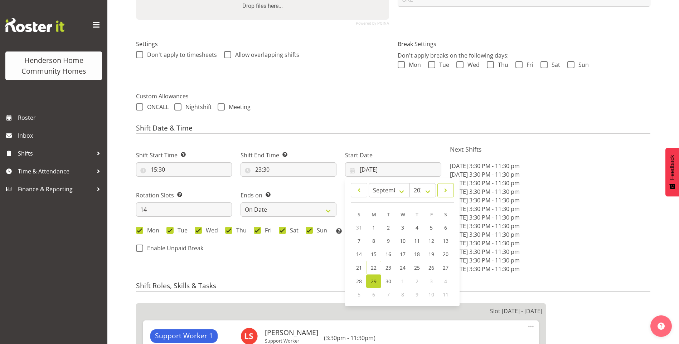
click at [446, 189] on span at bounding box center [445, 190] width 7 height 9
select select "9"
drag, startPoint x: 371, startPoint y: 254, endPoint x: 374, endPoint y: 248, distance: 6.7
click at [371, 253] on span "13" at bounding box center [374, 254] width 6 height 7
type input "13/10/2025"
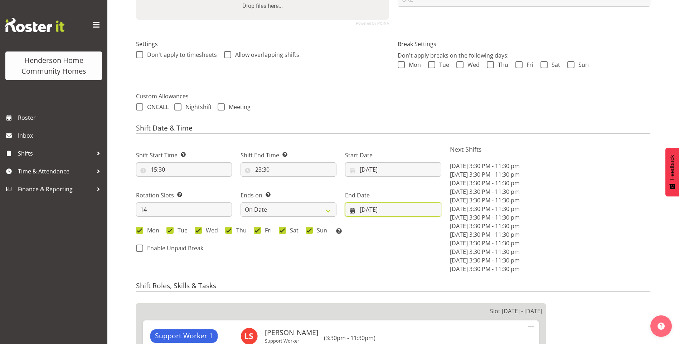
click at [368, 210] on input "12/10/2025" at bounding box center [393, 210] width 96 height 14
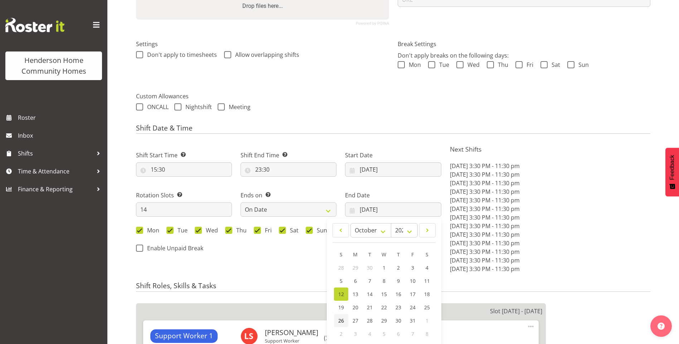
click at [344, 321] on link "26" at bounding box center [341, 320] width 14 height 13
type input "[DATE]"
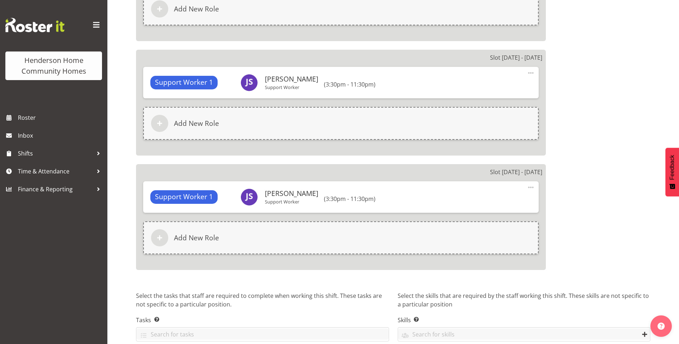
scroll to position [1855, 0]
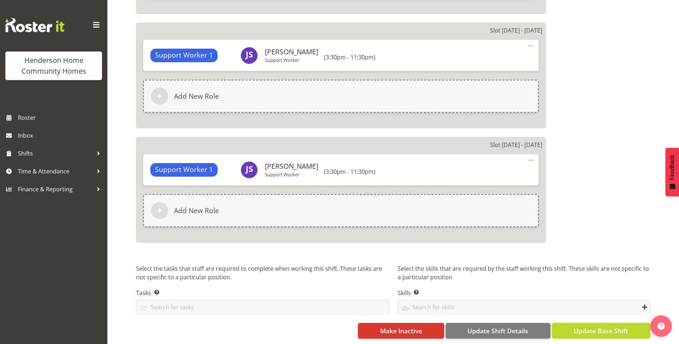
click at [611, 330] on span "Update Base Shift" at bounding box center [601, 330] width 54 height 9
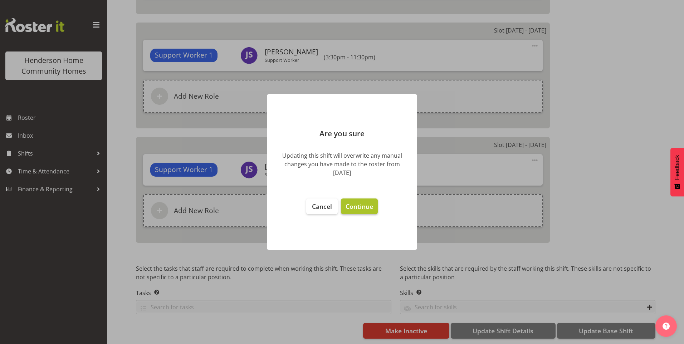
click at [376, 209] on button "Continue" at bounding box center [359, 207] width 37 height 16
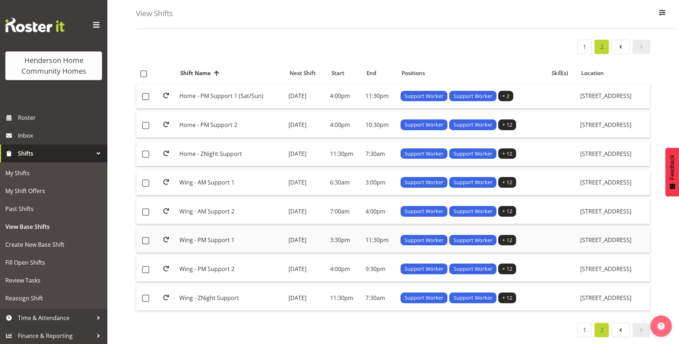
scroll to position [37, 0]
click at [205, 264] on td "Wing - PM Support 2" at bounding box center [230, 269] width 109 height 25
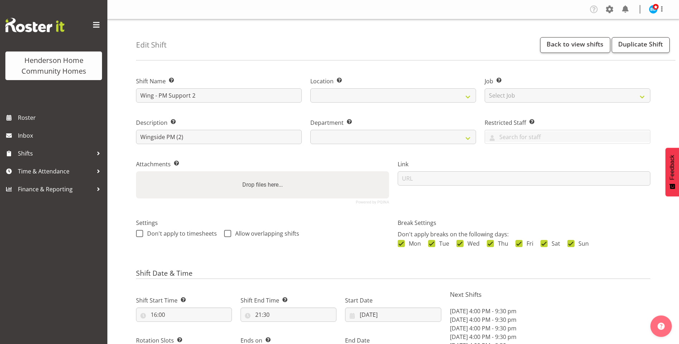
select select "8"
select select "2025"
select select "date"
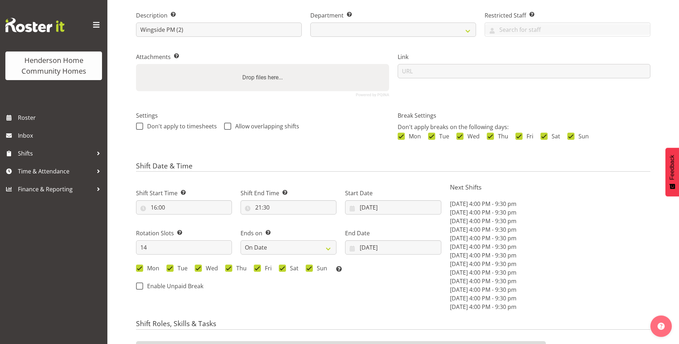
select select
select select "1071"
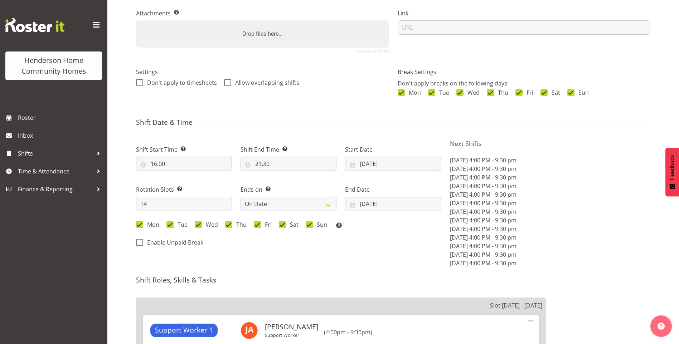
select select "749"
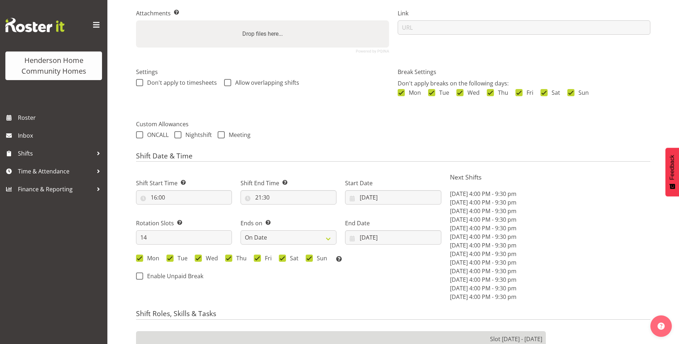
scroll to position [179, 0]
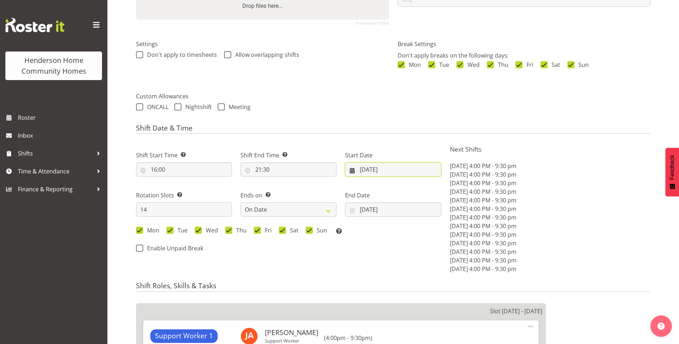
click at [370, 173] on input "[DATE]" at bounding box center [393, 169] width 96 height 14
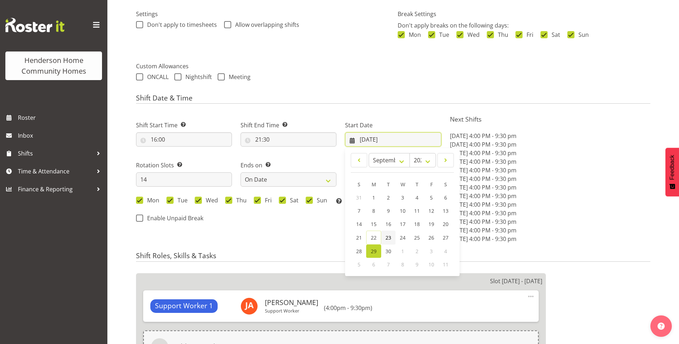
scroll to position [251, 0]
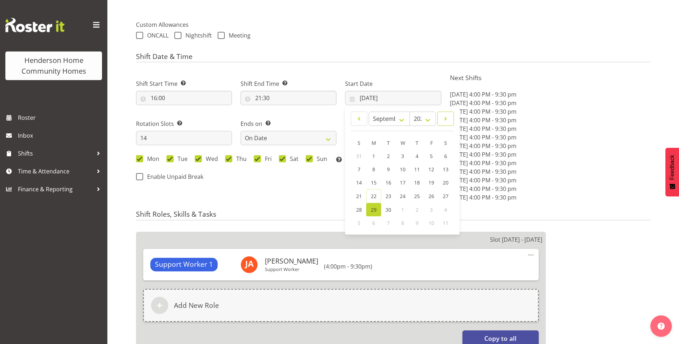
click at [447, 118] on span at bounding box center [445, 119] width 7 height 9
select select "9"
click at [374, 180] on span "13" at bounding box center [374, 182] width 6 height 7
type input "[DATE]"
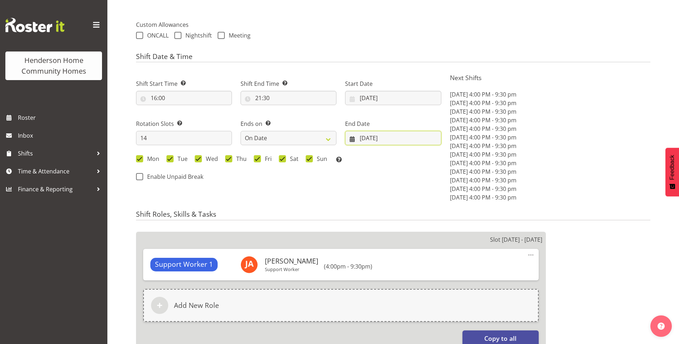
click at [374, 137] on input "[DATE]" at bounding box center [393, 138] width 96 height 14
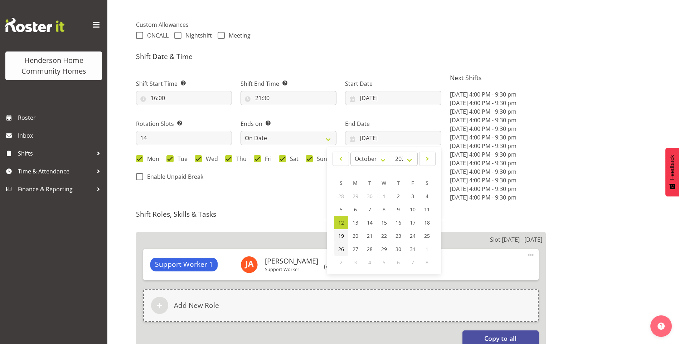
drag, startPoint x: 340, startPoint y: 248, endPoint x: 343, endPoint y: 241, distance: 7.8
click at [340, 247] on span "26" at bounding box center [341, 249] width 6 height 7
type input "[DATE]"
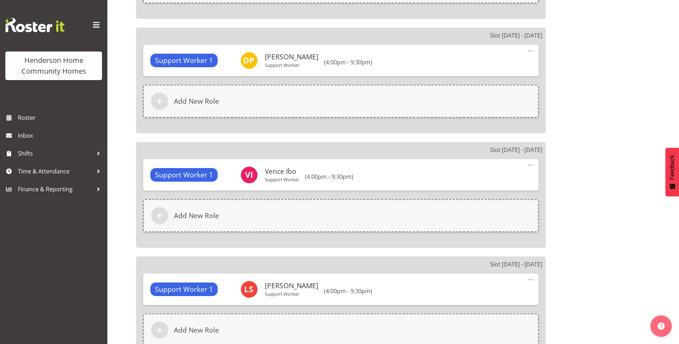
scroll to position [1849, 0]
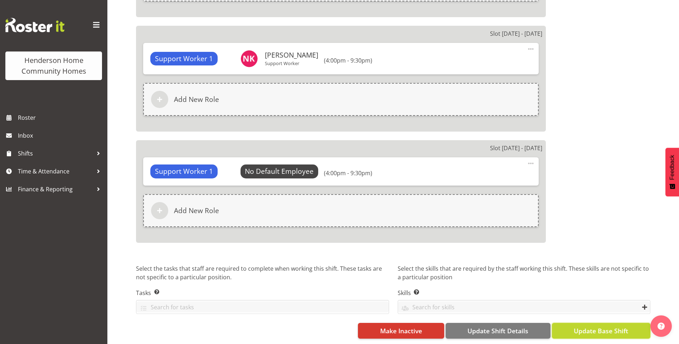
click at [596, 326] on span "Update Base Shift" at bounding box center [601, 330] width 54 height 9
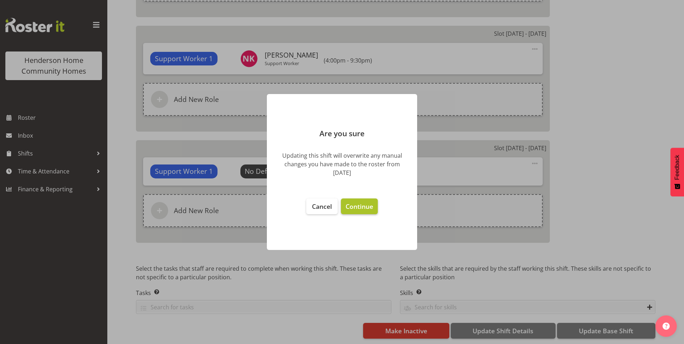
click at [366, 201] on button "Continue" at bounding box center [359, 207] width 37 height 16
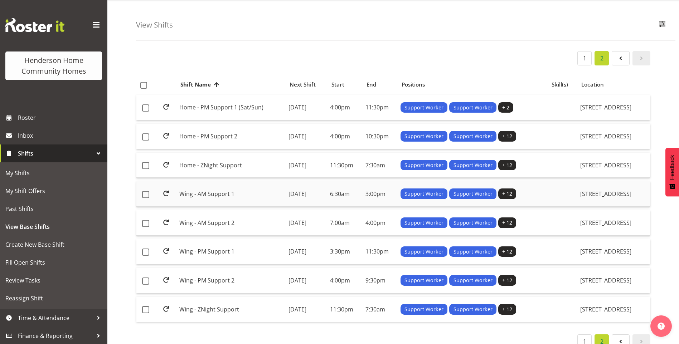
scroll to position [37, 0]
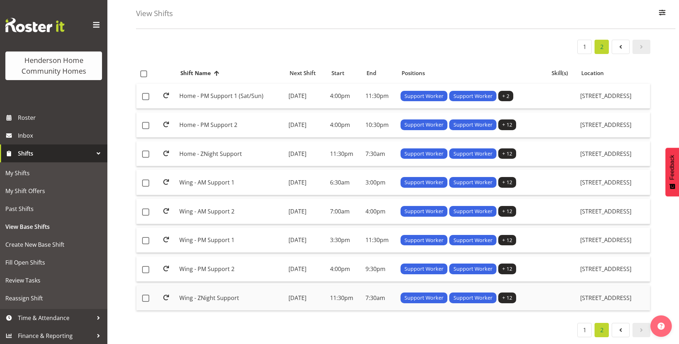
click at [219, 296] on td "Wing - ZNight Support" at bounding box center [230, 298] width 109 height 25
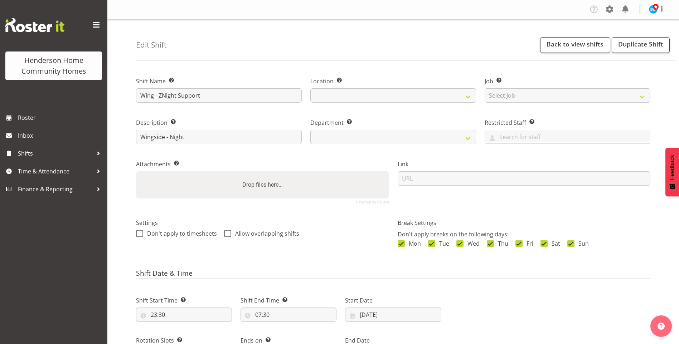
select select "date"
select select
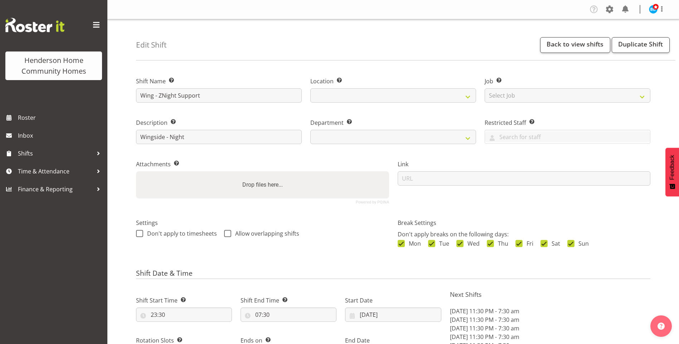
select select
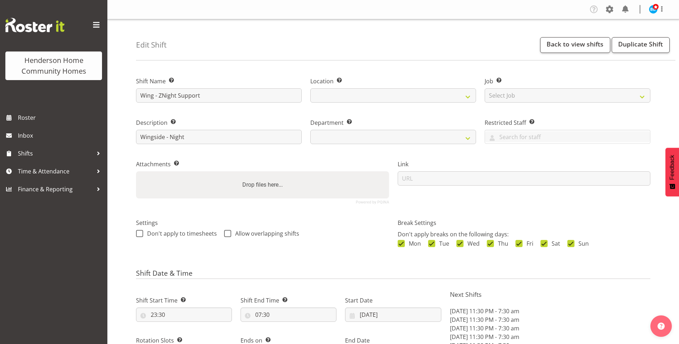
select select "749"
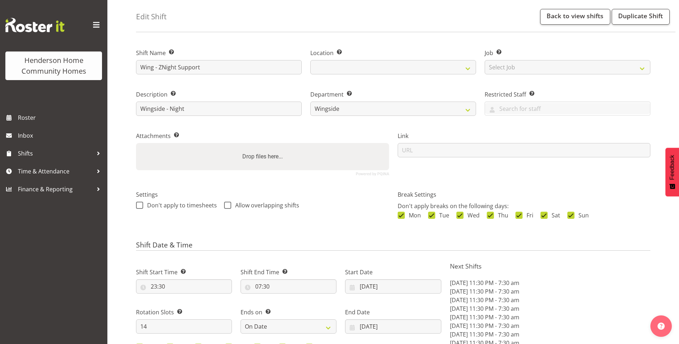
select select "1071"
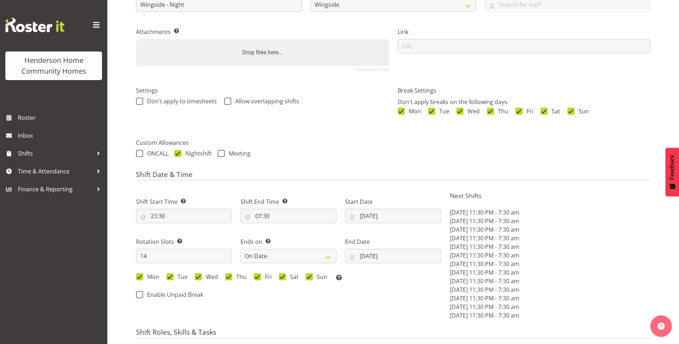
scroll to position [143, 0]
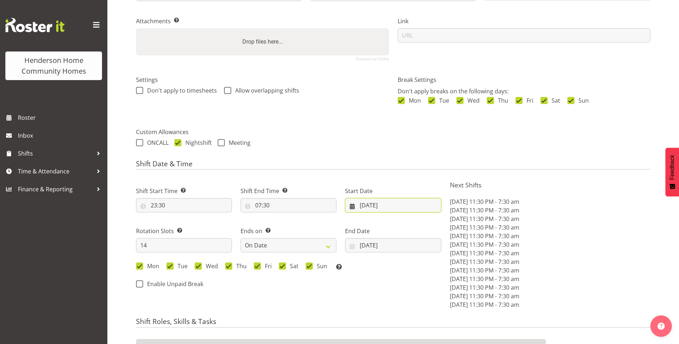
click at [374, 209] on input "15/09/2025" at bounding box center [393, 205] width 96 height 14
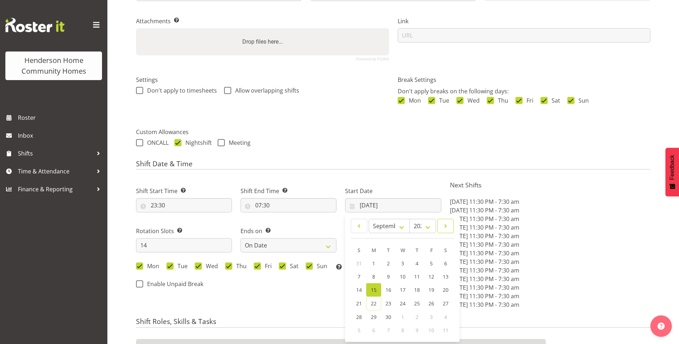
click at [446, 227] on span at bounding box center [445, 226] width 7 height 9
select select "9"
click at [374, 289] on span "13" at bounding box center [374, 290] width 6 height 7
type input "13/10/2025"
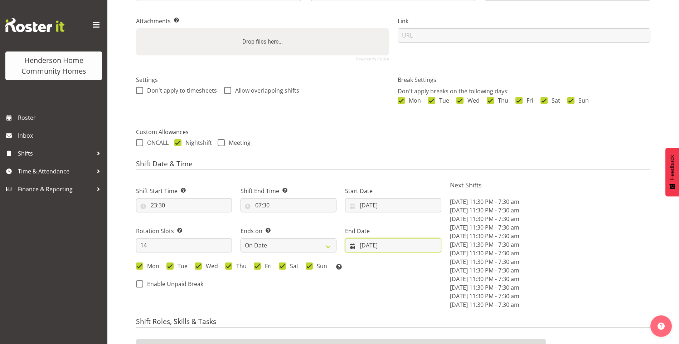
click at [365, 247] on input "28/09/2025" at bounding box center [393, 245] width 96 height 14
click at [426, 264] on span at bounding box center [427, 266] width 7 height 9
select select "9"
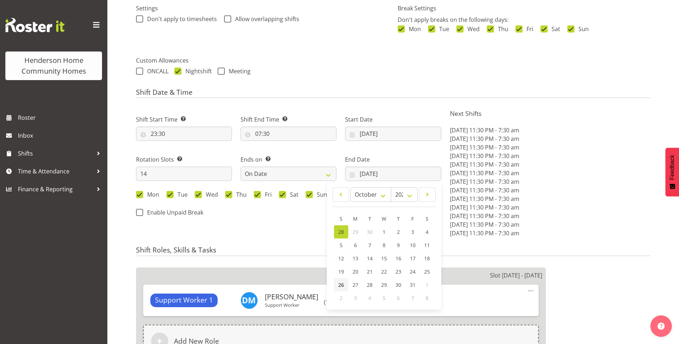
click at [341, 283] on span "26" at bounding box center [341, 285] width 6 height 7
type input "26/10/2025"
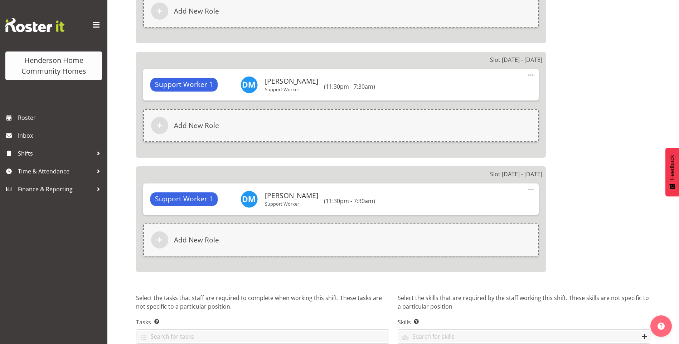
scroll to position [1855, 0]
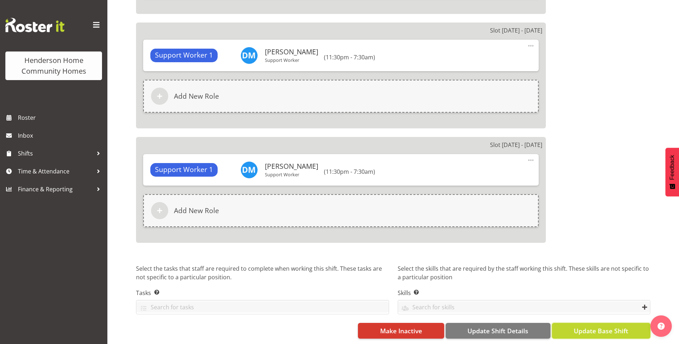
click at [605, 327] on span "Update Base Shift" at bounding box center [601, 330] width 54 height 9
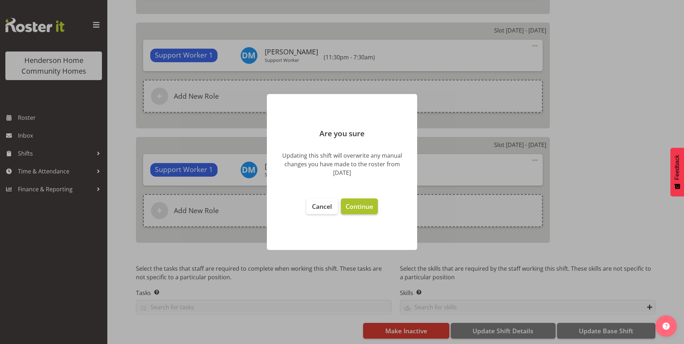
click at [365, 205] on span "Continue" at bounding box center [360, 206] width 28 height 9
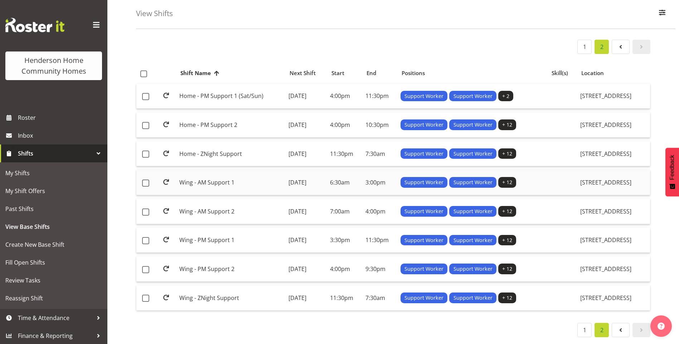
scroll to position [37, 0]
click at [34, 121] on span "Roster" at bounding box center [61, 117] width 86 height 11
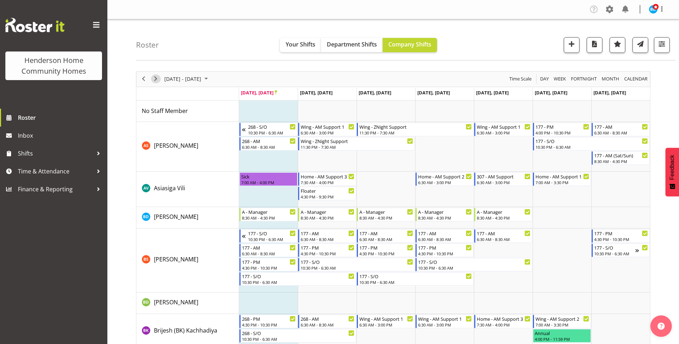
click at [155, 79] on span "Next" at bounding box center [155, 78] width 9 height 9
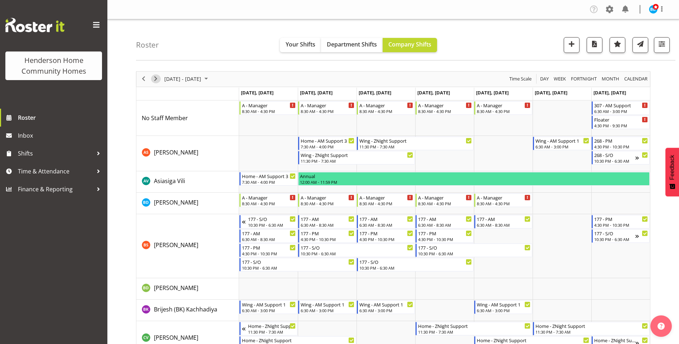
click at [154, 80] on span "Next" at bounding box center [155, 78] width 9 height 9
